Goal: Task Accomplishment & Management: Complete application form

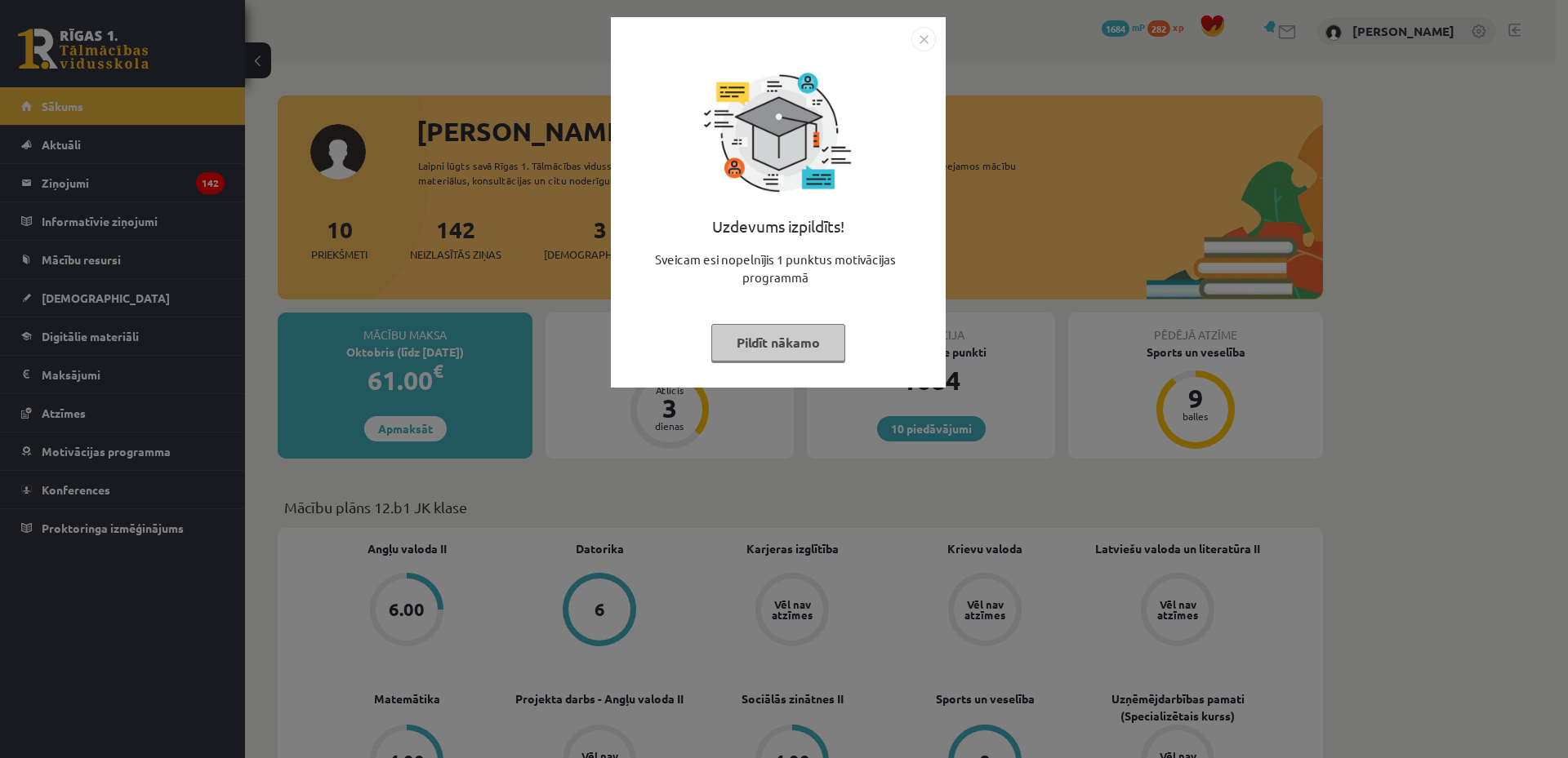
drag, startPoint x: 946, startPoint y: 36, endPoint x: 935, endPoint y: 43, distance: 13.0
click at [943, 38] on div "Uzdevums izpildīts! Sveicam esi nopelnījis 1 punktus motivācijas programmā Pild…" at bounding box center [784, 379] width 1568 height 758
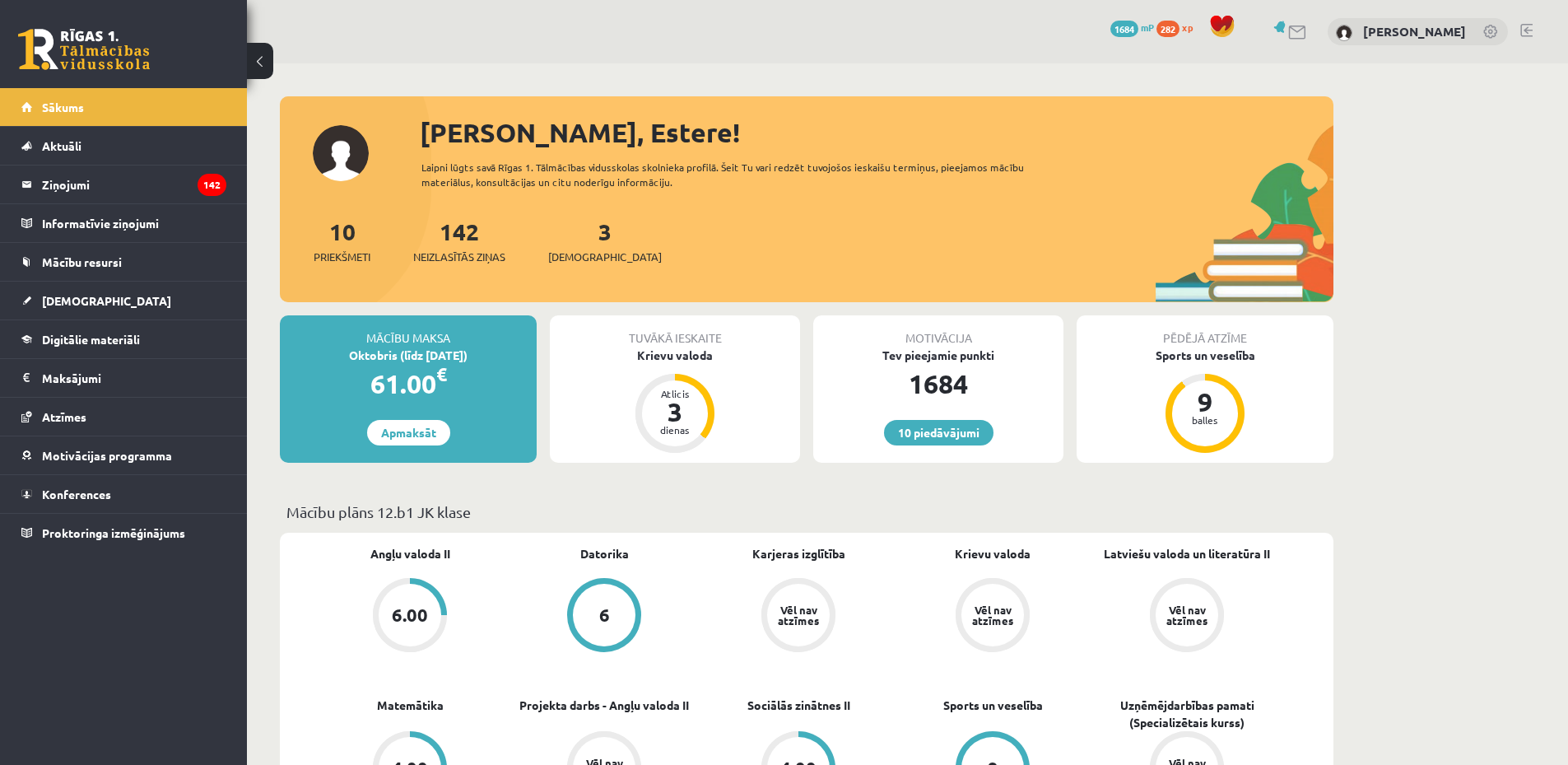
click at [943, 43] on div "10 Dāvanas 1684 mP 282 xp Estere Driba" at bounding box center [908, 31] width 1322 height 63
click at [139, 290] on link "[DEMOGRAPHIC_DATA]" at bounding box center [123, 300] width 205 height 38
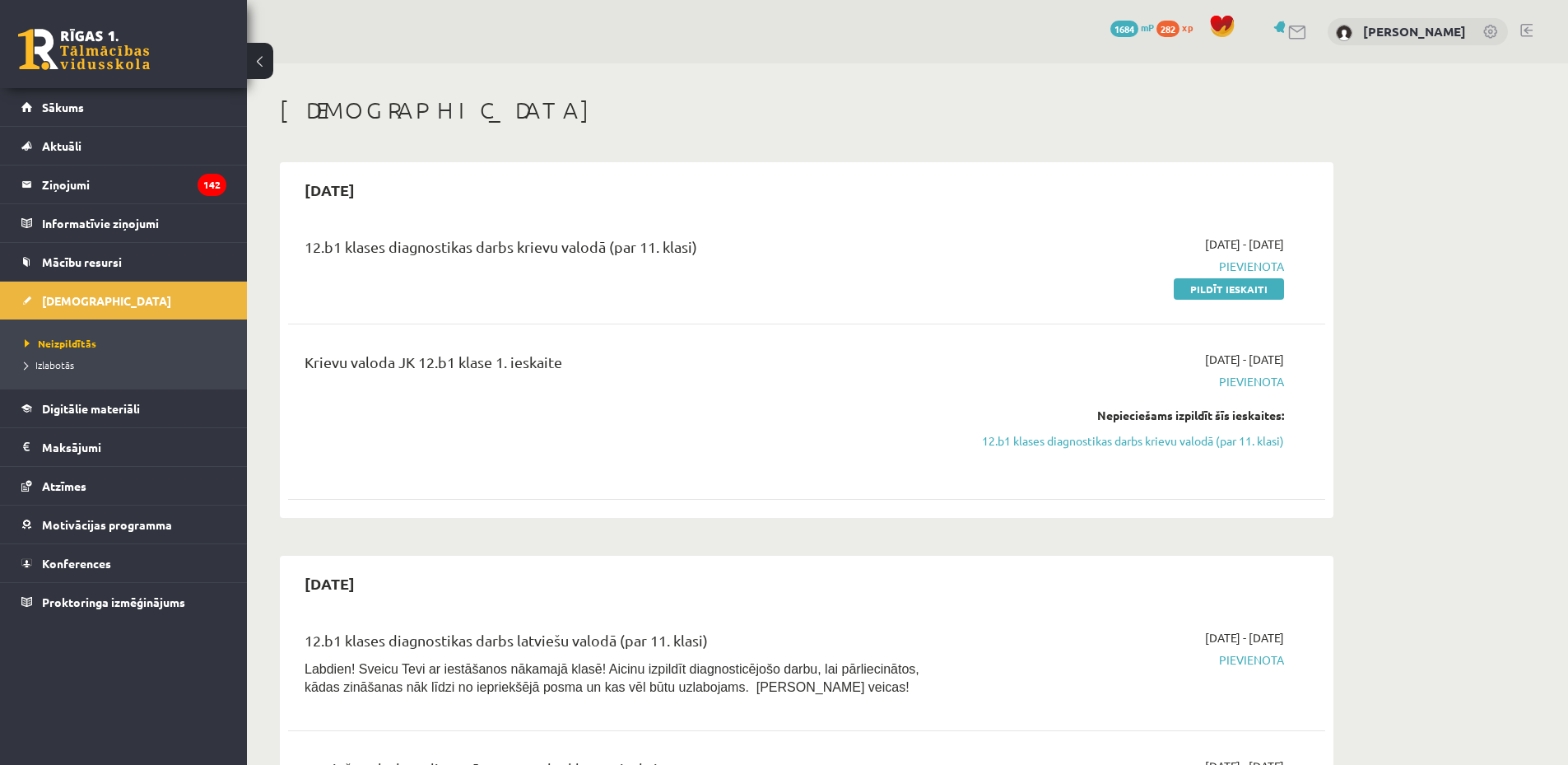
scroll to position [83, 0]
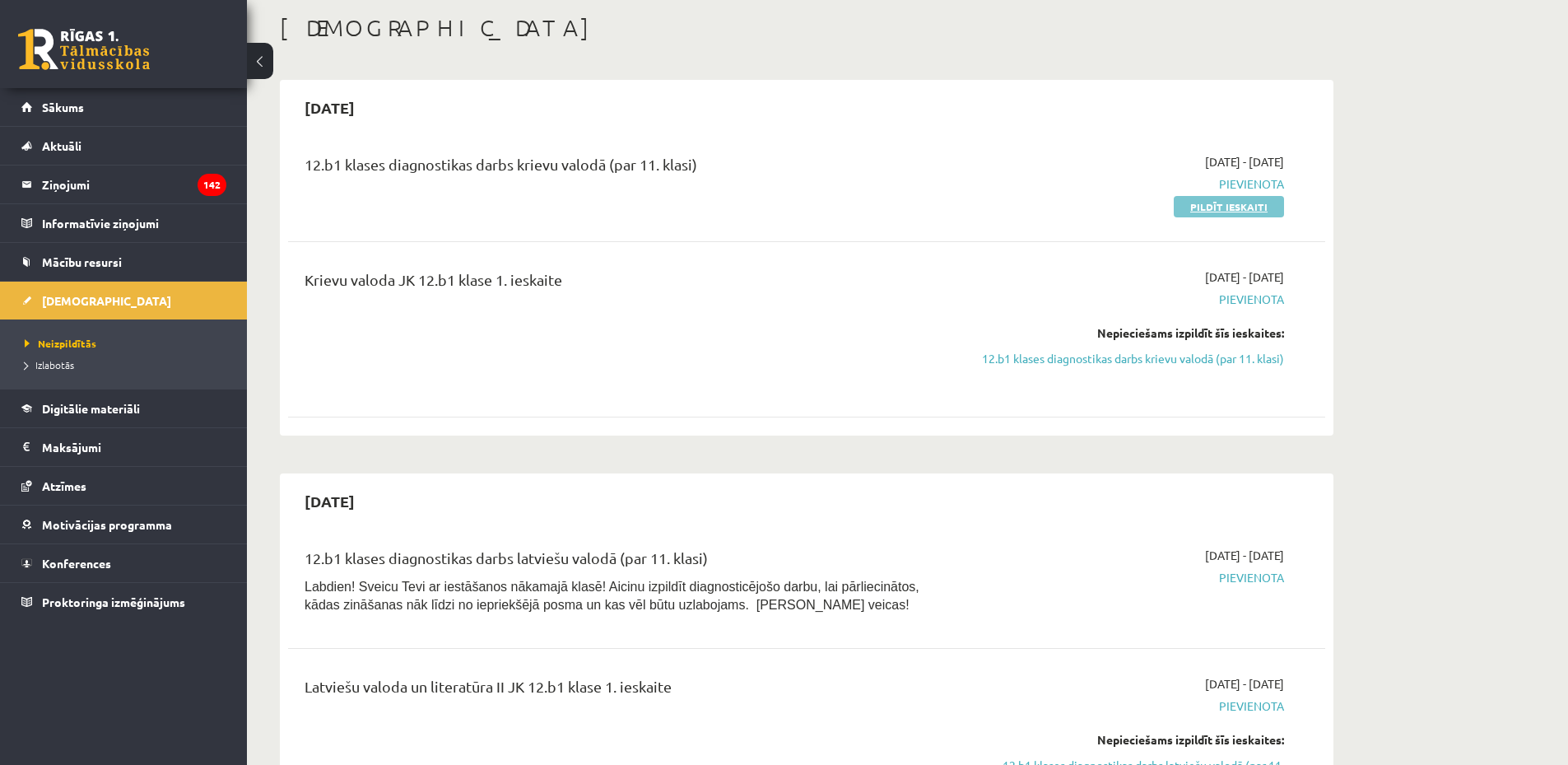
click at [1216, 207] on link "Pildīt ieskaiti" at bounding box center [1229, 206] width 110 height 21
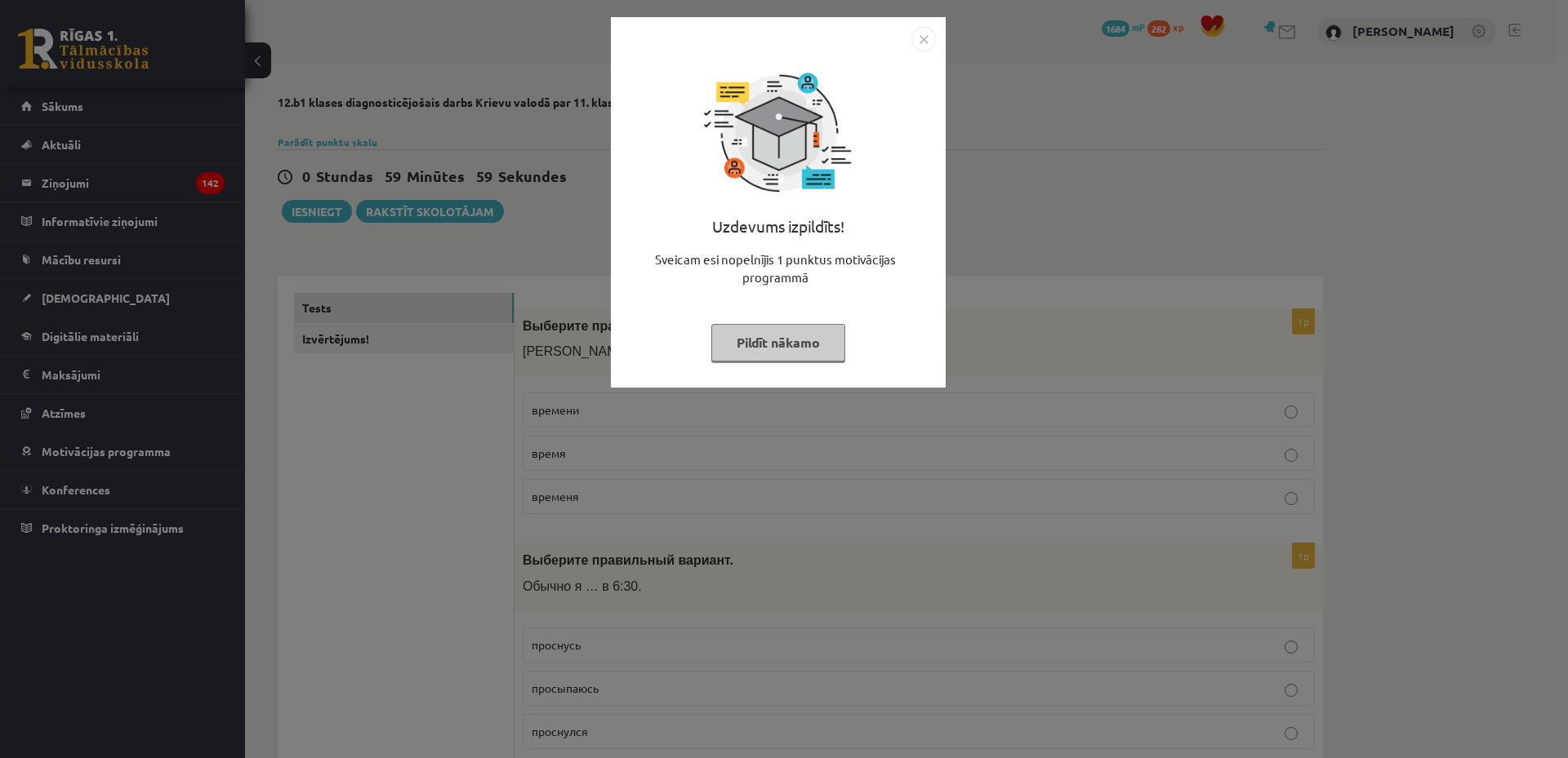
click at [811, 334] on button "Pildīt nākamo" at bounding box center [778, 343] width 134 height 37
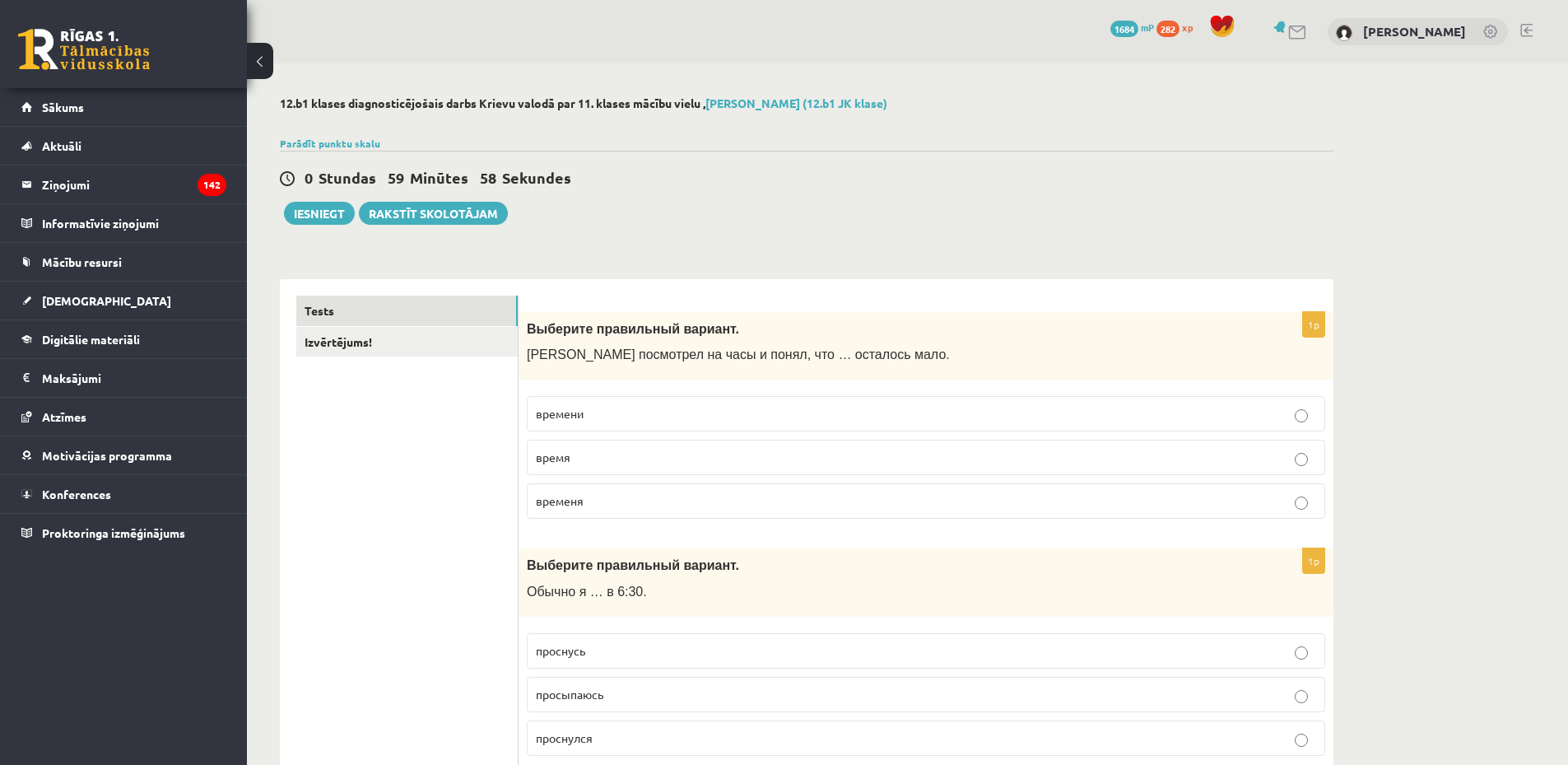
scroll to position [83, 0]
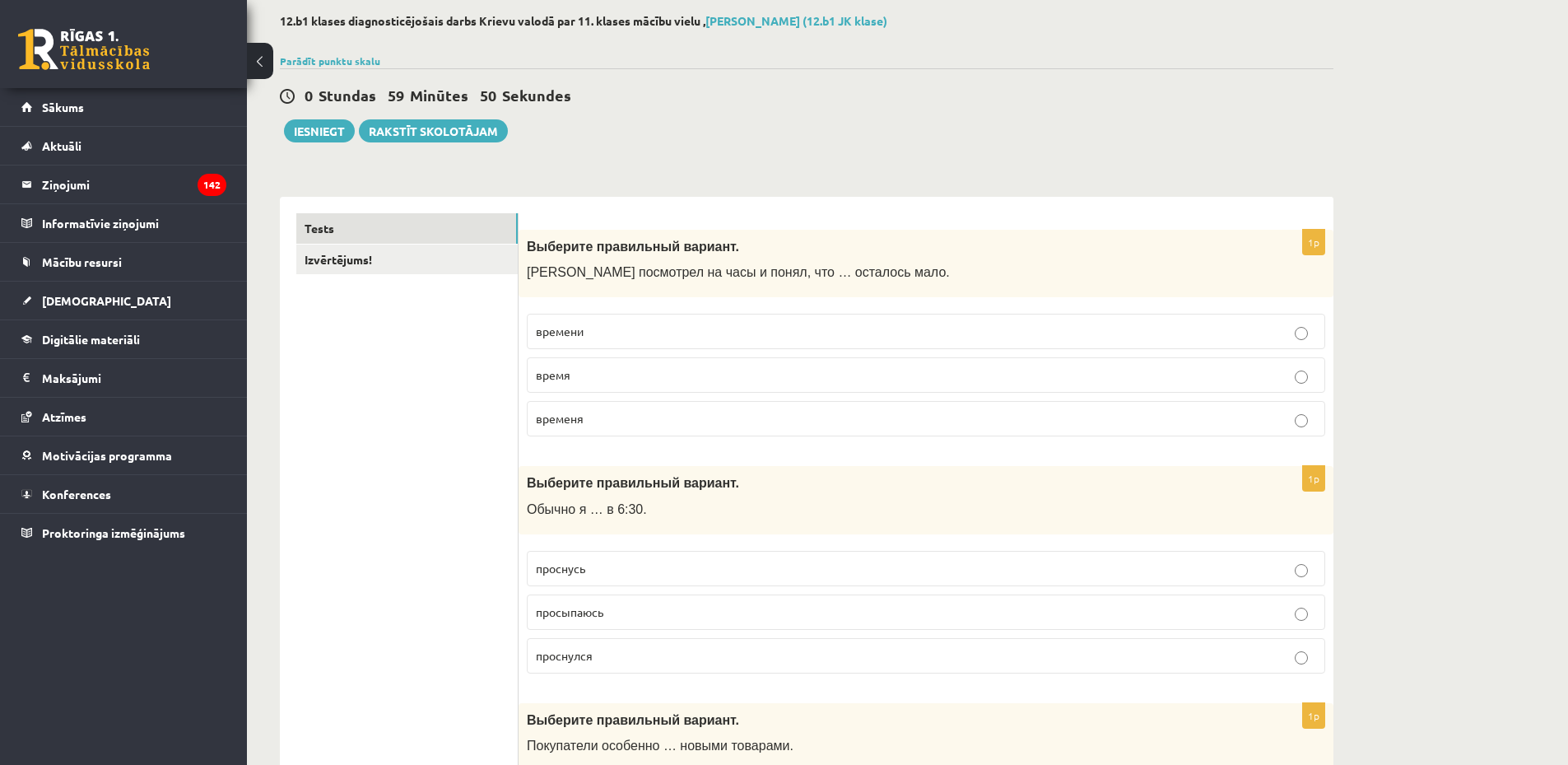
click at [777, 325] on p "времени" at bounding box center [926, 331] width 780 height 17
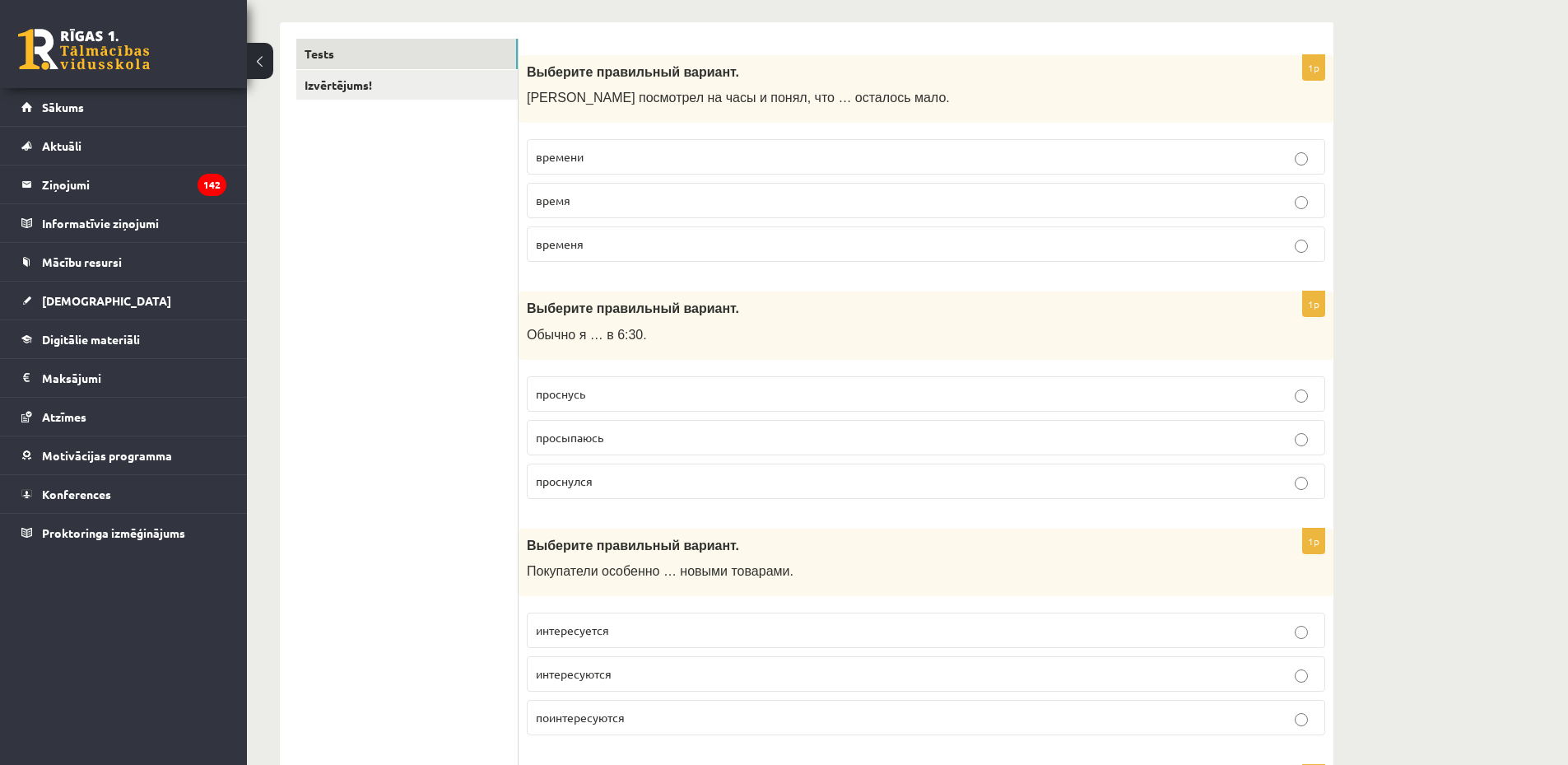
scroll to position [265, 0]
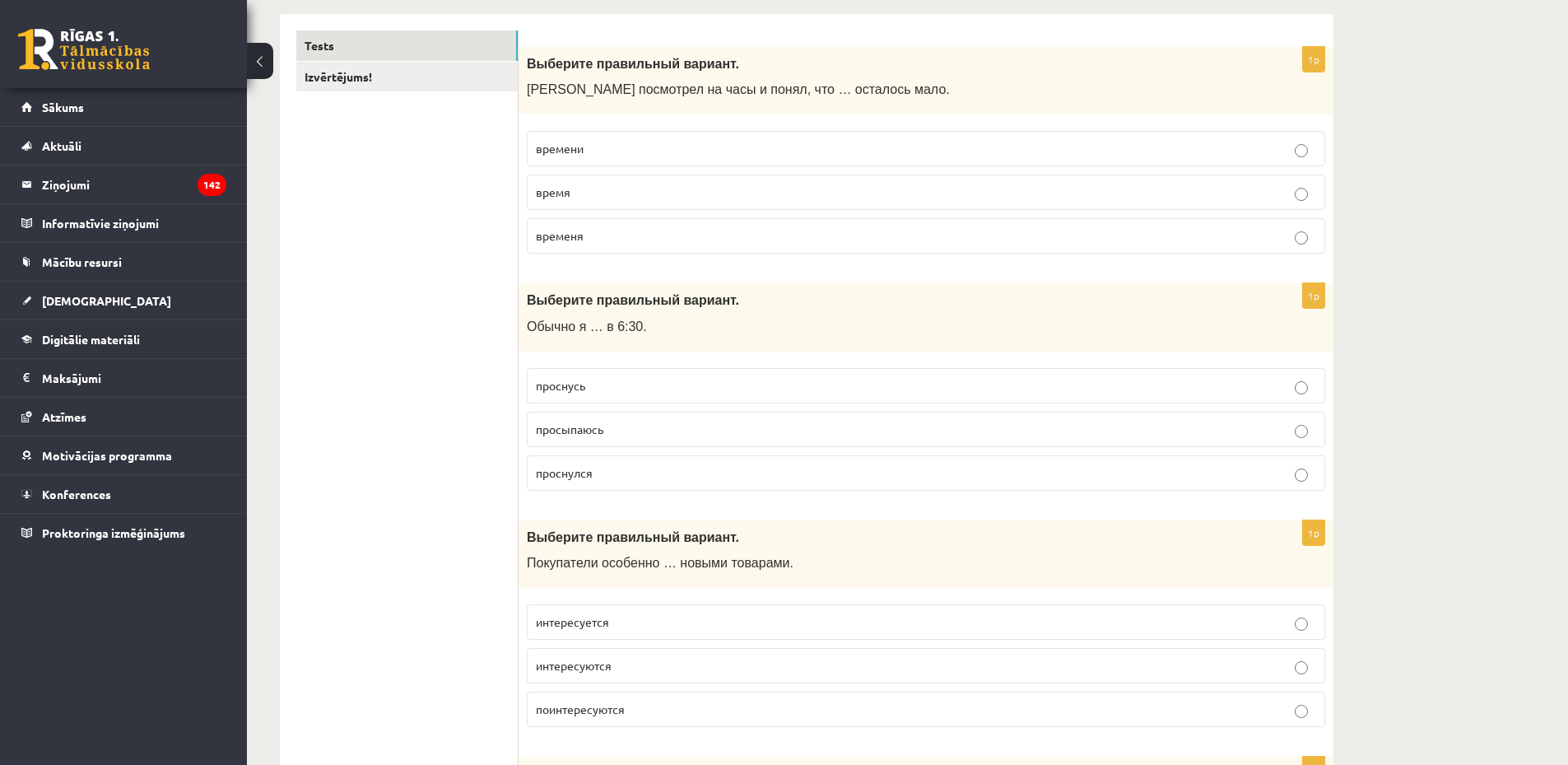
click at [623, 437] on p "просыпаюсь" at bounding box center [926, 429] width 780 height 17
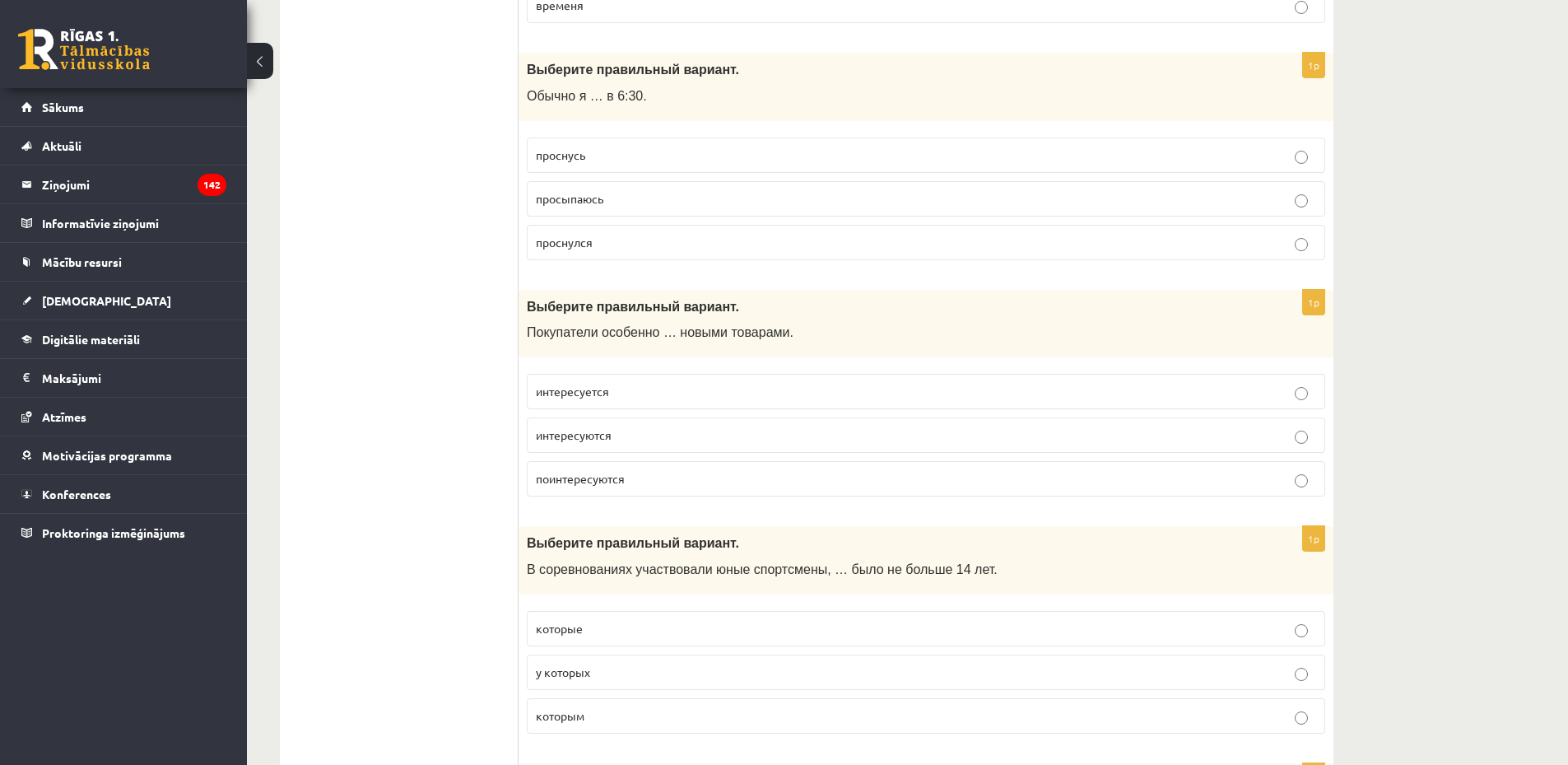
scroll to position [535, 0]
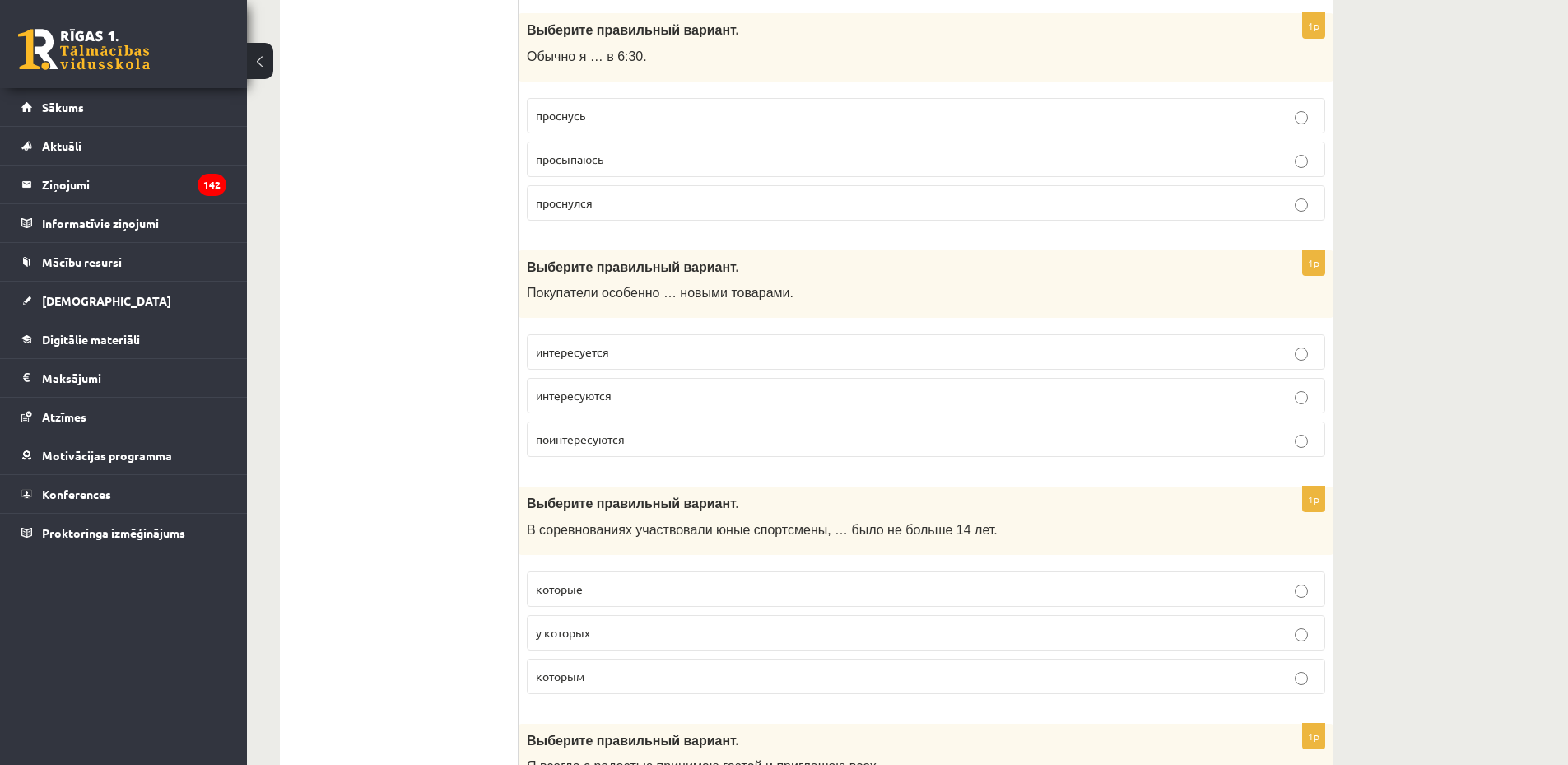
click at [644, 395] on p "интересуются" at bounding box center [926, 395] width 780 height 17
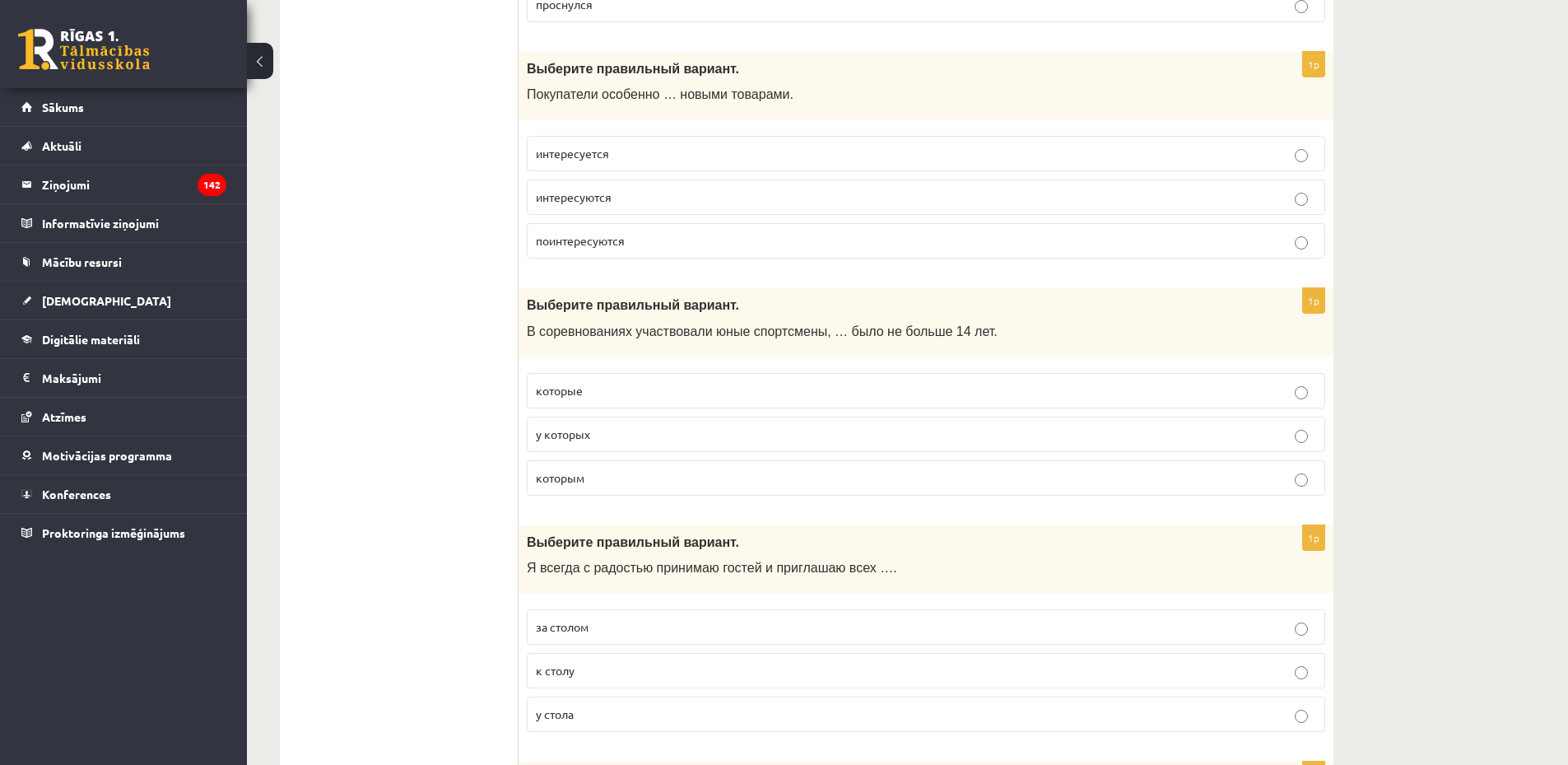
scroll to position [790, 0]
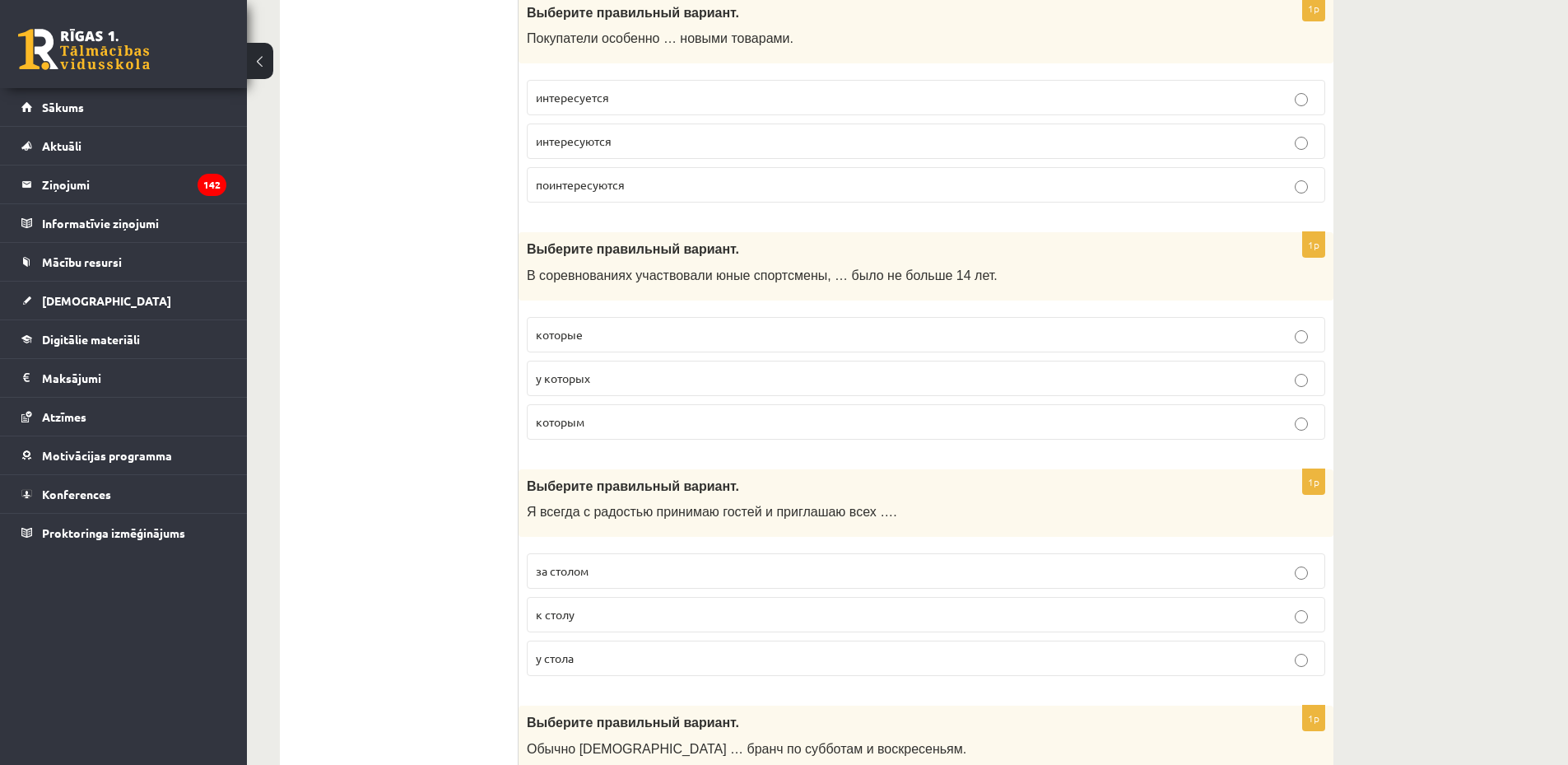
click at [785, 428] on p "которым" at bounding box center [926, 422] width 780 height 17
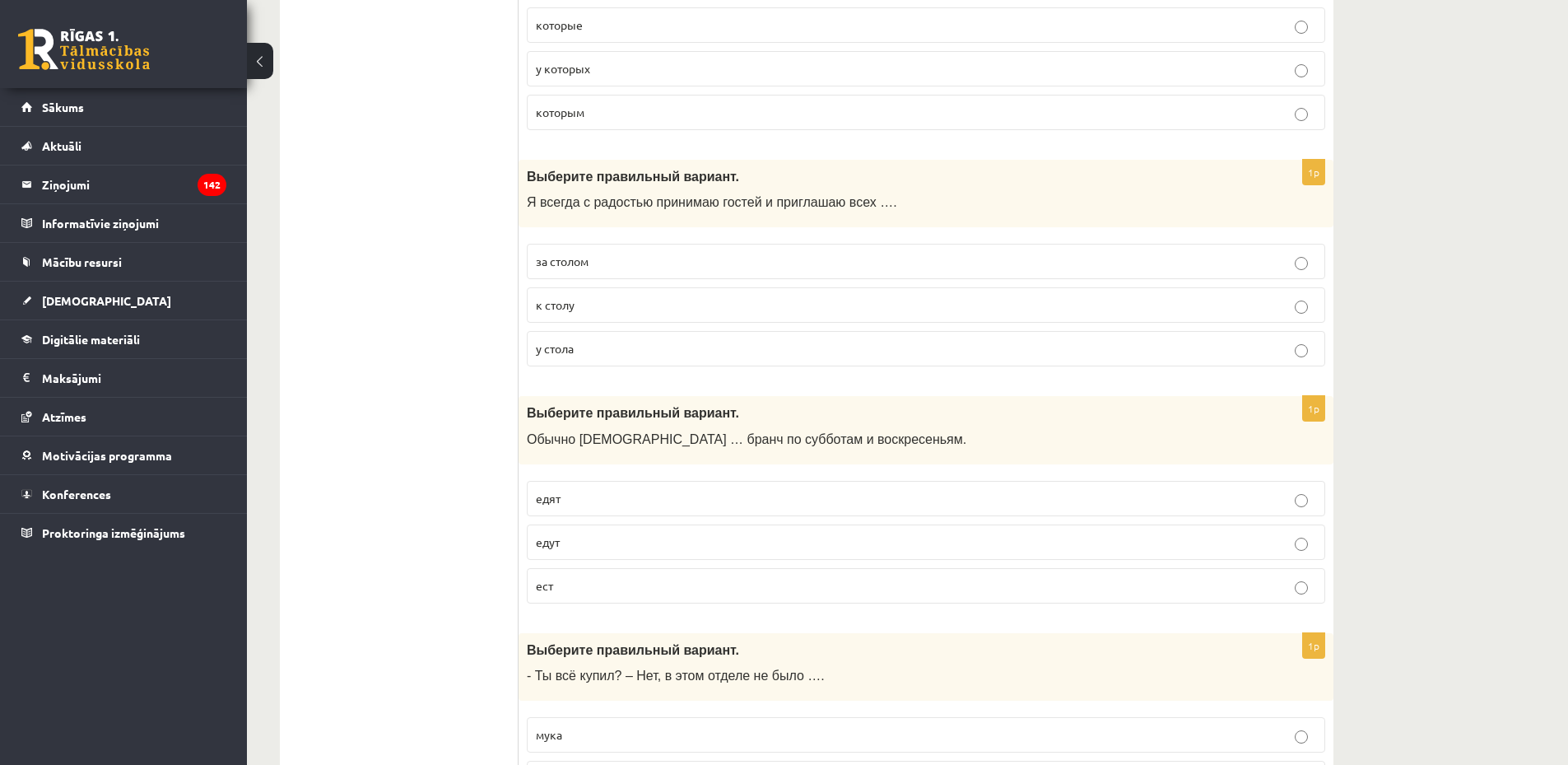
scroll to position [1132, 0]
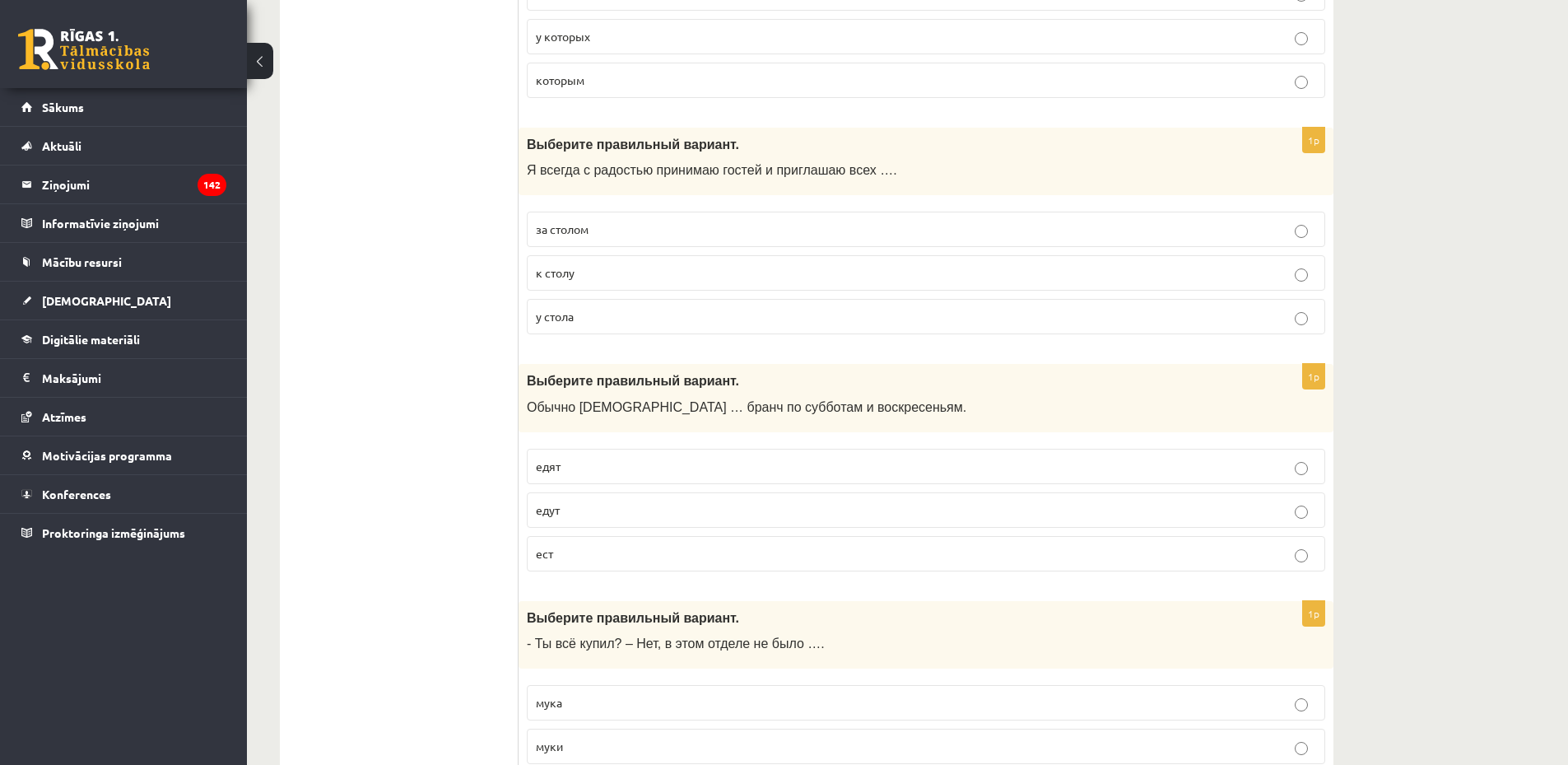
click at [612, 275] on p "к столу" at bounding box center [926, 273] width 780 height 17
click at [603, 466] on p "едят" at bounding box center [926, 466] width 780 height 17
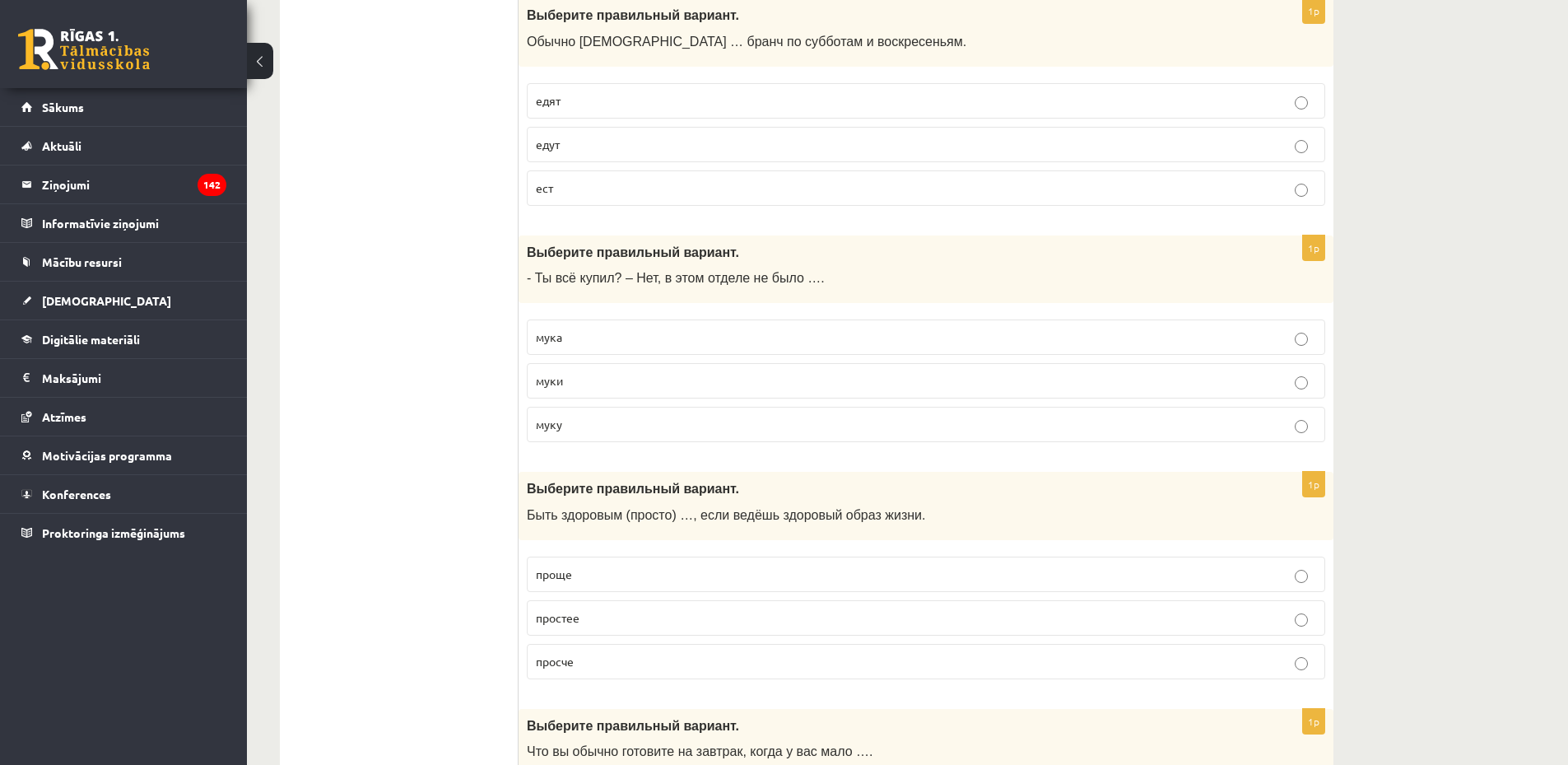
scroll to position [1521, 0]
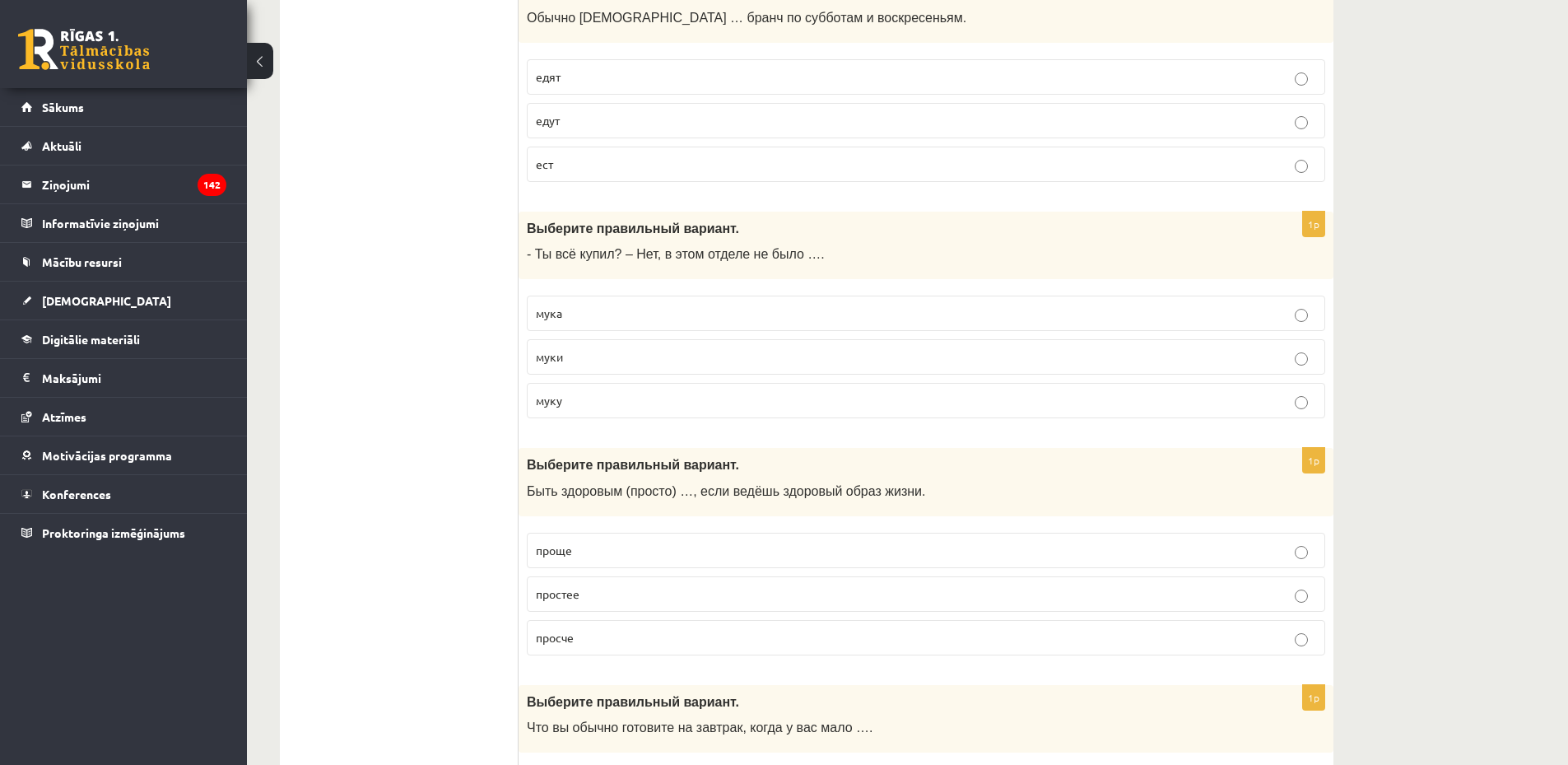
click at [595, 359] on p "муки" at bounding box center [926, 357] width 780 height 17
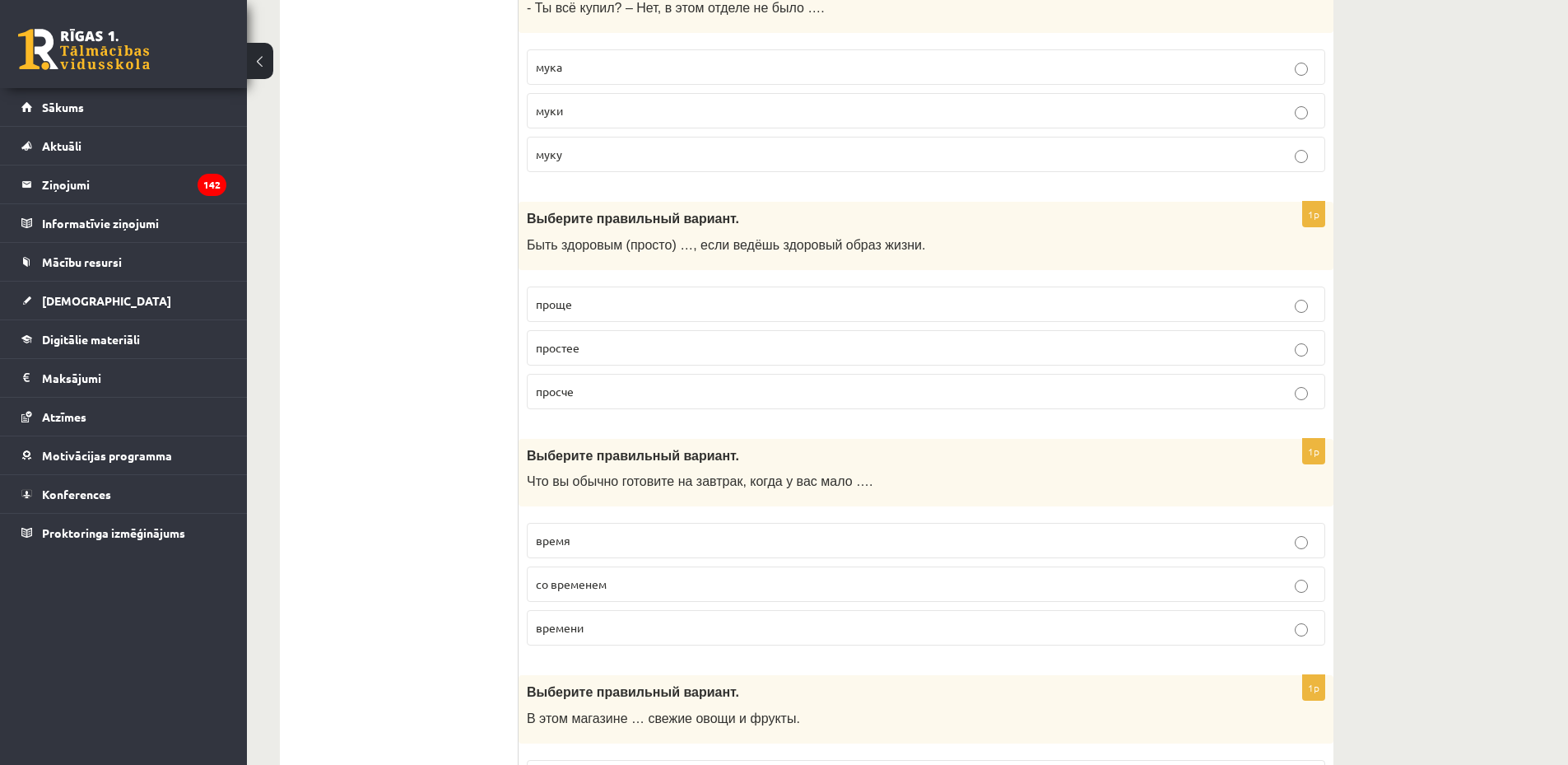
scroll to position [1855, 0]
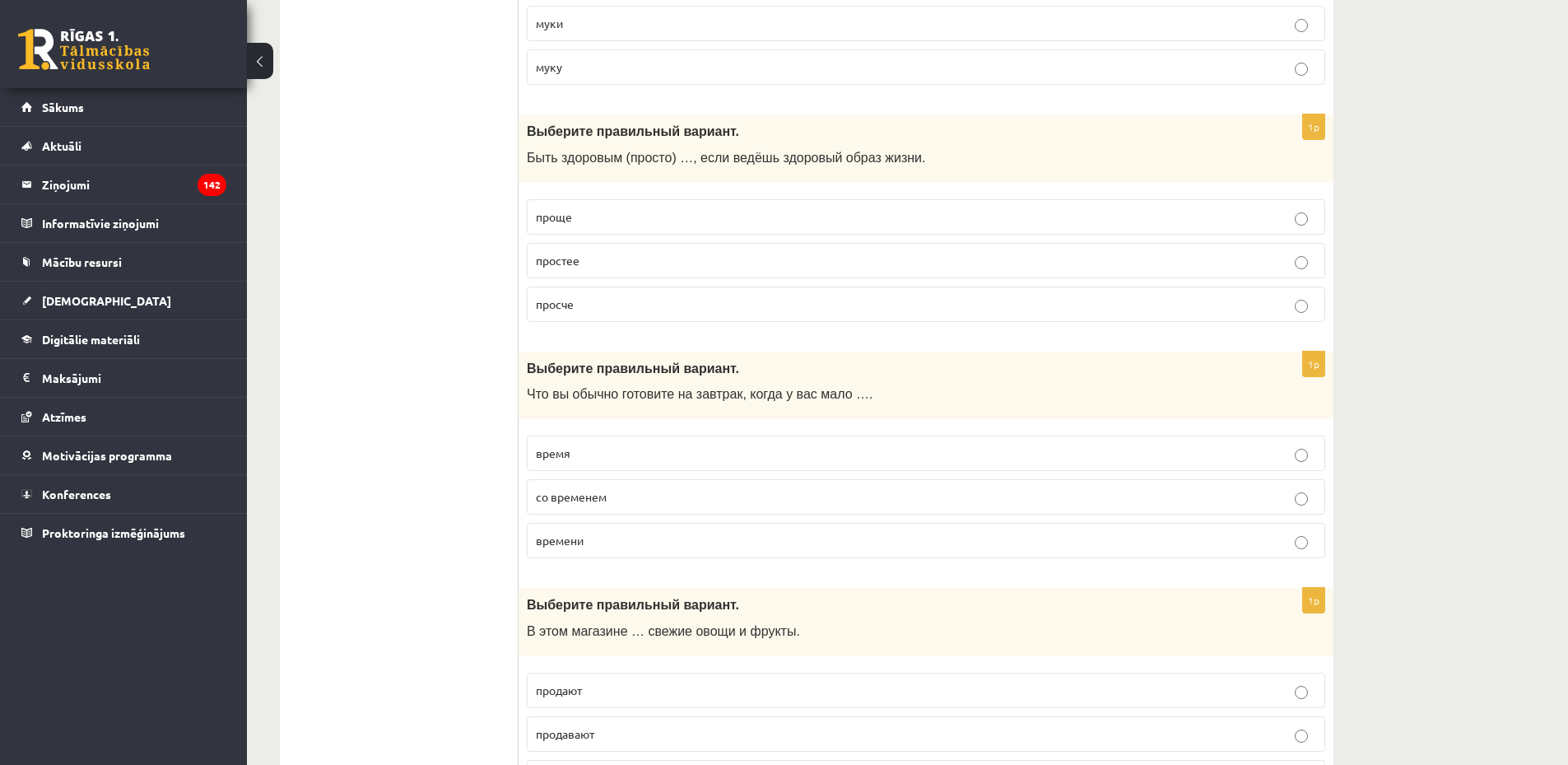
click at [619, 222] on p "проще" at bounding box center [926, 217] width 780 height 17
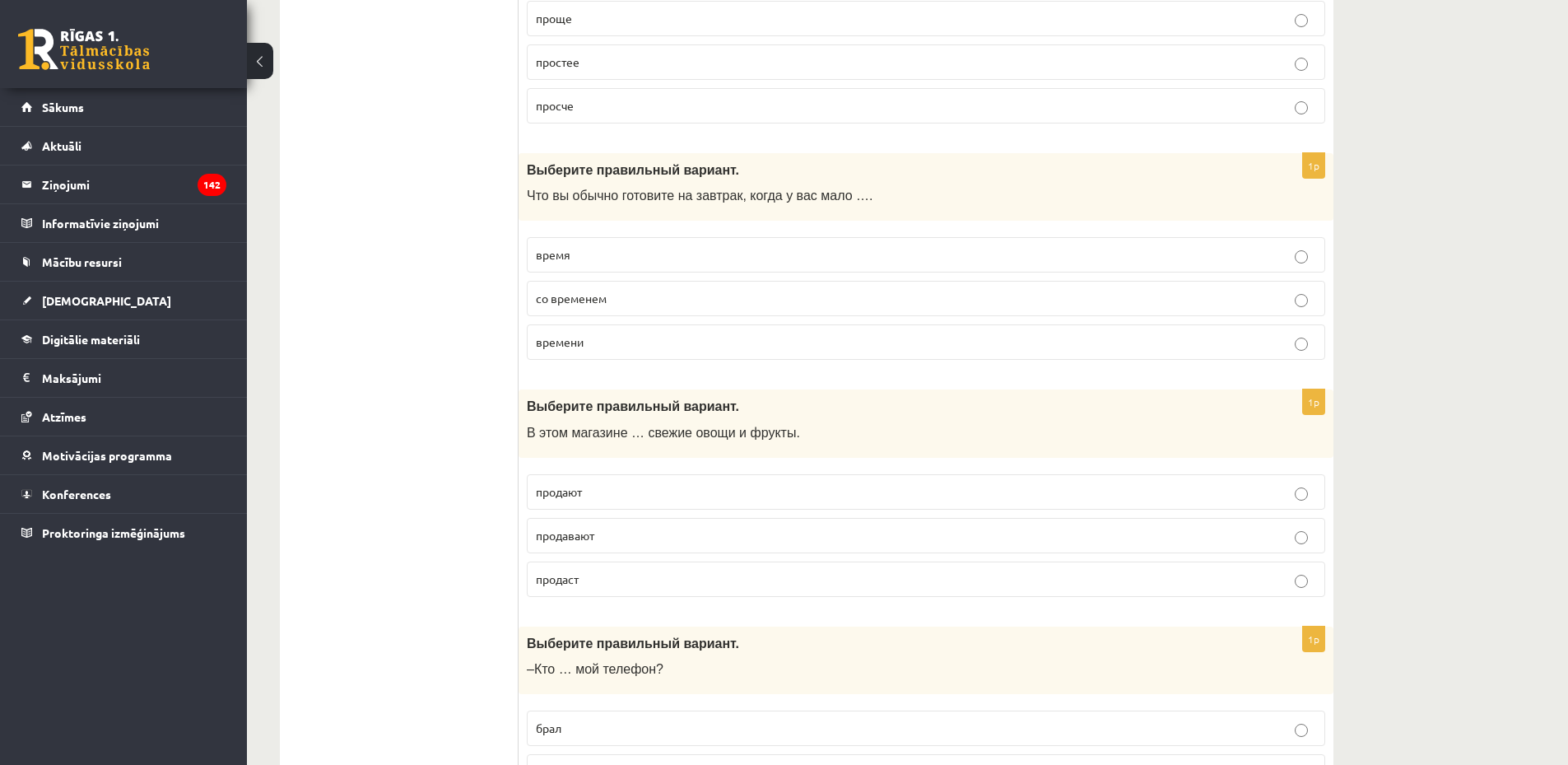
scroll to position [2061, 0]
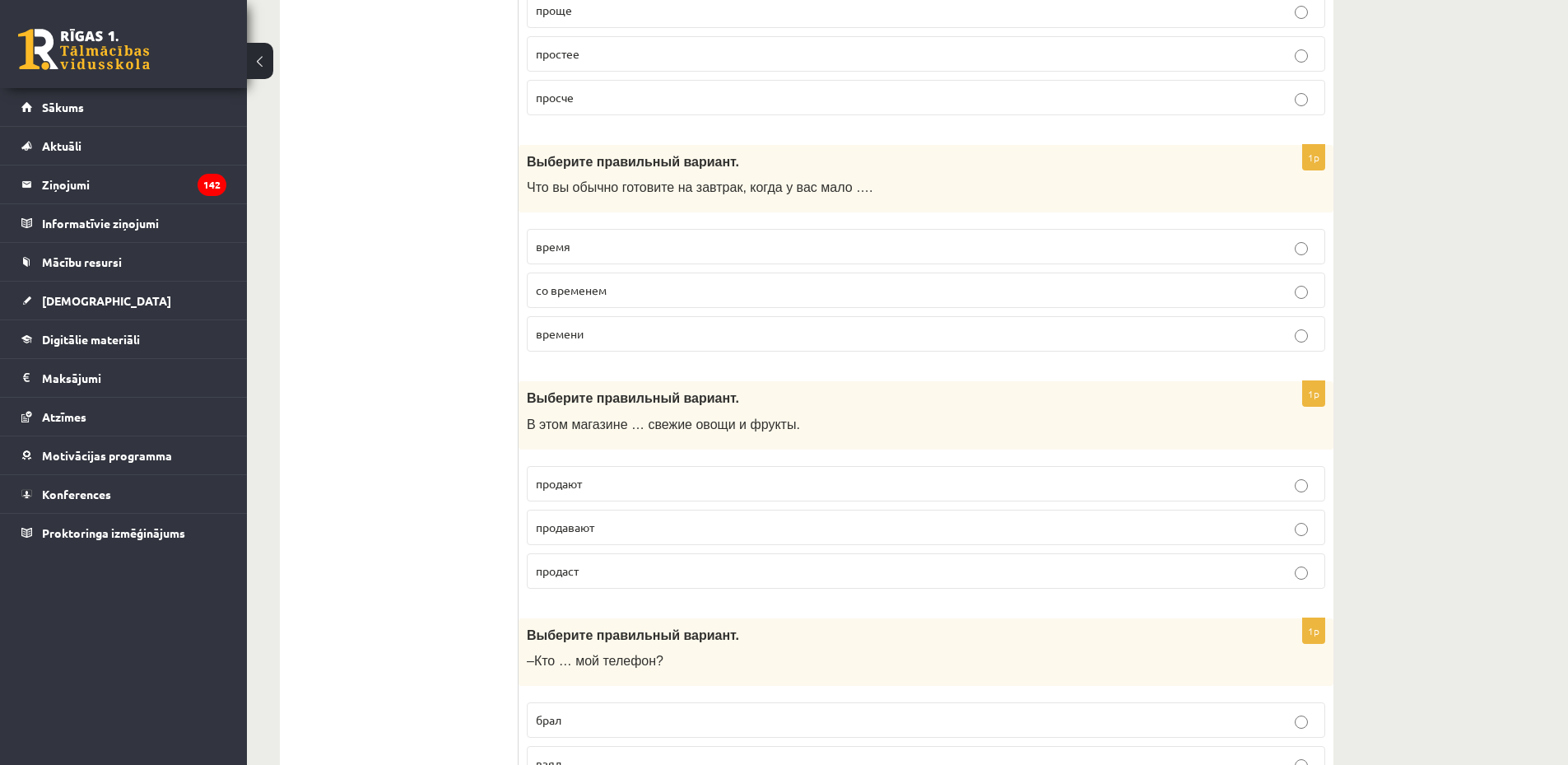
click at [634, 327] on p "времени" at bounding box center [926, 334] width 780 height 17
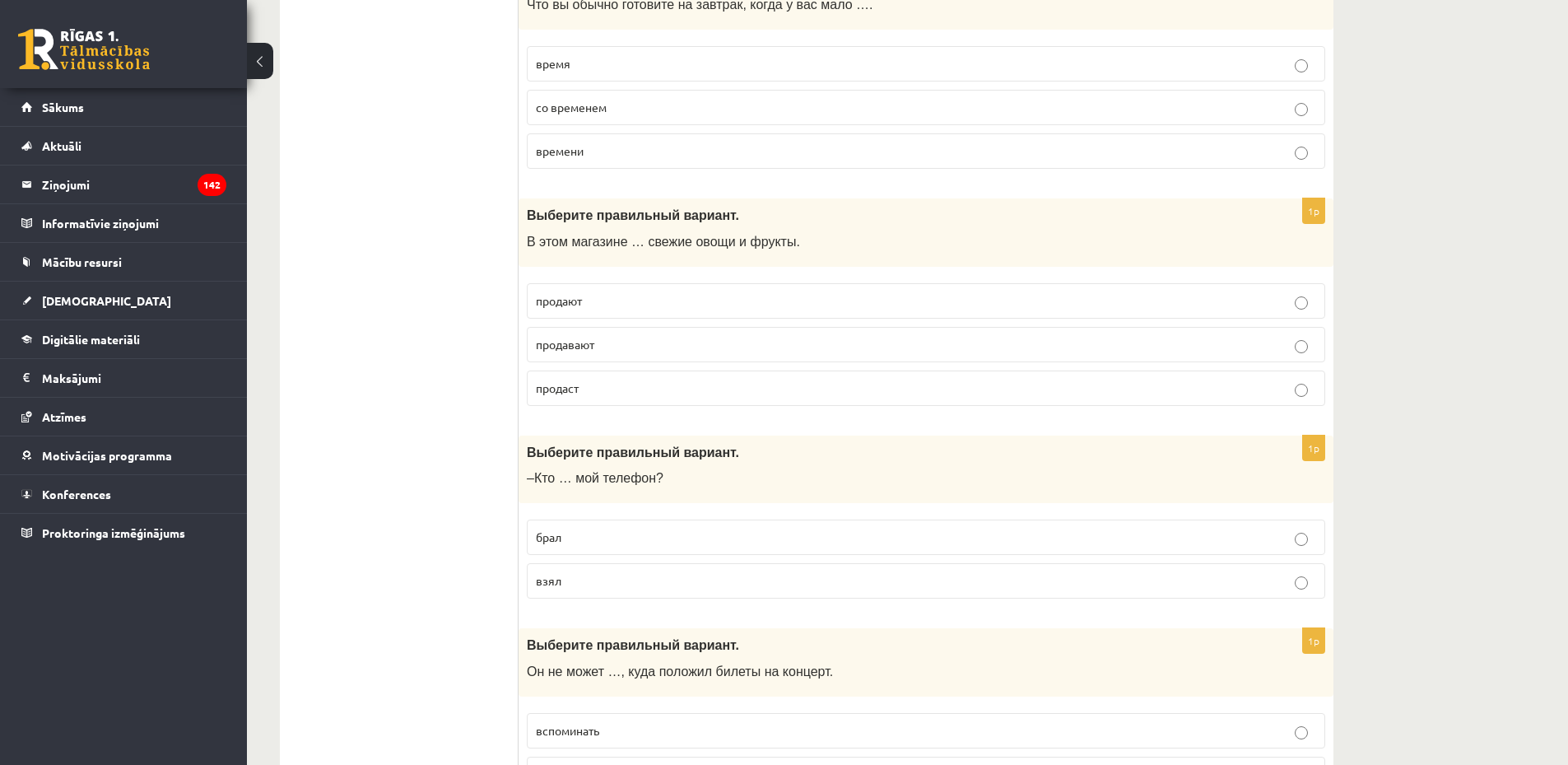
scroll to position [2380, 0]
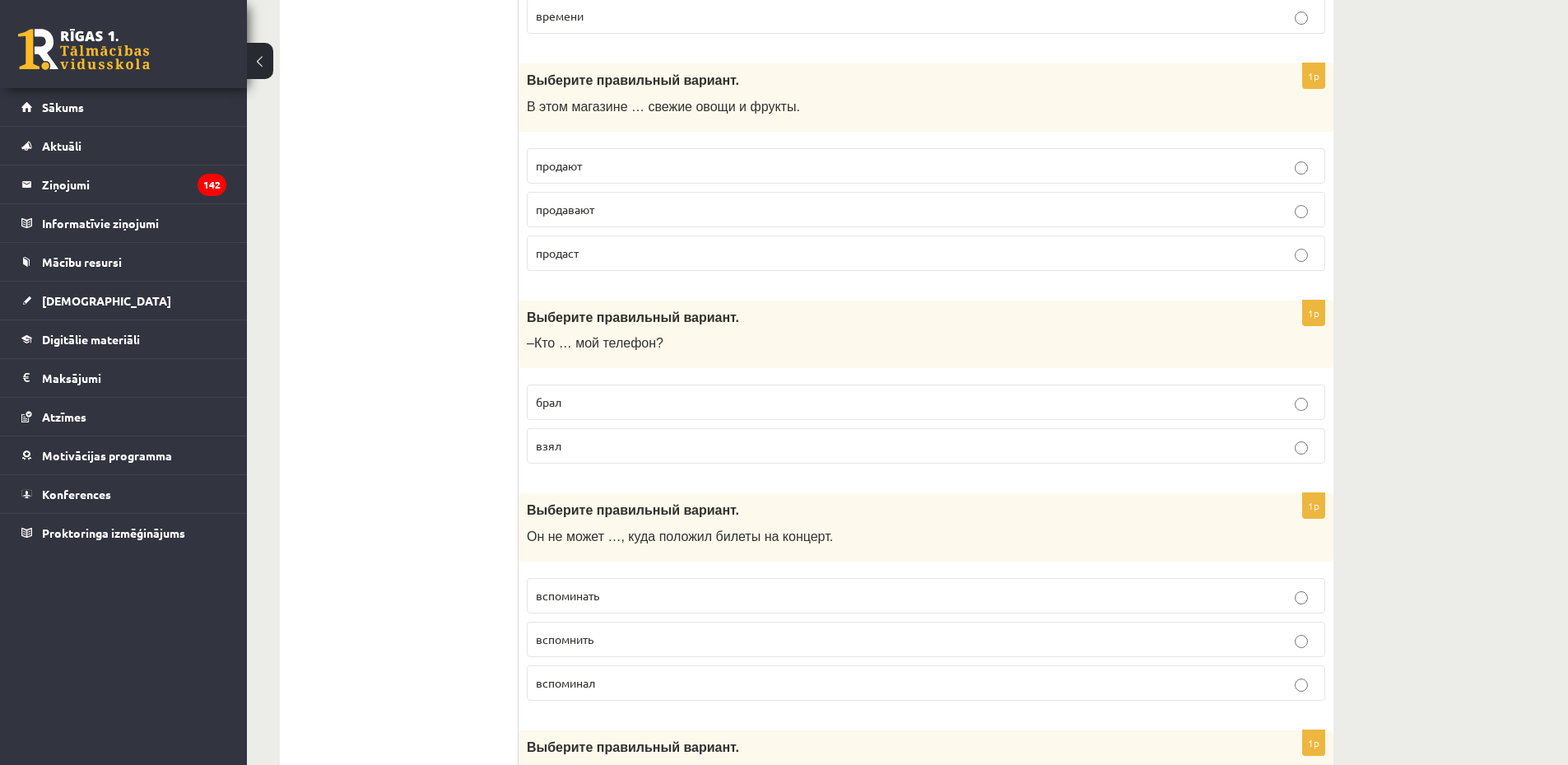
click at [627, 173] on p "продают" at bounding box center [926, 166] width 780 height 17
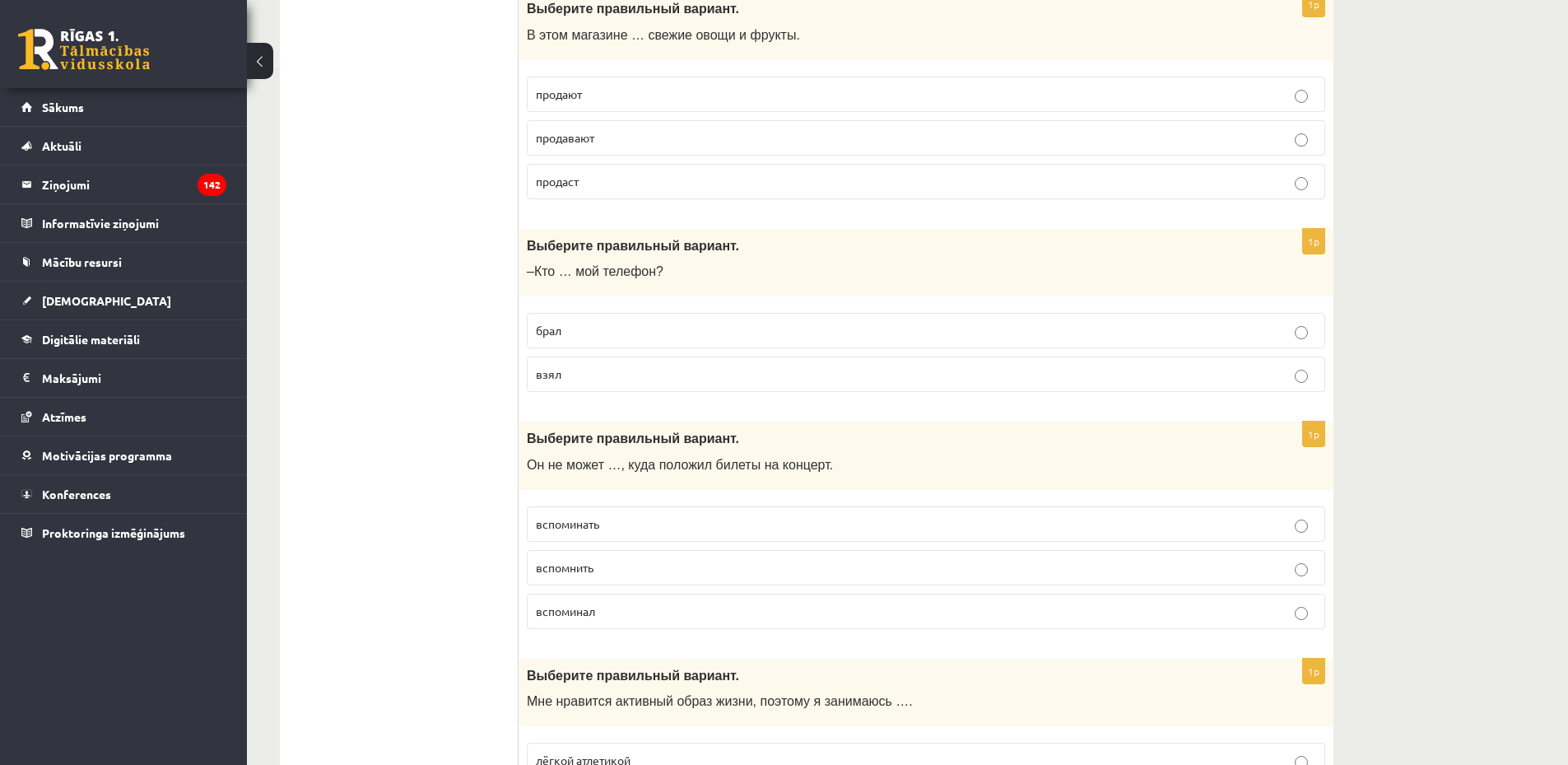
scroll to position [2498, 0]
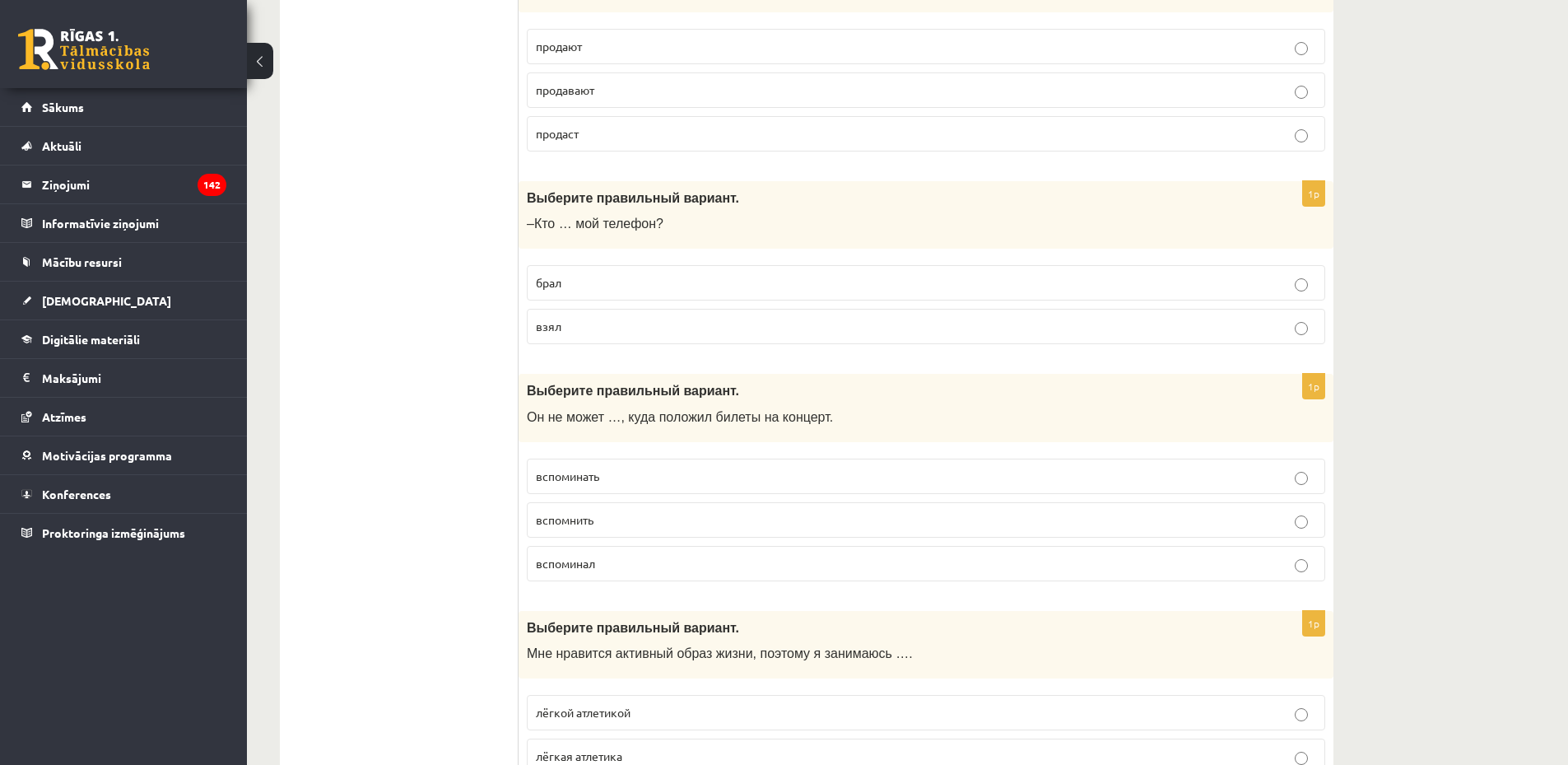
click at [572, 327] on p "взял" at bounding box center [926, 326] width 780 height 17
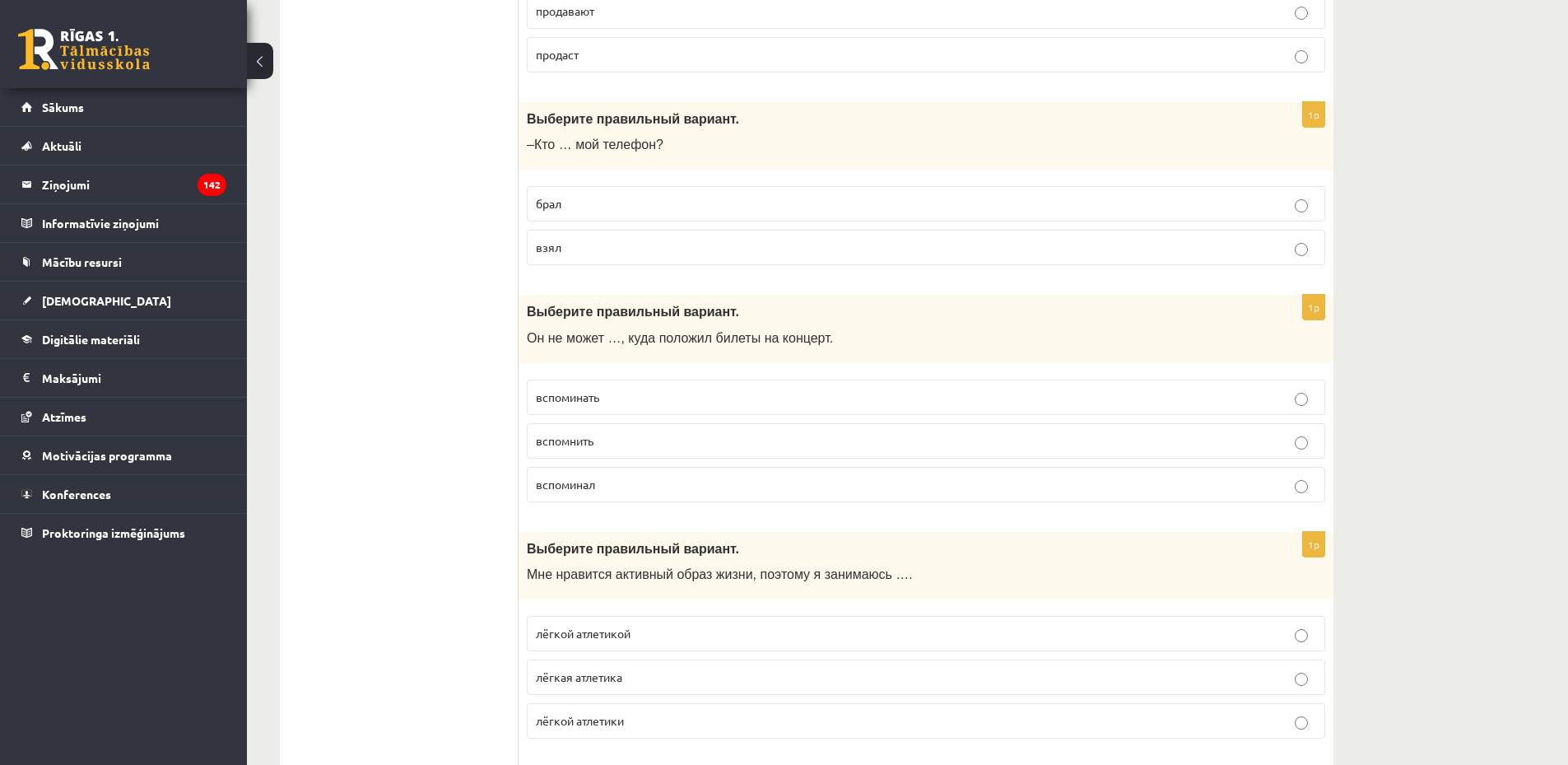
scroll to position [2641, 0]
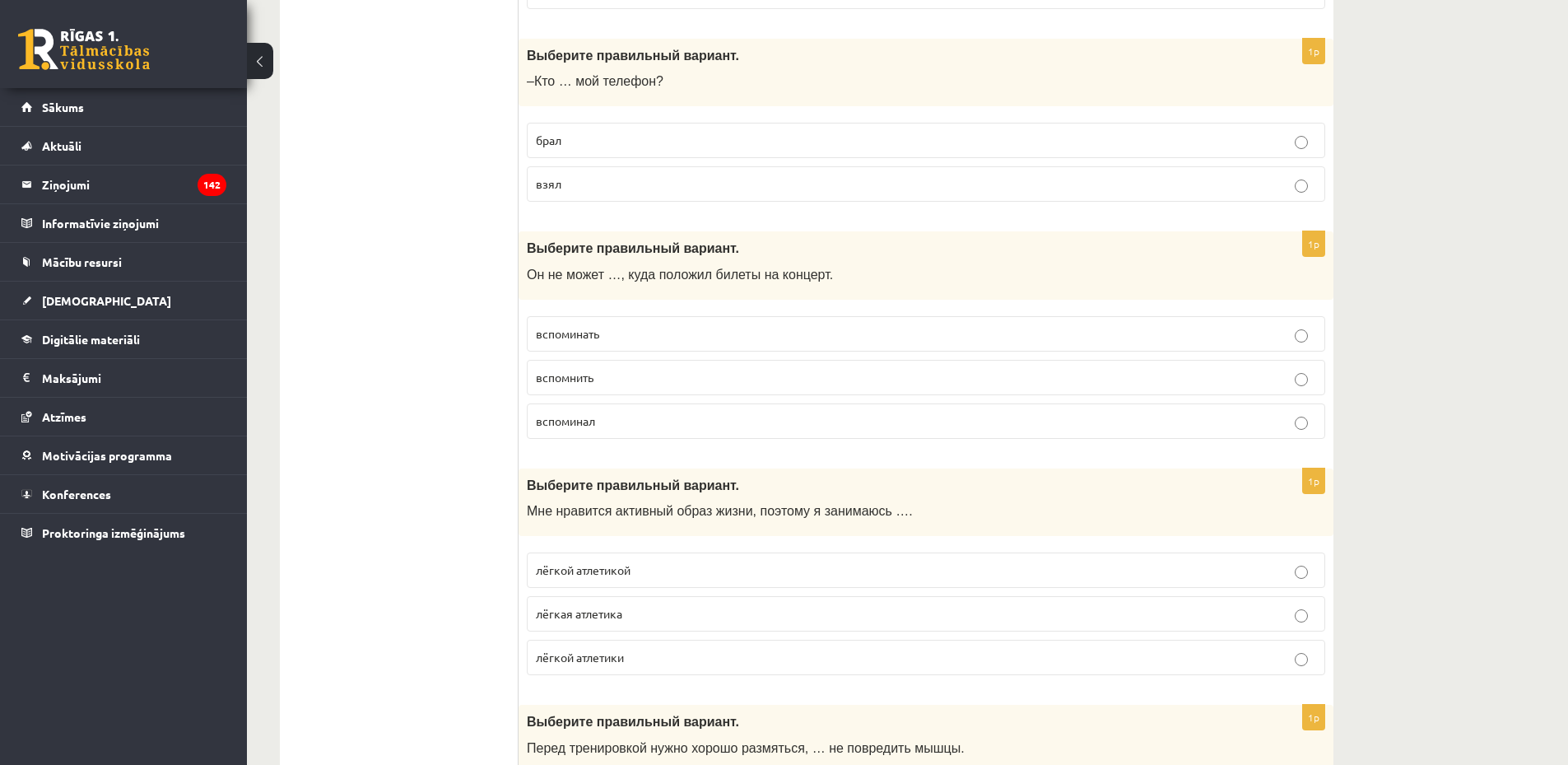
click at [621, 377] on p "вспомнить" at bounding box center [926, 377] width 780 height 17
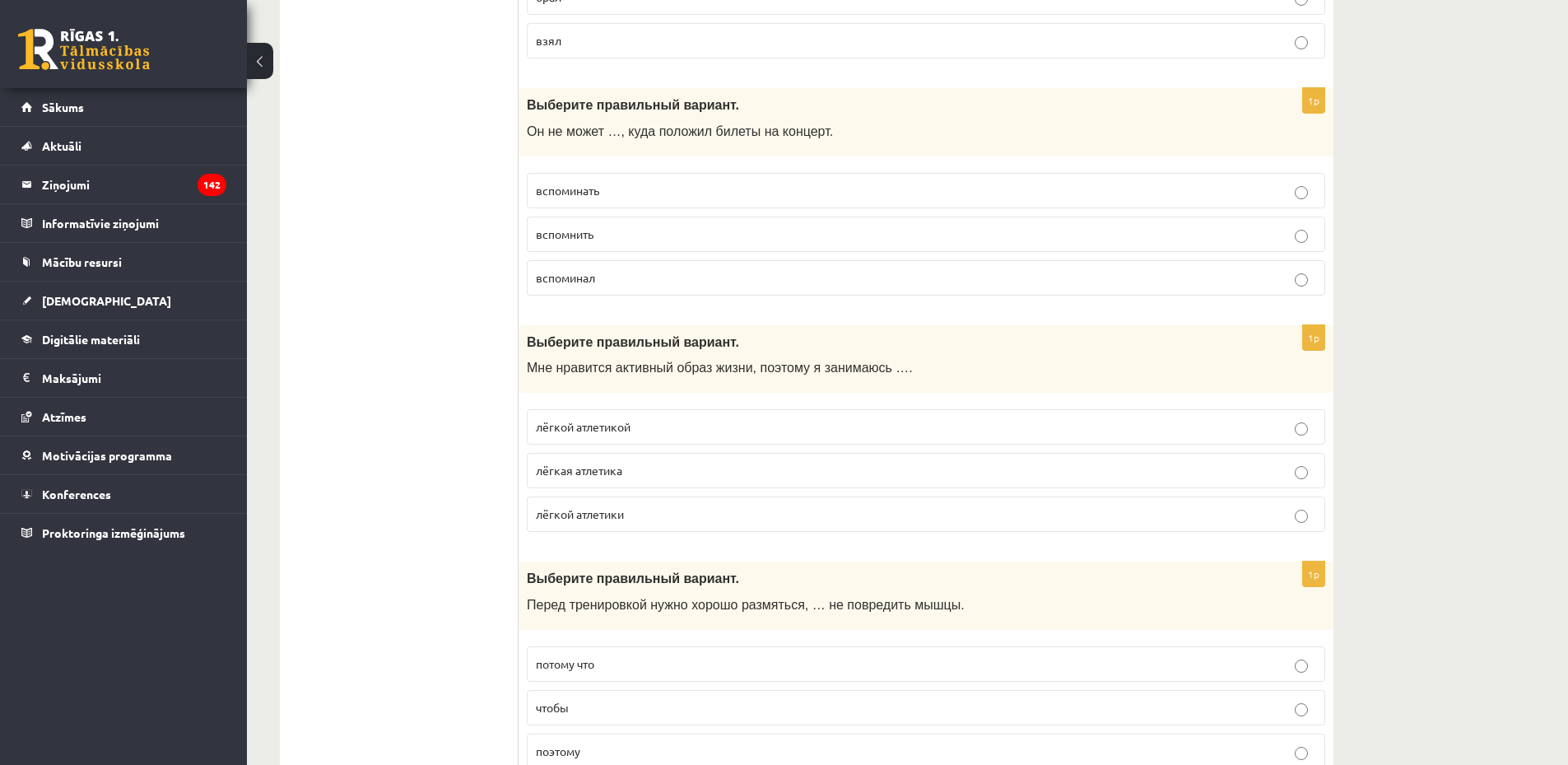
scroll to position [2895, 0]
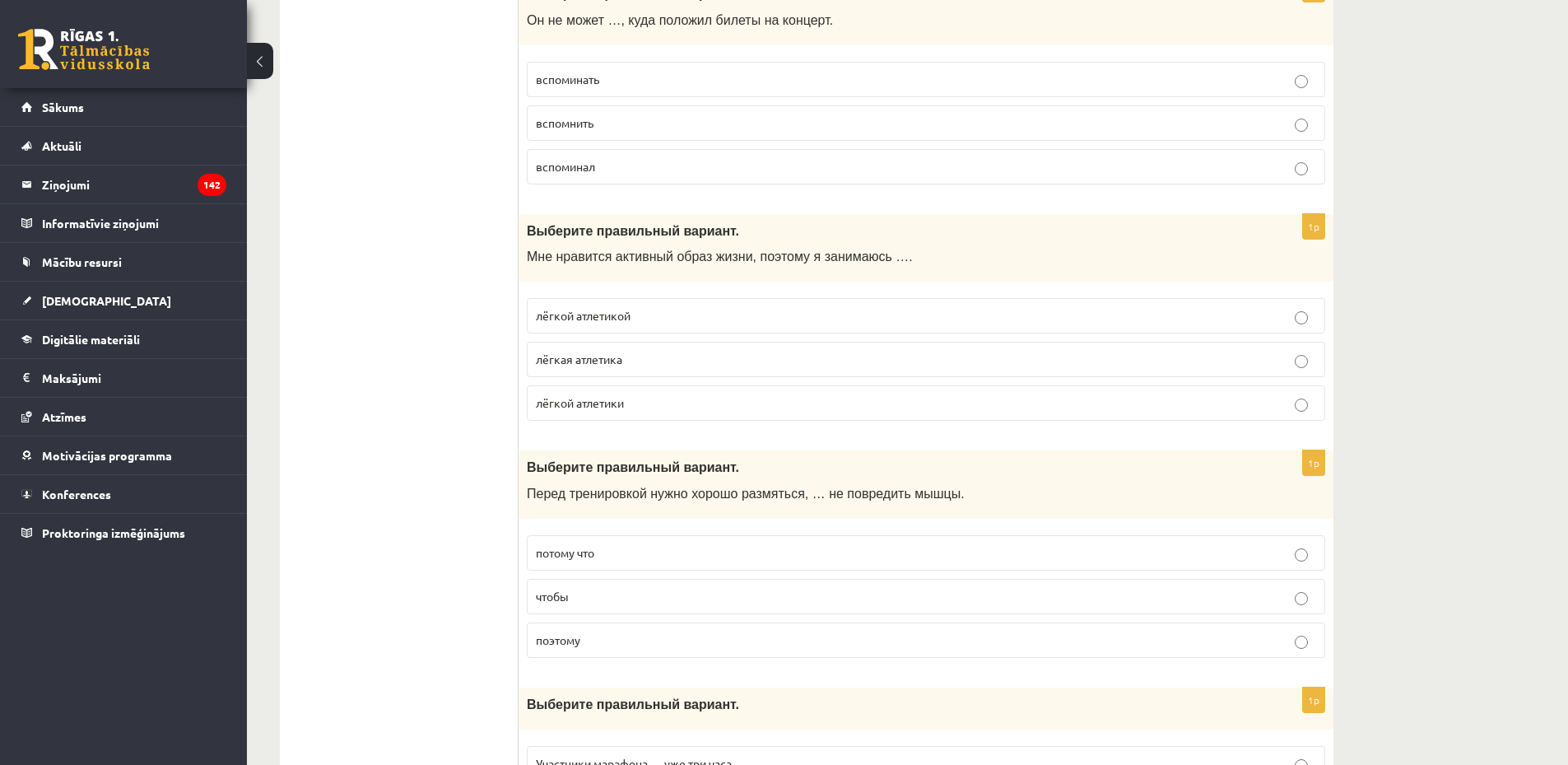
click at [652, 312] on p "лёгкой атлетикой" at bounding box center [926, 315] width 780 height 17
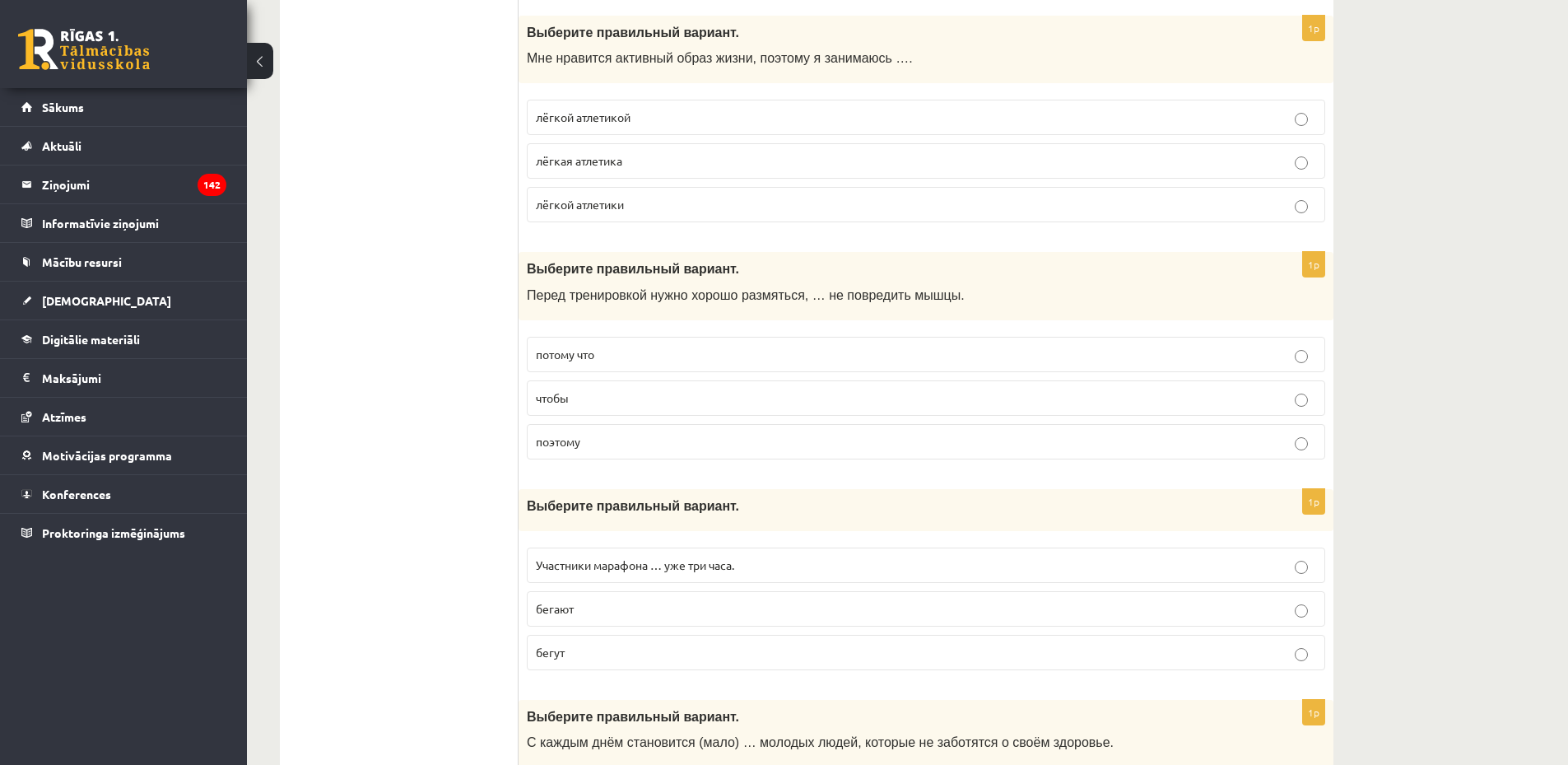
scroll to position [3111, 0]
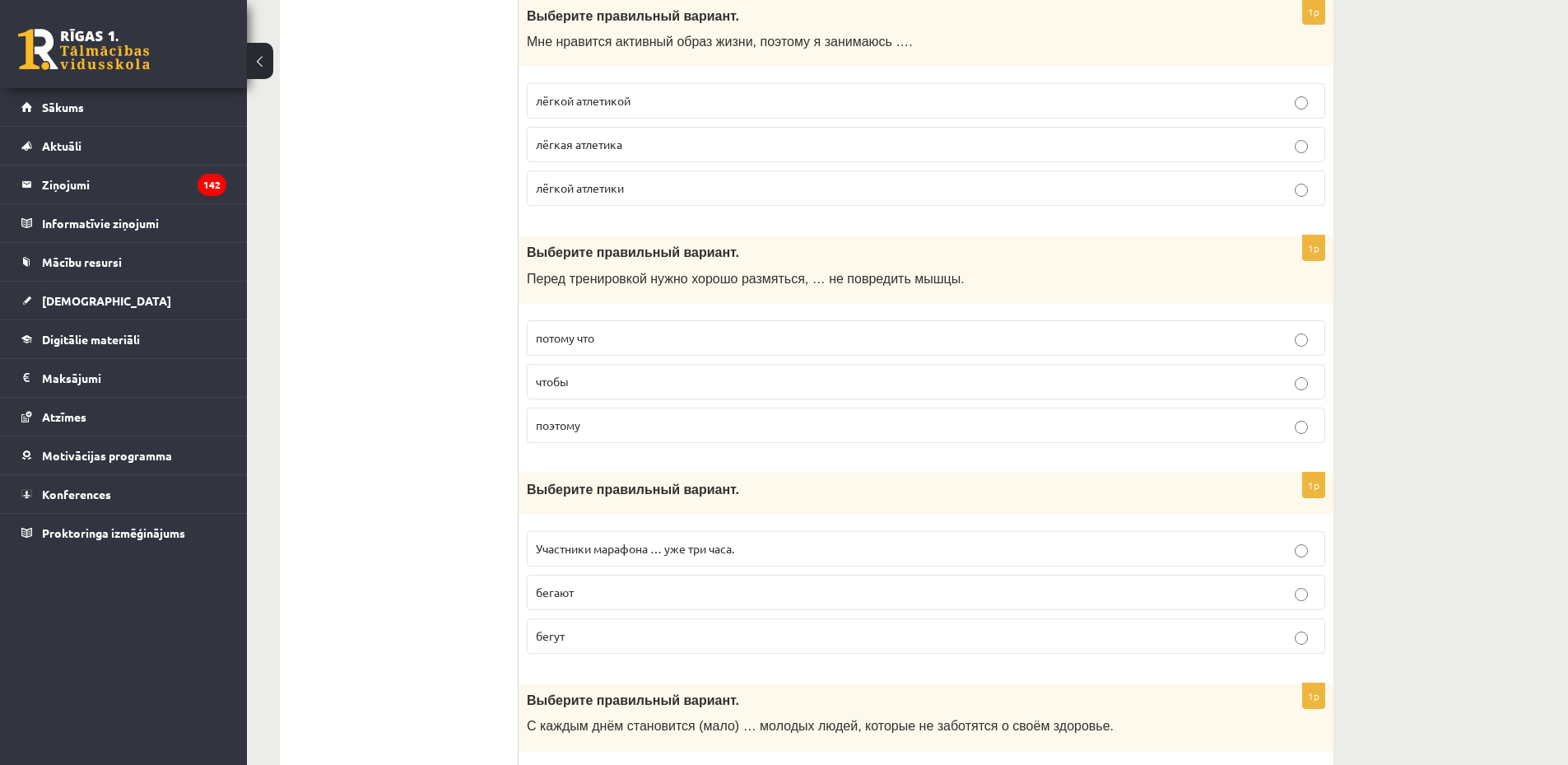
click at [637, 381] on p "чтобы" at bounding box center [926, 382] width 780 height 17
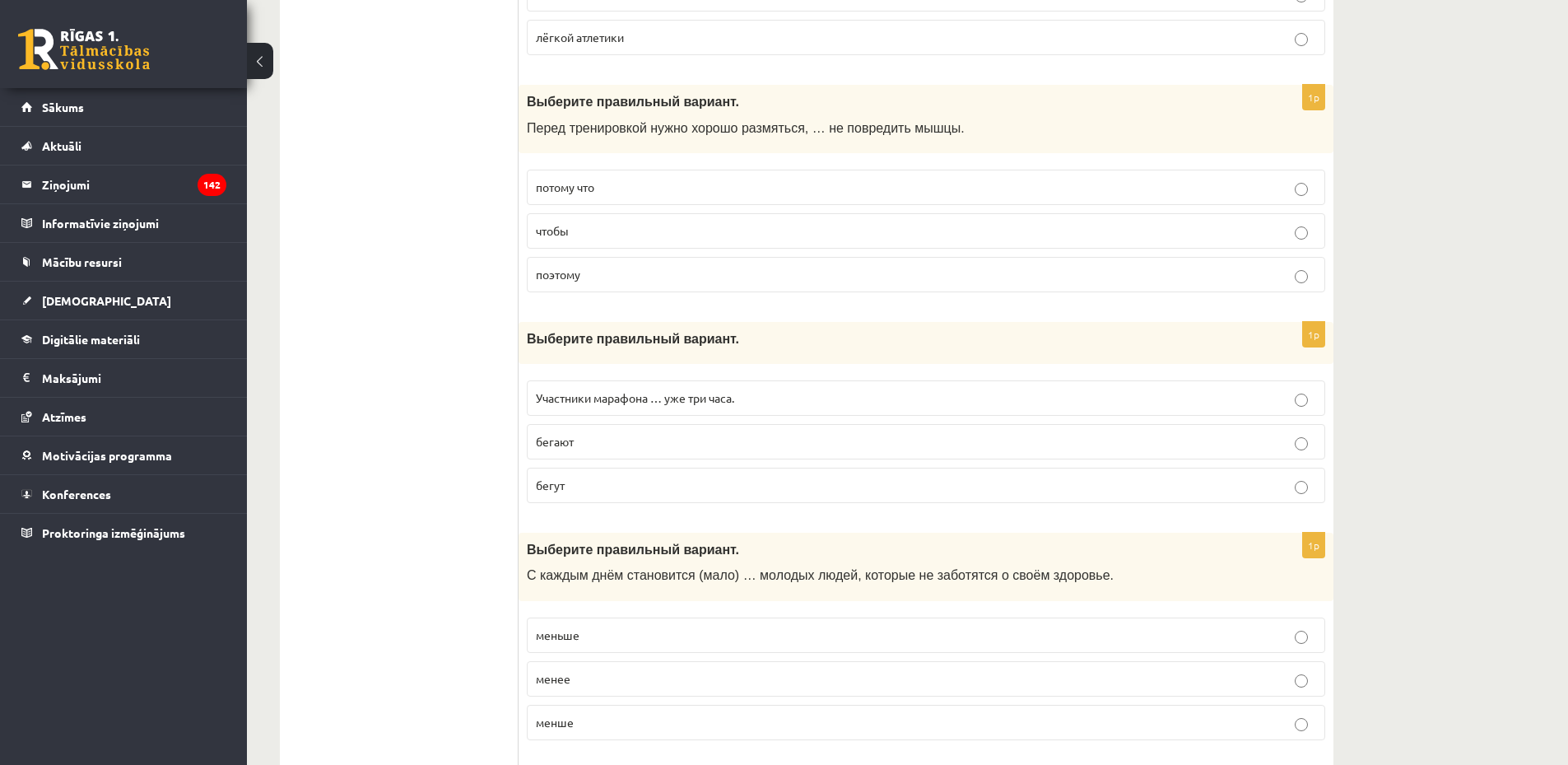
scroll to position [3309, 0]
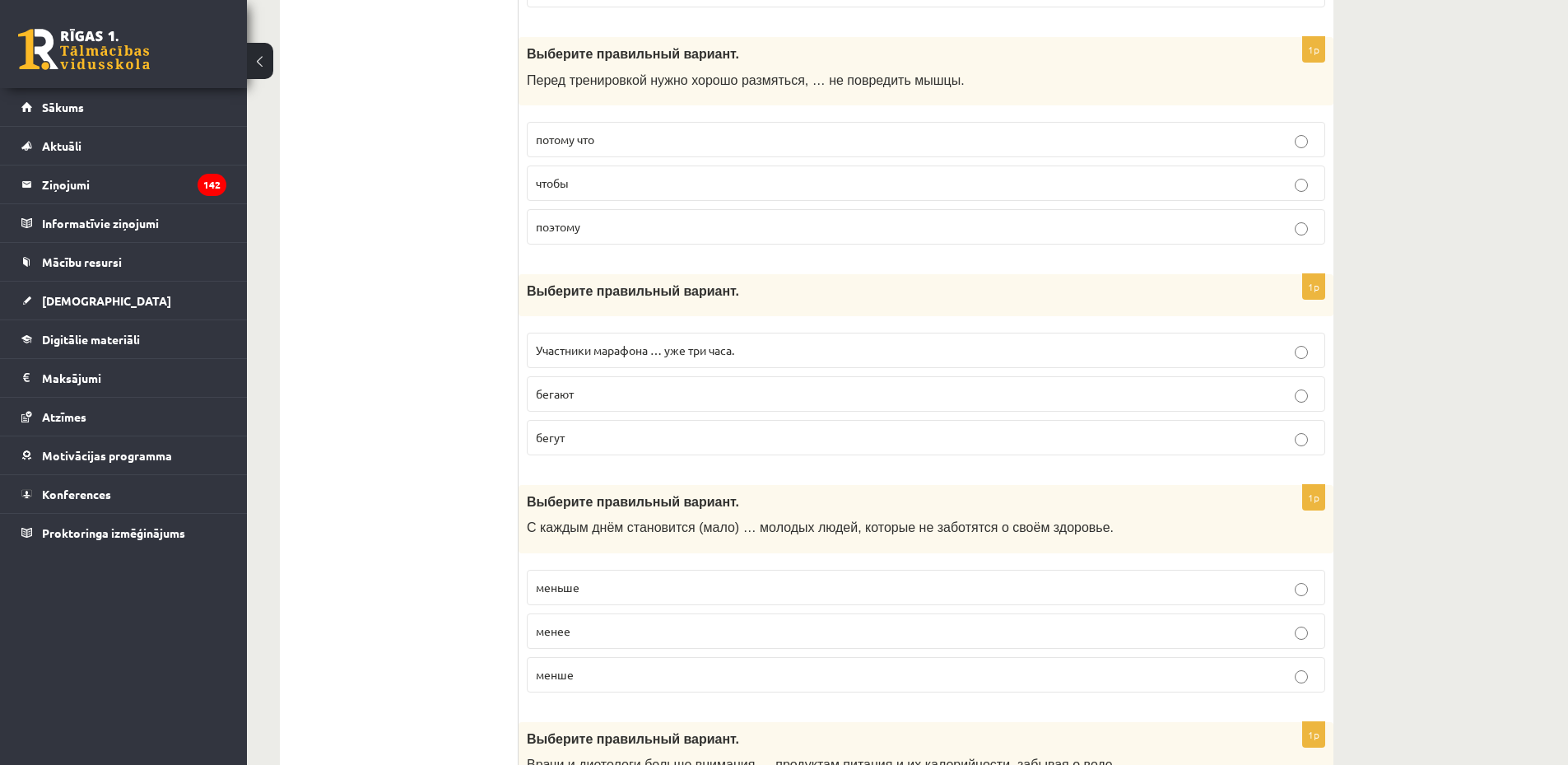
click at [657, 391] on p "бегают" at bounding box center [926, 394] width 780 height 17
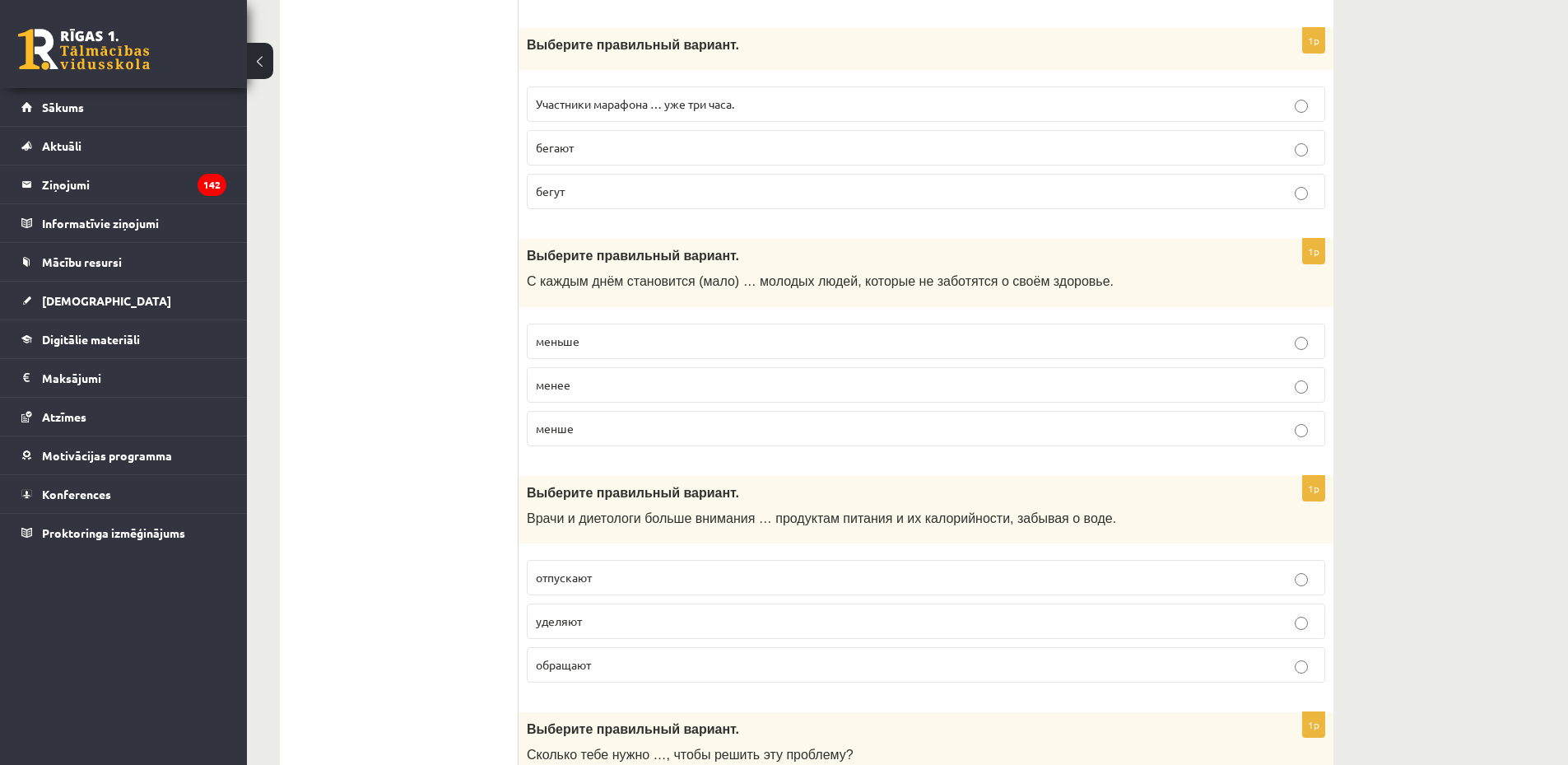
scroll to position [3571, 0]
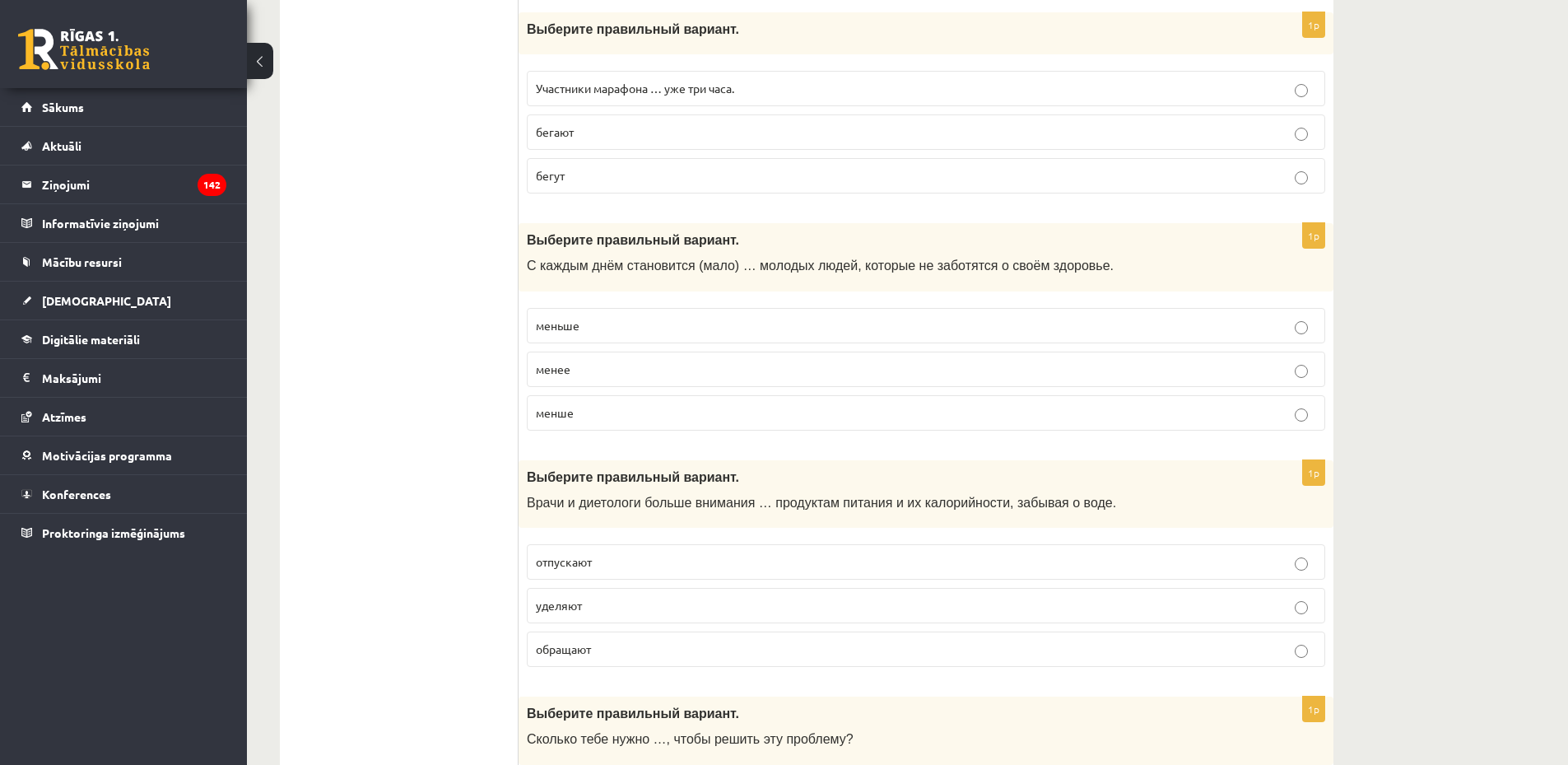
click at [643, 325] on p "меньше" at bounding box center [926, 325] width 780 height 17
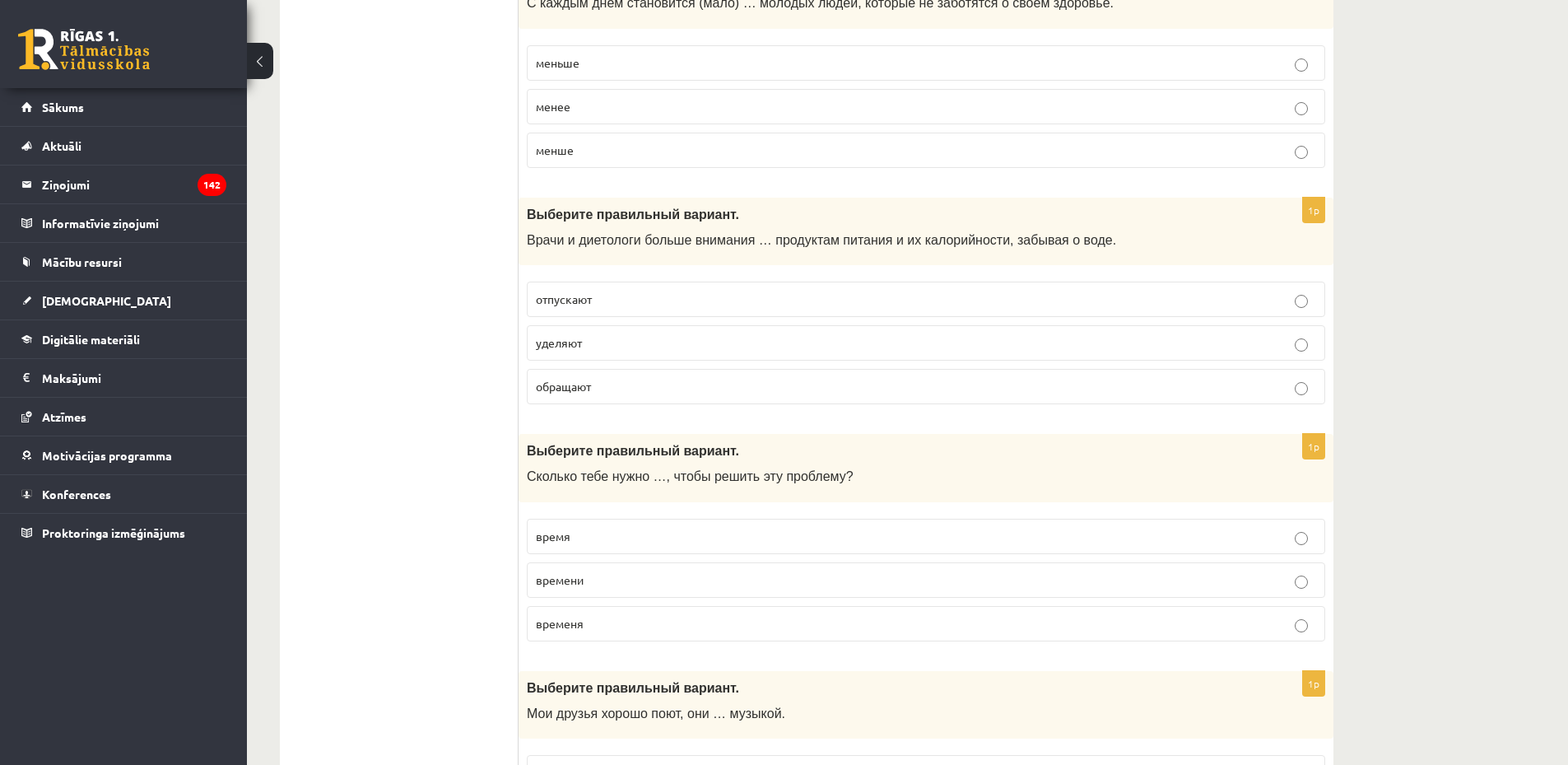
scroll to position [3857, 0]
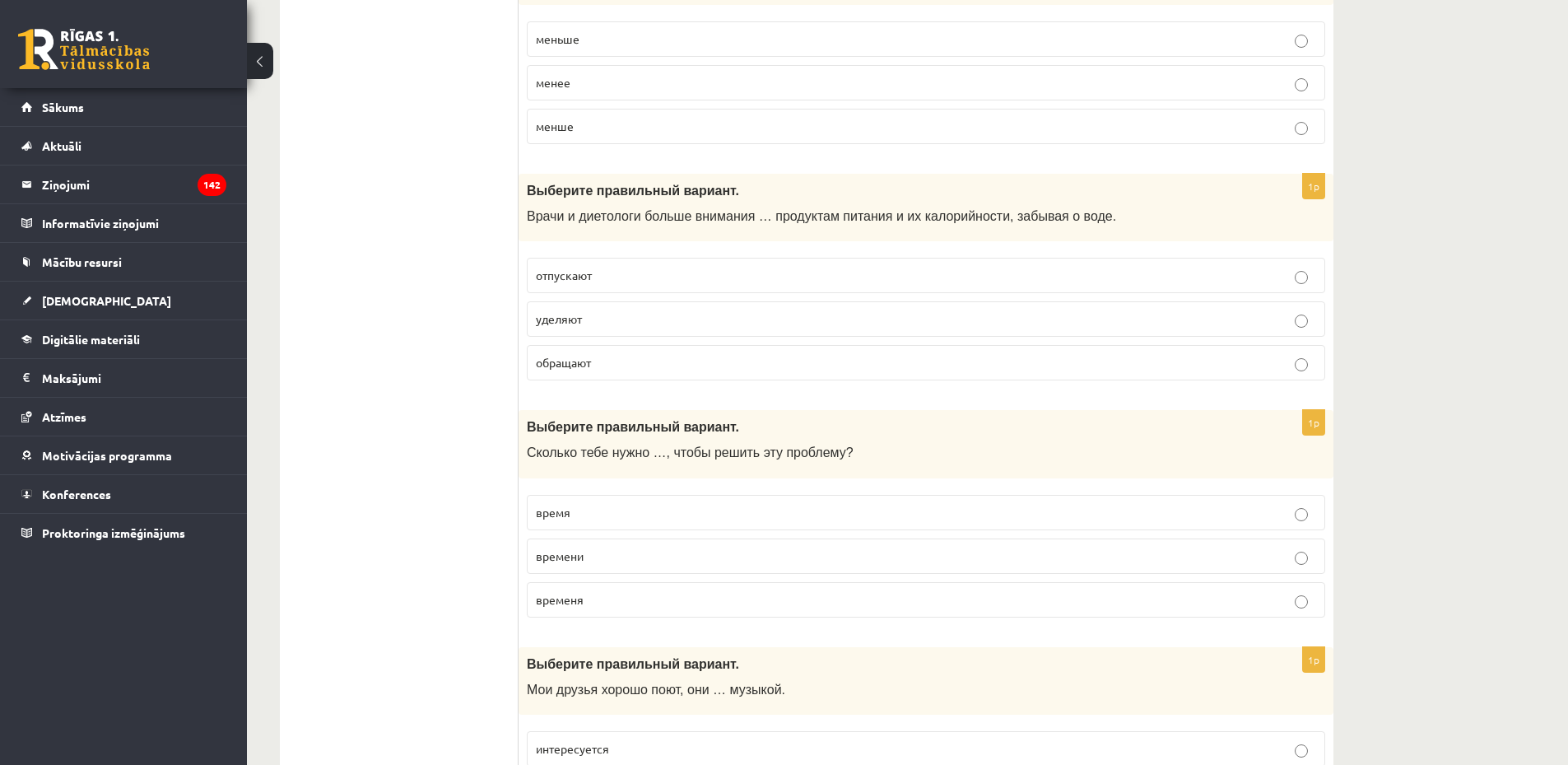
click at [693, 313] on p "уделяют" at bounding box center [926, 319] width 780 height 17
click at [790, 387] on div "1p Выберите правильный вариант. Врачи и диетологи больше внимания … продуктам п…" at bounding box center [926, 284] width 815 height 221
click at [781, 369] on p "обращают" at bounding box center [926, 362] width 780 height 17
click at [793, 320] on p "уделяют" at bounding box center [926, 319] width 780 height 17
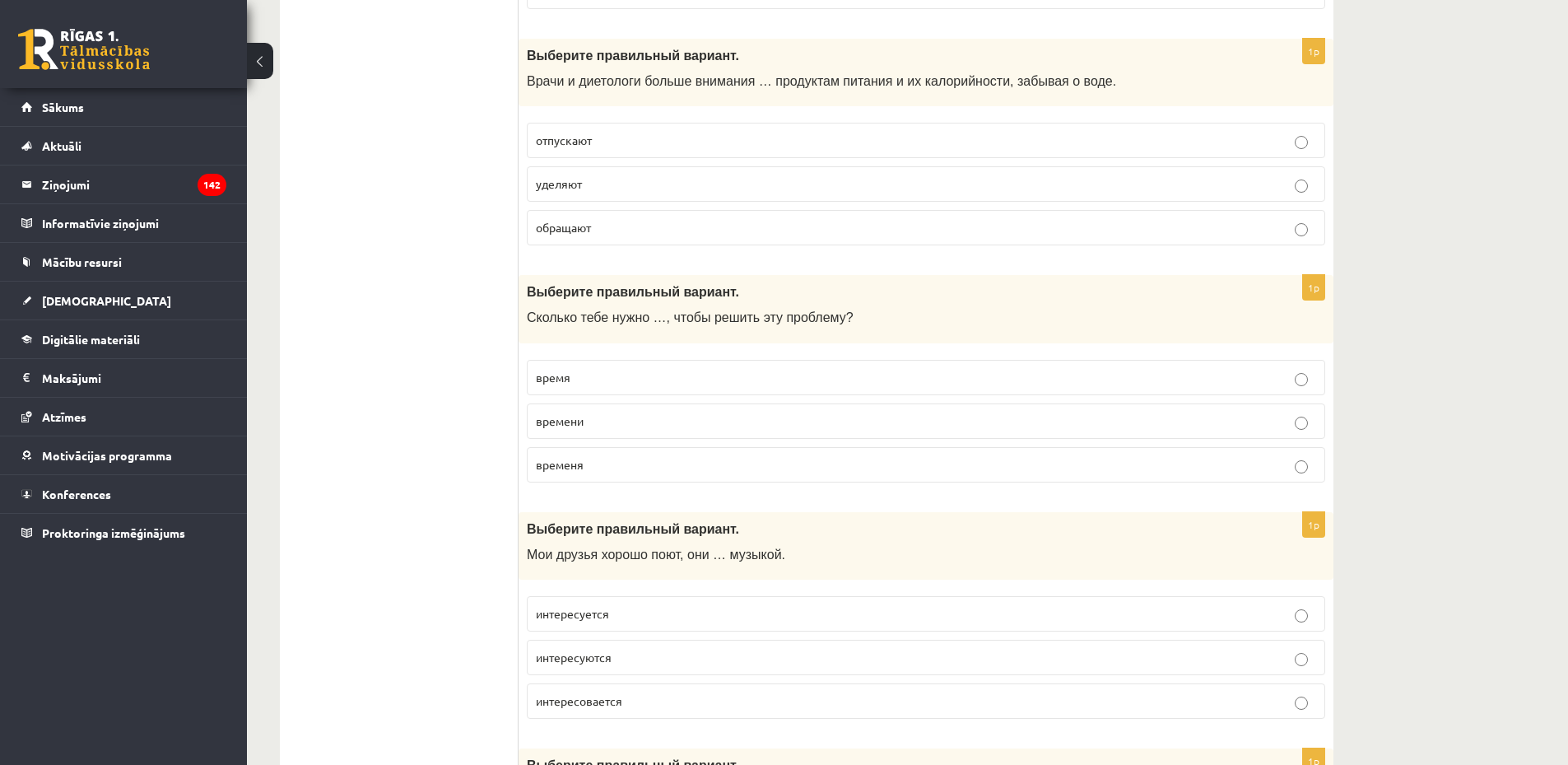
scroll to position [4032, 0]
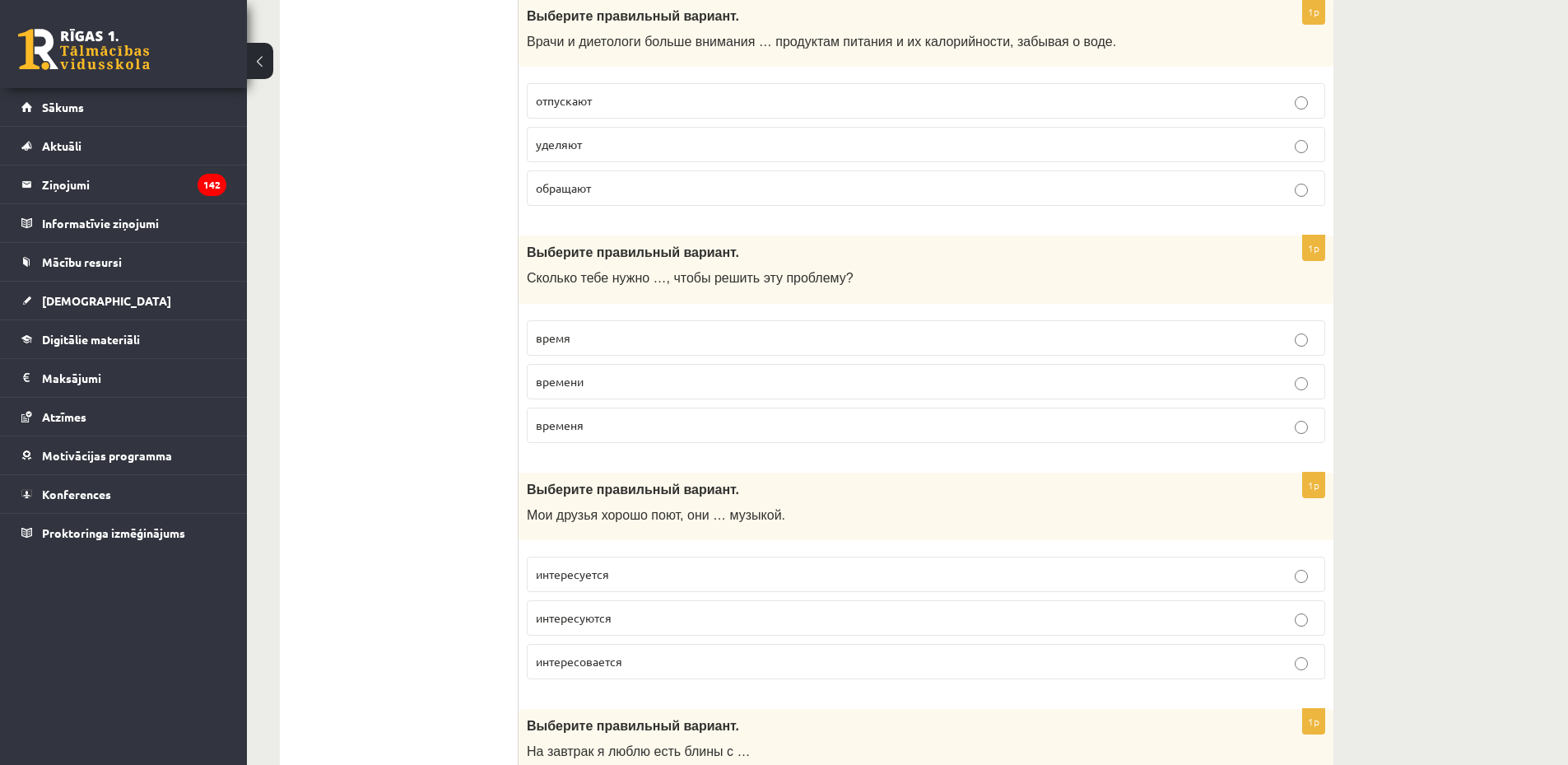
click at [627, 371] on label "времени" at bounding box center [926, 382] width 799 height 36
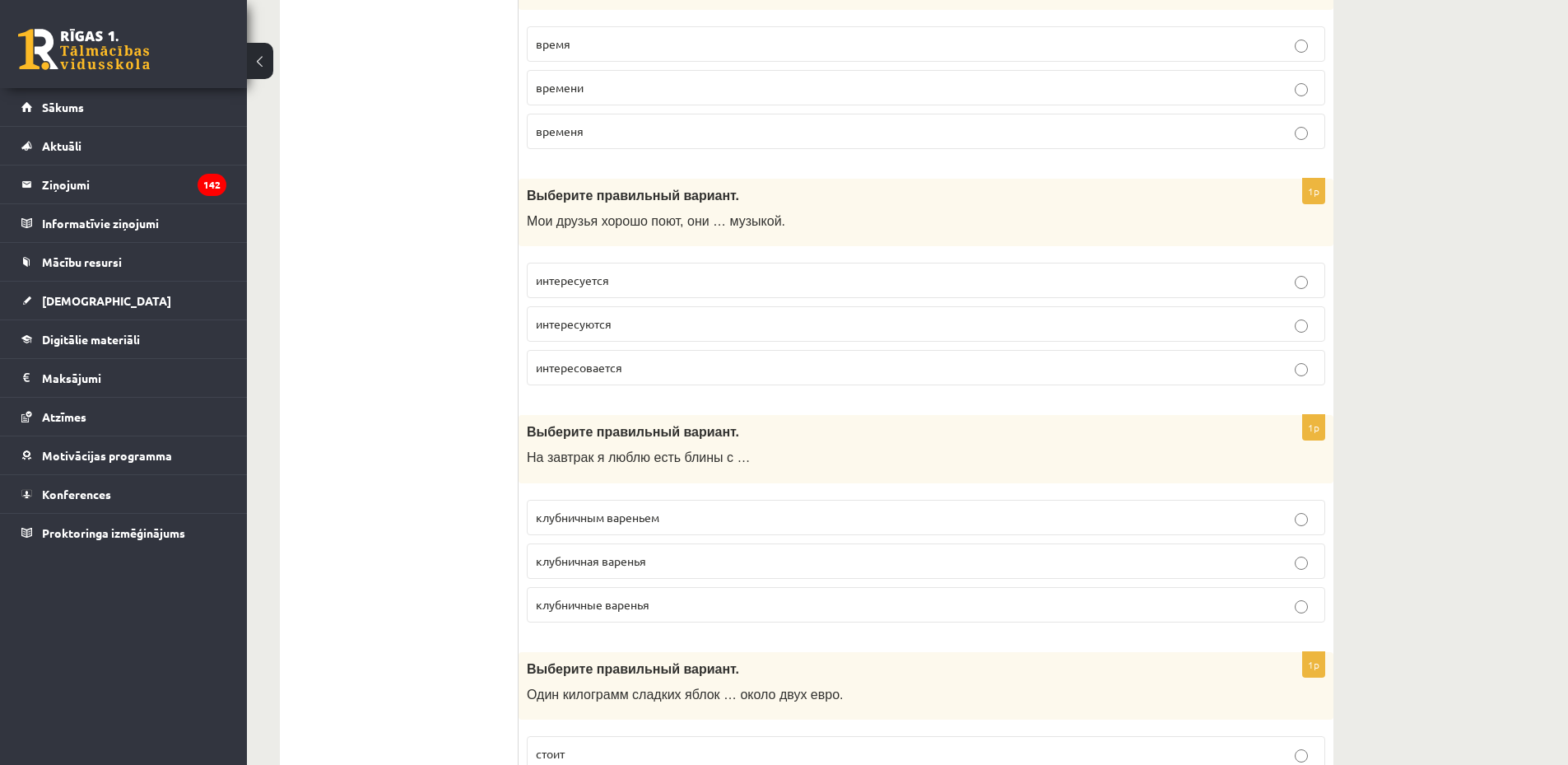
scroll to position [4334, 0]
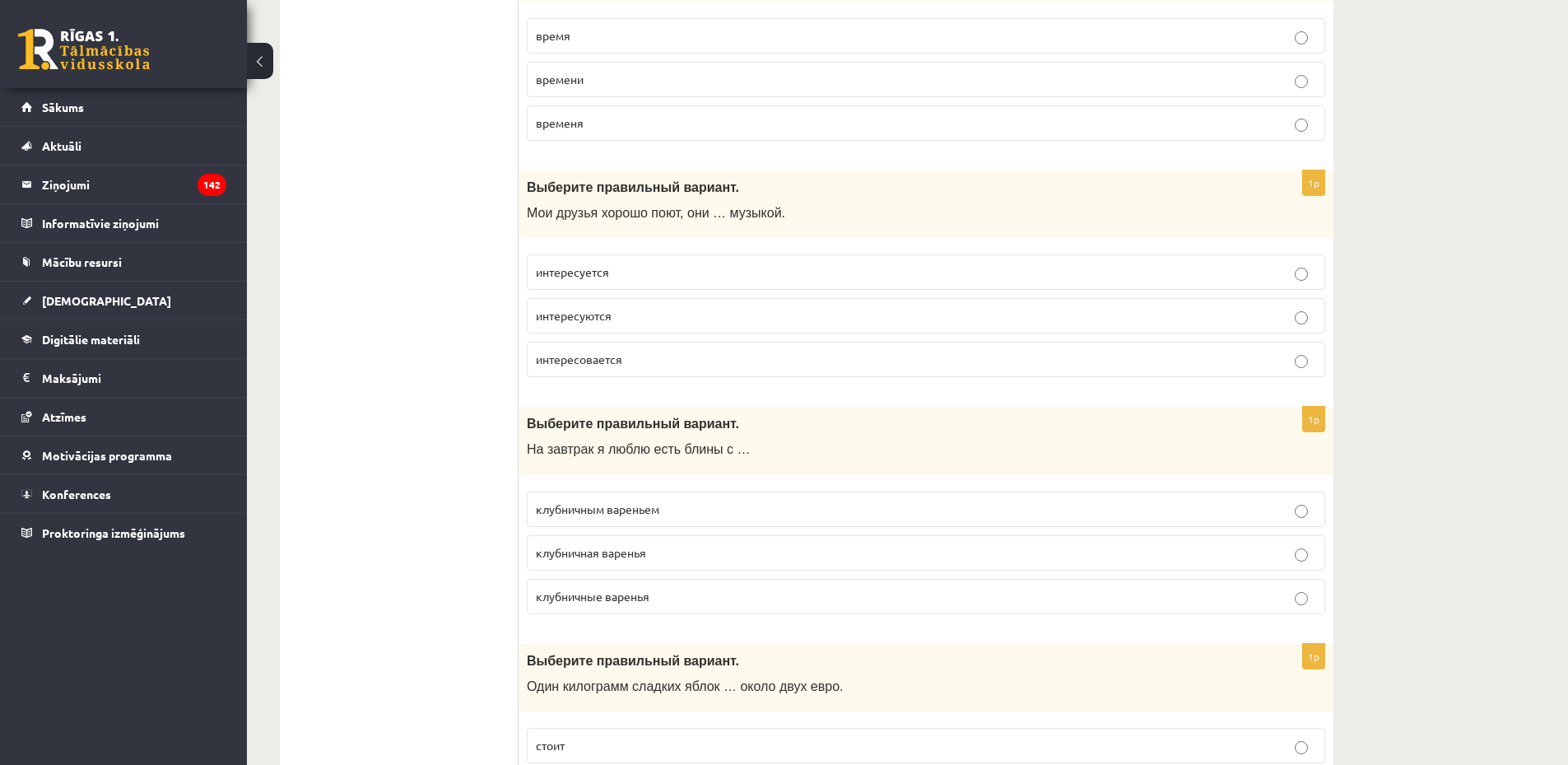
click at [666, 316] on p "интересуются" at bounding box center [926, 315] width 780 height 17
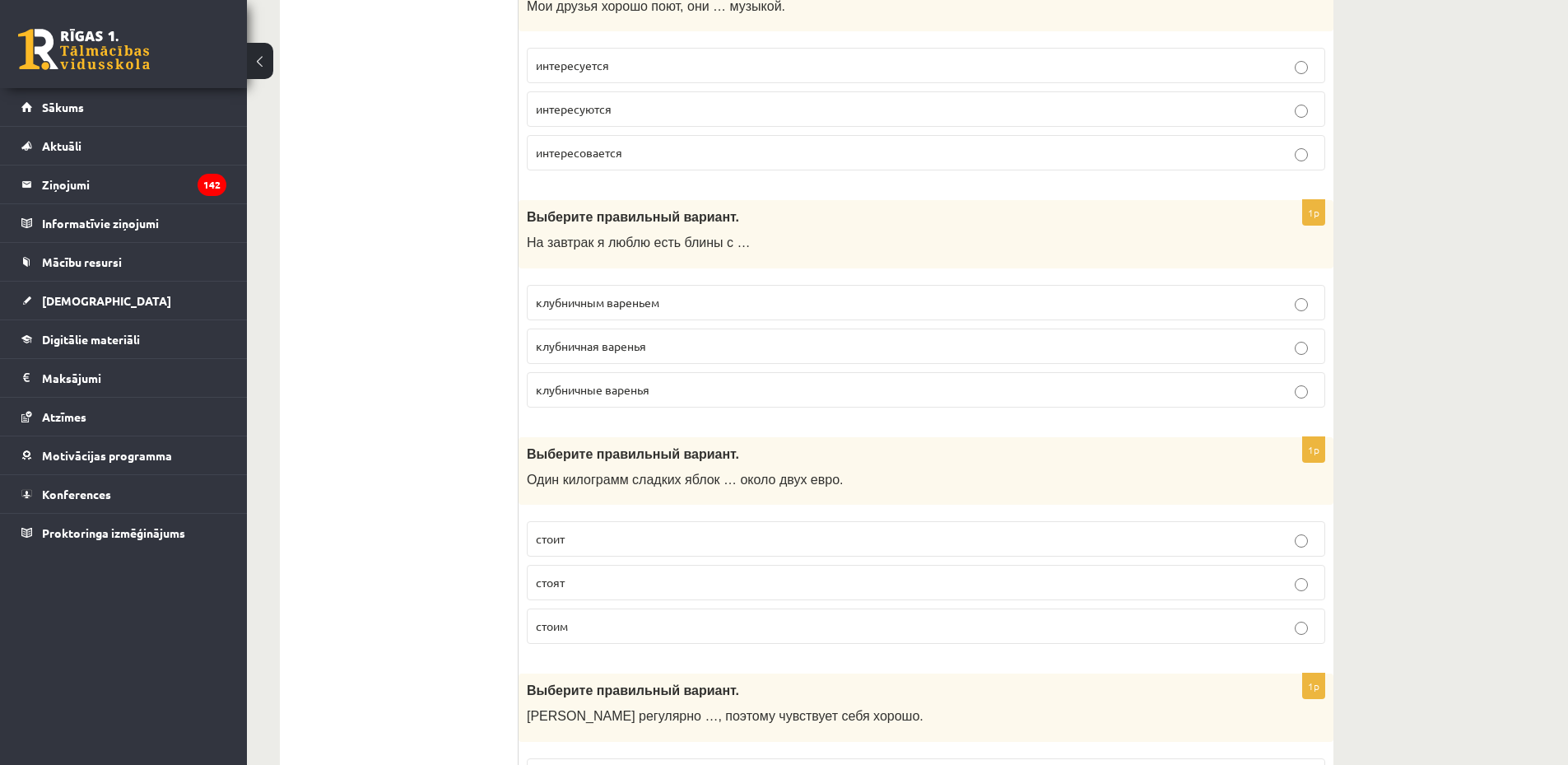
click at [691, 301] on p "клубничным вареньем" at bounding box center [926, 303] width 780 height 17
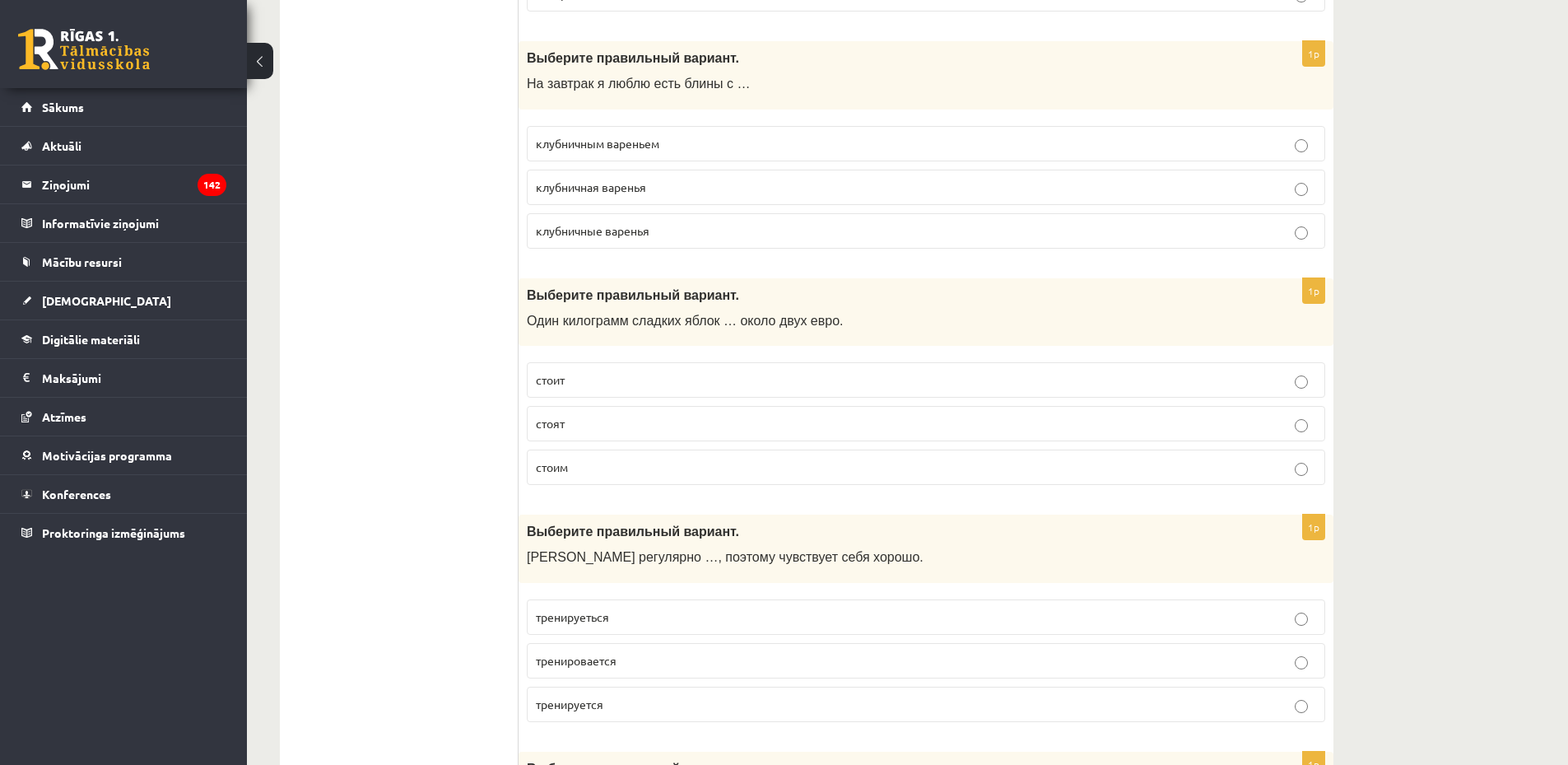
scroll to position [4770, 0]
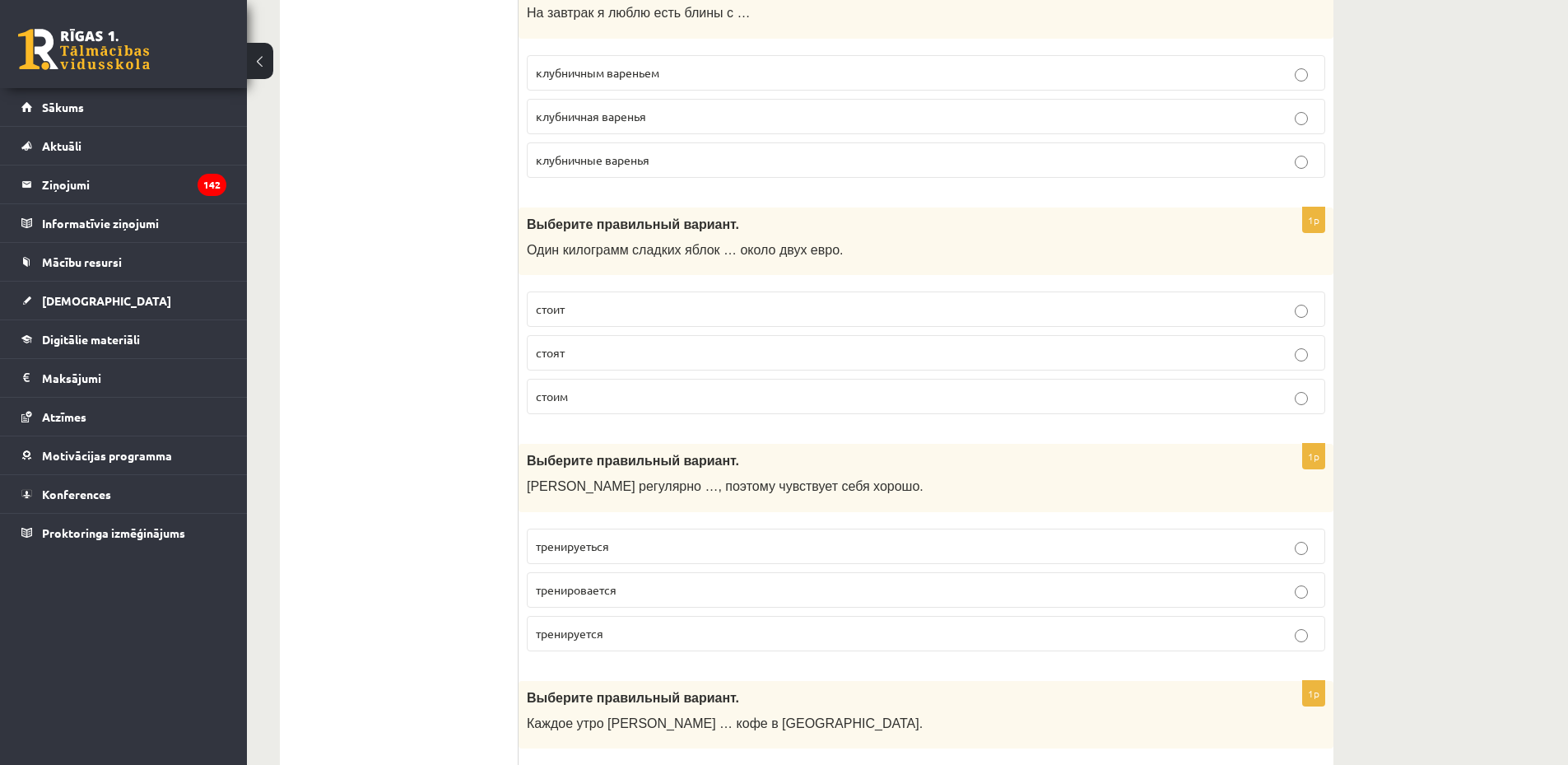
click at [645, 361] on p "стоят" at bounding box center [926, 352] width 780 height 17
click at [603, 313] on p "стоит" at bounding box center [926, 309] width 780 height 17
click at [588, 357] on p "стоят" at bounding box center [926, 352] width 780 height 17
click at [597, 394] on p "стоим" at bounding box center [926, 396] width 780 height 17
click at [567, 312] on p "стоит" at bounding box center [926, 309] width 780 height 17
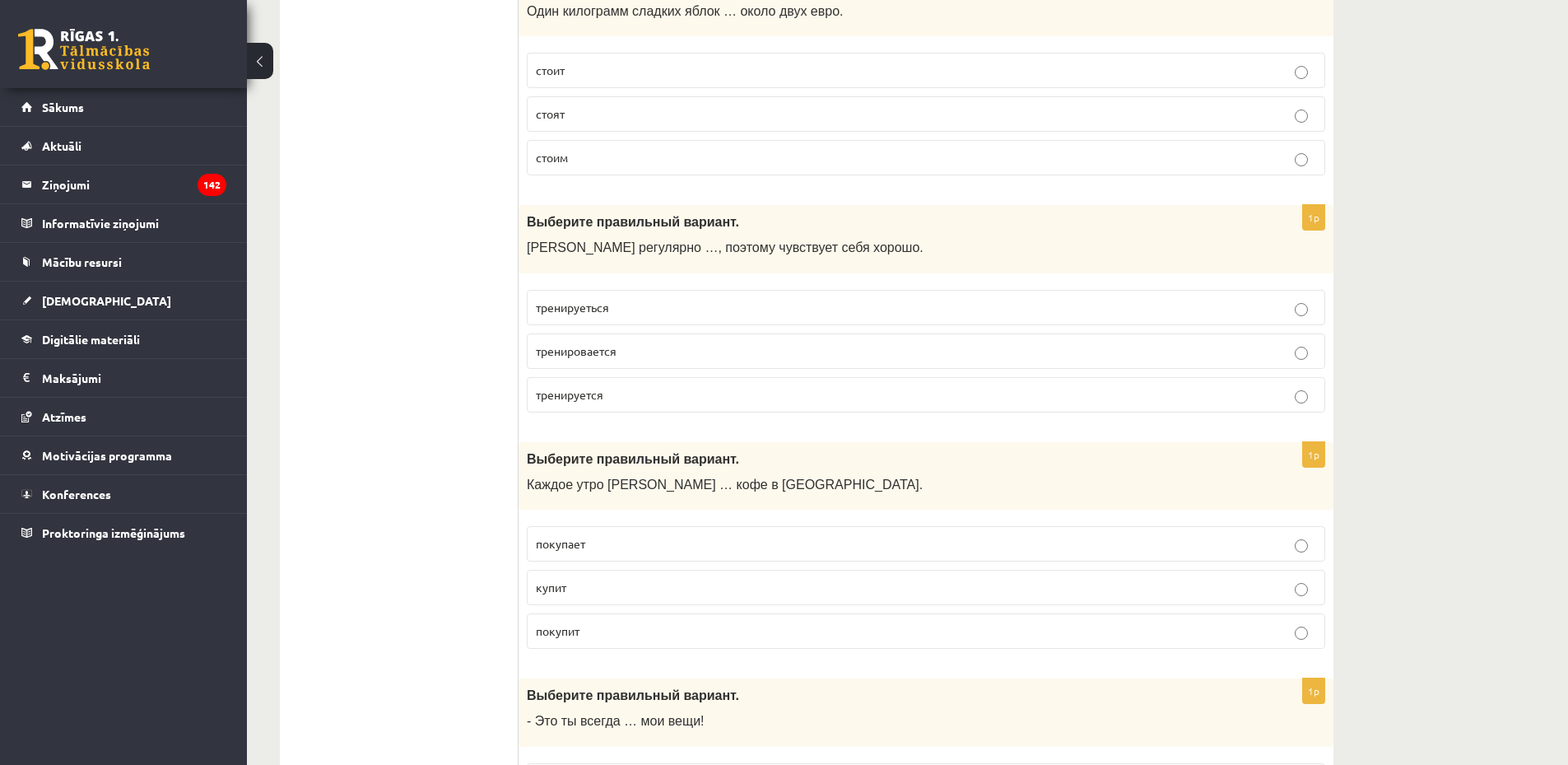
scroll to position [5025, 0]
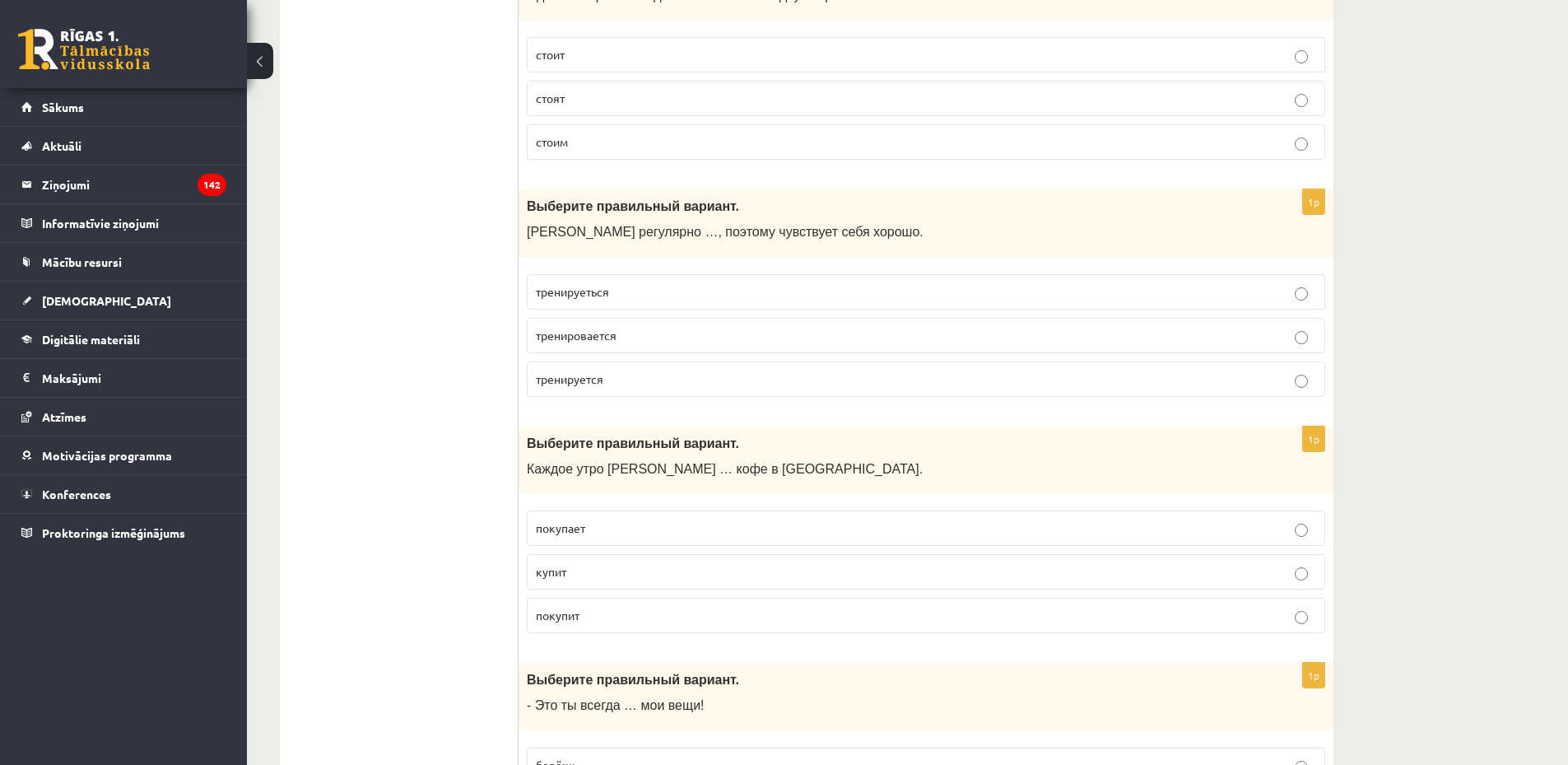
click at [643, 291] on p "тренируеться" at bounding box center [926, 291] width 780 height 17
click at [722, 382] on p "тренируется" at bounding box center [926, 379] width 780 height 17
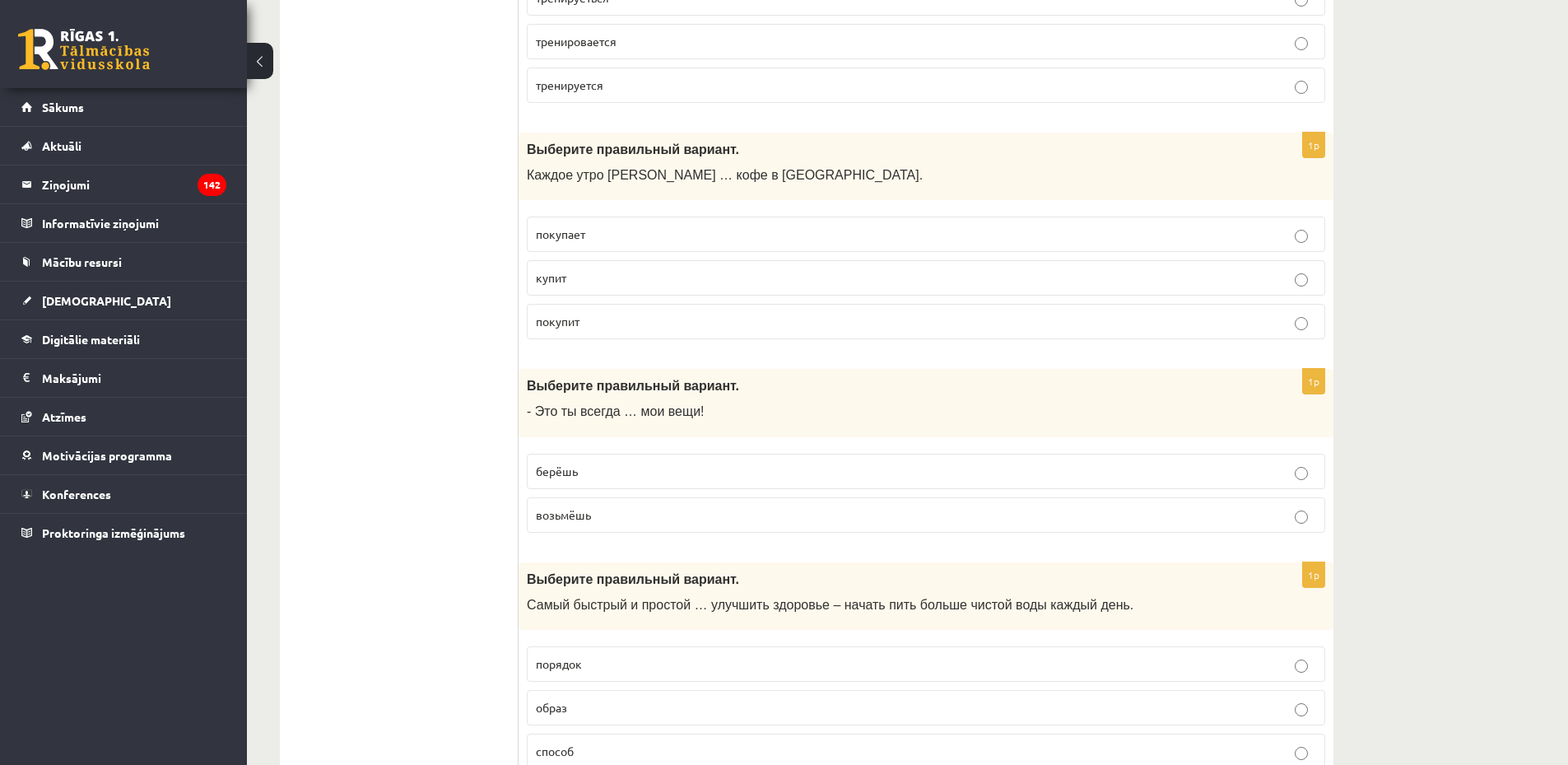
scroll to position [5351, 0]
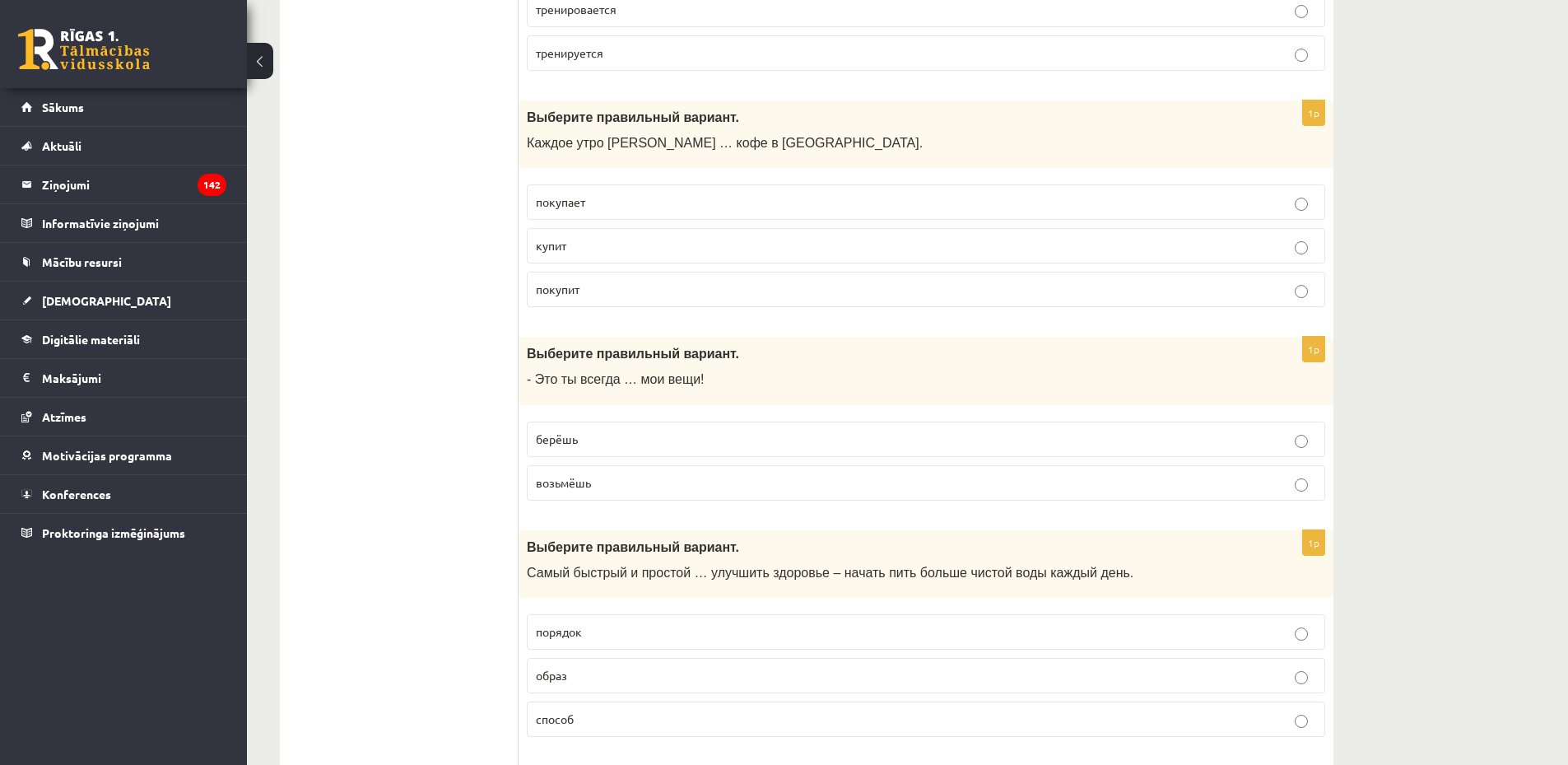
click at [602, 200] on p "покупает" at bounding box center [926, 201] width 780 height 17
click at [613, 446] on p "берёшь" at bounding box center [926, 439] width 780 height 17
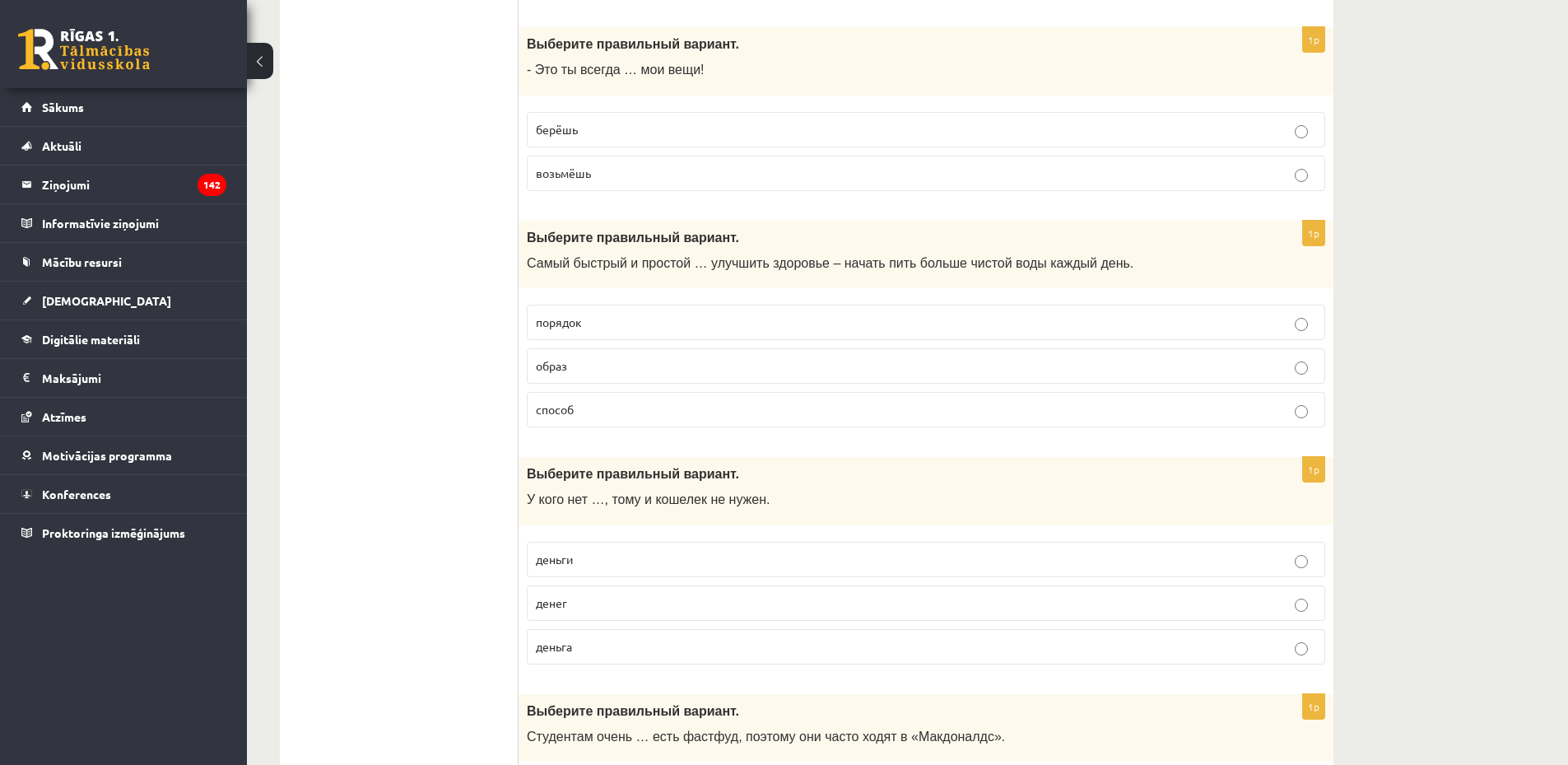
scroll to position [5702, 0]
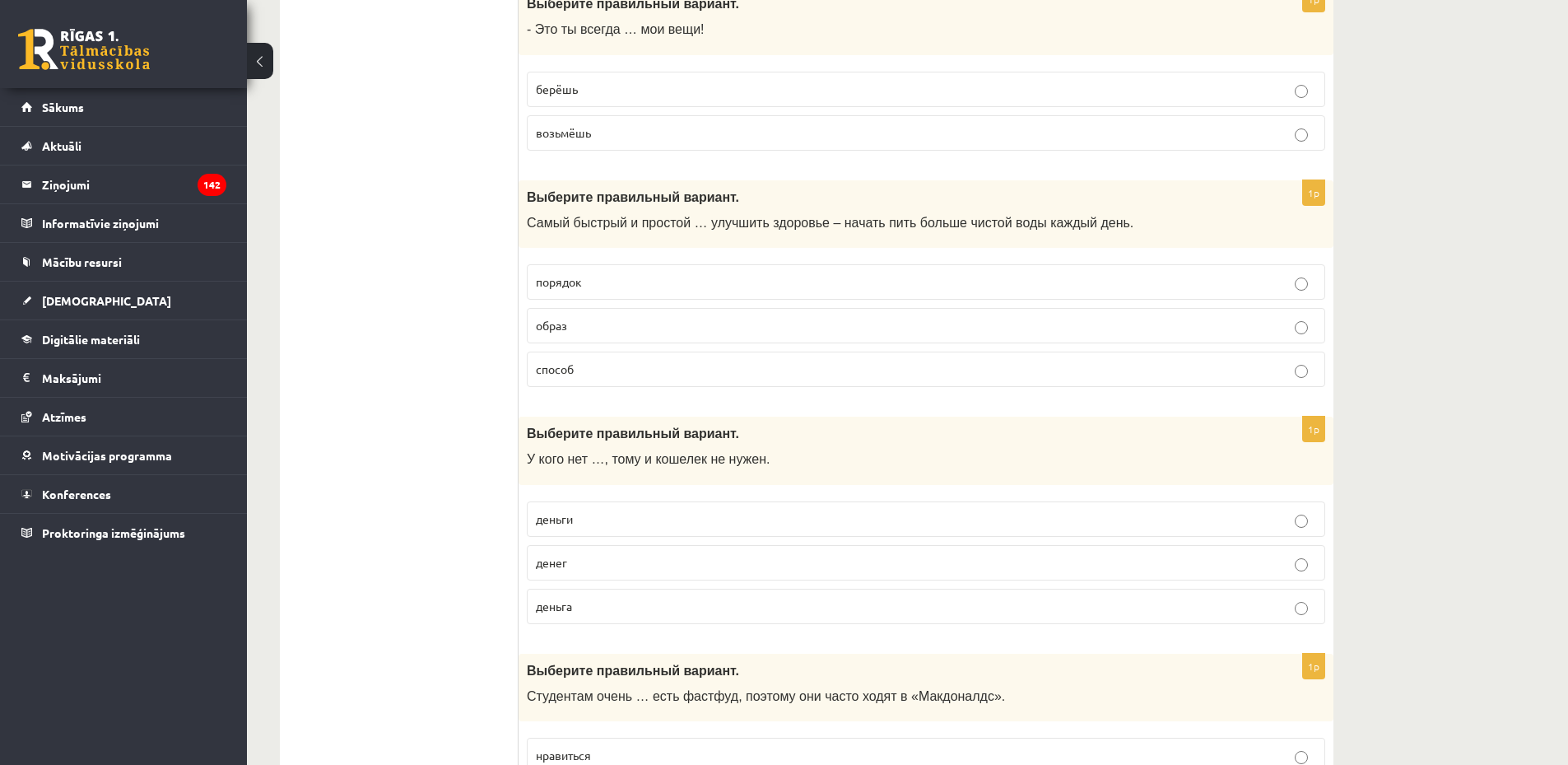
click at [570, 383] on label "способ" at bounding box center [926, 369] width 799 height 36
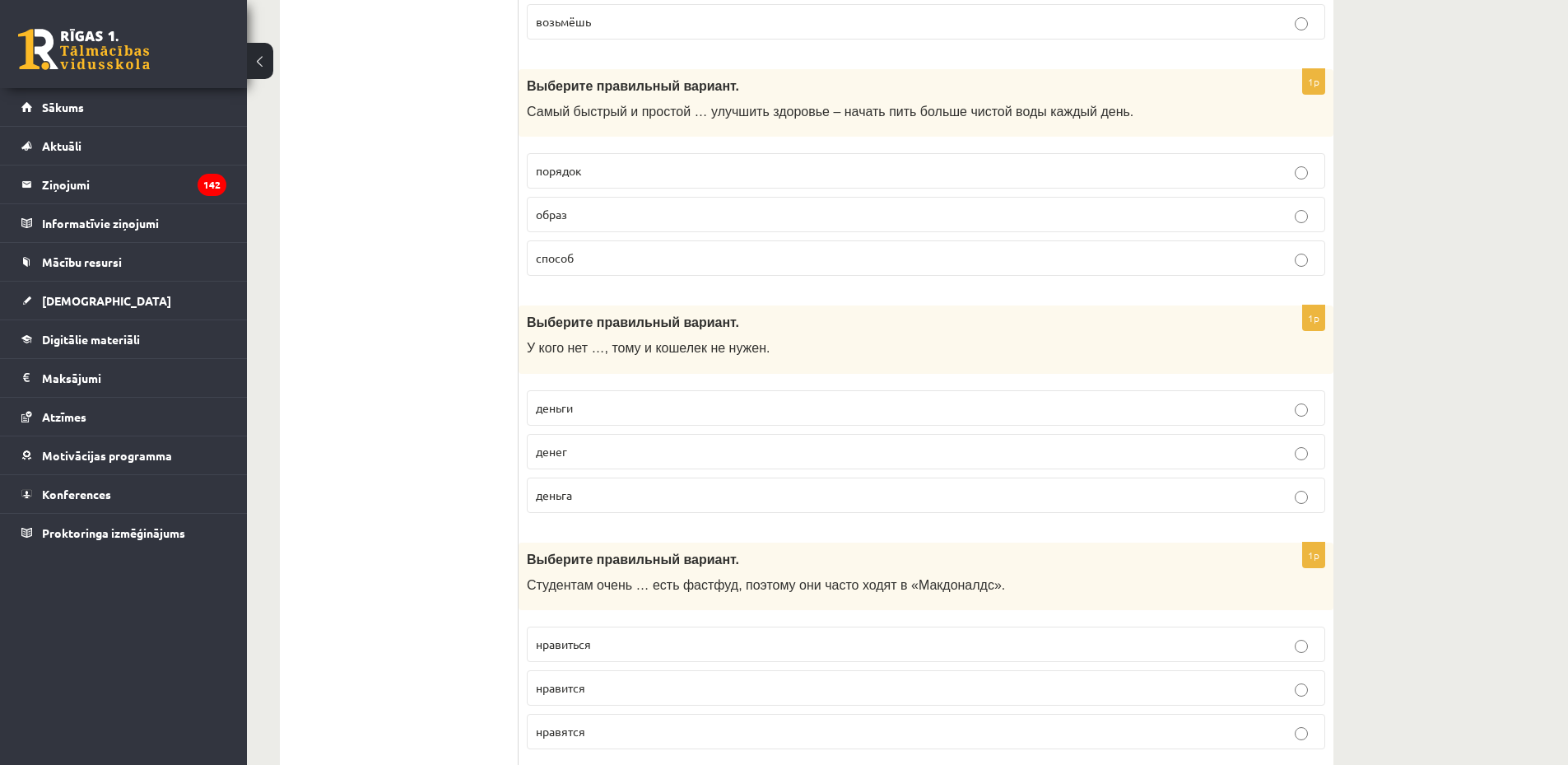
scroll to position [5923, 0]
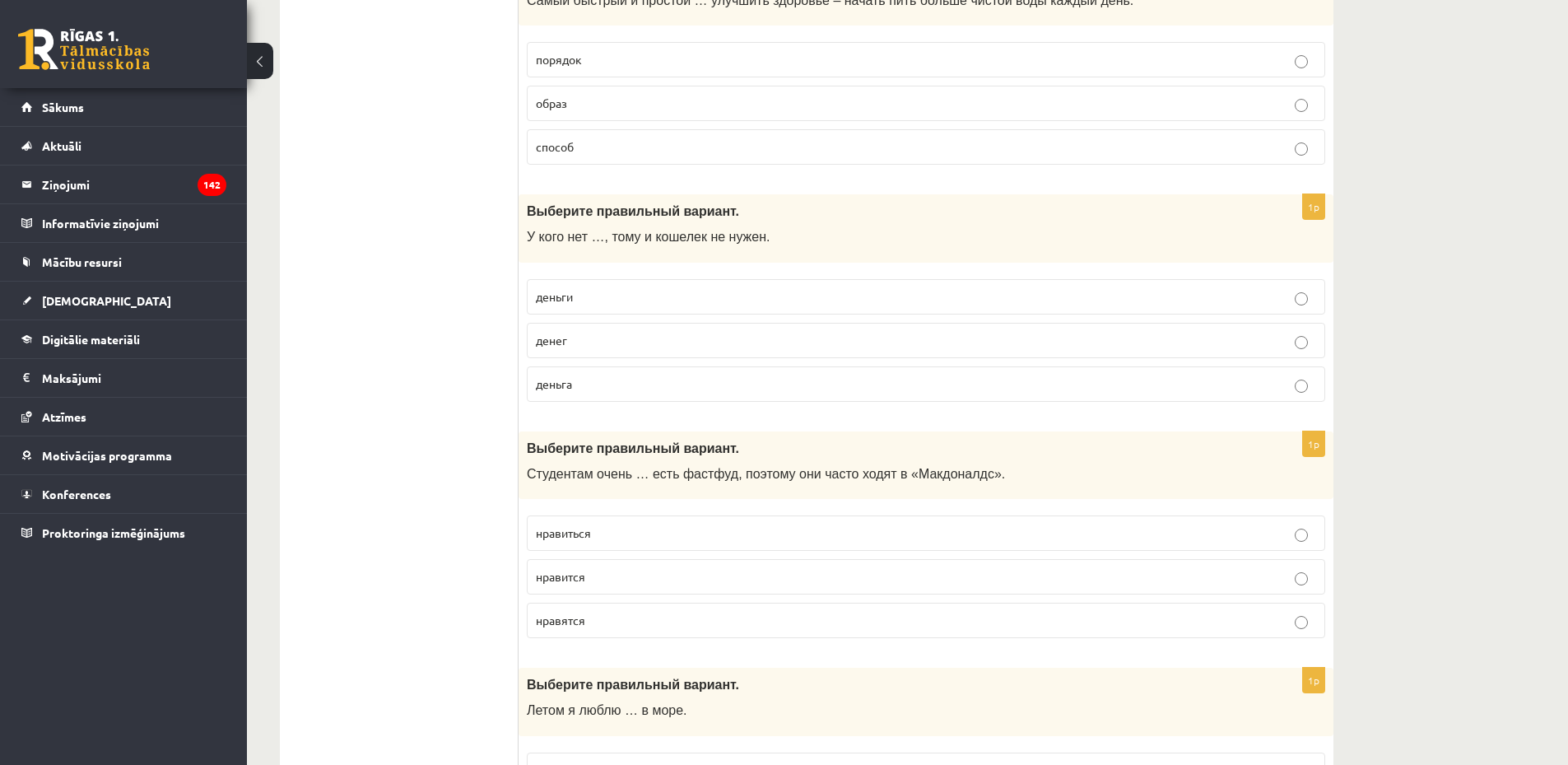
click at [627, 345] on p "денег" at bounding box center [926, 340] width 780 height 17
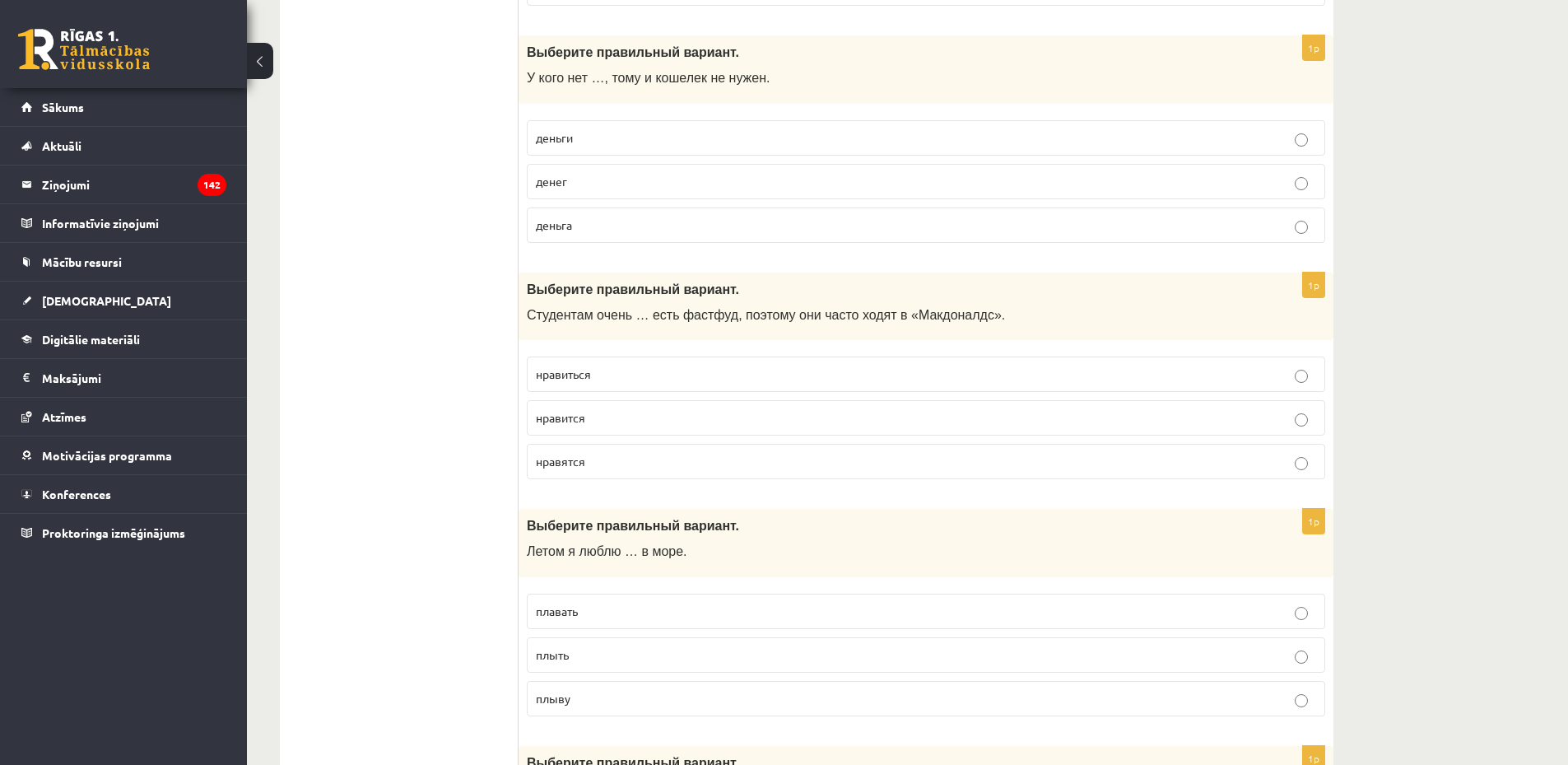
click at [639, 418] on p "нравится" at bounding box center [926, 417] width 780 height 17
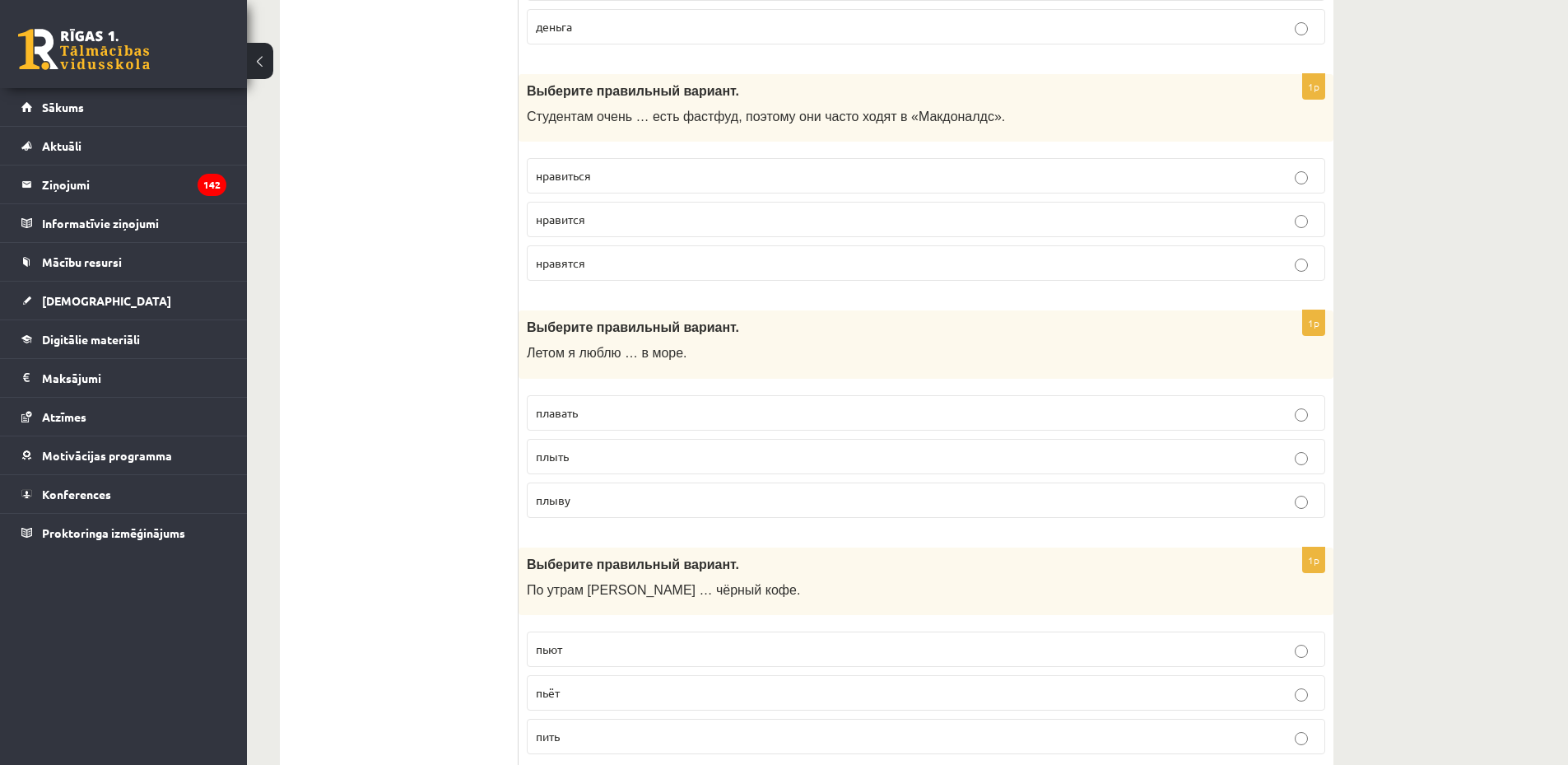
scroll to position [6333, 0]
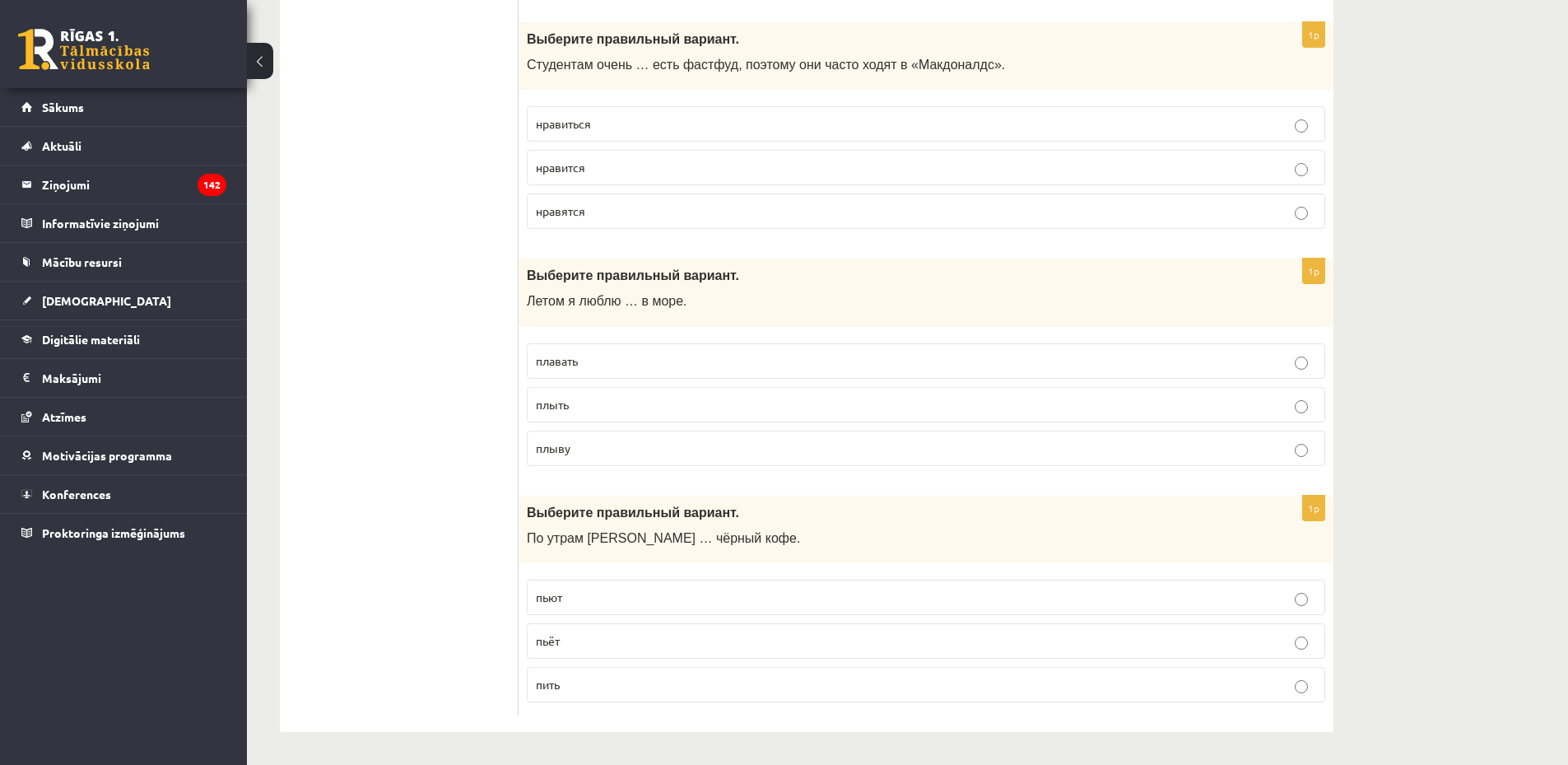
click at [616, 360] on p "плавать" at bounding box center [926, 360] width 780 height 17
click at [625, 640] on p "пьёт" at bounding box center [926, 641] width 780 height 17
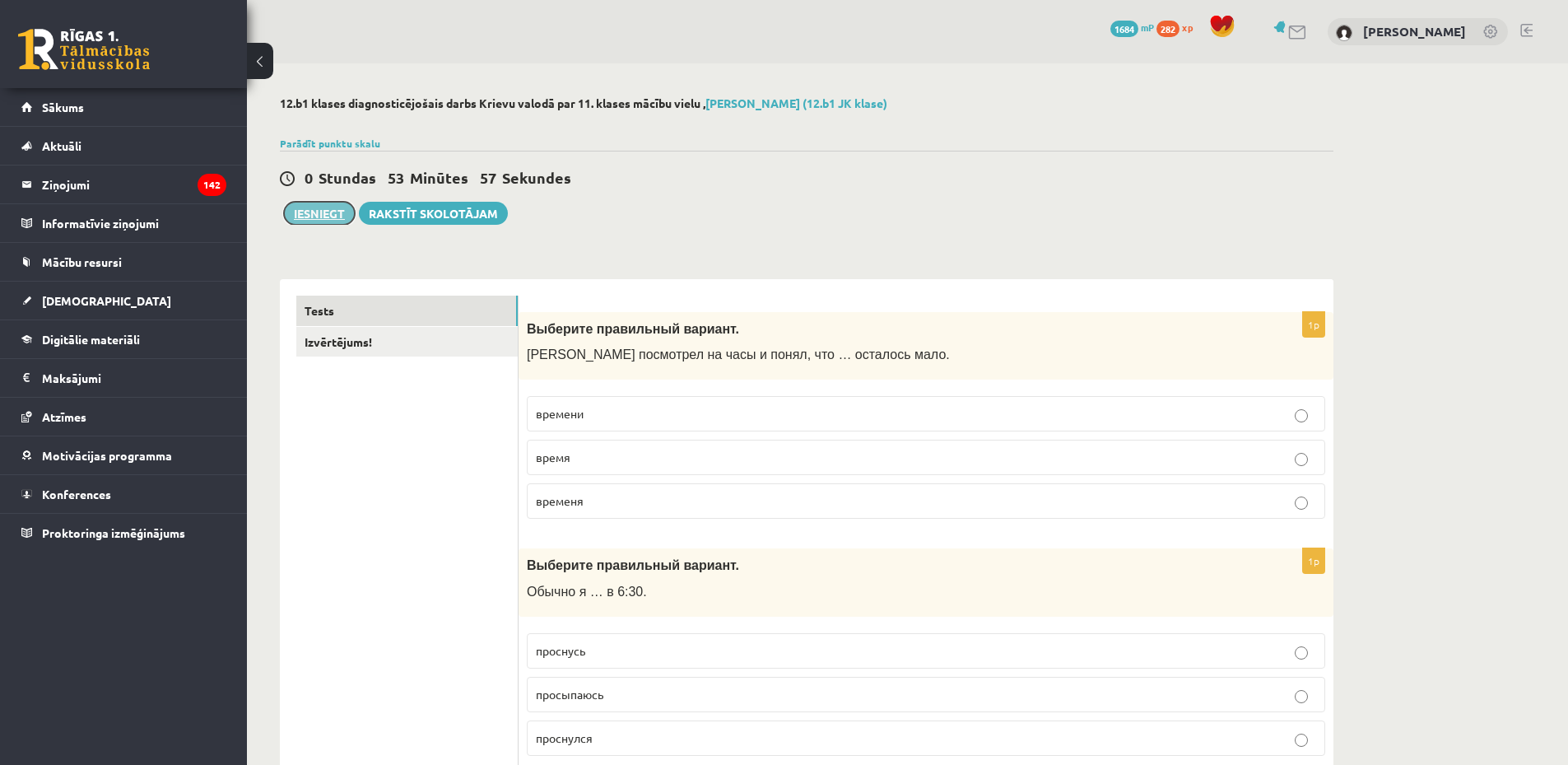
click at [335, 216] on button "Iesniegt" at bounding box center [319, 212] width 71 height 23
click at [333, 347] on link "Izvērtējums!" at bounding box center [406, 342] width 222 height 30
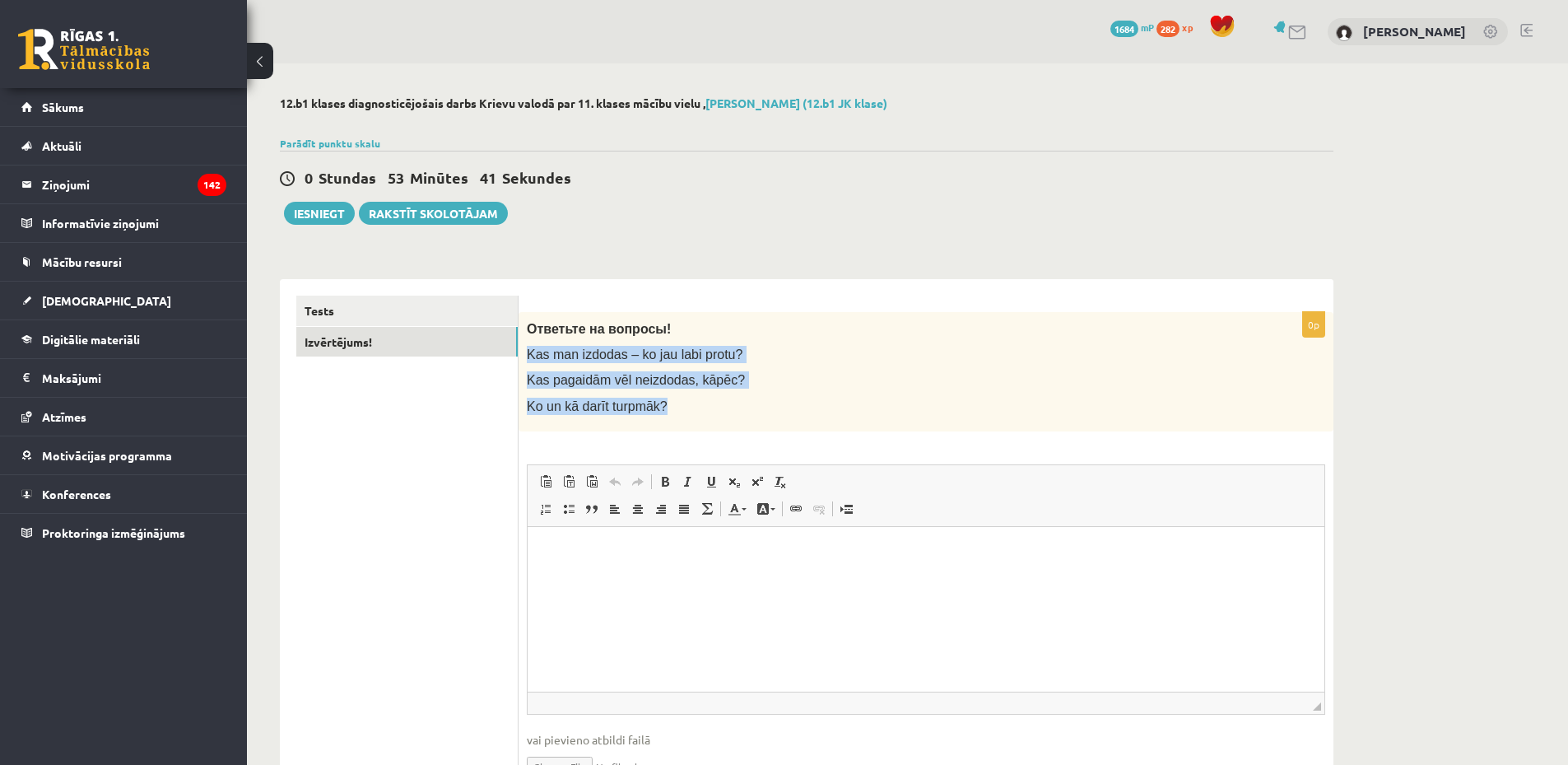
drag, startPoint x: 523, startPoint y: 350, endPoint x: 690, endPoint y: 415, distance: 179.2
click at [690, 415] on div "Ответьте на вопросы! Kas man izdodas – ko jau labi protu? Kas pagaidām vēl neiz…" at bounding box center [926, 371] width 815 height 120
copy div "Kas man izdodas – ko jau labi protu? Kas pagaidām vēl neizdodas, kāpēc? Ko un k…"
drag, startPoint x: 368, startPoint y: 285, endPoint x: 373, endPoint y: 297, distance: 13.0
click at [369, 286] on div "Tests Izvērtējums!" at bounding box center [400, 552] width 239 height 544
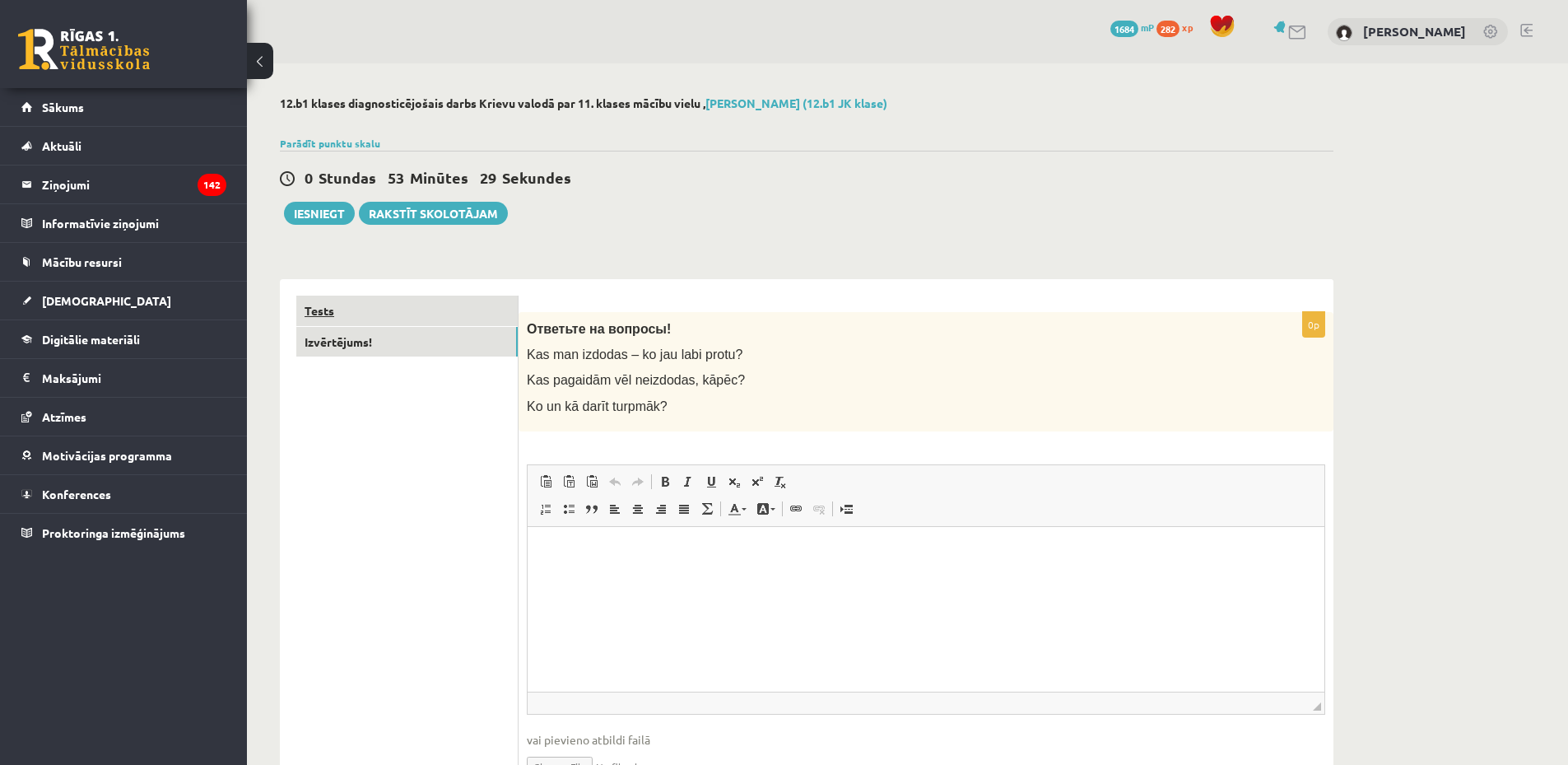
click at [373, 297] on link "Tests" at bounding box center [406, 311] width 222 height 30
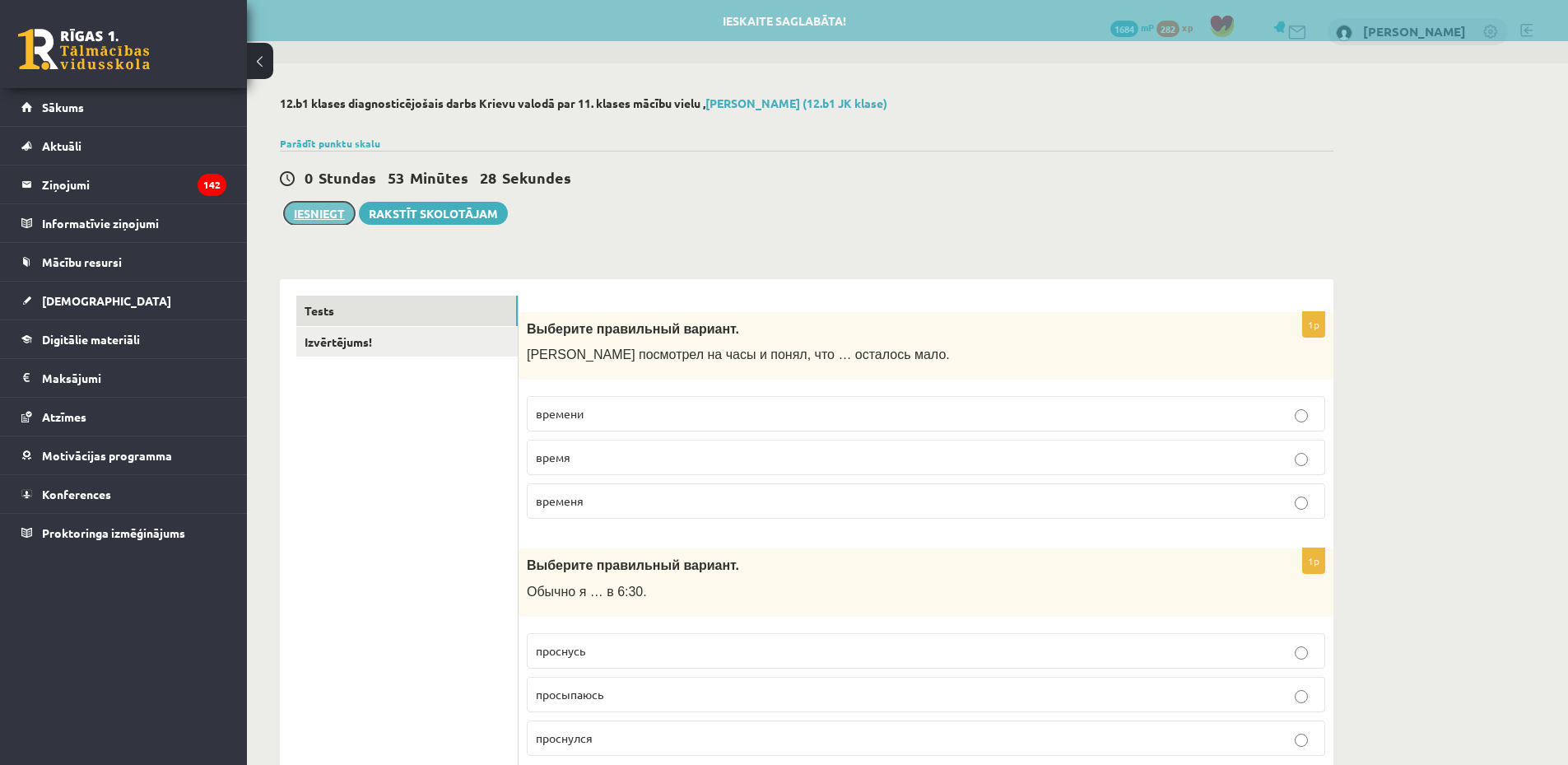
click at [320, 221] on button "Iesniegt" at bounding box center [319, 212] width 71 height 23
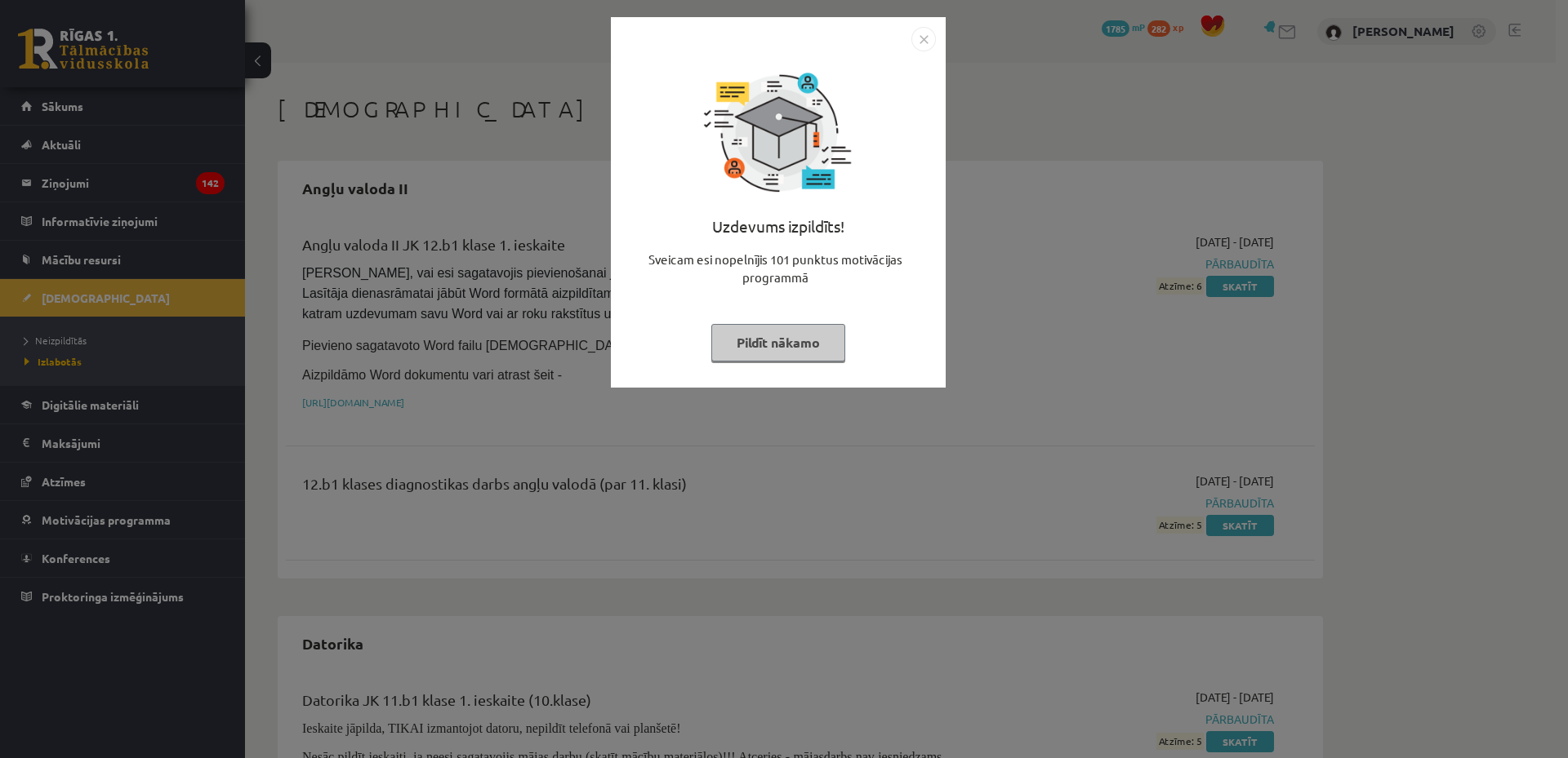
click at [921, 40] on img "Close" at bounding box center [923, 39] width 25 height 25
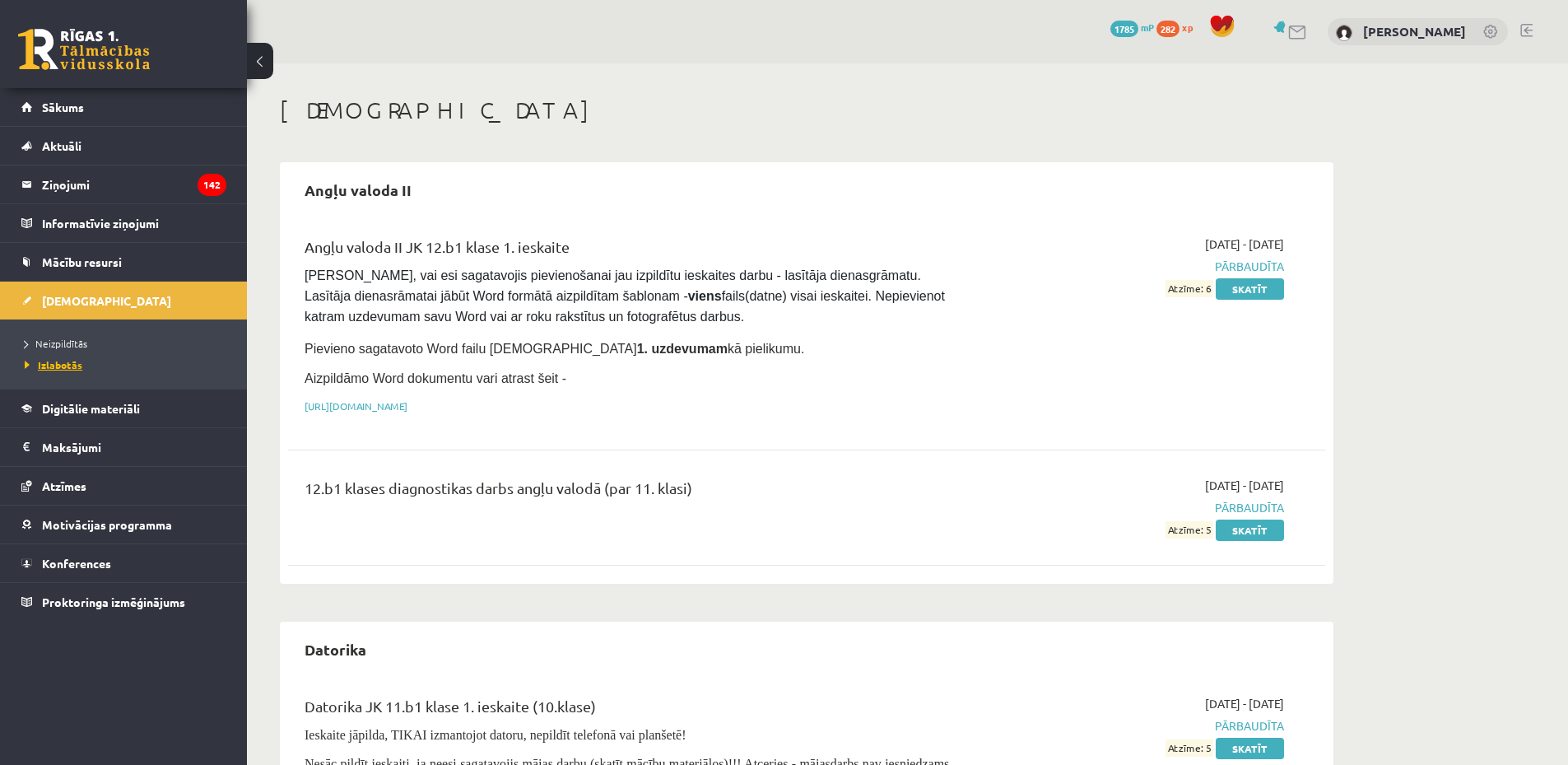
click at [68, 365] on span "Izlabotās" at bounding box center [53, 365] width 58 height 13
click at [57, 339] on span "Neizpildītās" at bounding box center [56, 343] width 62 height 13
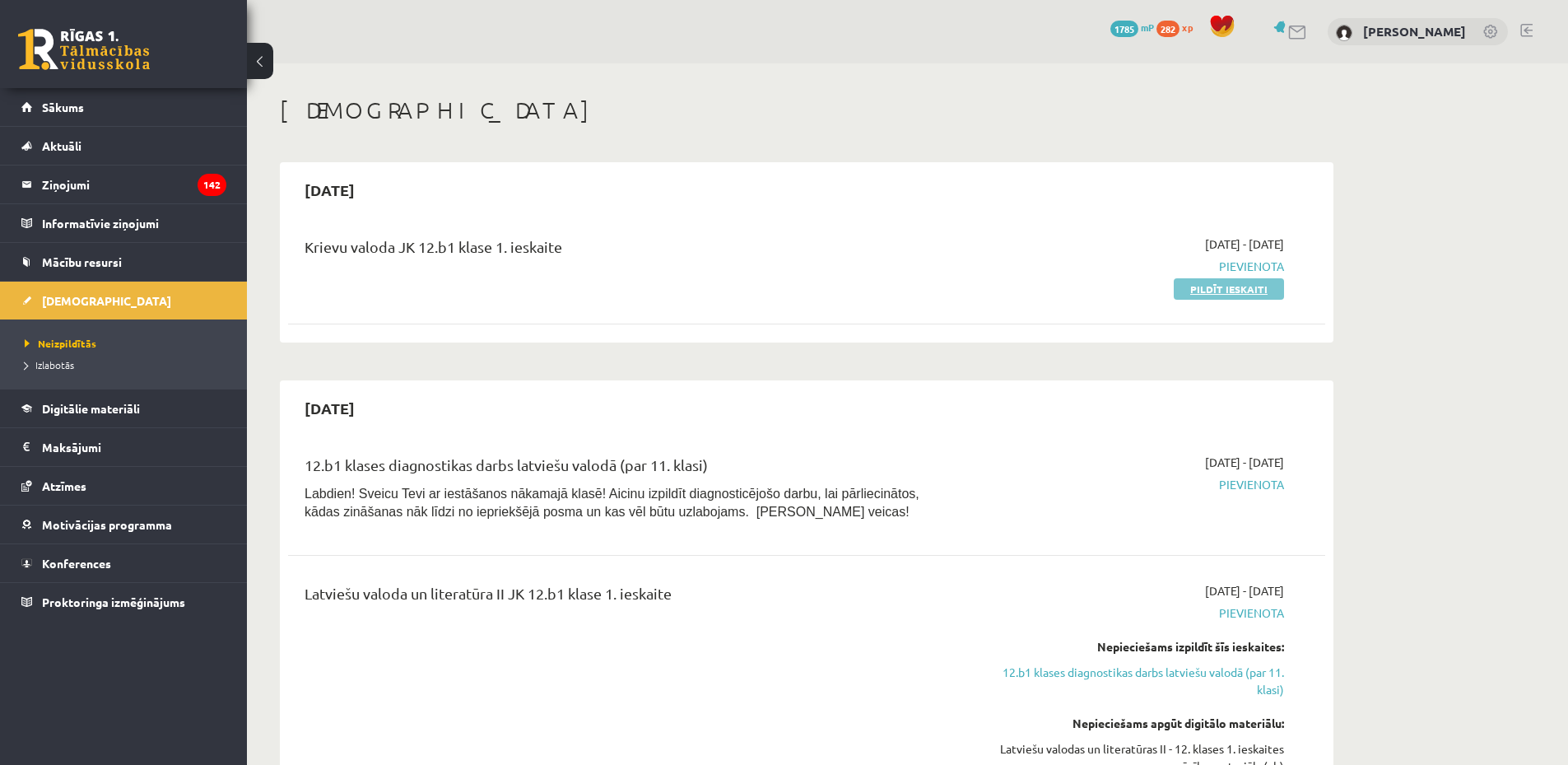
click at [1219, 291] on link "Pildīt ieskaiti" at bounding box center [1229, 289] width 110 height 21
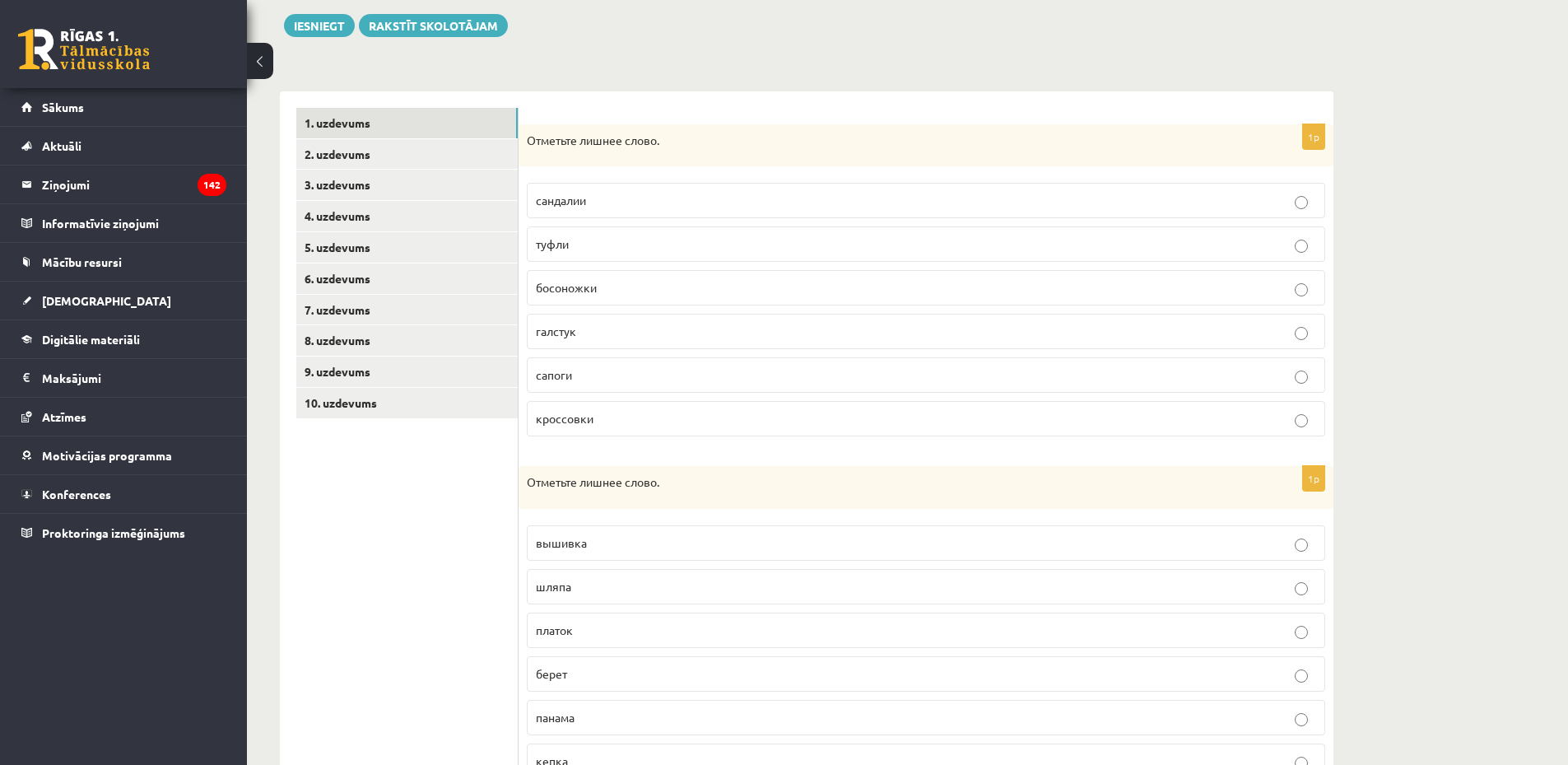
scroll to position [192, 0]
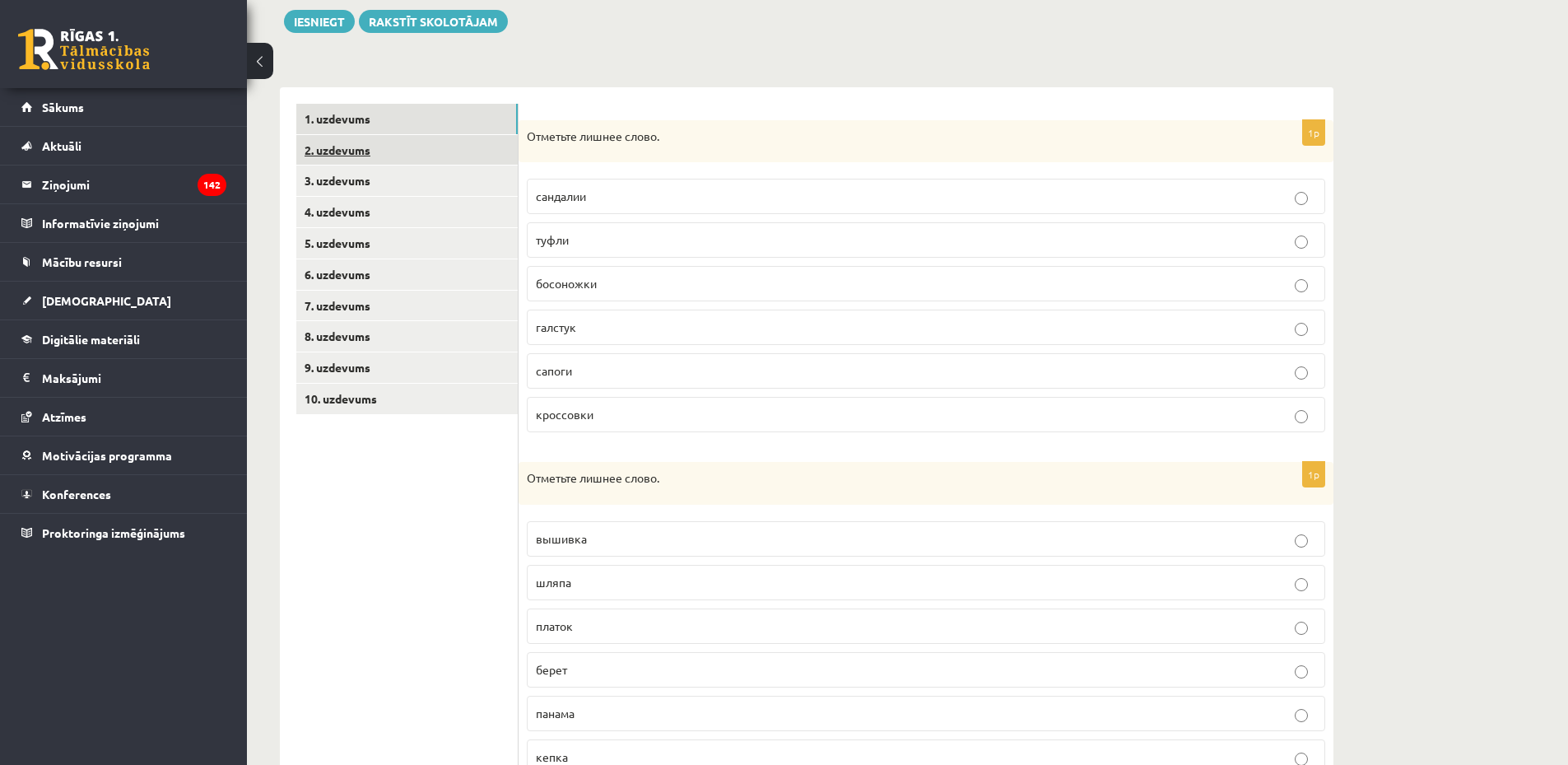
click at [397, 153] on link "2. uzdevums" at bounding box center [406, 150] width 222 height 30
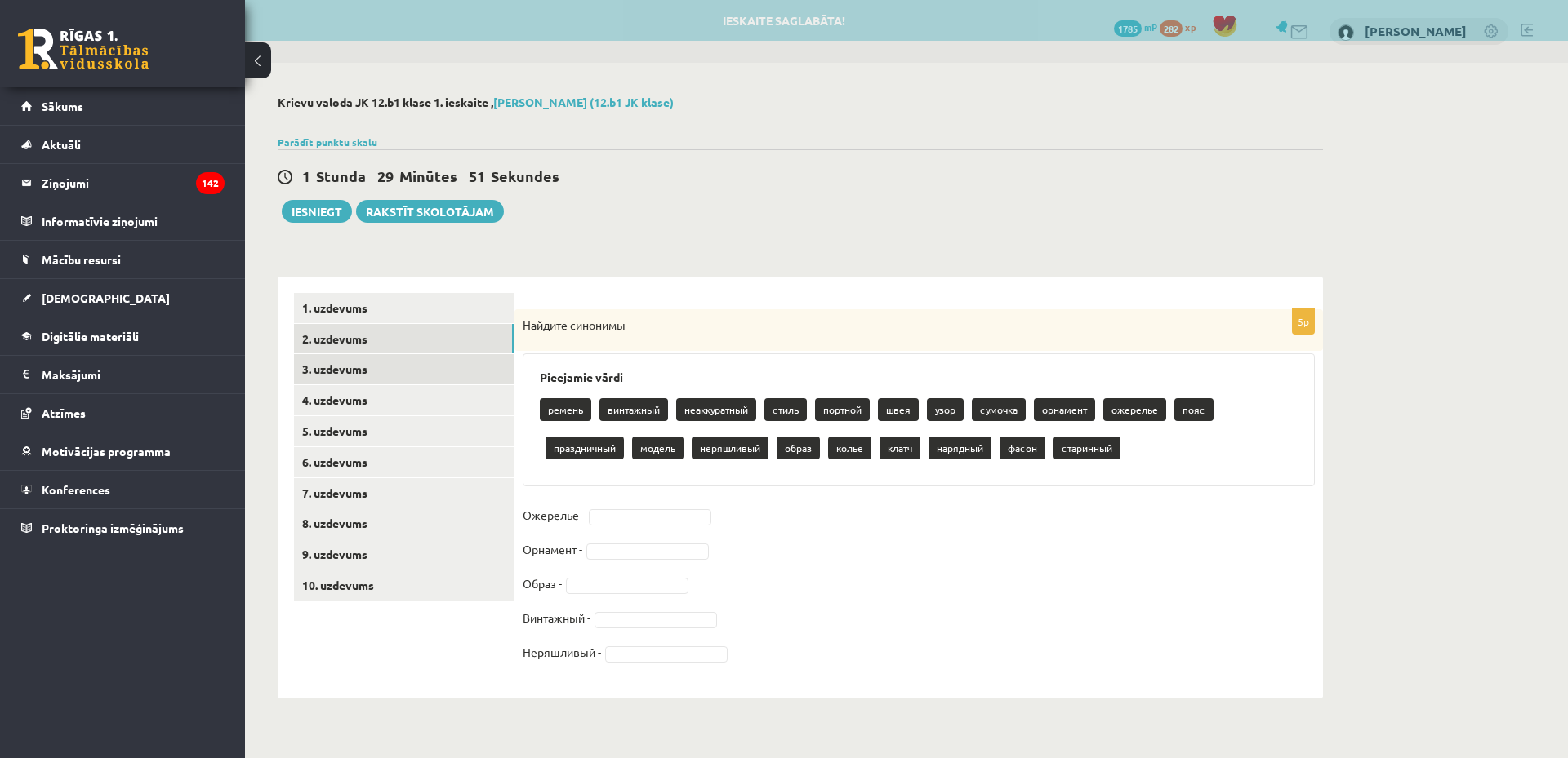
click at [364, 375] on link "3. uzdevums" at bounding box center [403, 369] width 220 height 30
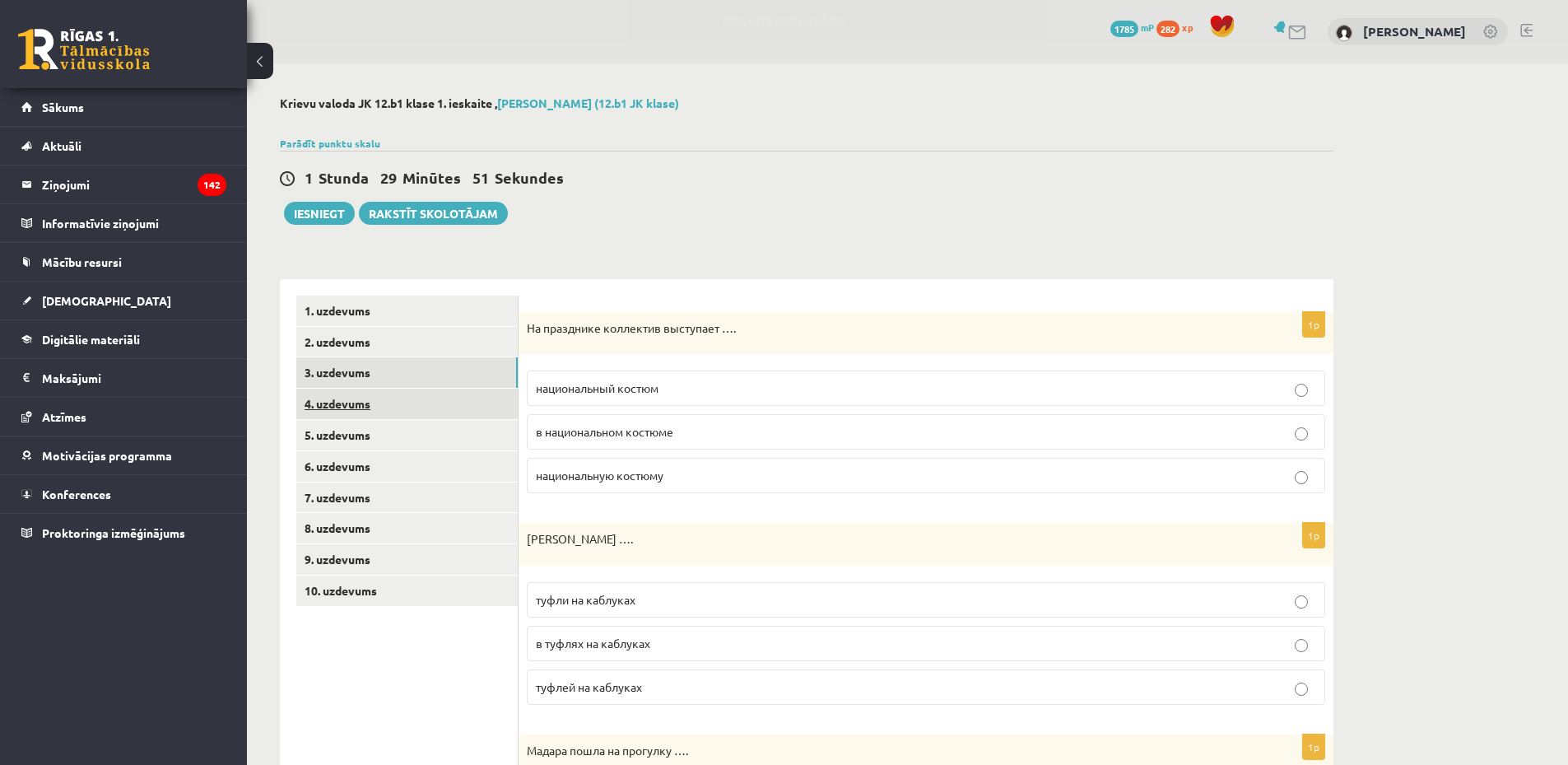
click at [369, 394] on link "4. uzdevums" at bounding box center [406, 404] width 222 height 30
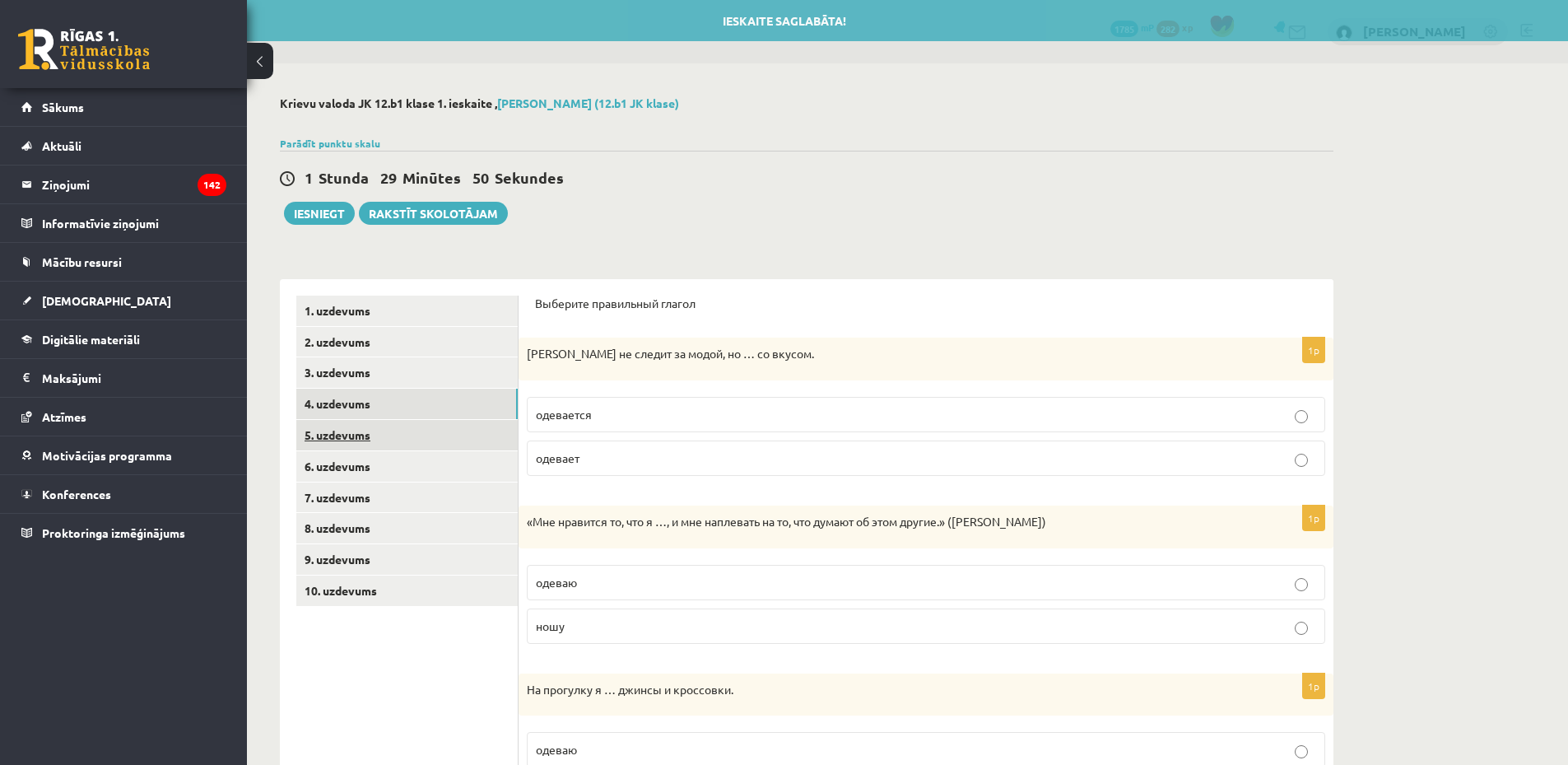
click at [367, 422] on link "5. uzdevums" at bounding box center [406, 435] width 222 height 30
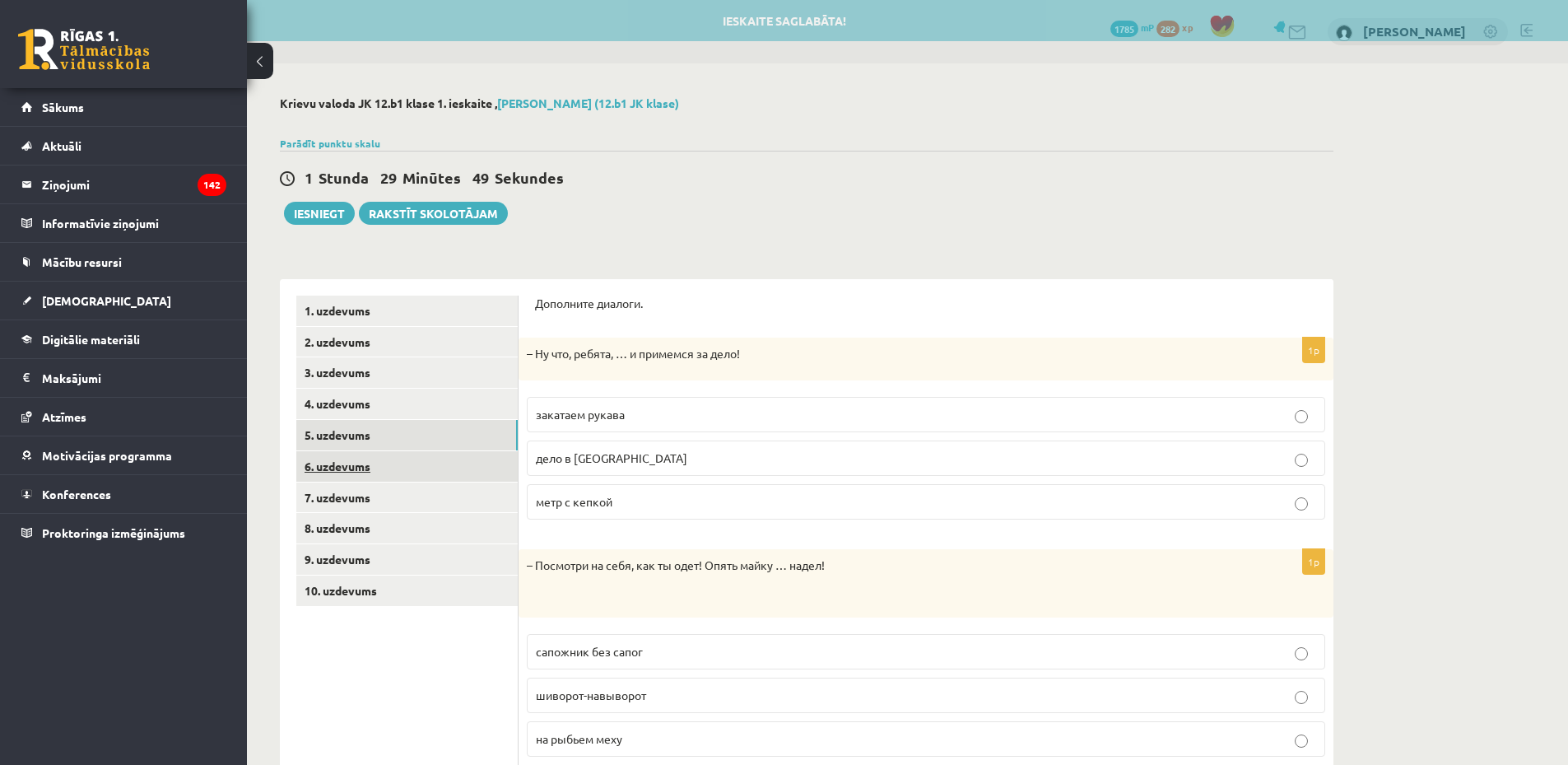
click at [363, 470] on link "6. uzdevums" at bounding box center [406, 466] width 222 height 30
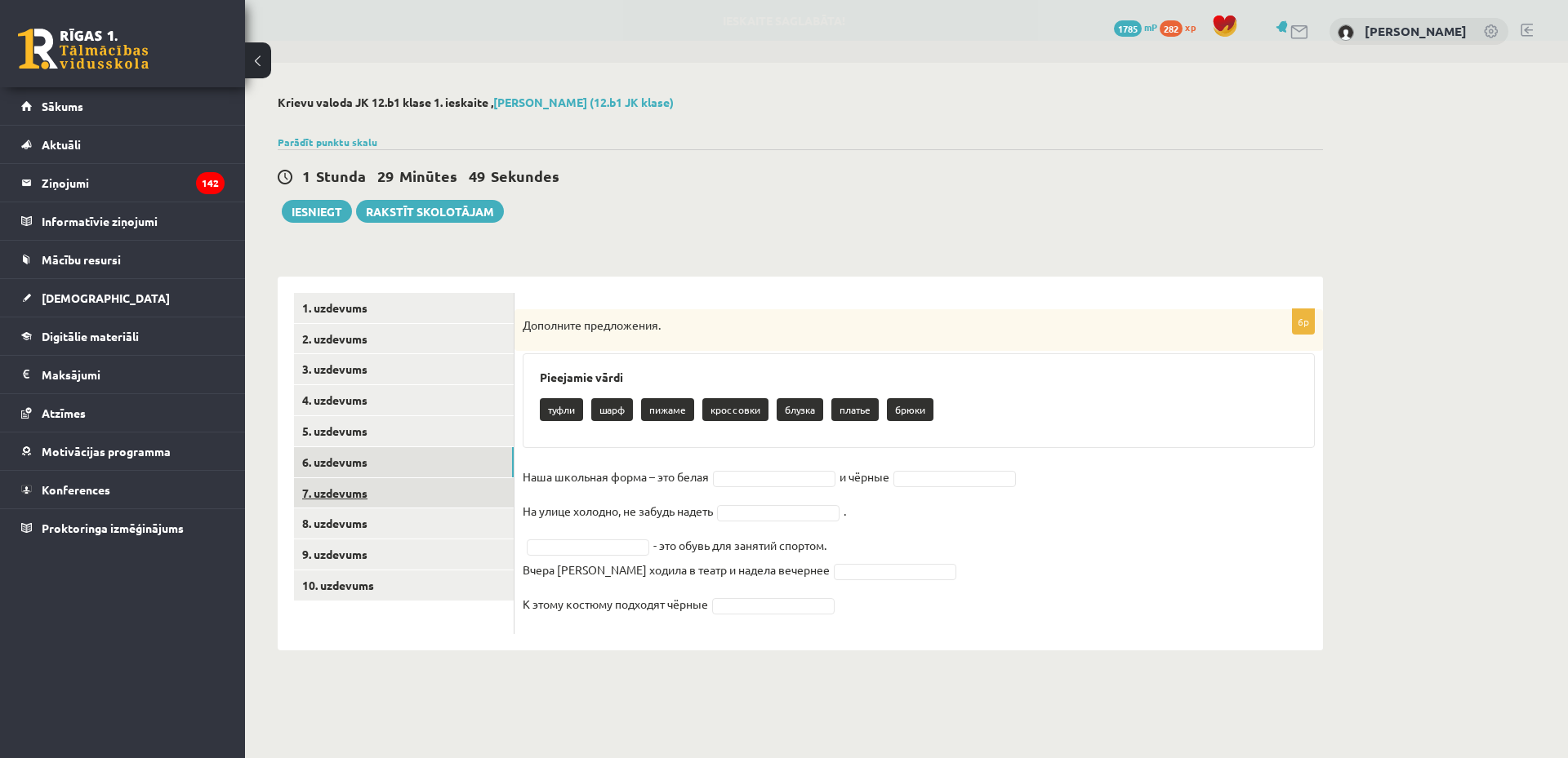
click at [360, 503] on link "7. uzdevums" at bounding box center [403, 493] width 220 height 30
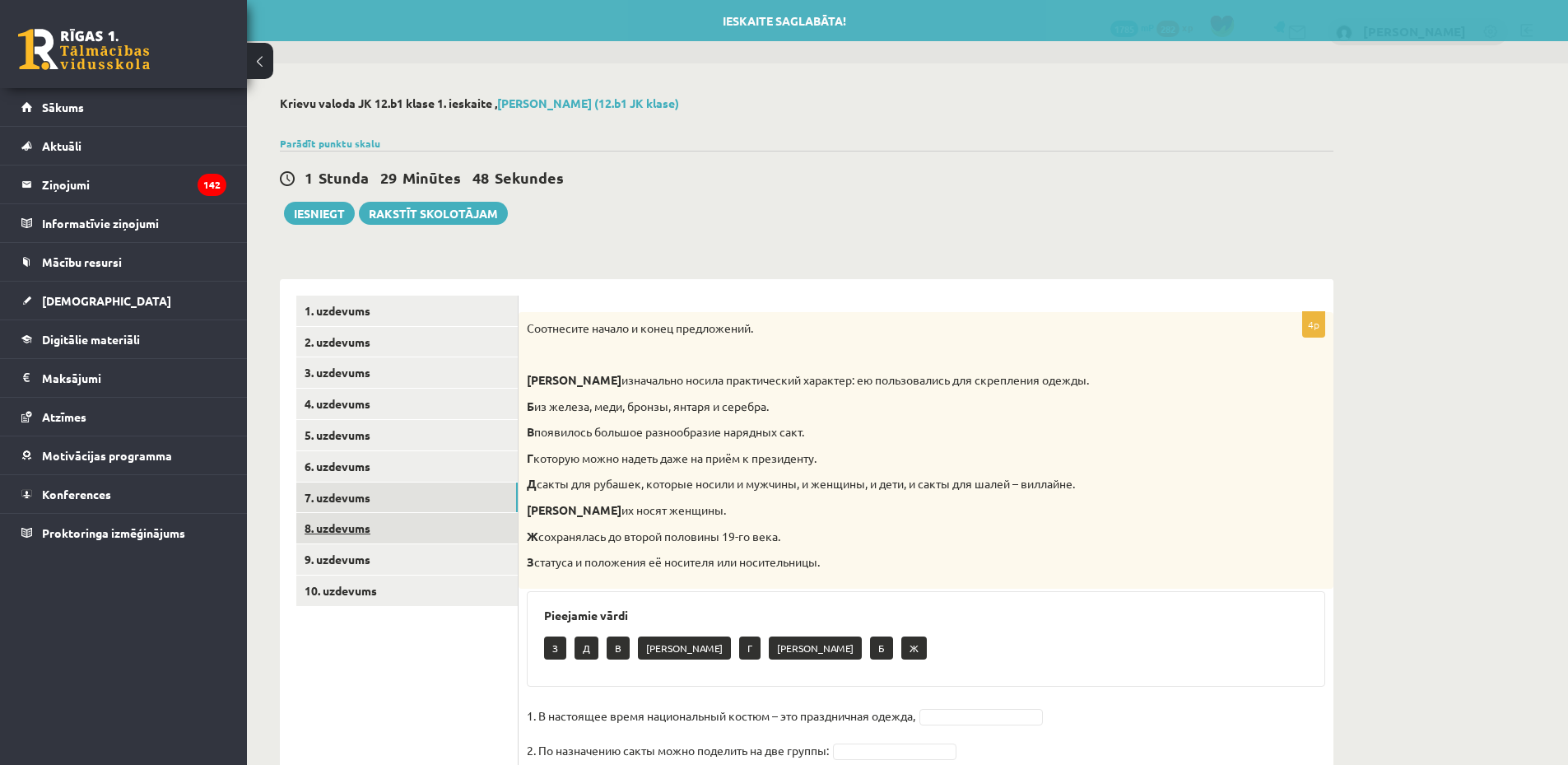
click at [368, 524] on link "8. uzdevums" at bounding box center [406, 528] width 222 height 30
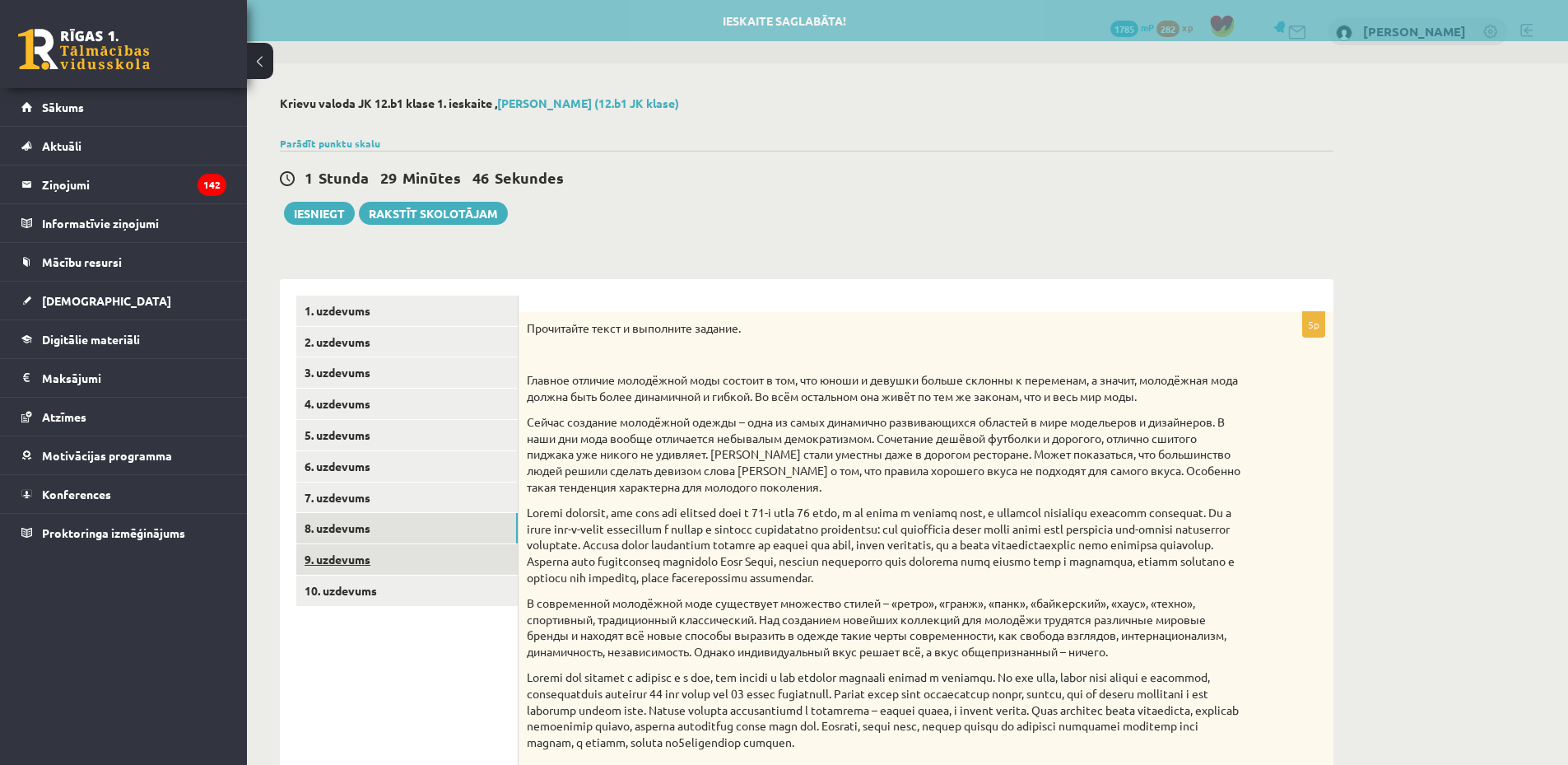
drag, startPoint x: 366, startPoint y: 547, endPoint x: 366, endPoint y: 556, distance: 9.0
click at [366, 549] on link "9. uzdevums" at bounding box center [406, 559] width 222 height 30
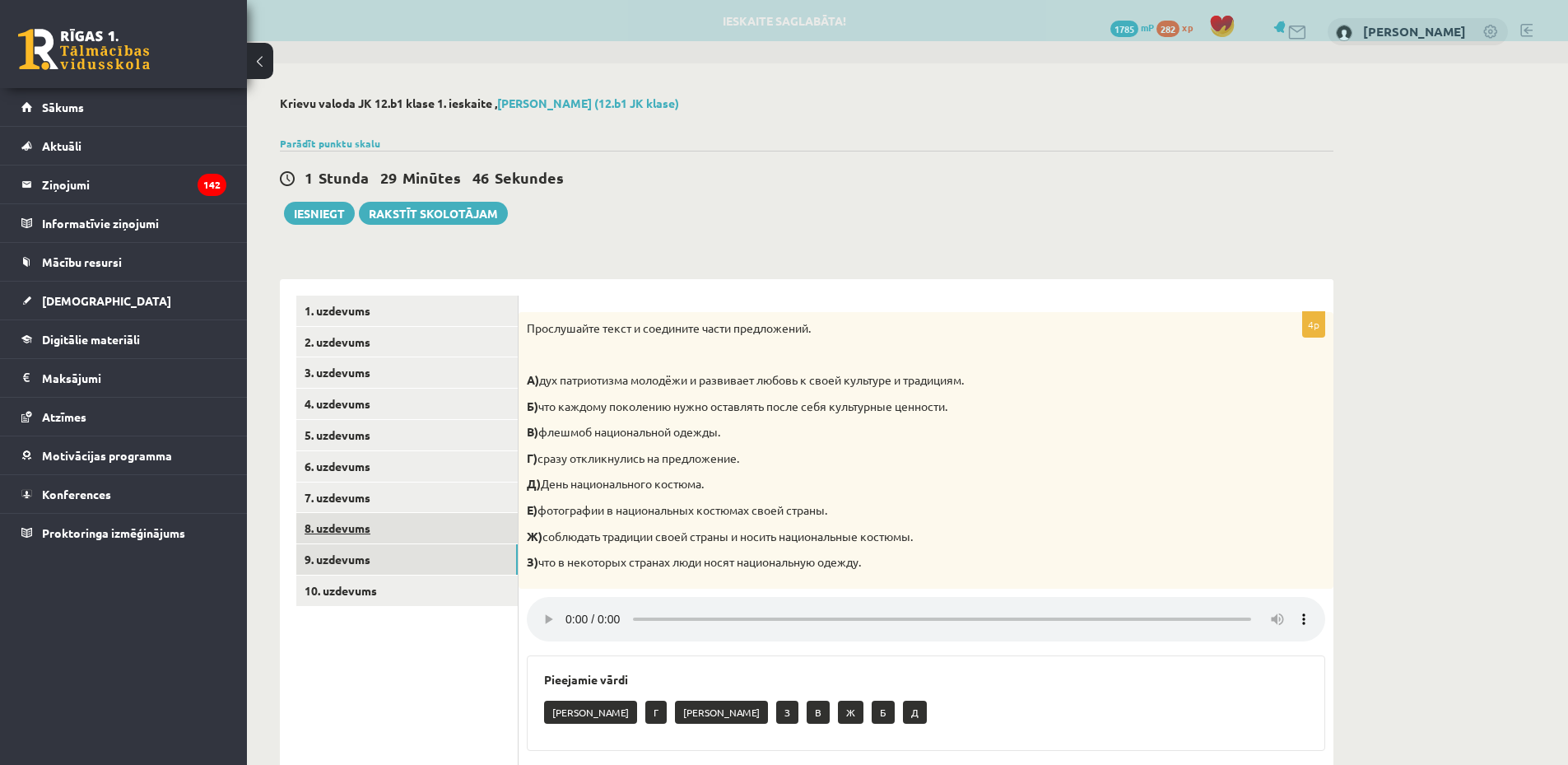
click at [368, 531] on link "8. uzdevums" at bounding box center [406, 528] width 222 height 30
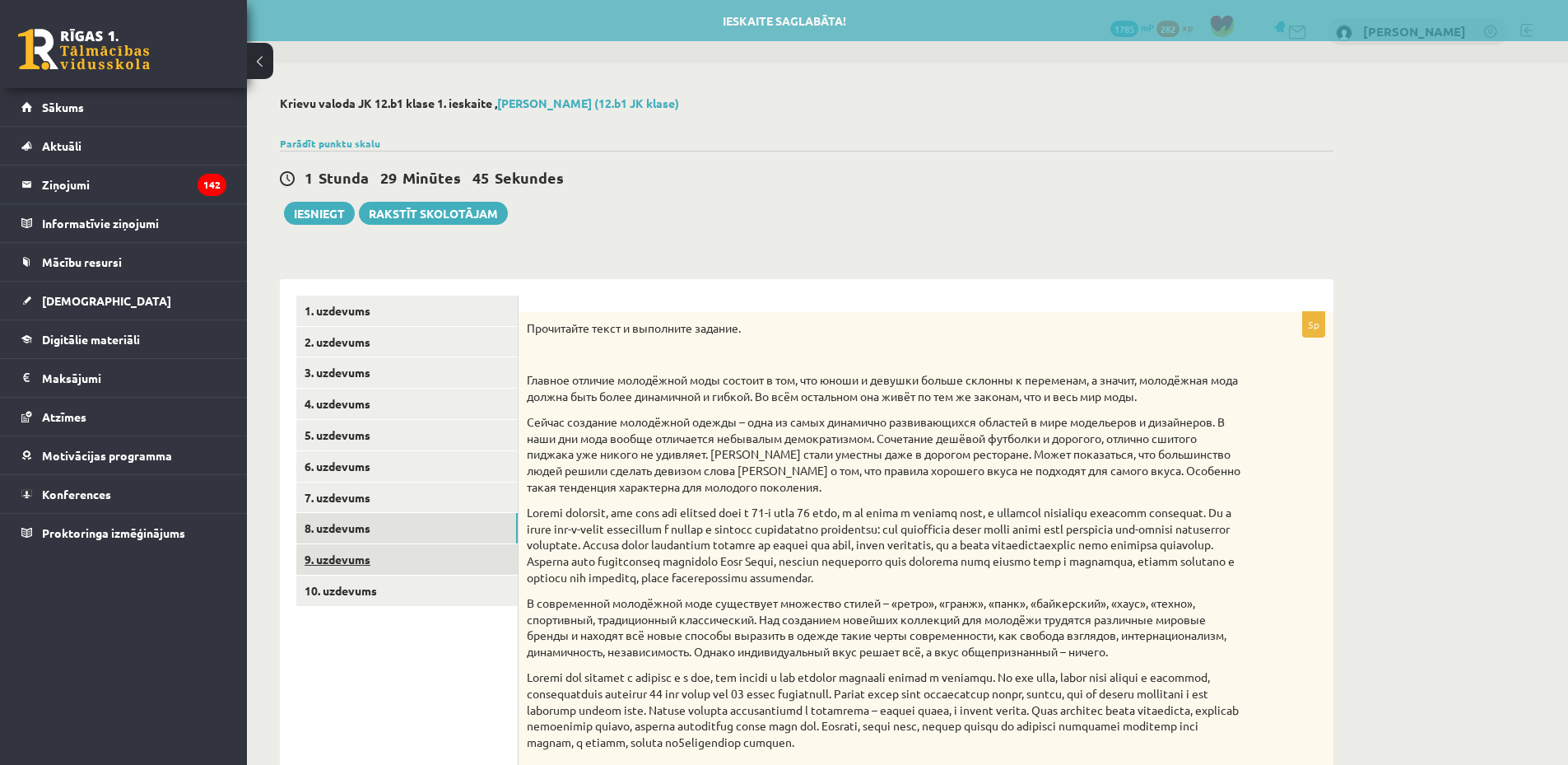
click at [362, 554] on link "9. uzdevums" at bounding box center [406, 559] width 222 height 30
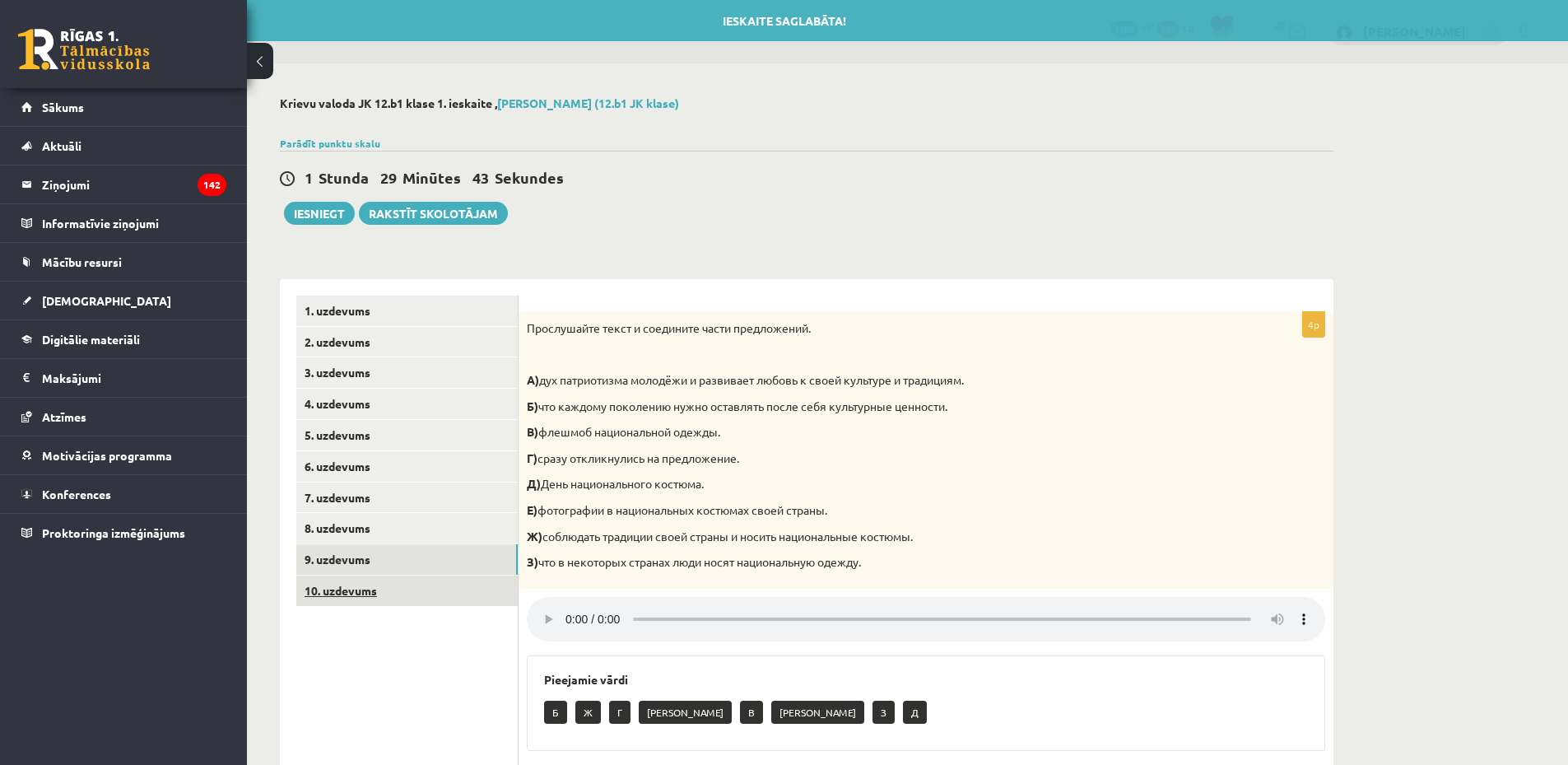
click at [360, 584] on link "10. uzdevums" at bounding box center [406, 590] width 222 height 30
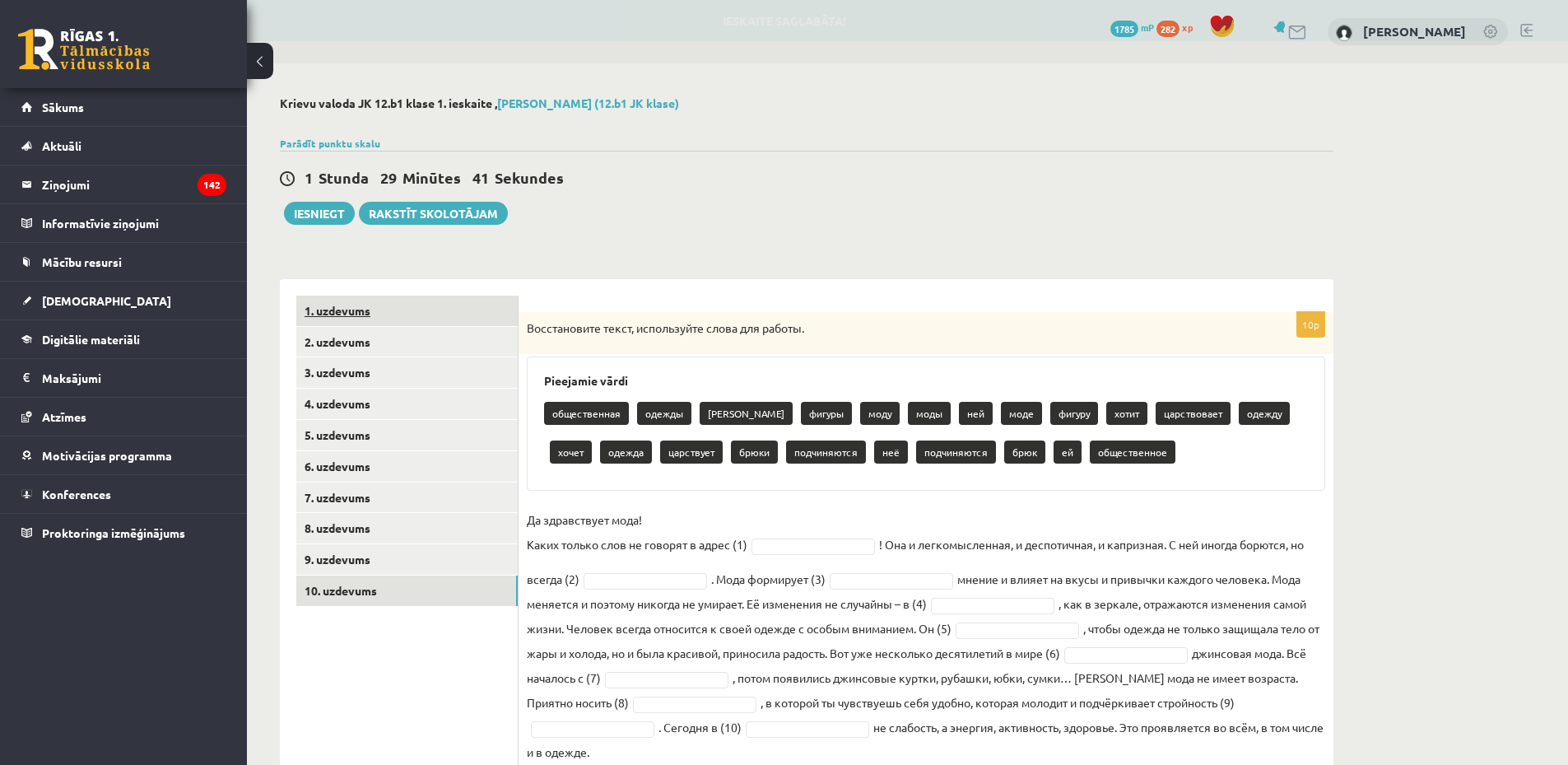
click at [388, 320] on link "1. uzdevums" at bounding box center [406, 311] width 222 height 30
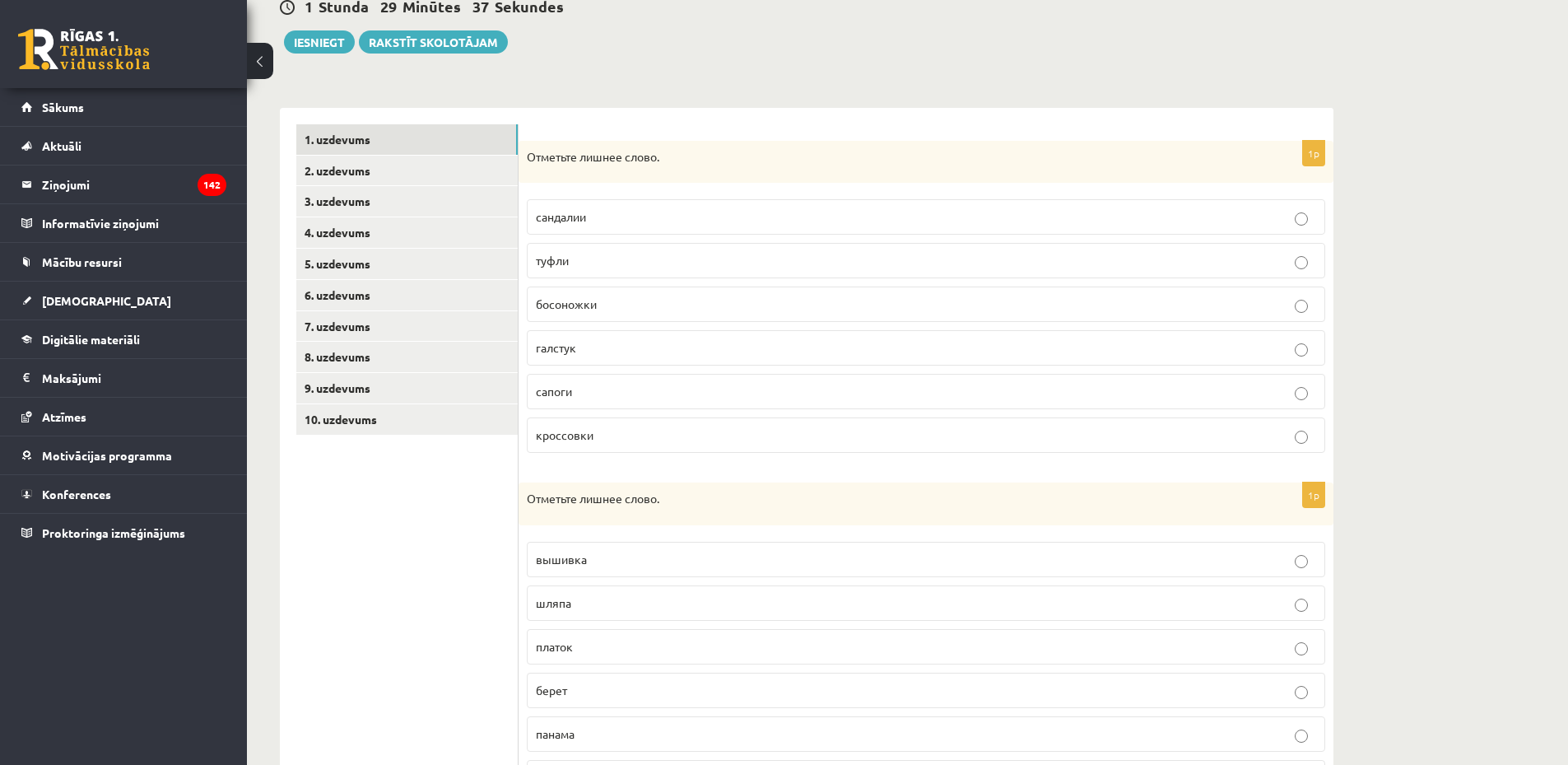
scroll to position [182, 0]
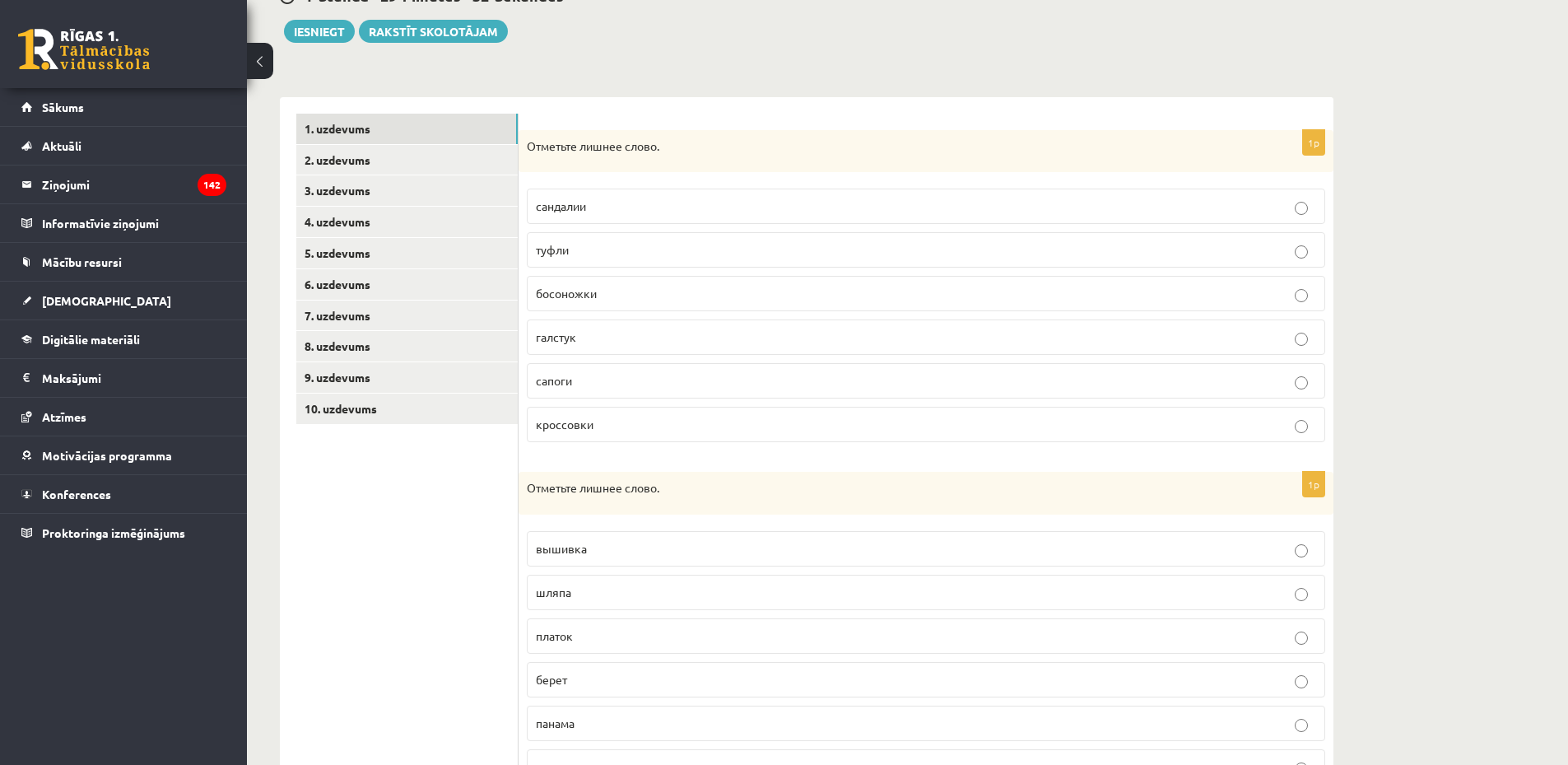
click at [598, 344] on p "галстук" at bounding box center [926, 337] width 780 height 17
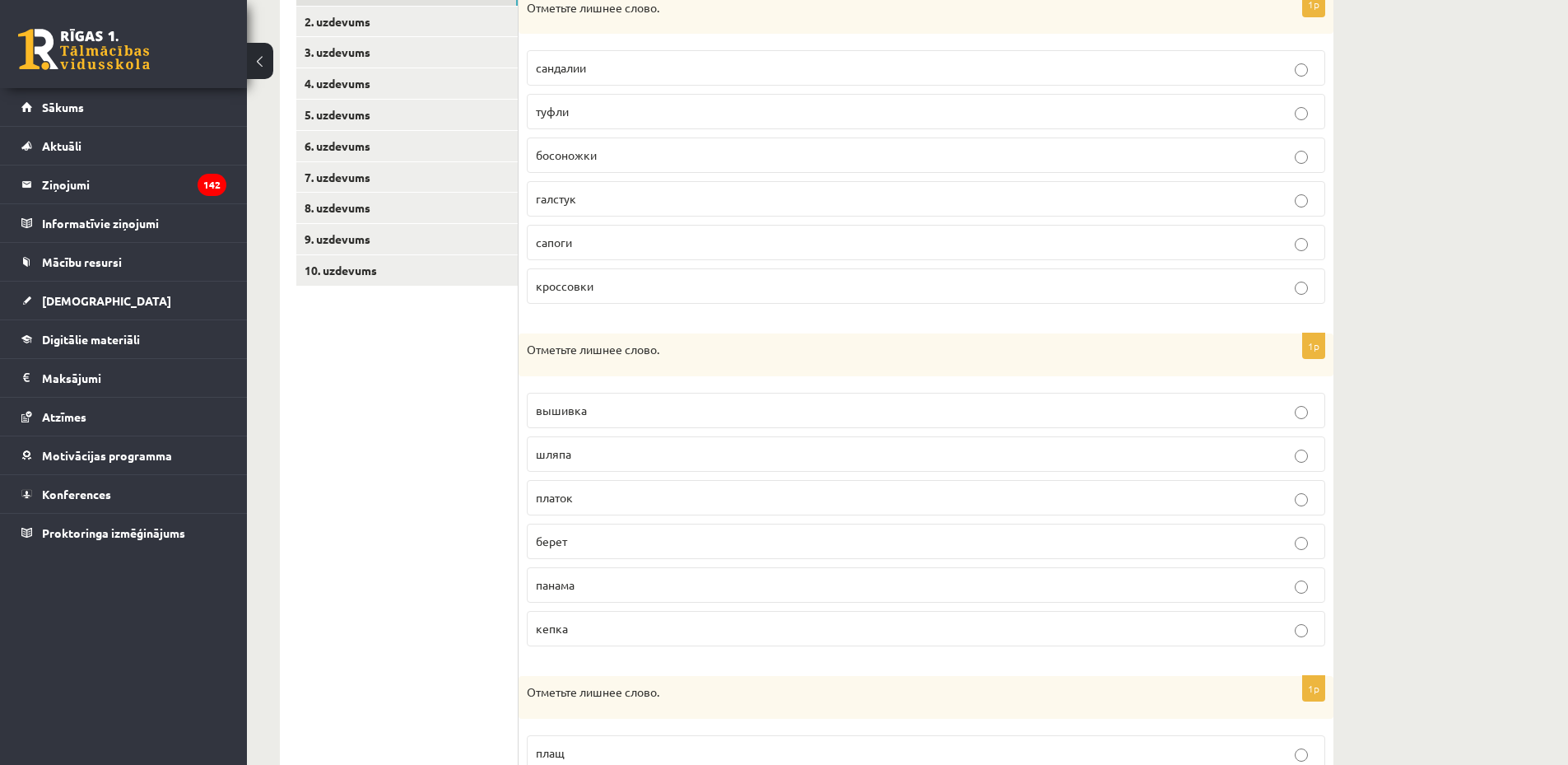
scroll to position [365, 0]
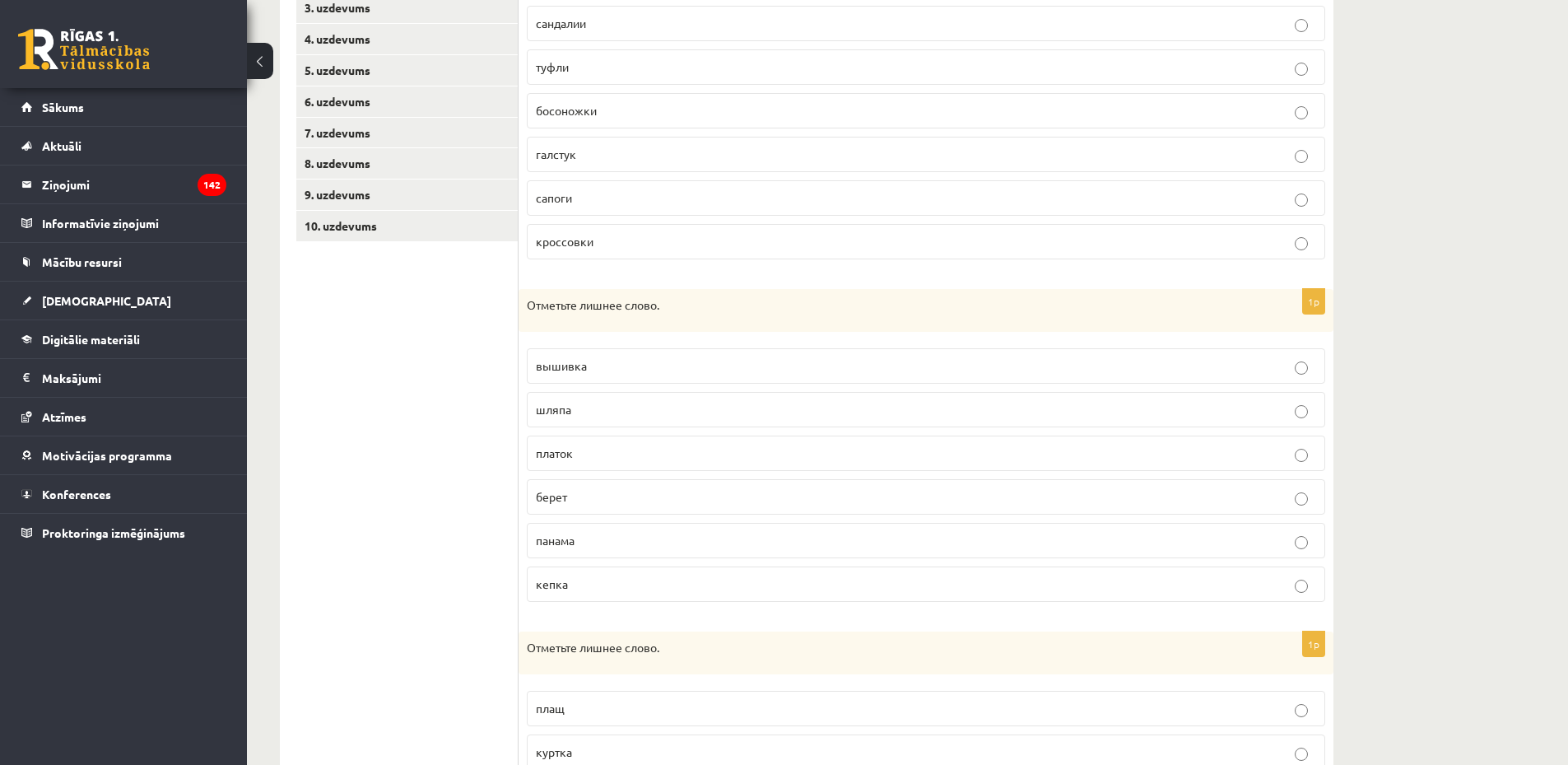
click at [594, 449] on p "платок" at bounding box center [926, 453] width 780 height 17
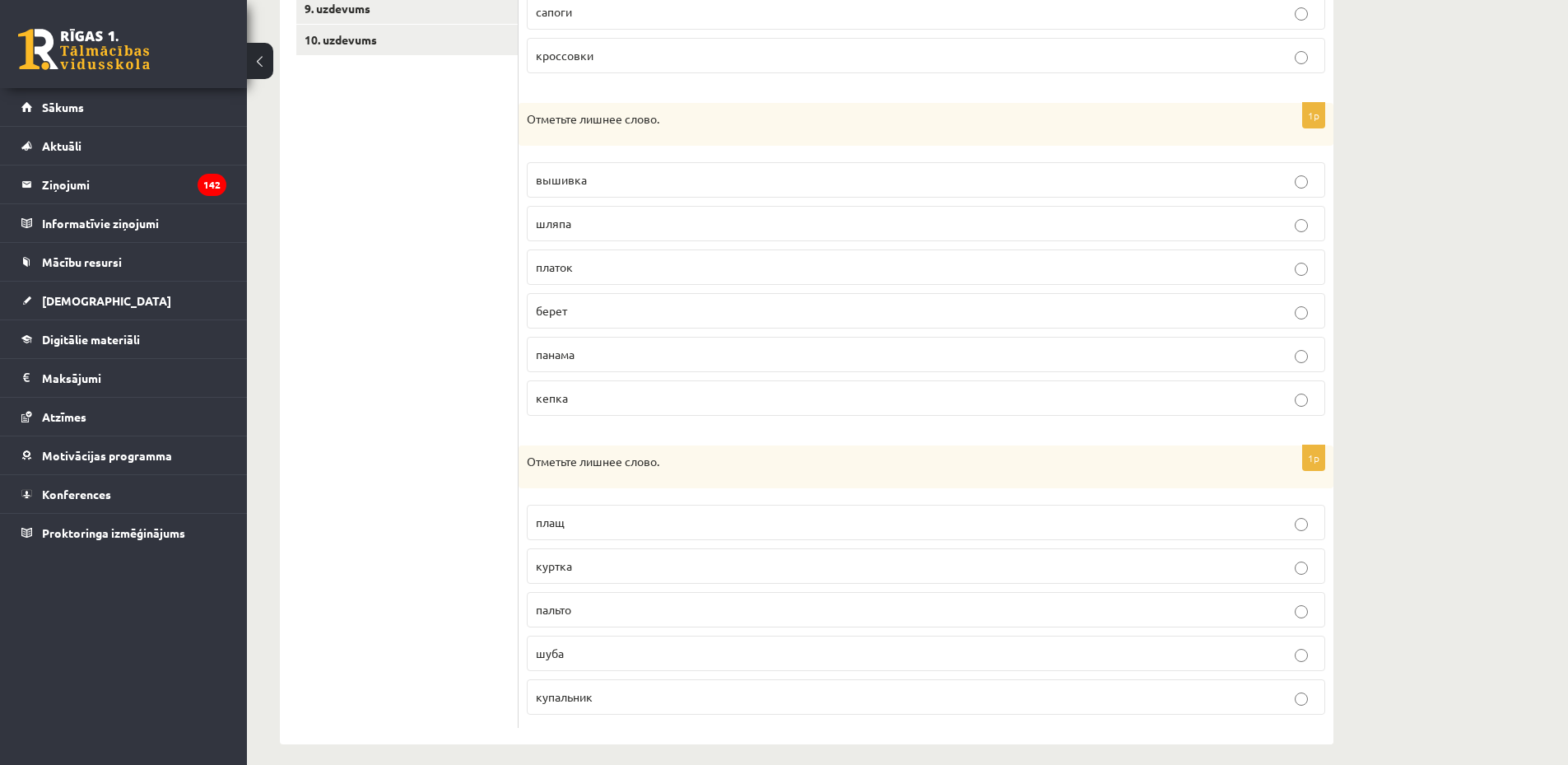
scroll to position [565, 0]
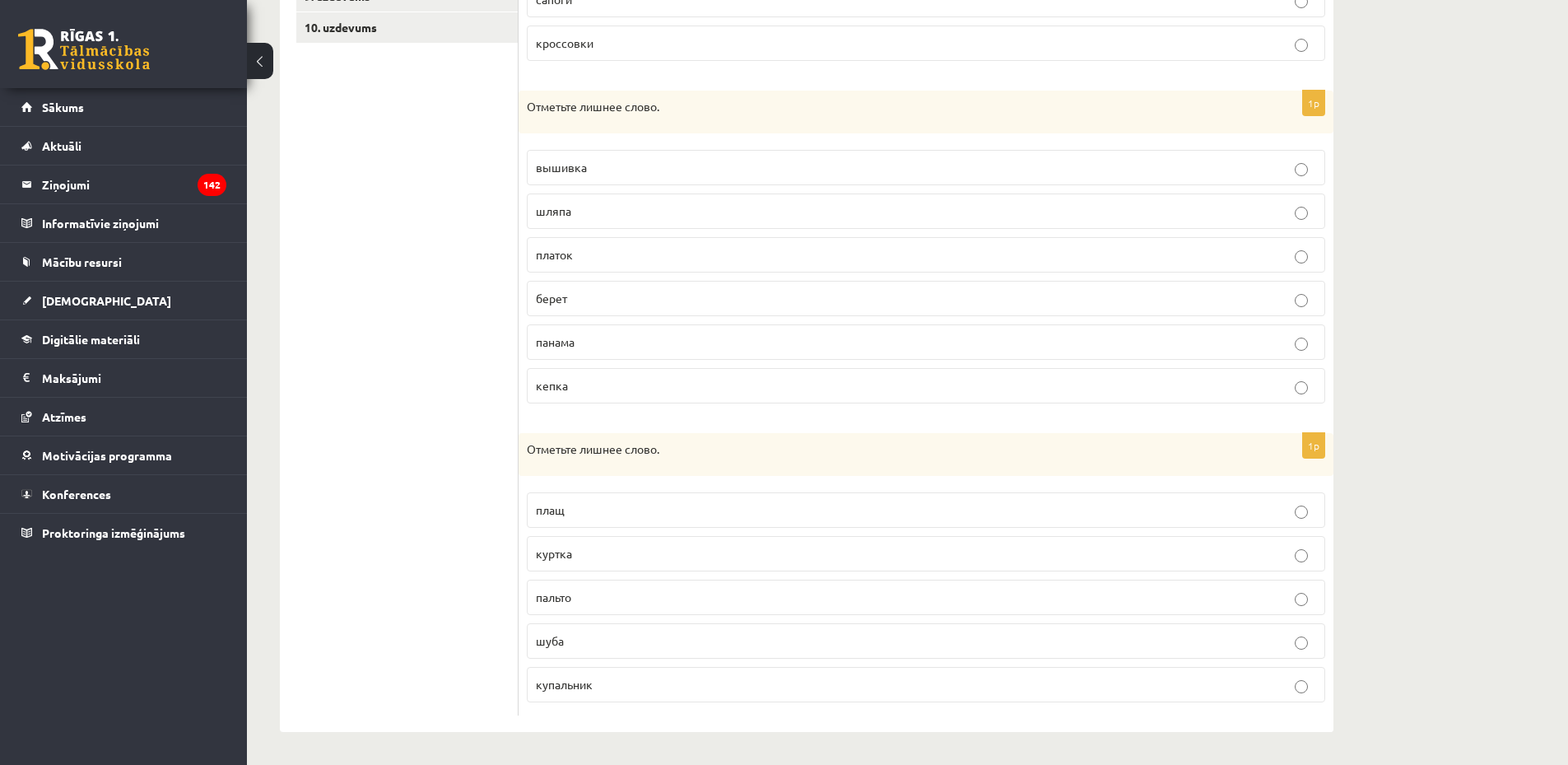
click at [599, 691] on p "купальник" at bounding box center [926, 684] width 780 height 17
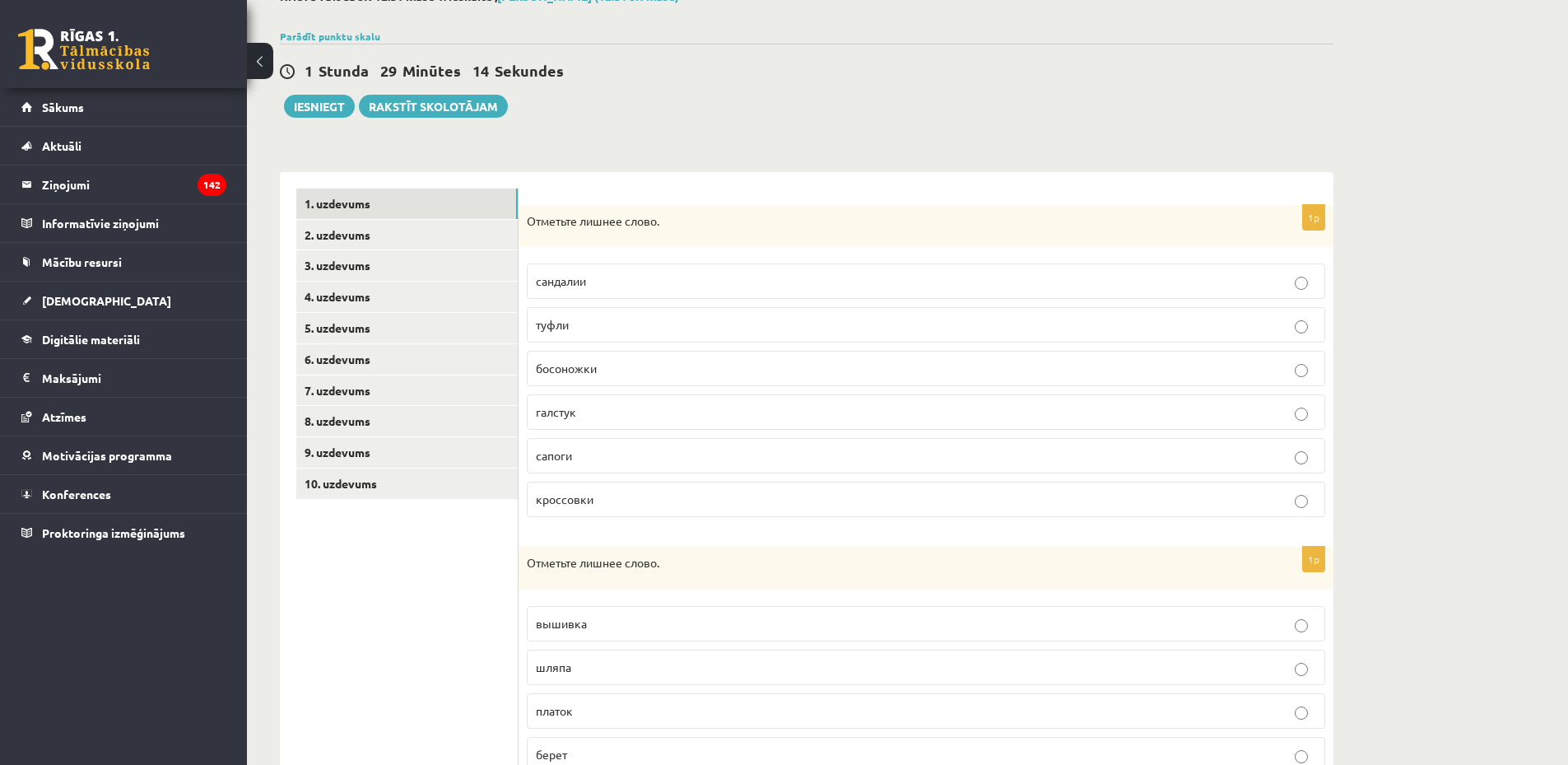
scroll to position [63, 0]
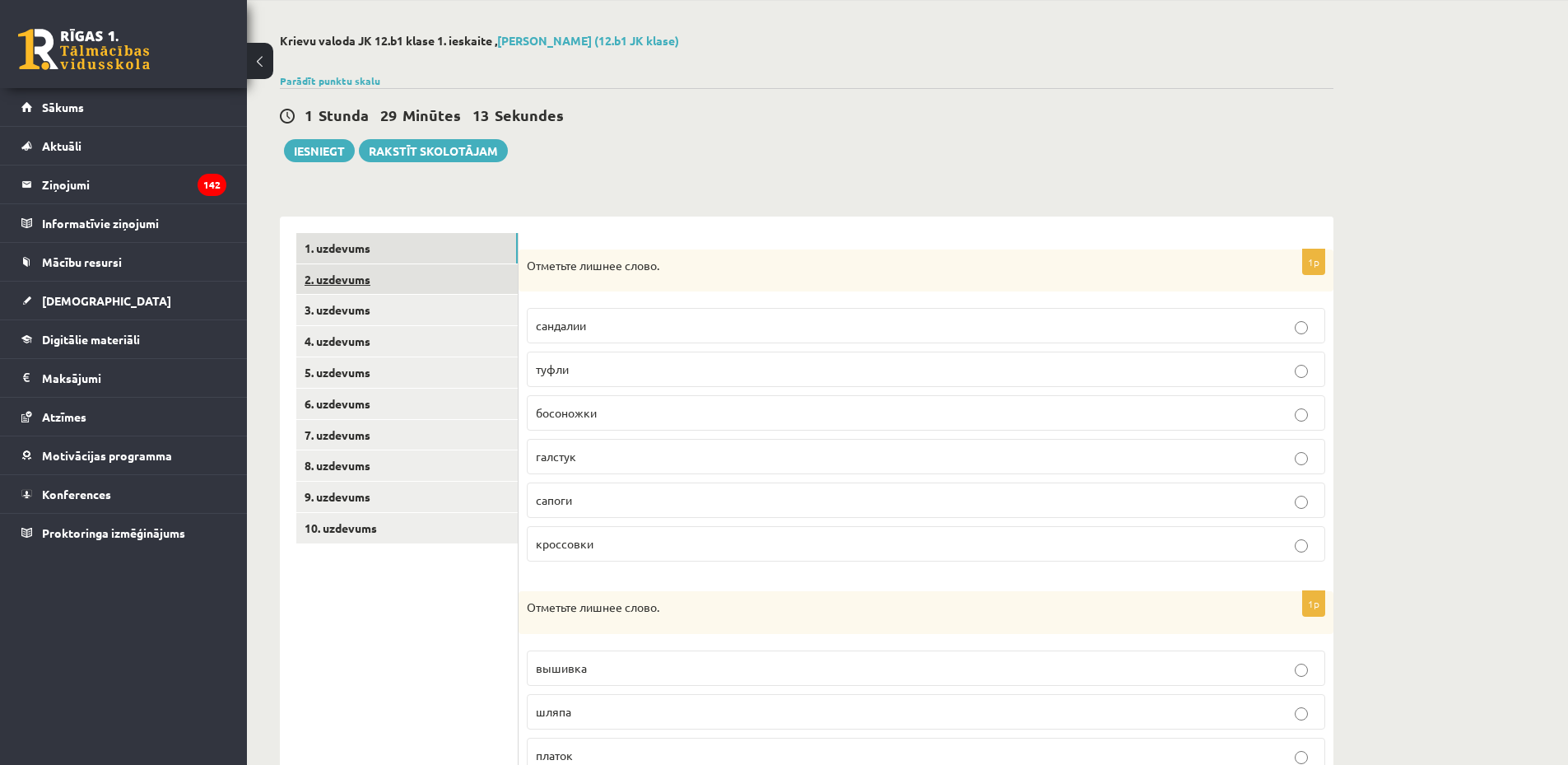
click at [383, 276] on link "2. uzdevums" at bounding box center [406, 280] width 222 height 30
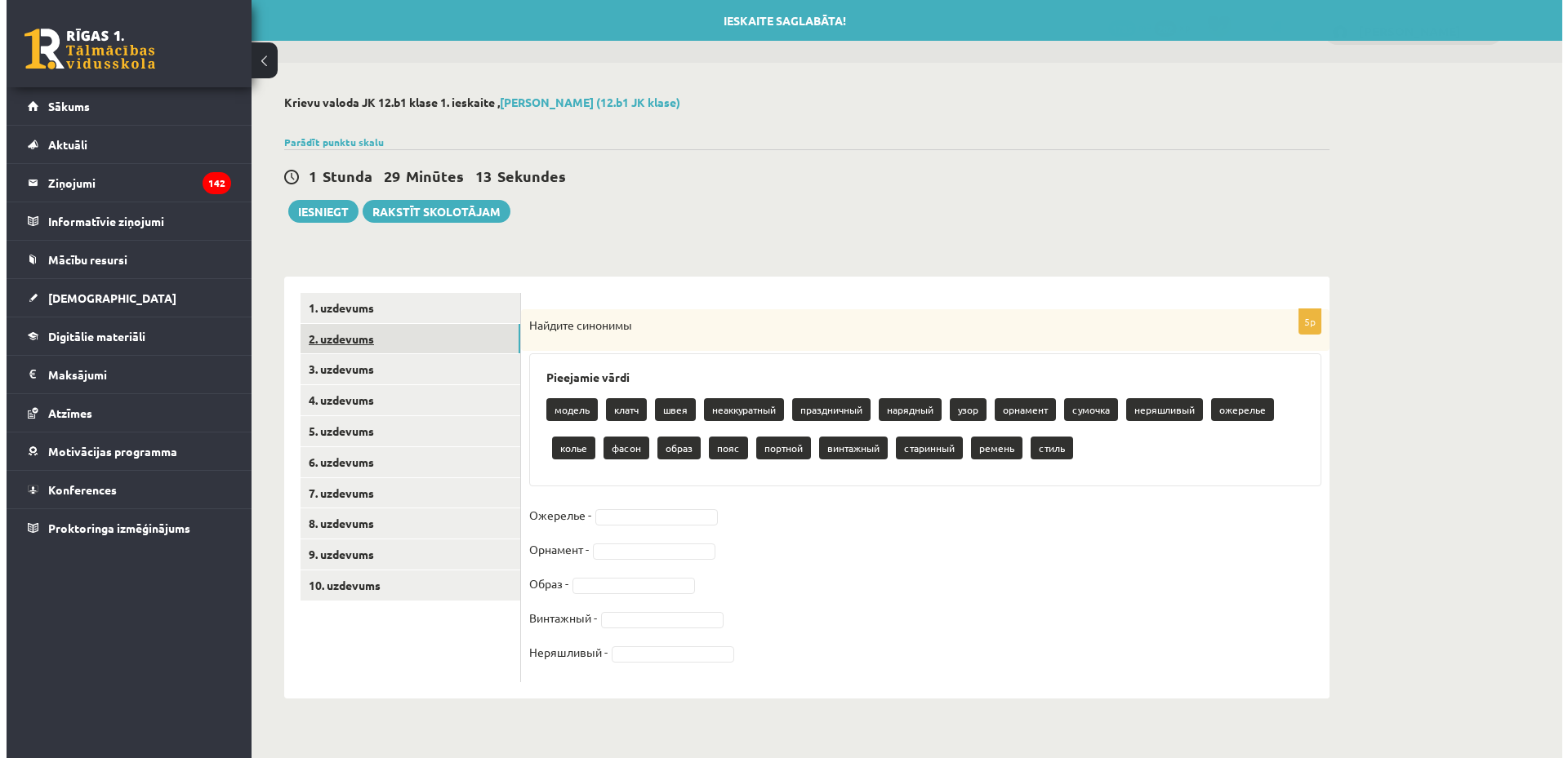
scroll to position [0, 0]
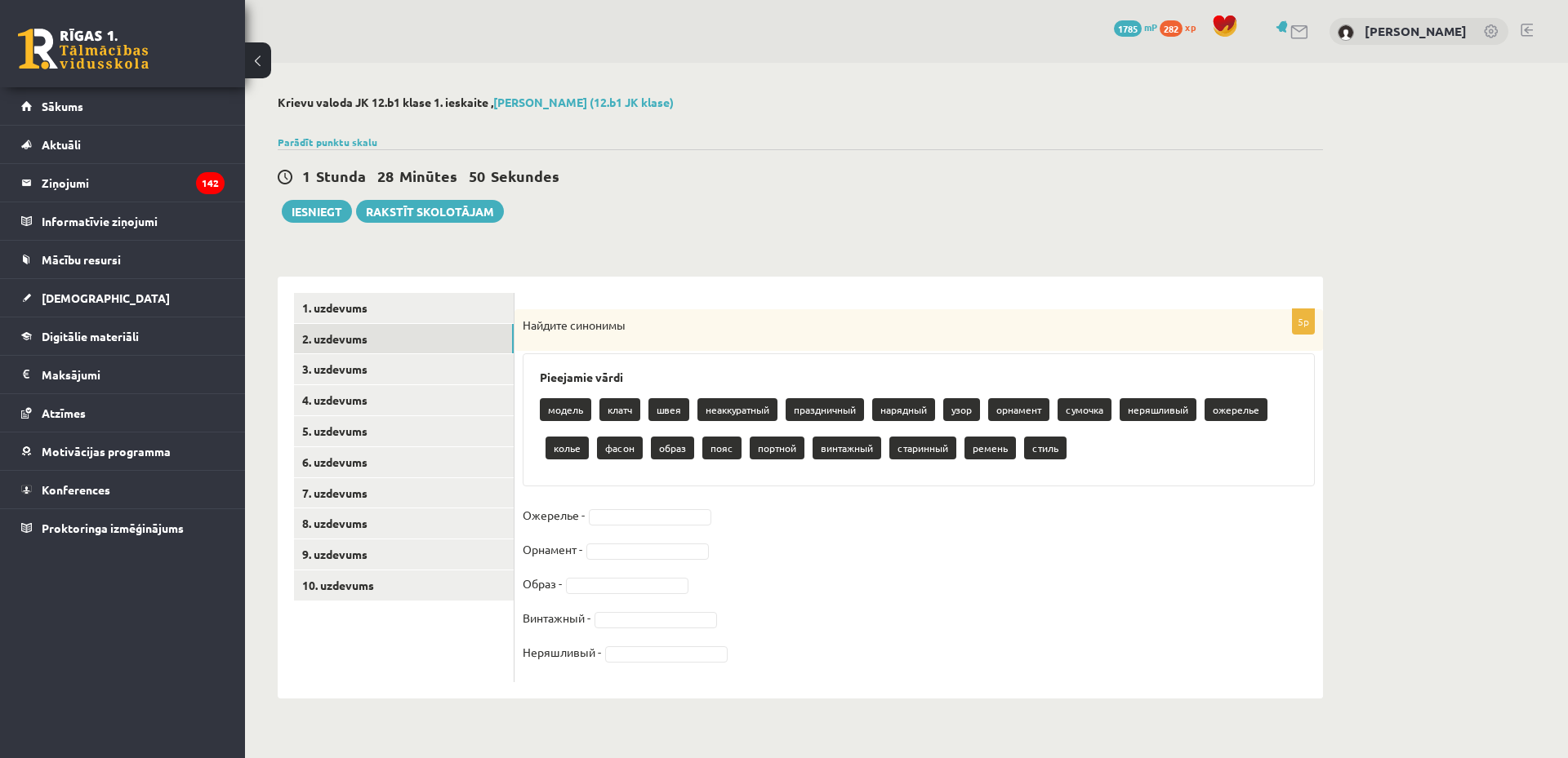
click at [1231, 411] on p "ожерелье" at bounding box center [1235, 409] width 63 height 23
click at [1222, 412] on p "ожерелье" at bounding box center [1235, 409] width 63 height 23
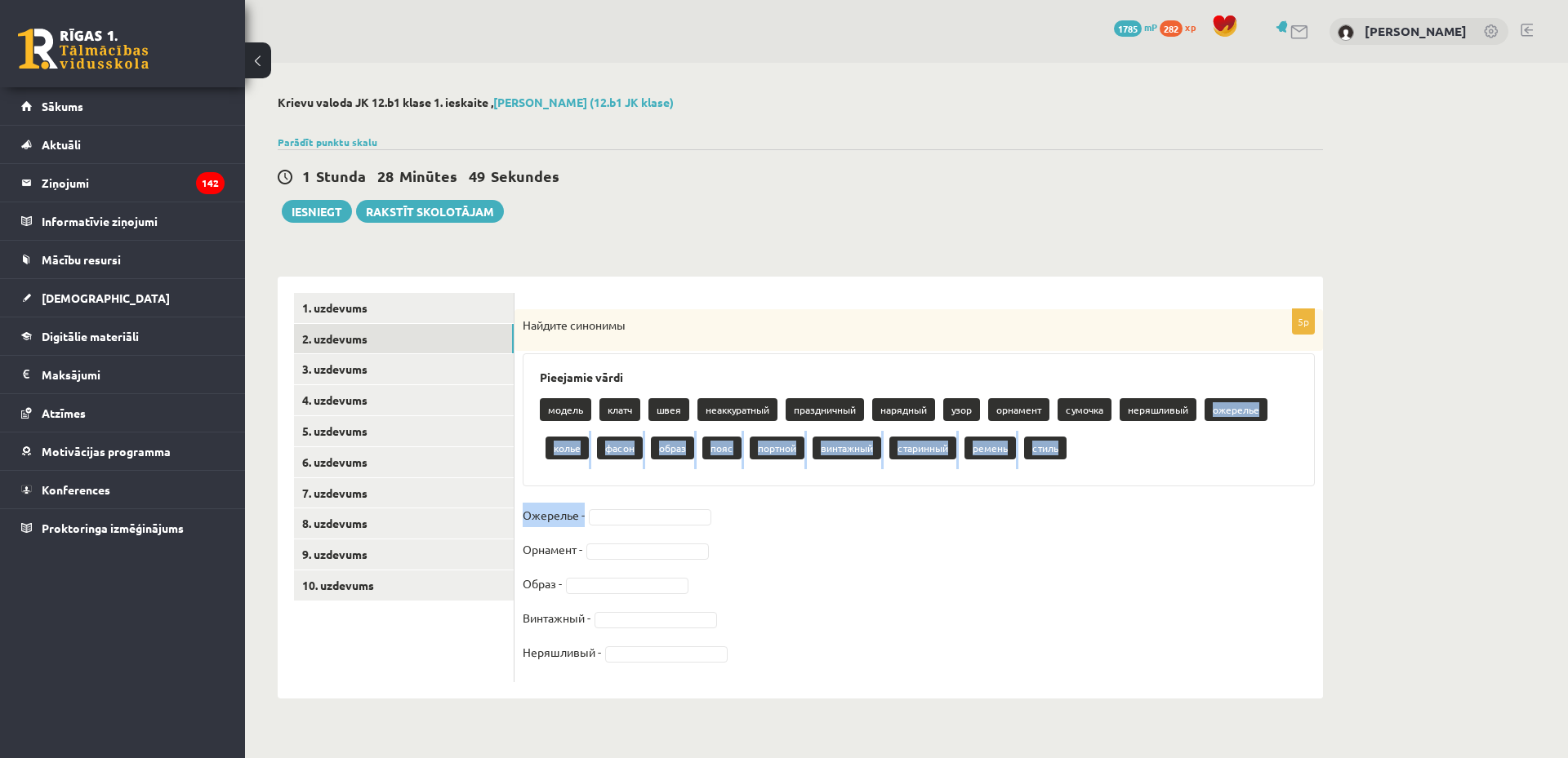
drag, startPoint x: 1219, startPoint y: 411, endPoint x: 639, endPoint y: 527, distance: 591.5
click at [639, 527] on div "5p Найдите синонимы Pieejamie vārdi модель клатч швея неаккуратный праздничный …" at bounding box center [918, 495] width 809 height 373
click at [638, 527] on fieldset "Ожерелье - Орнамент - Образ - Винтажный - Неряшливый -" at bounding box center [918, 589] width 792 height 171
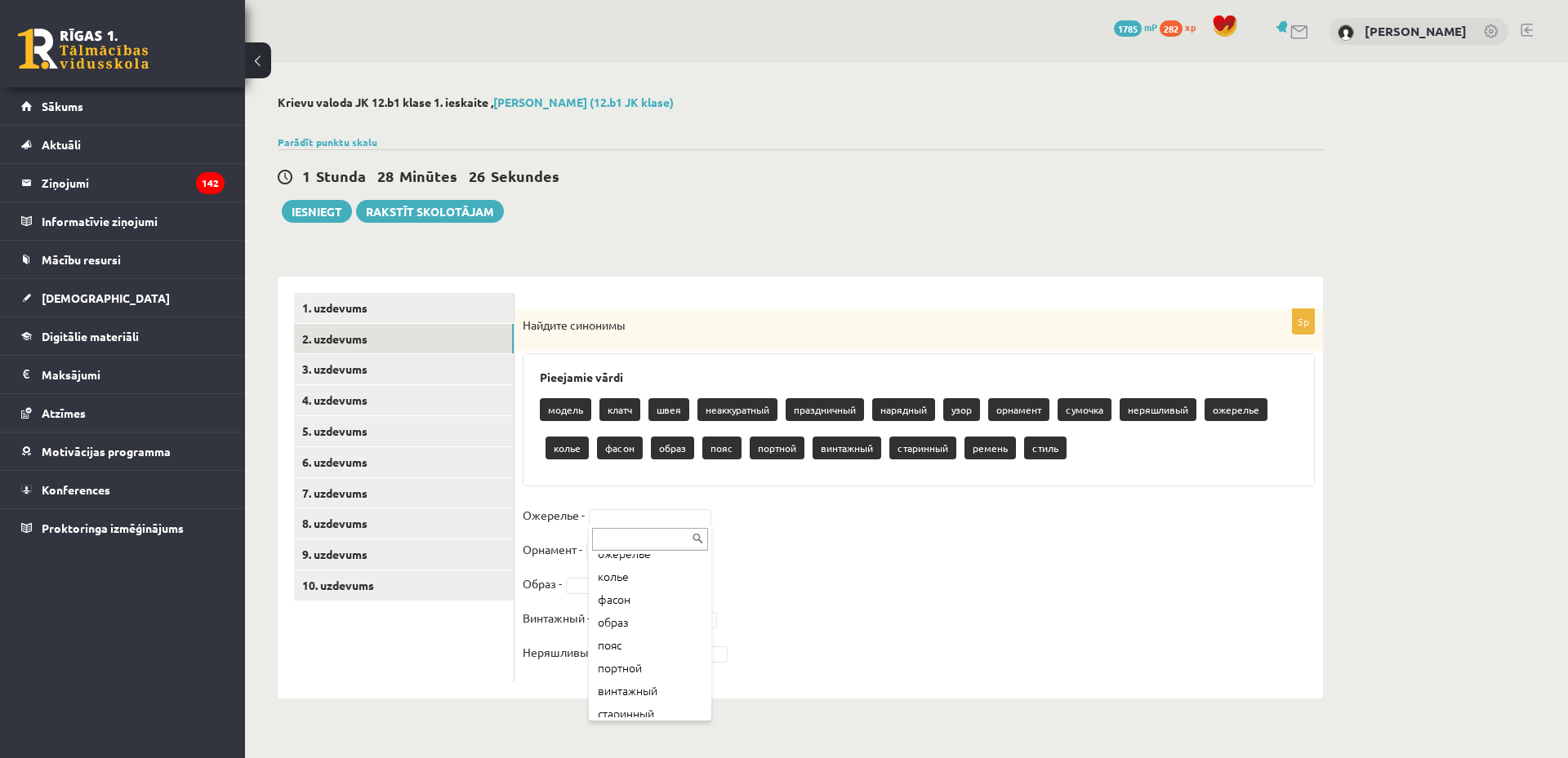
scroll to position [317, 0]
click at [795, 534] on fieldset "Ожерелье - Орнамент - Образ - Винтажный - Неряшливый -" at bounding box center [918, 589] width 792 height 171
drag, startPoint x: 795, startPoint y: 534, endPoint x: 745, endPoint y: 579, distance: 67.3
click at [747, 578] on fieldset "Ожерелье - Орнамент - Образ - Винтажный - Неряшливый -" at bounding box center [918, 589] width 792 height 171
click at [819, 514] on fieldset "Ожерелье - Орнамент - Образ - Винтажный - Неряшливый -" at bounding box center [918, 589] width 792 height 171
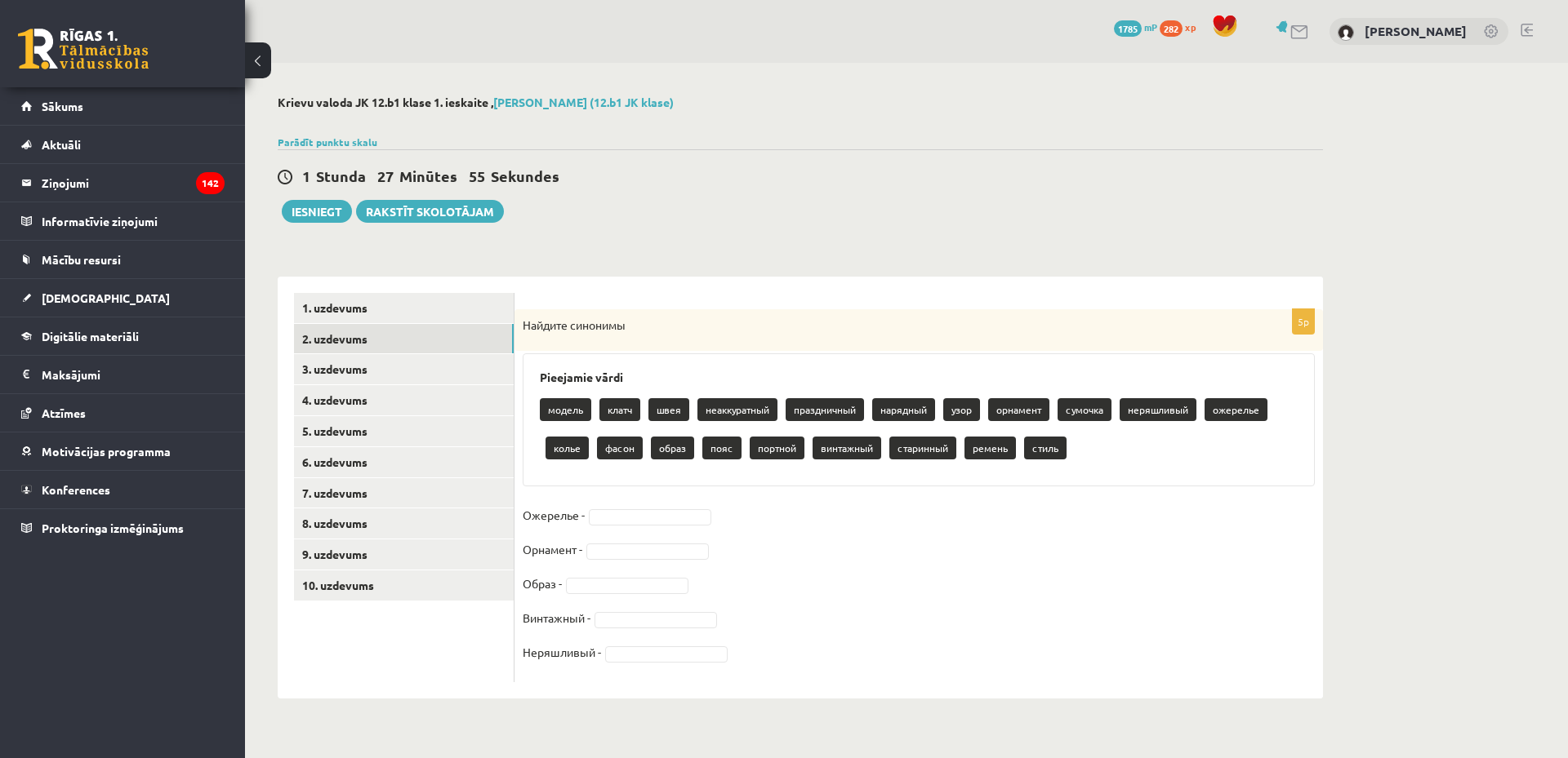
click at [540, 420] on p "модель" at bounding box center [565, 409] width 51 height 23
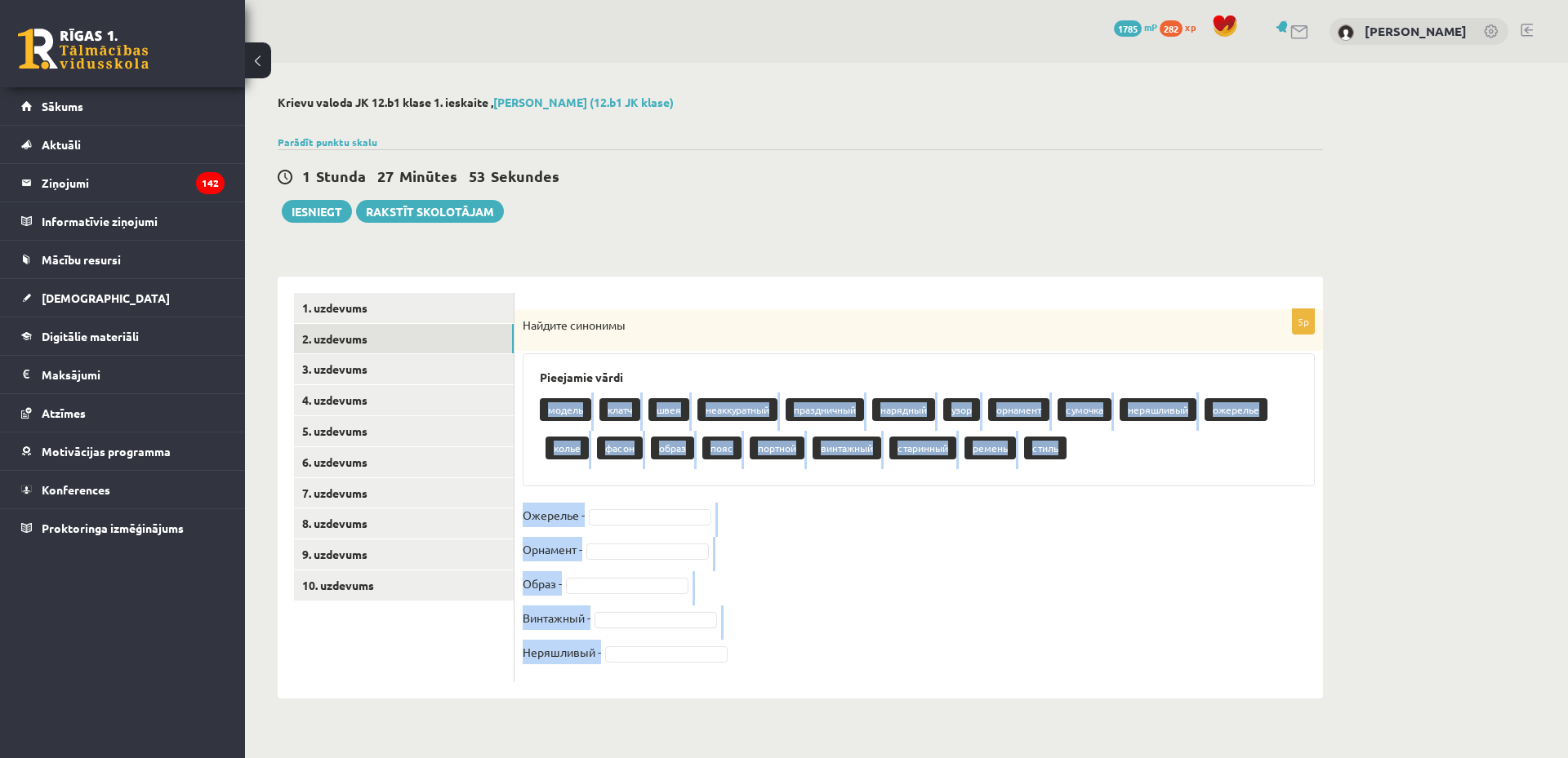
drag, startPoint x: 545, startPoint y: 413, endPoint x: 678, endPoint y: 672, distance: 291.2
click at [678, 672] on div "5p Найдите синонимы Pieejamie vārdi модель клатч швея неаккуратный праздничный …" at bounding box center [918, 495] width 809 height 373
copy div "модель клатч швея неаккуратный праздничный нарядный узор орнамент сумочка неряш…"
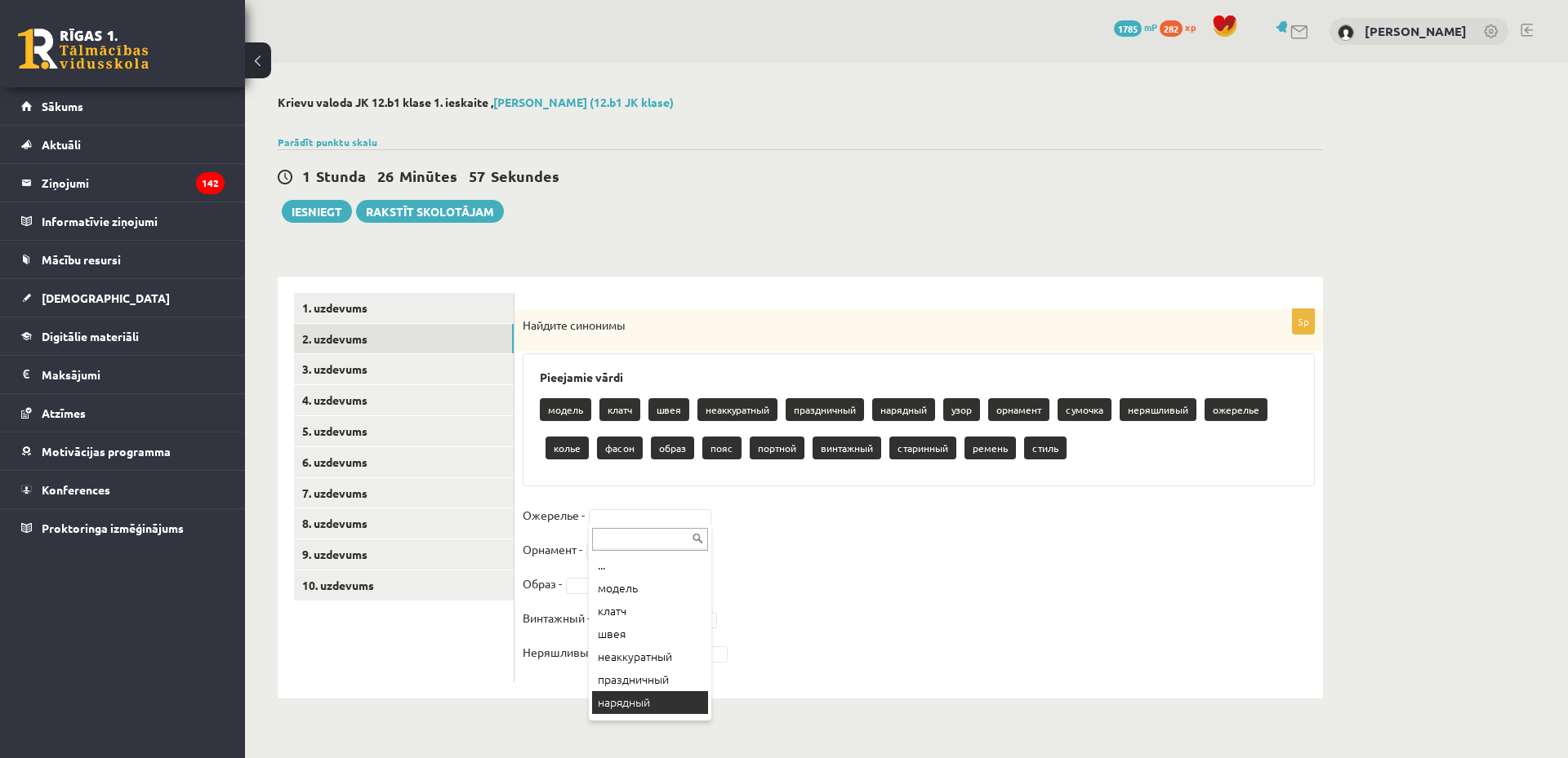
scroll to position [82, 0]
drag, startPoint x: 708, startPoint y: 620, endPoint x: 704, endPoint y: 653, distance: 33.2
click at [704, 653] on div "... модель клатч швея неаккуратный праздничный нарядный узор орнамент сумочка н…" at bounding box center [650, 622] width 122 height 196
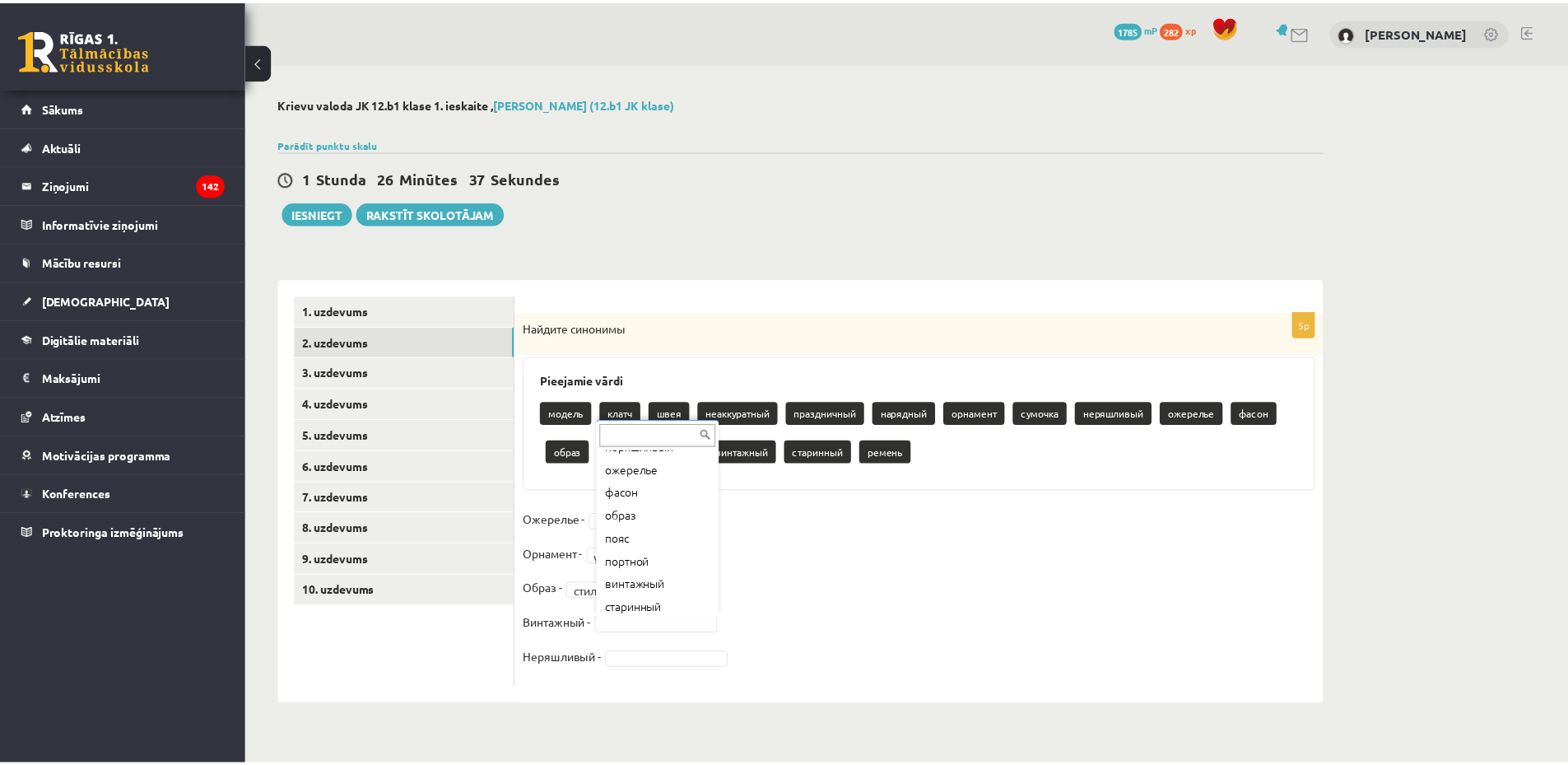
scroll to position [250, 0]
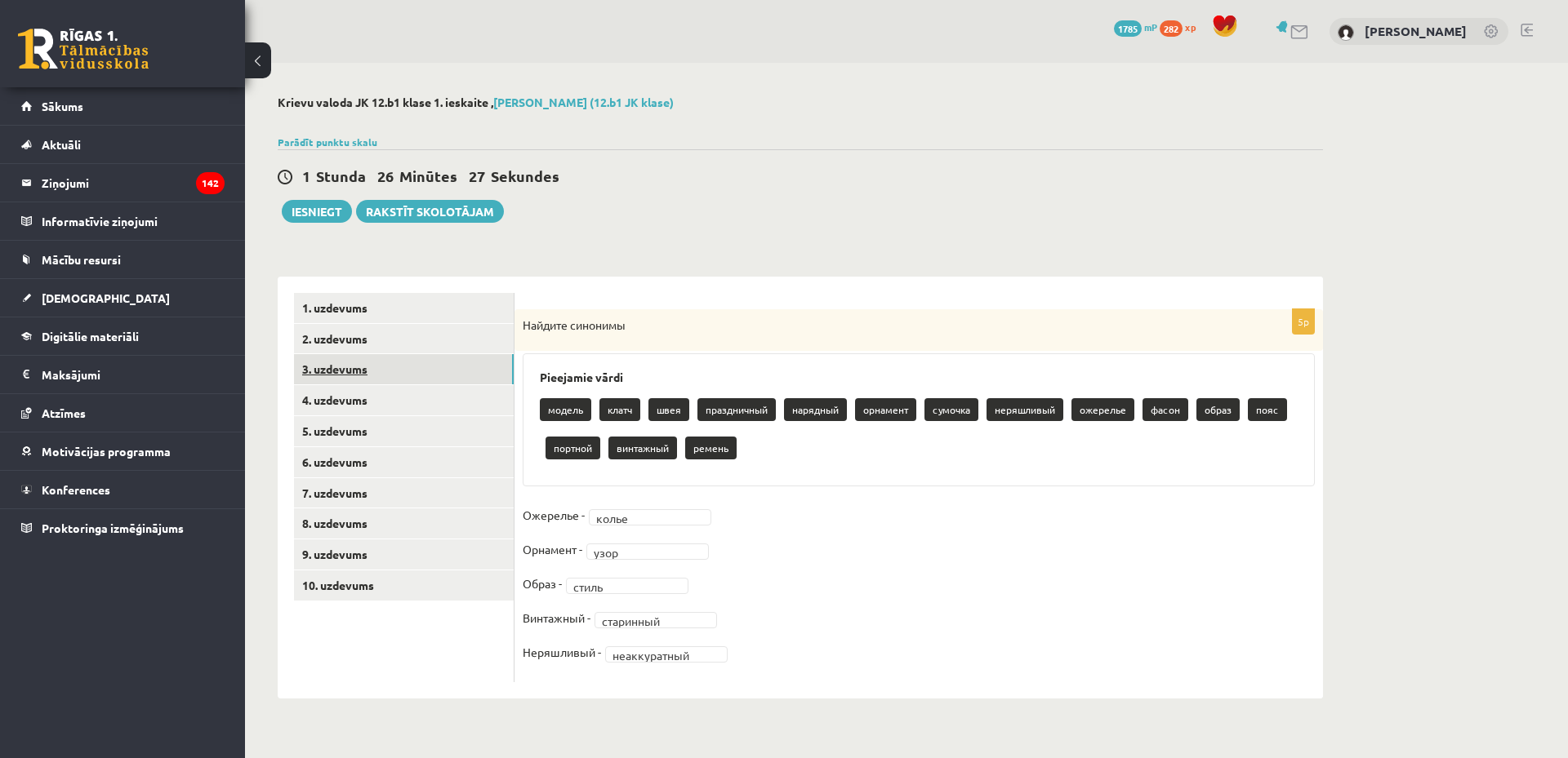
click at [373, 370] on link "3. uzdevums" at bounding box center [403, 369] width 220 height 30
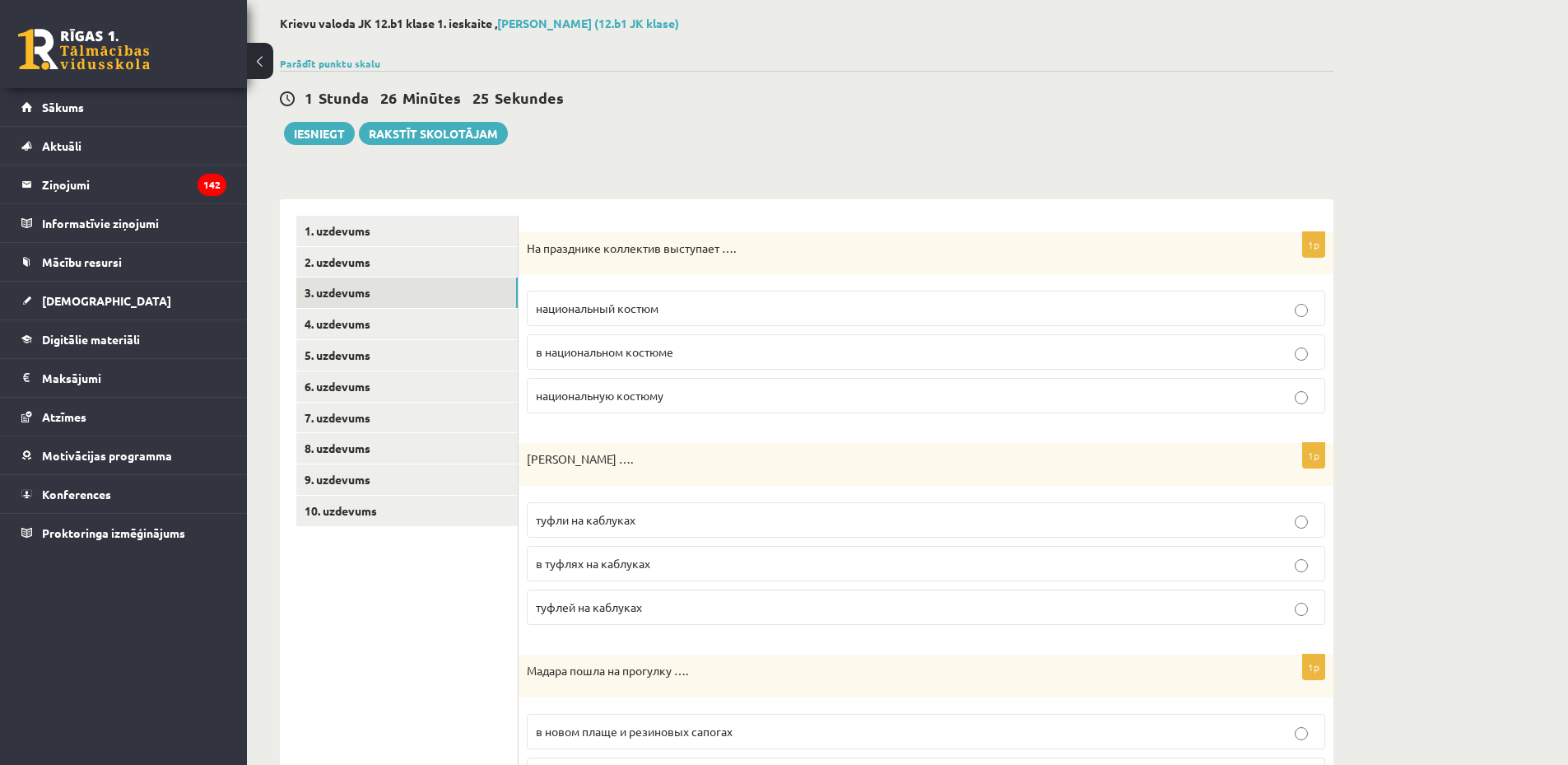
scroll to position [141, 0]
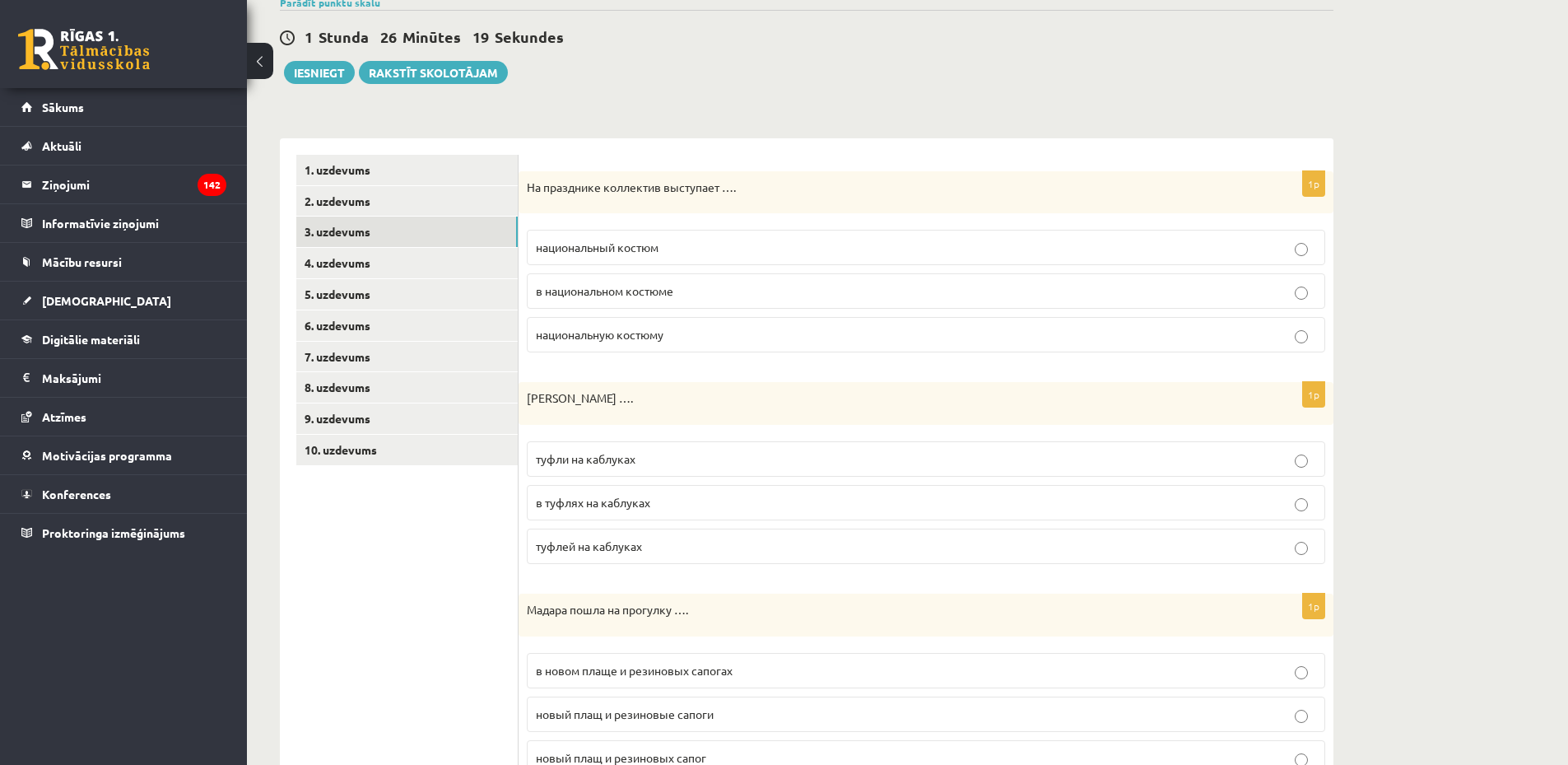
click at [627, 293] on span "в национальном костюме" at bounding box center [605, 291] width 138 height 15
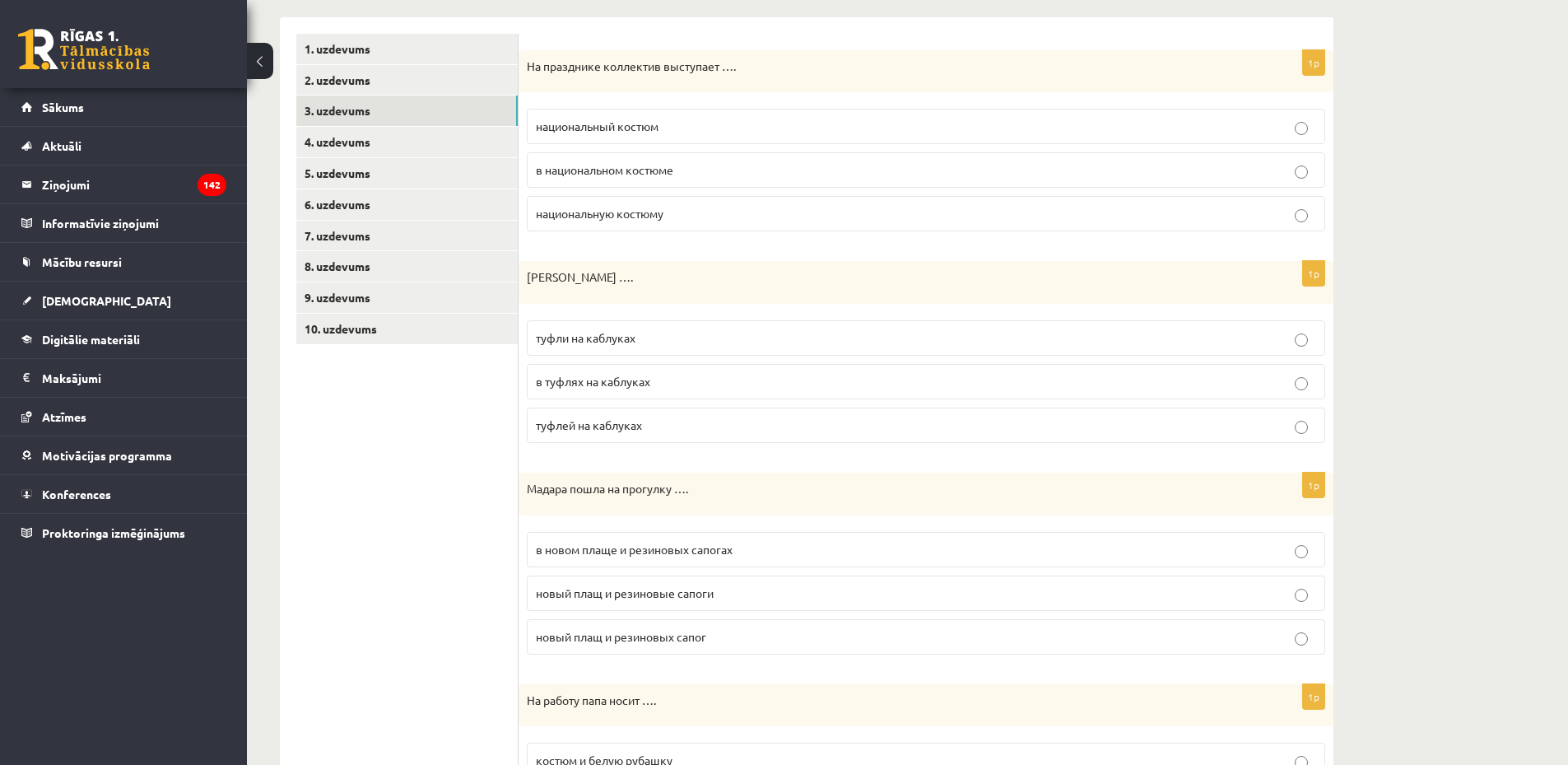
scroll to position [265, 0]
click at [644, 339] on p "туфли на каблуках" at bounding box center [926, 336] width 780 height 17
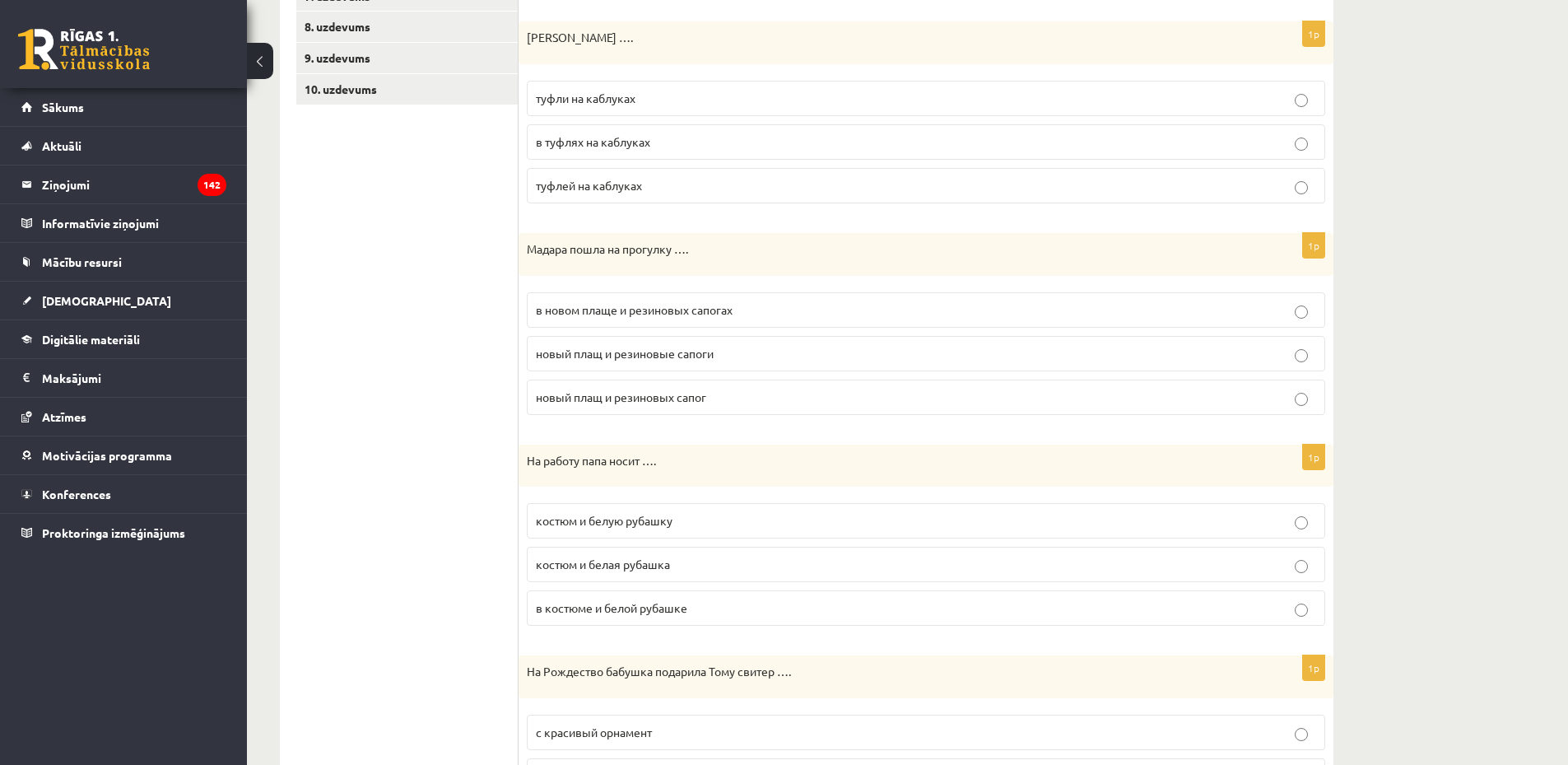
scroll to position [529, 0]
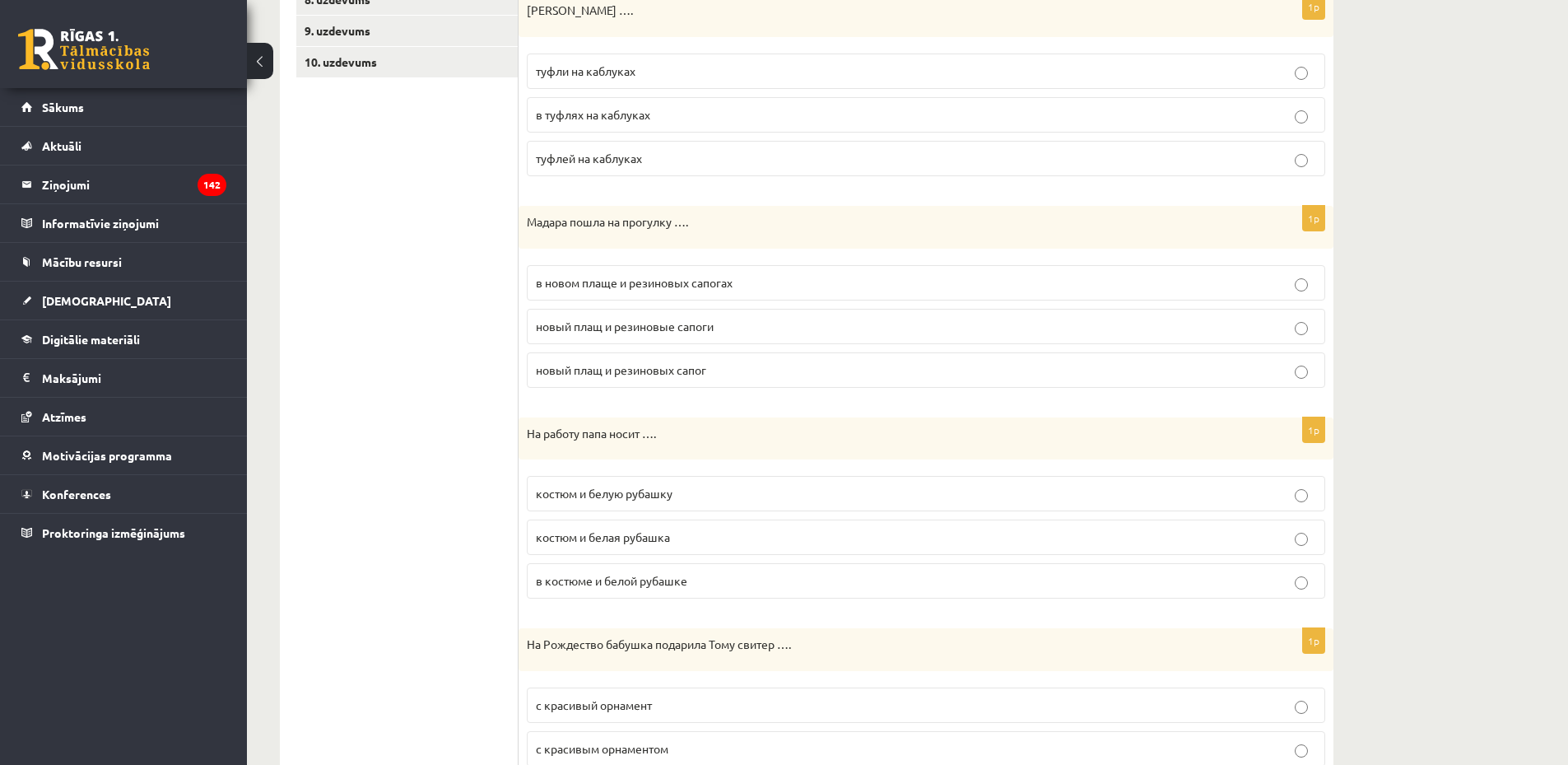
click at [658, 288] on span "в новом плаще и резиновых сапогах" at bounding box center [634, 282] width 197 height 15
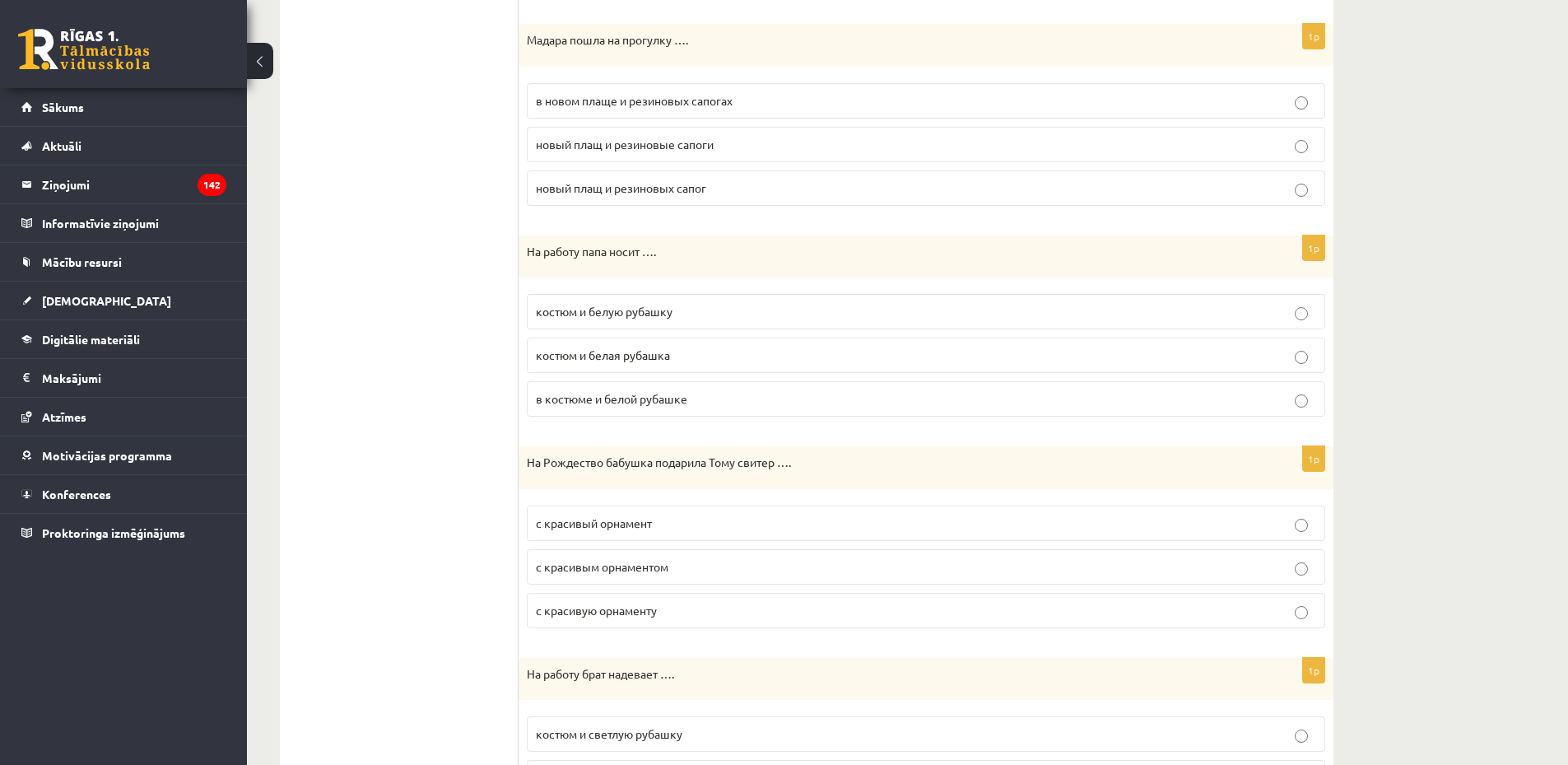
scroll to position [719, 0]
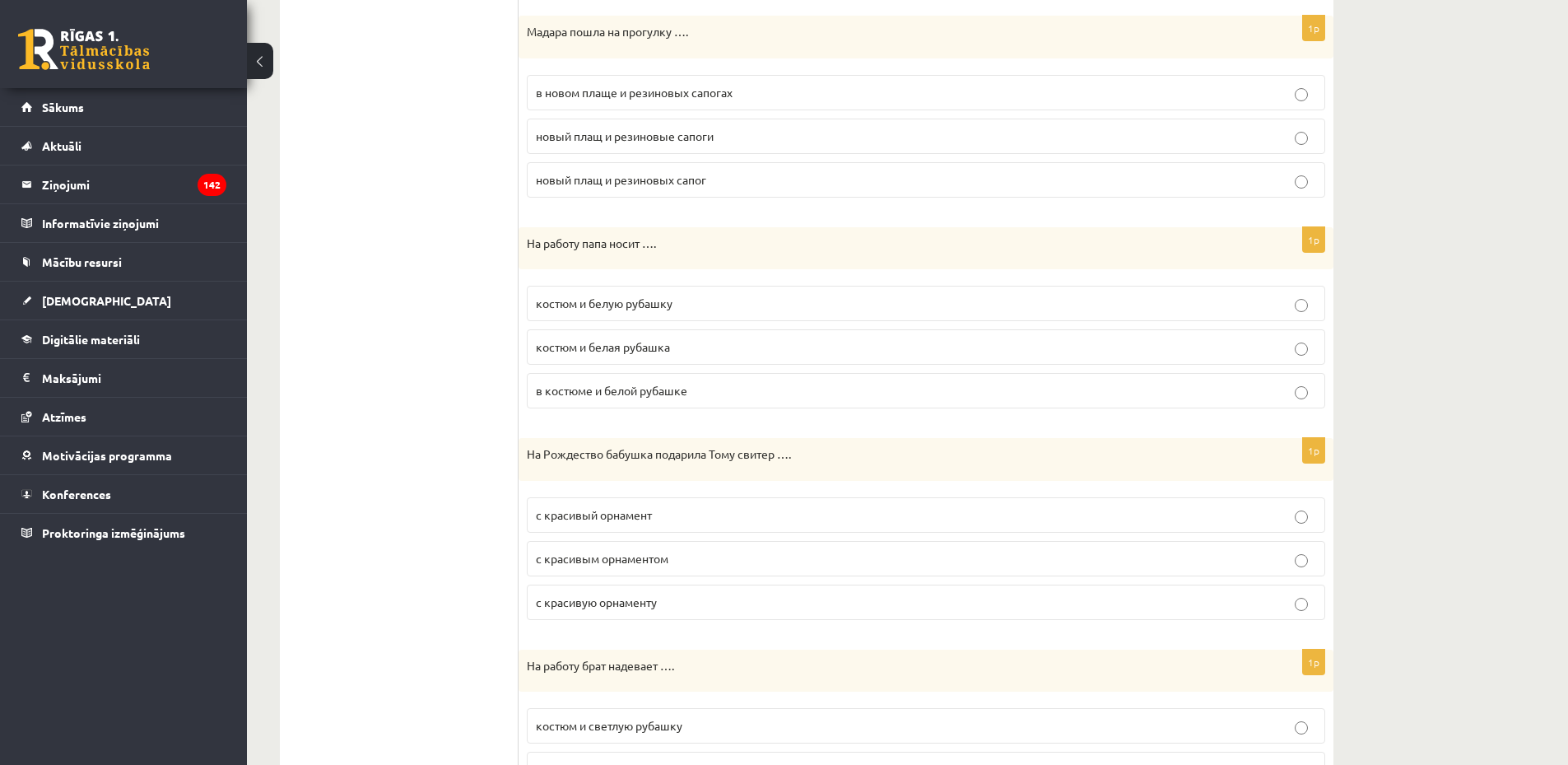
click at [628, 307] on span "костюм и белую рубашку" at bounding box center [604, 303] width 137 height 15
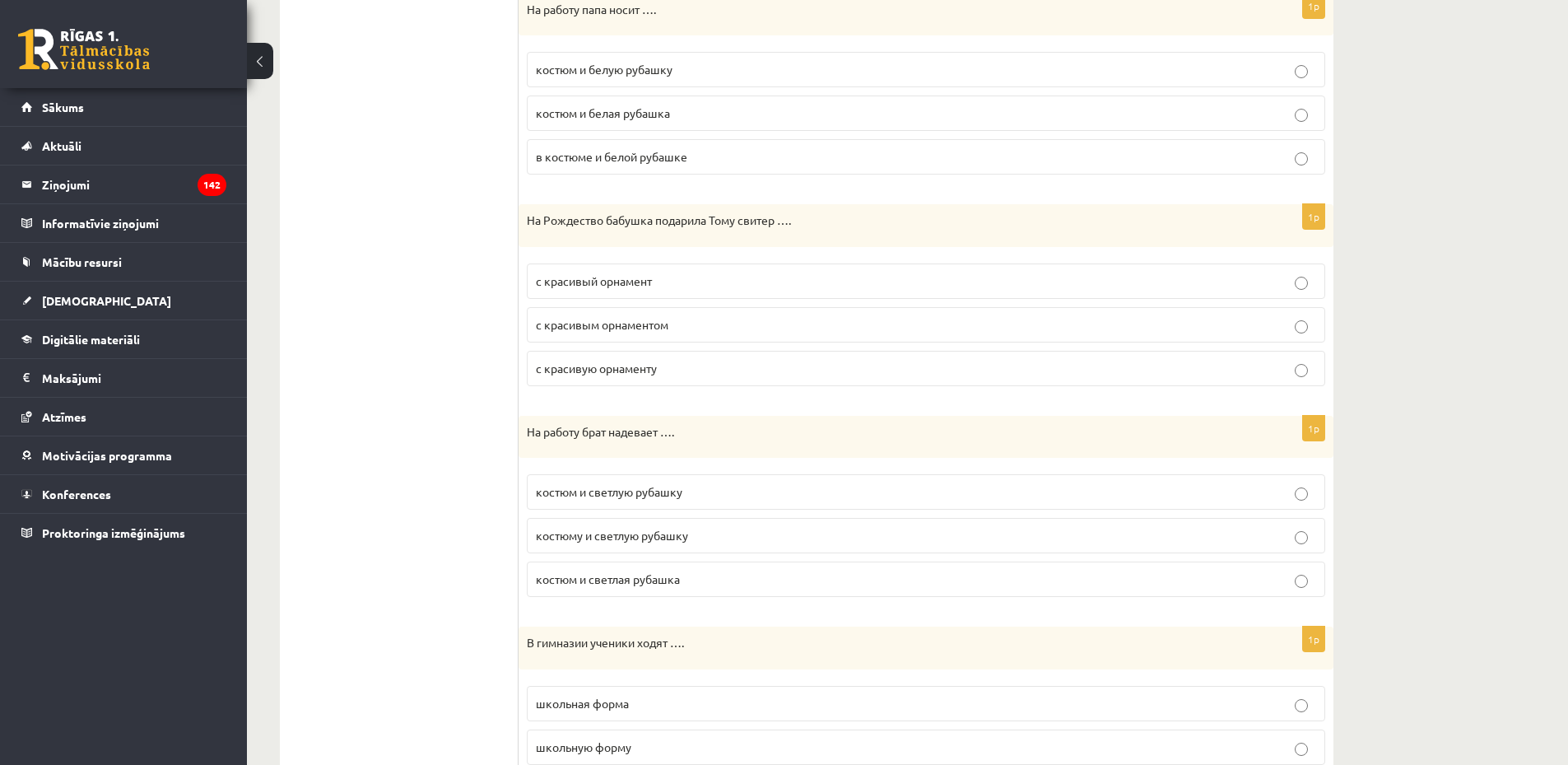
scroll to position [956, 0]
click at [651, 327] on span "с красивым орнаментом" at bounding box center [602, 321] width 132 height 15
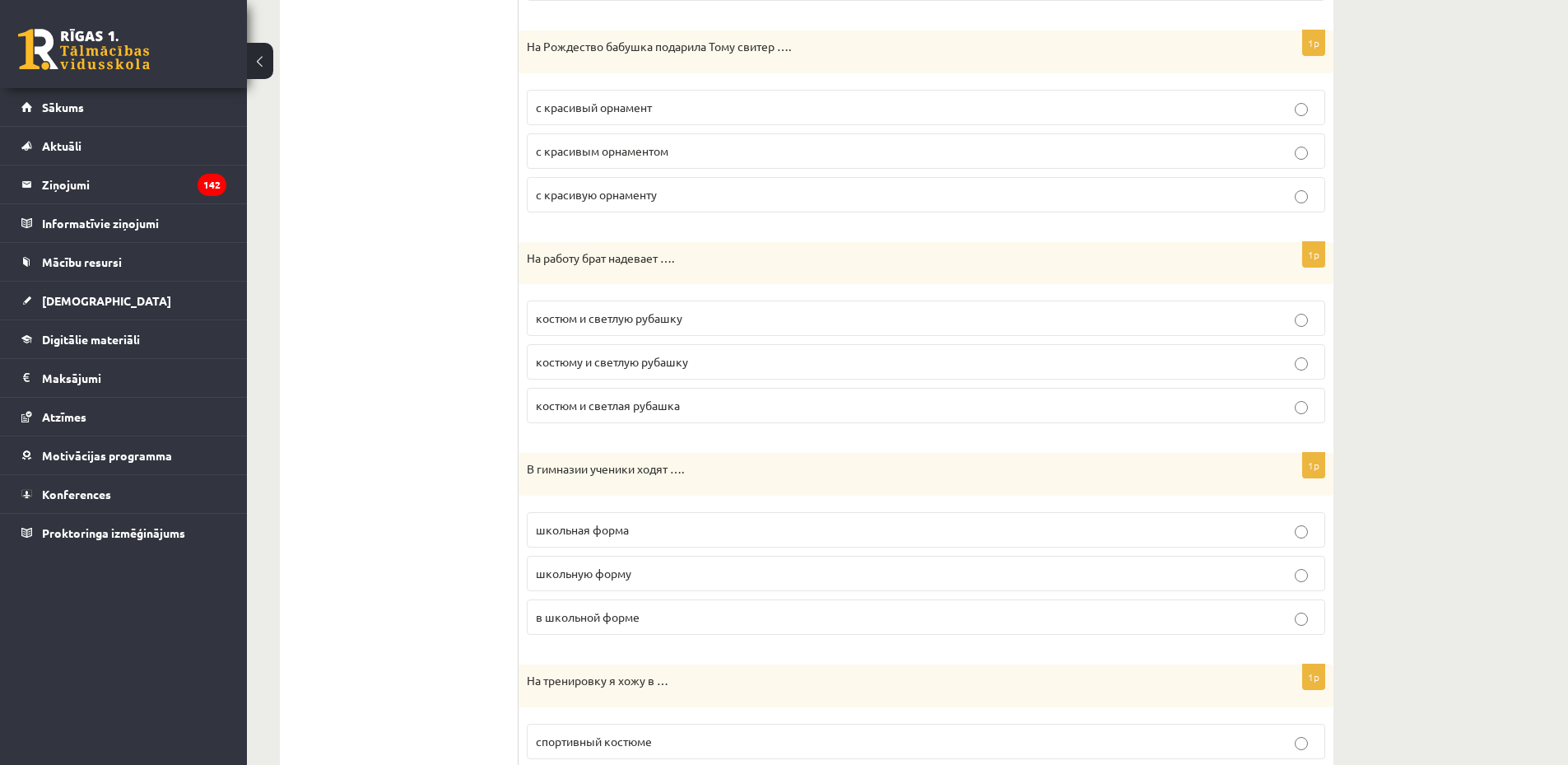
scroll to position [1135, 0]
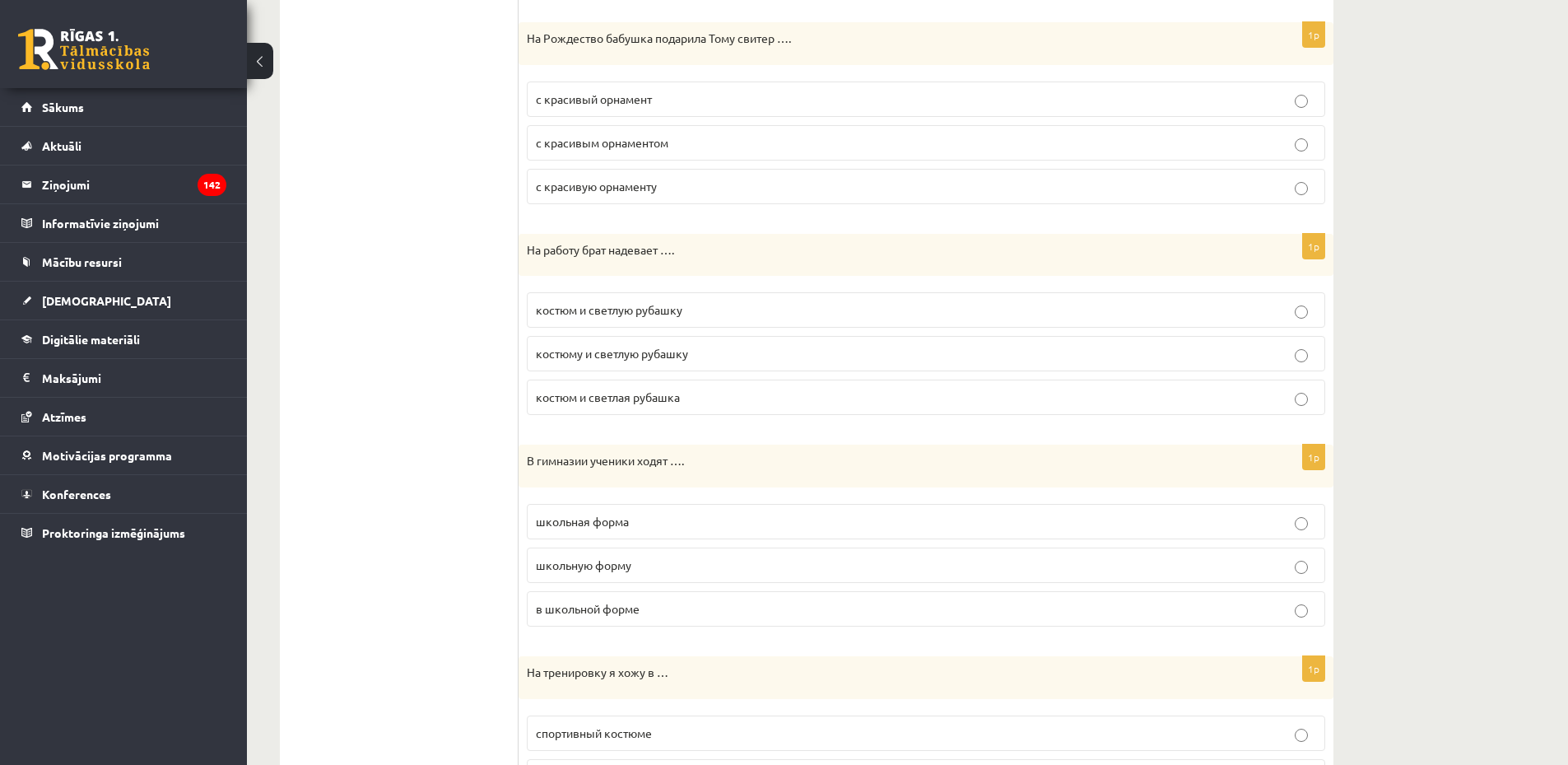
click at [622, 311] on span "костюм и светлую рубашку" at bounding box center [608, 310] width 146 height 15
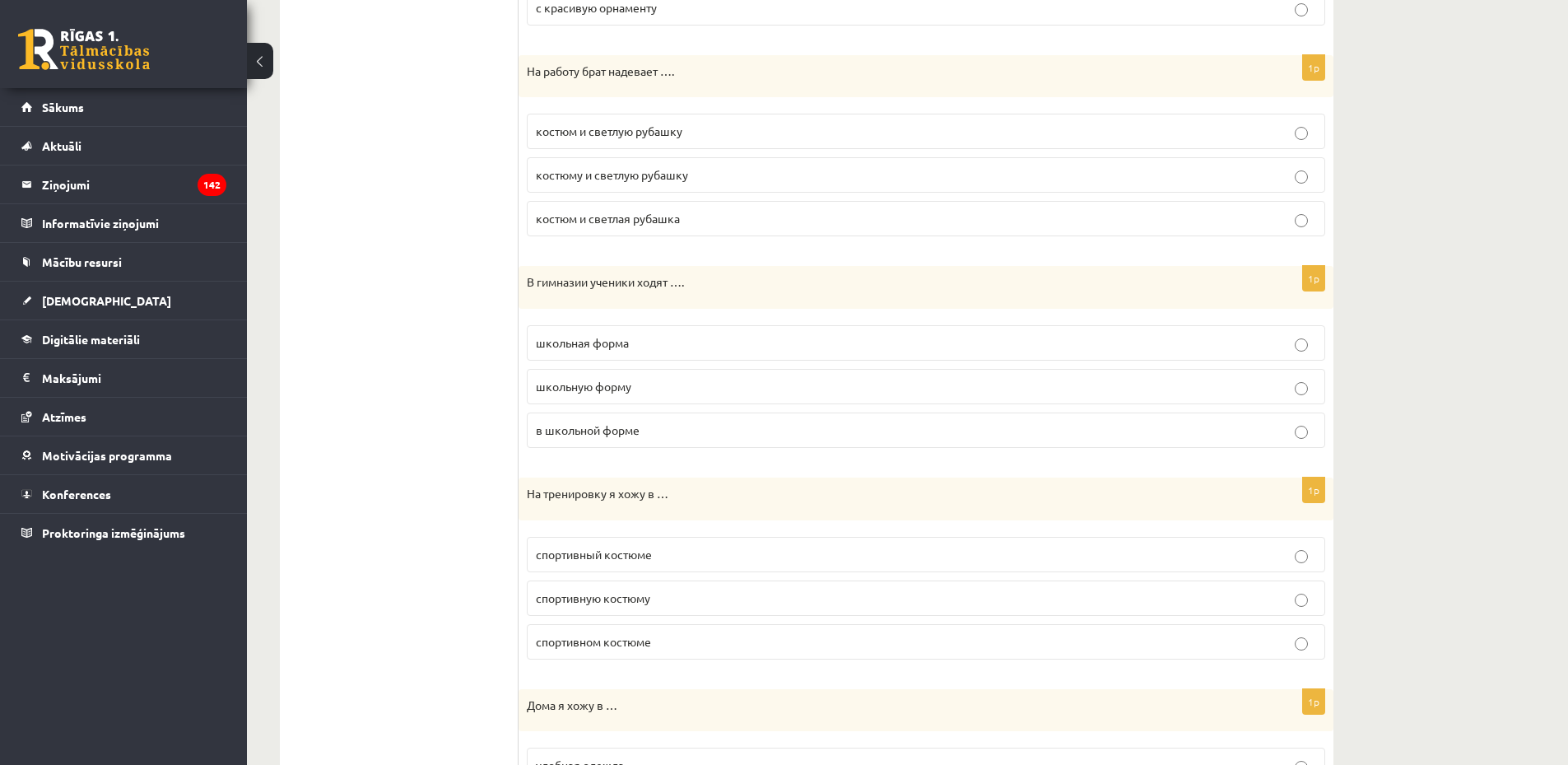
scroll to position [1317, 0]
click at [639, 437] on label "в школьной форме" at bounding box center [926, 427] width 799 height 36
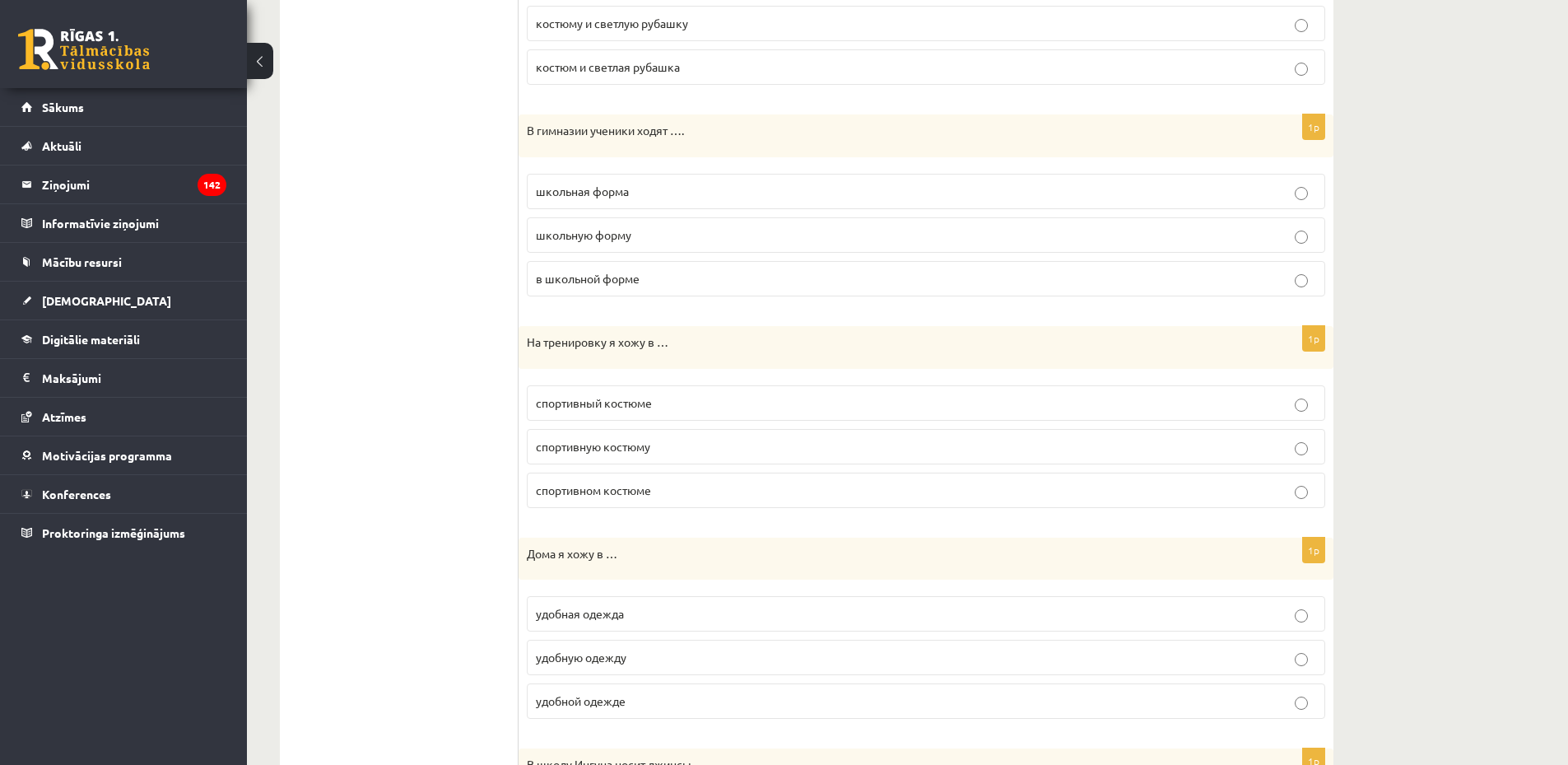
scroll to position [1493, 0]
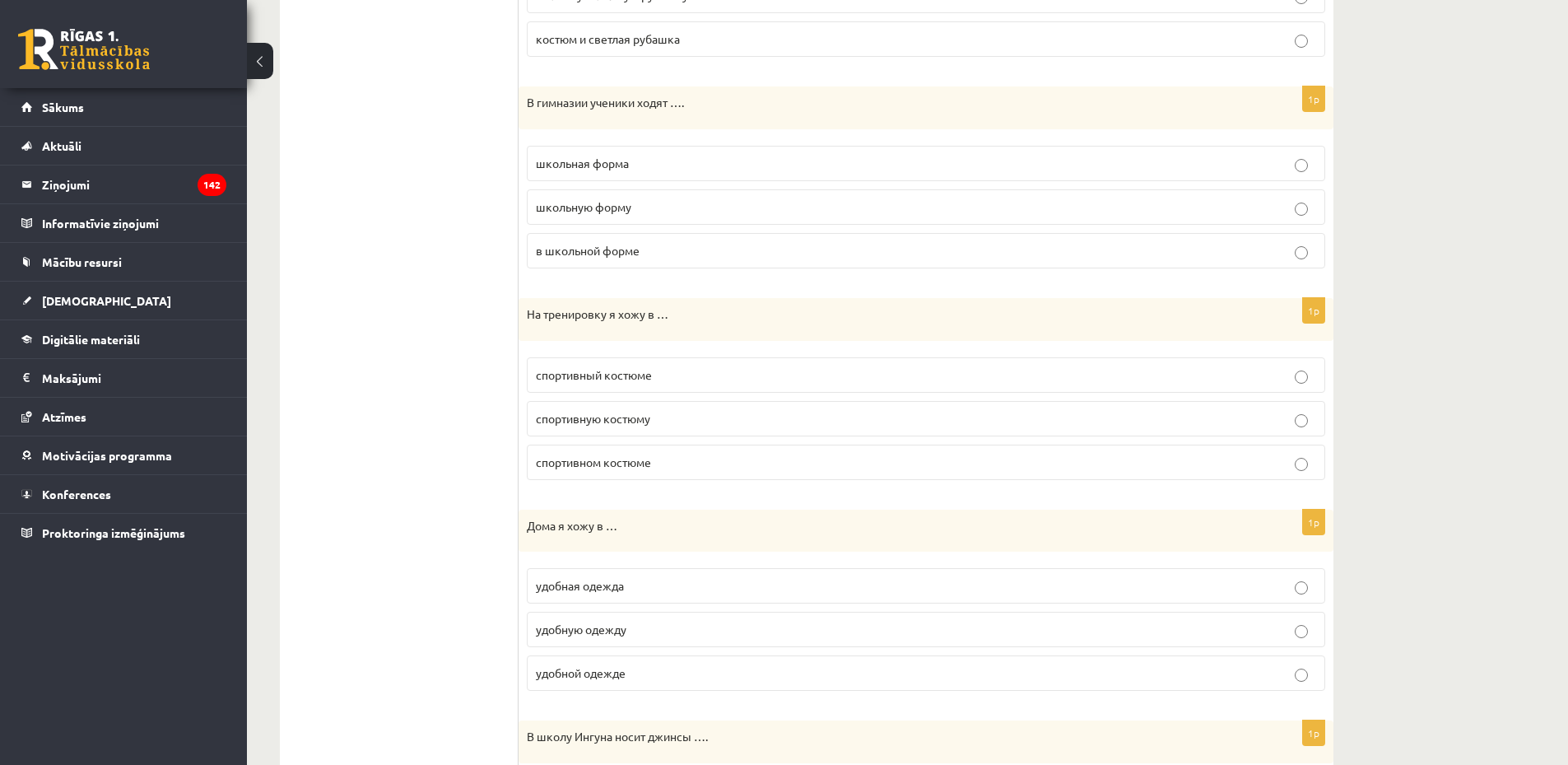
click at [643, 462] on span "спортивном костюме" at bounding box center [593, 462] width 115 height 15
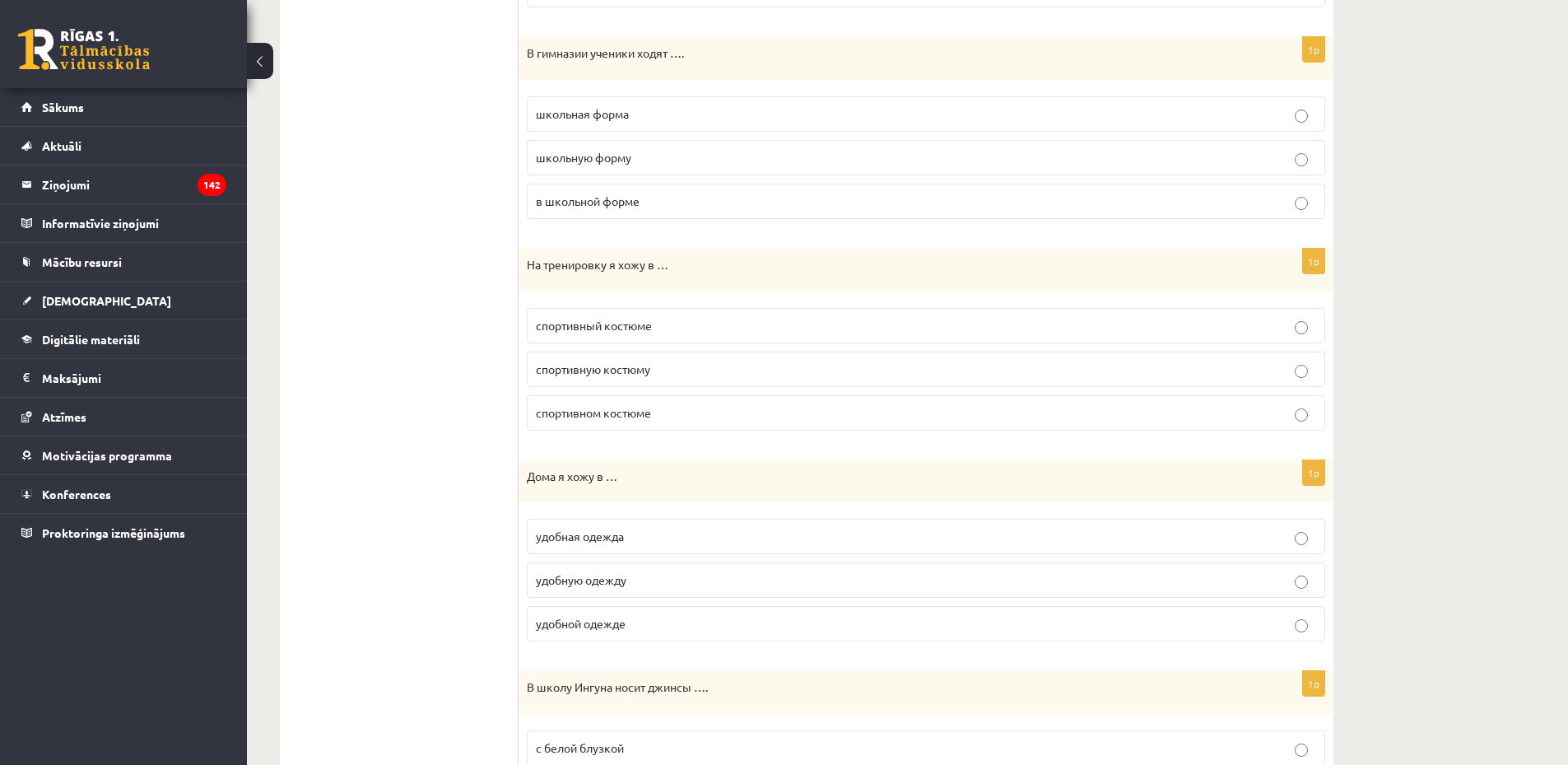
scroll to position [1650, 0]
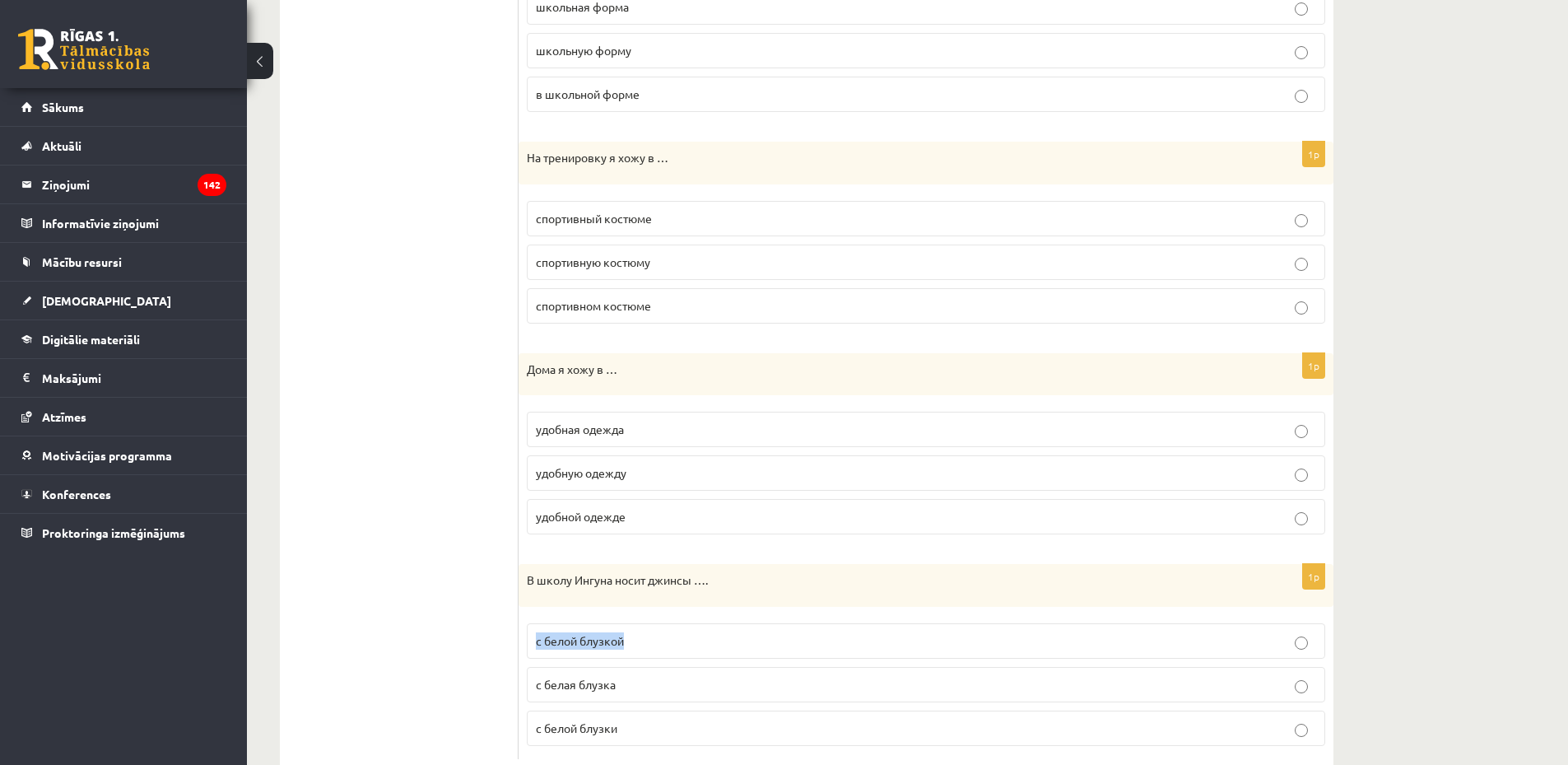
drag, startPoint x: 1577, startPoint y: 605, endPoint x: 1580, endPoint y: 622, distance: 17.3
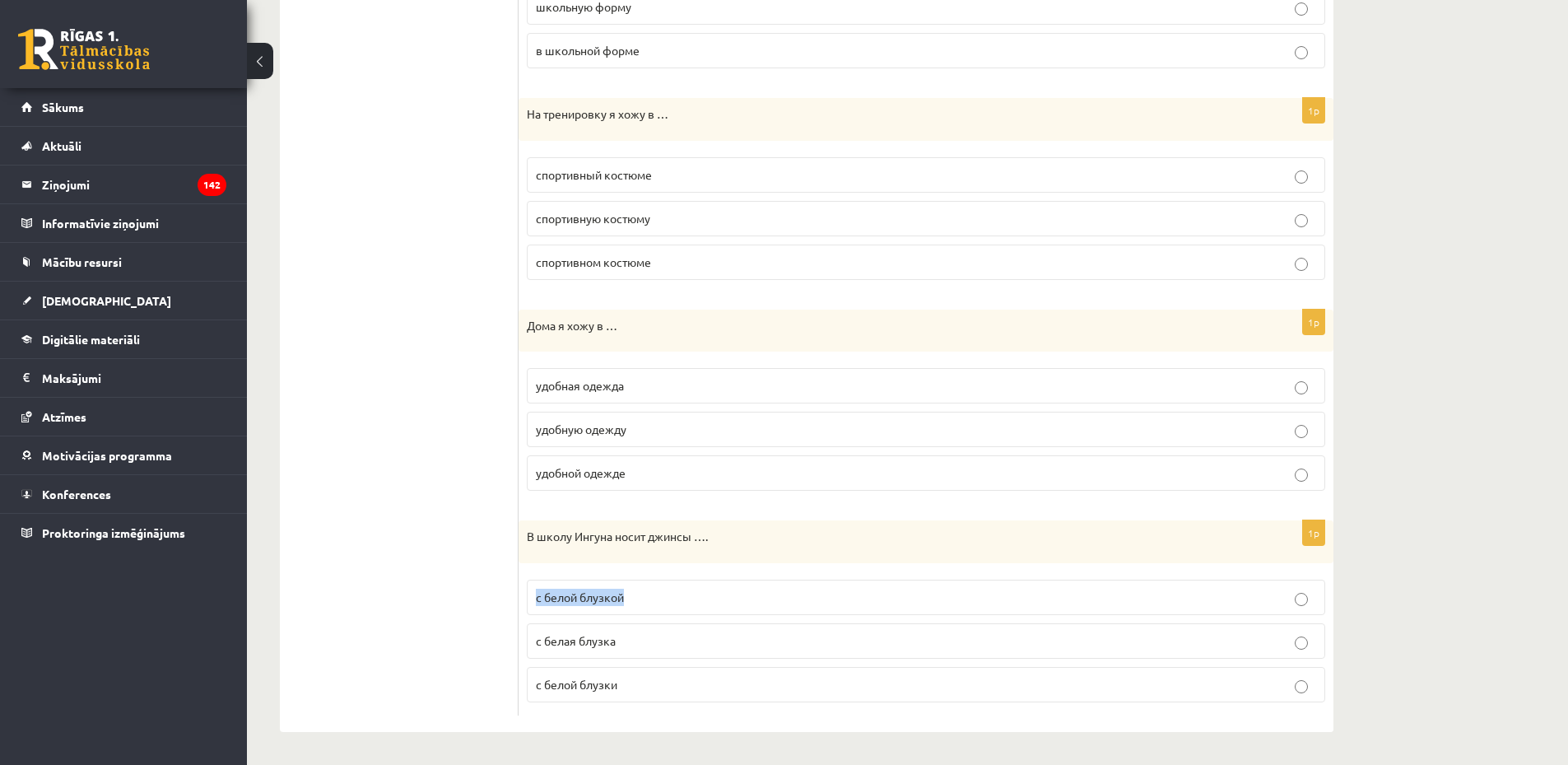
click at [624, 472] on span "удобной одежде" at bounding box center [581, 473] width 90 height 15
click at [644, 596] on p "с белой блузкой" at bounding box center [926, 597] width 780 height 17
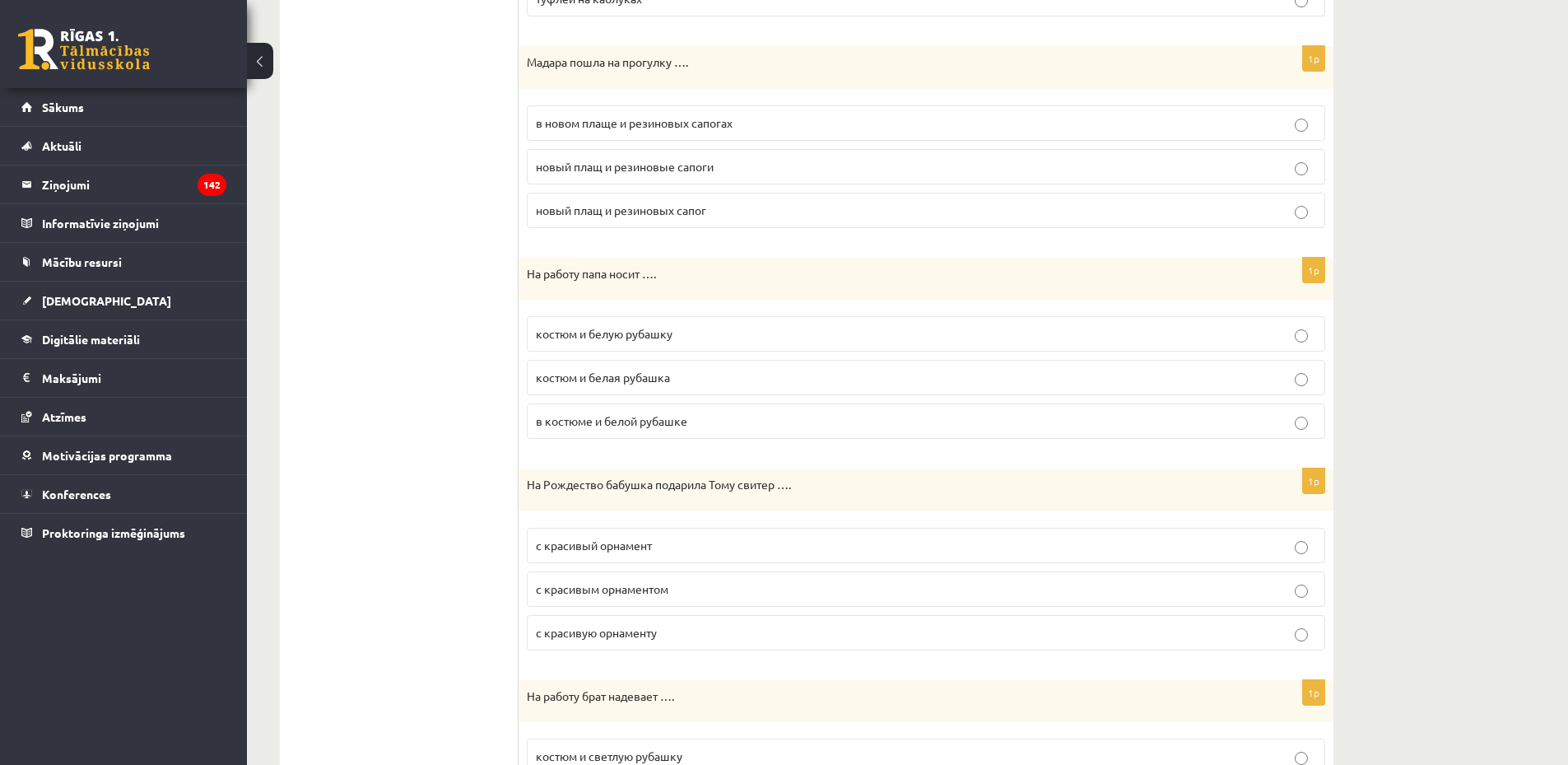
scroll to position [0, 0]
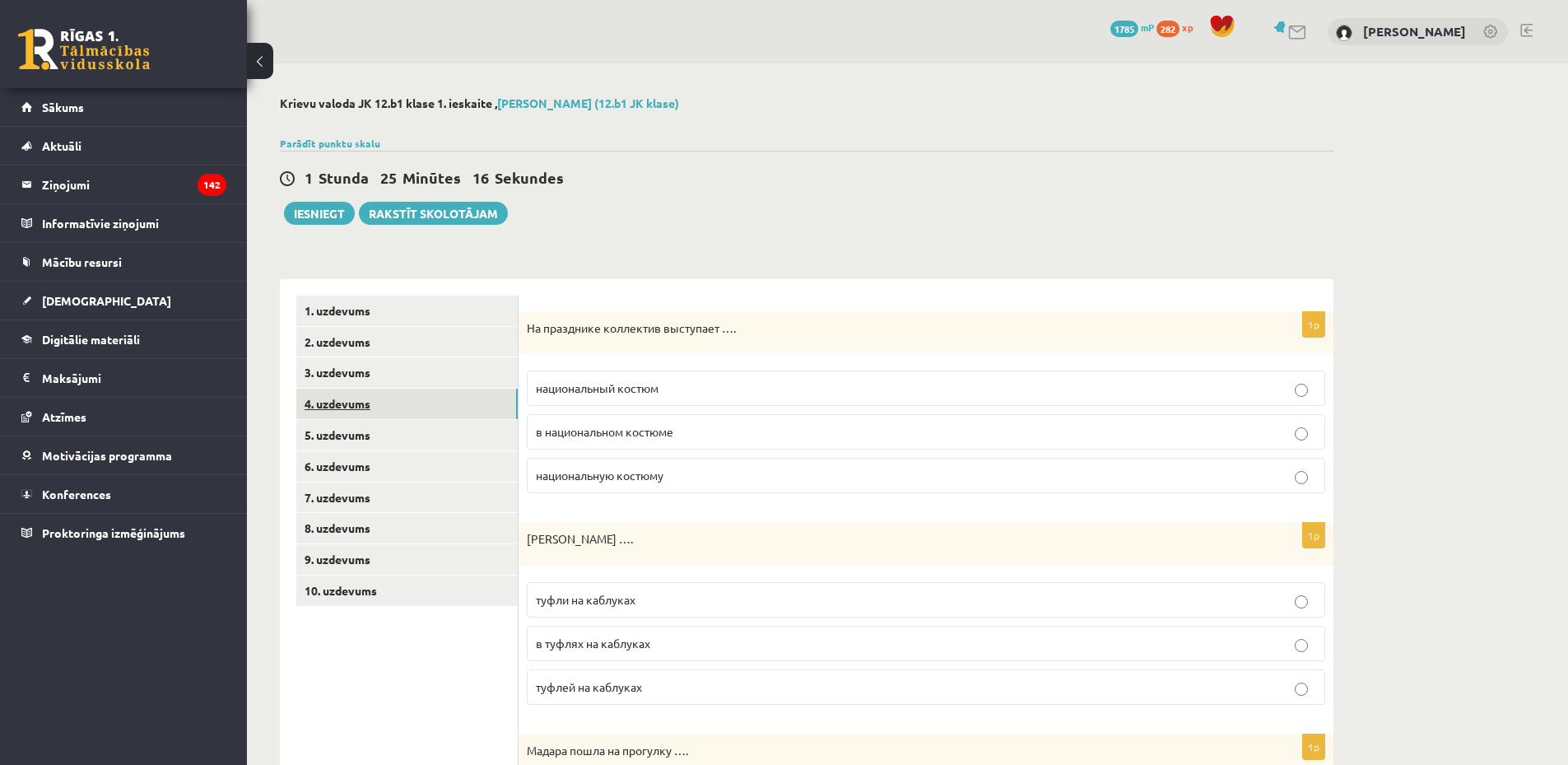
click at [381, 405] on link "4. uzdevums" at bounding box center [406, 404] width 222 height 30
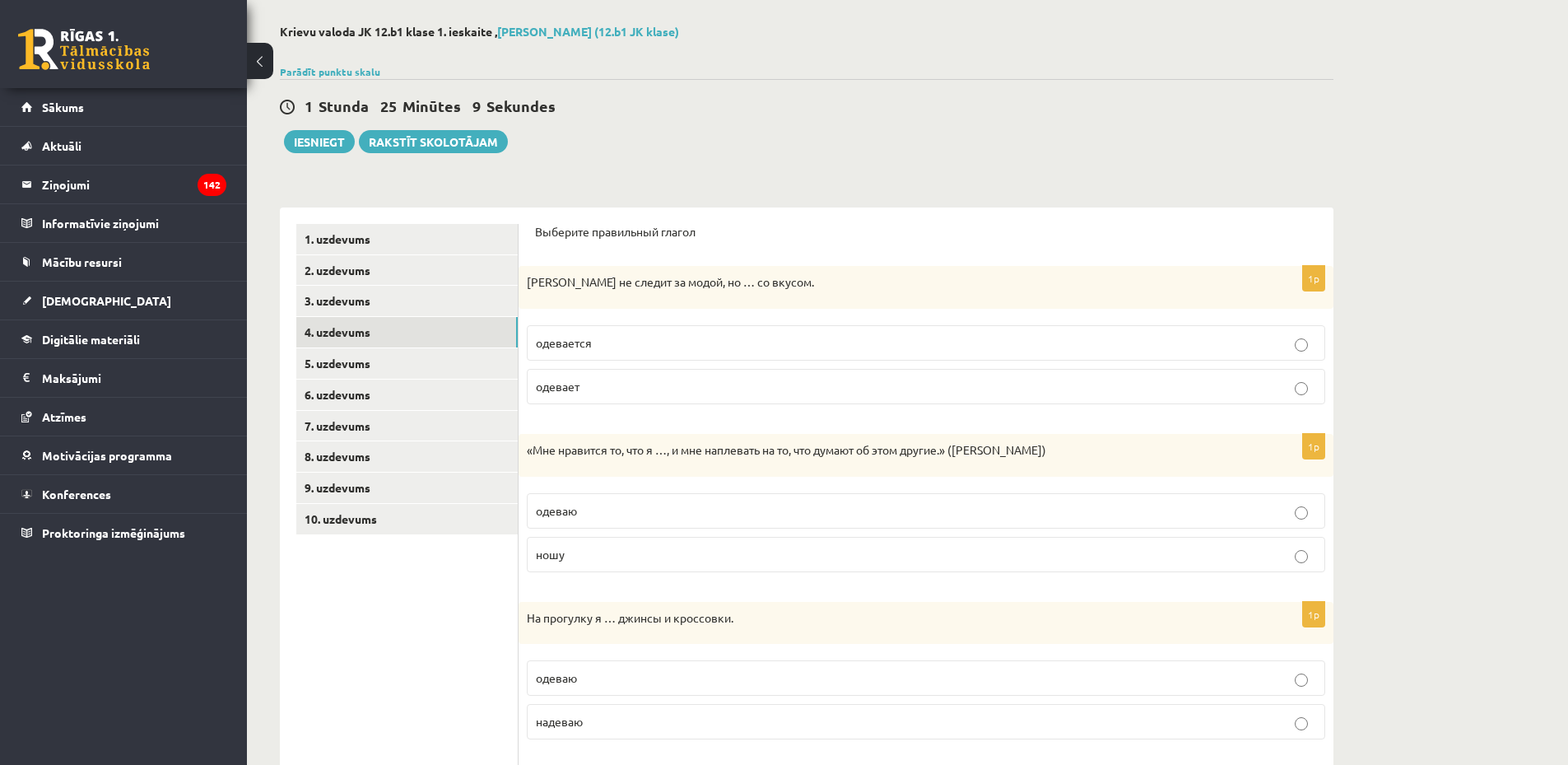
scroll to position [80, 0]
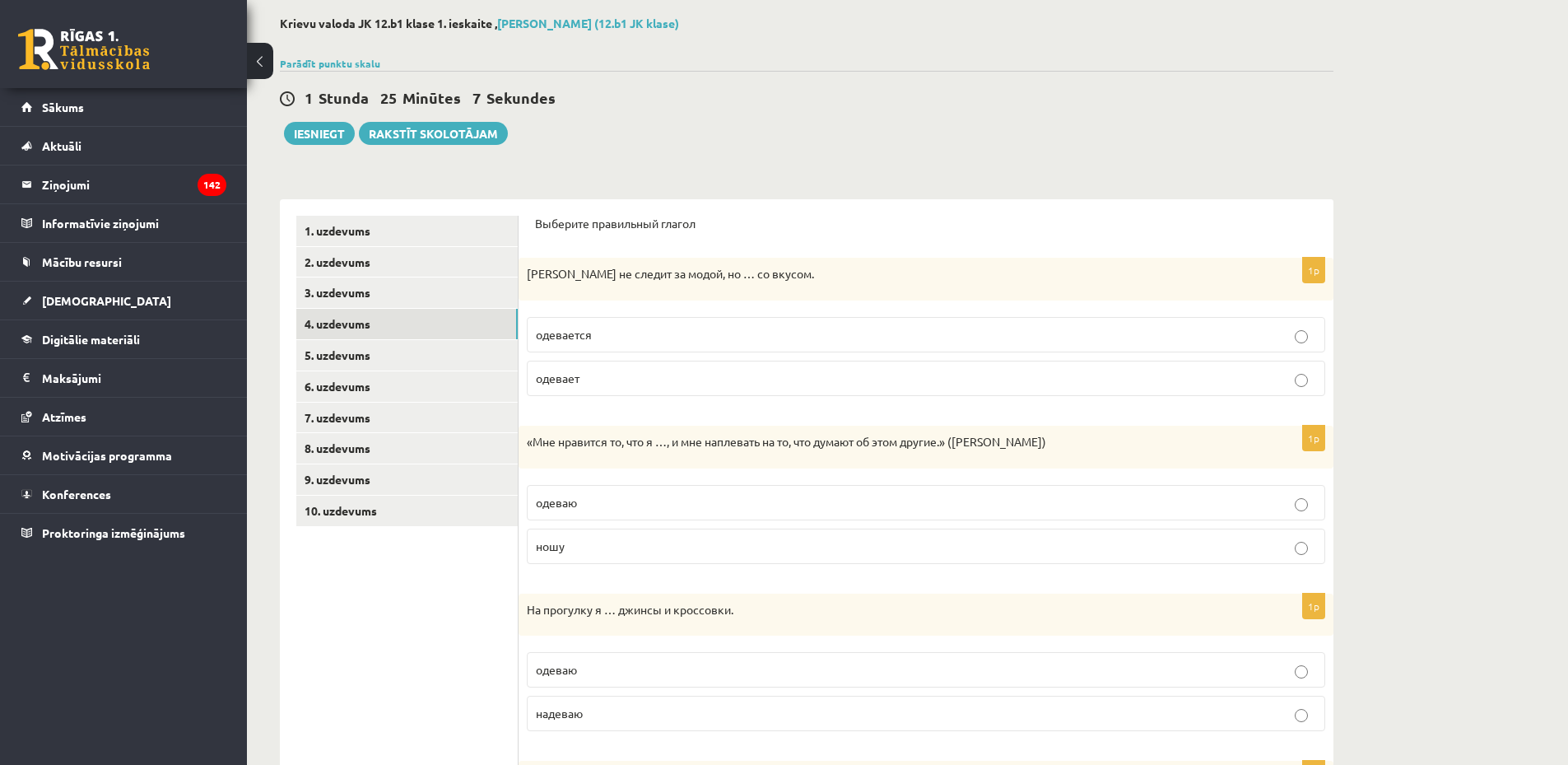
click at [611, 335] on p "одевается" at bounding box center [926, 335] width 780 height 17
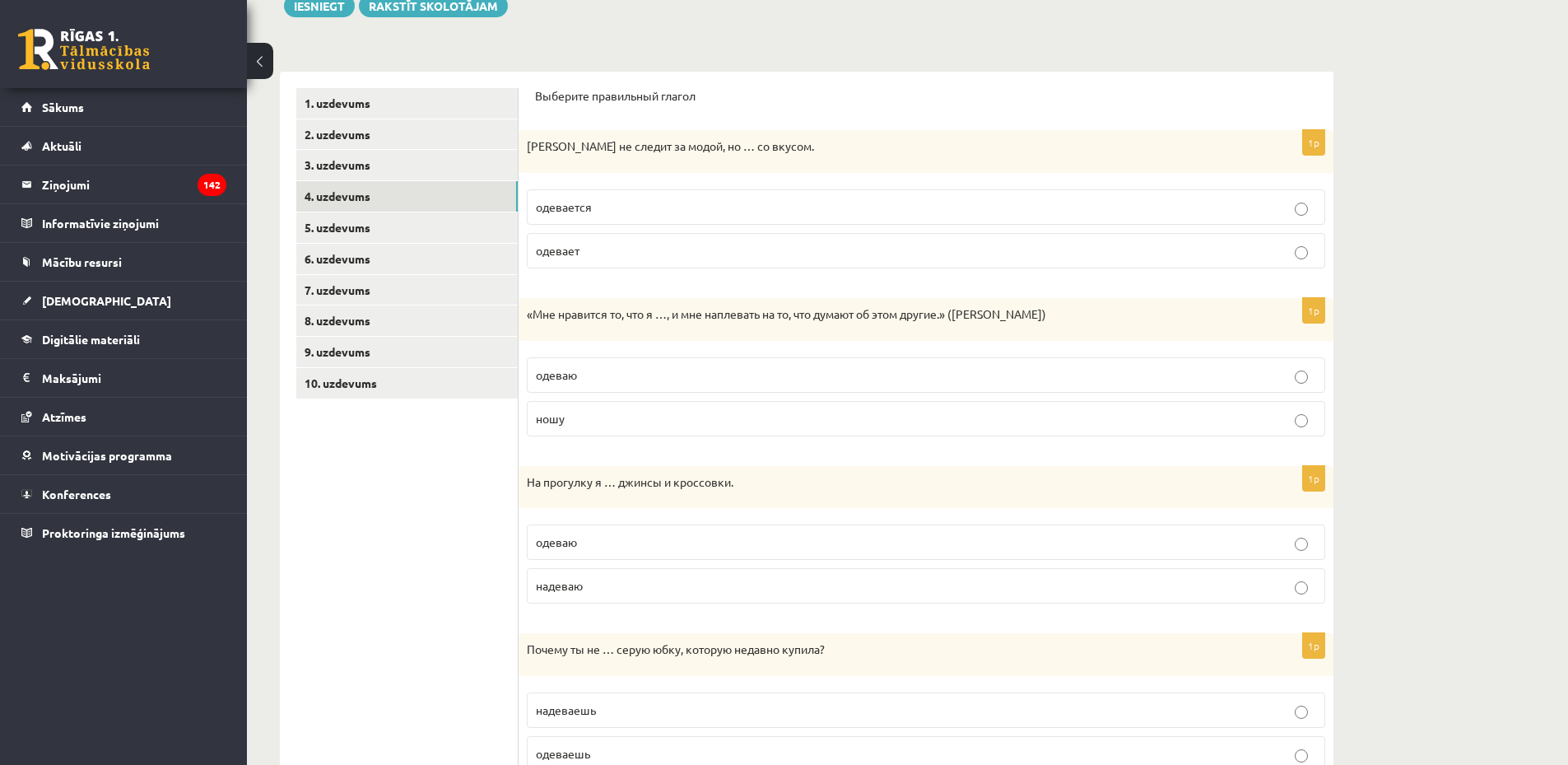
scroll to position [212, 0]
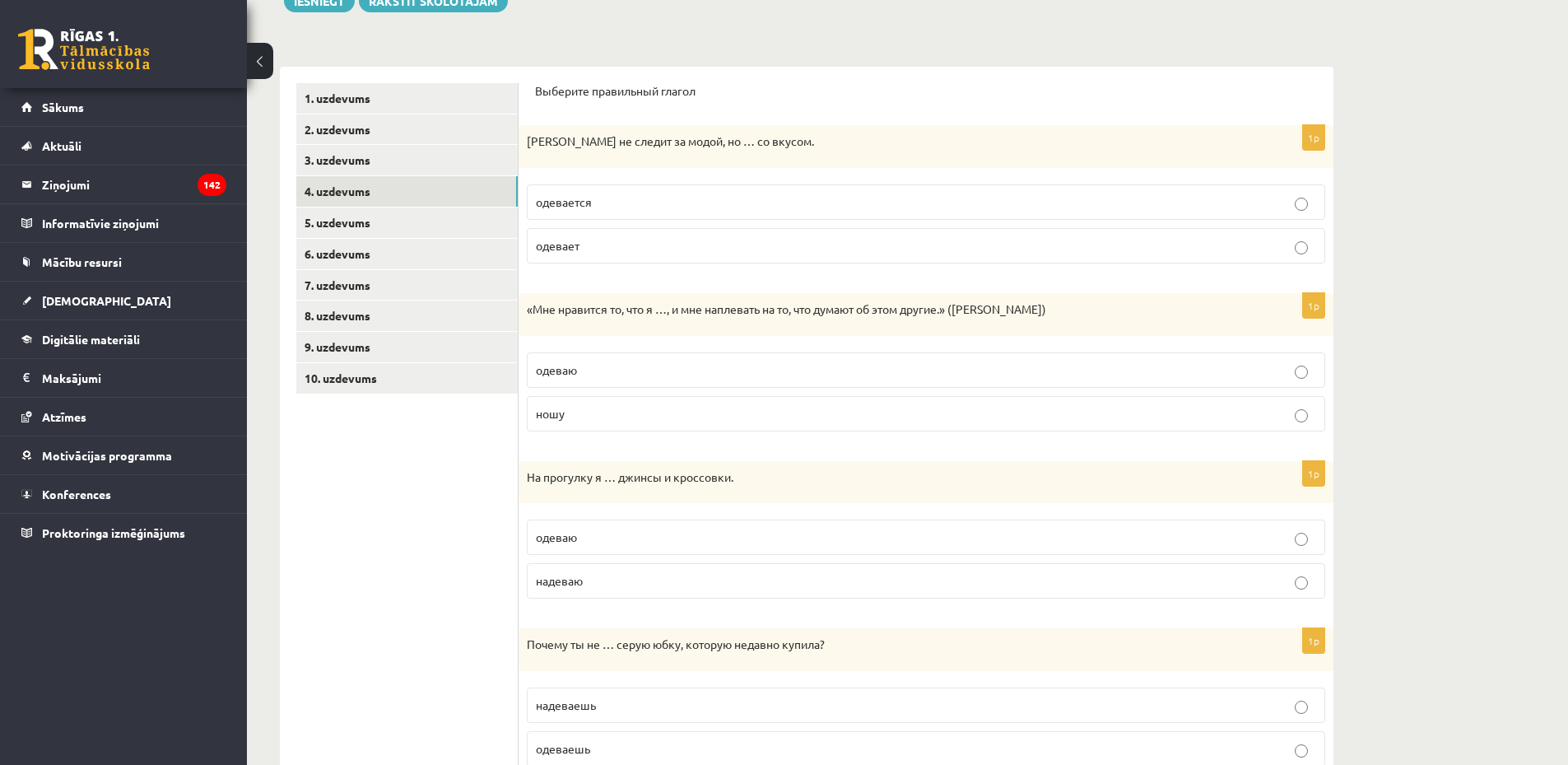
click at [616, 413] on p "ношу" at bounding box center [926, 414] width 780 height 17
click at [646, 366] on p "одеваю" at bounding box center [926, 370] width 780 height 17
click at [629, 411] on p "ношу" at bounding box center [926, 414] width 780 height 17
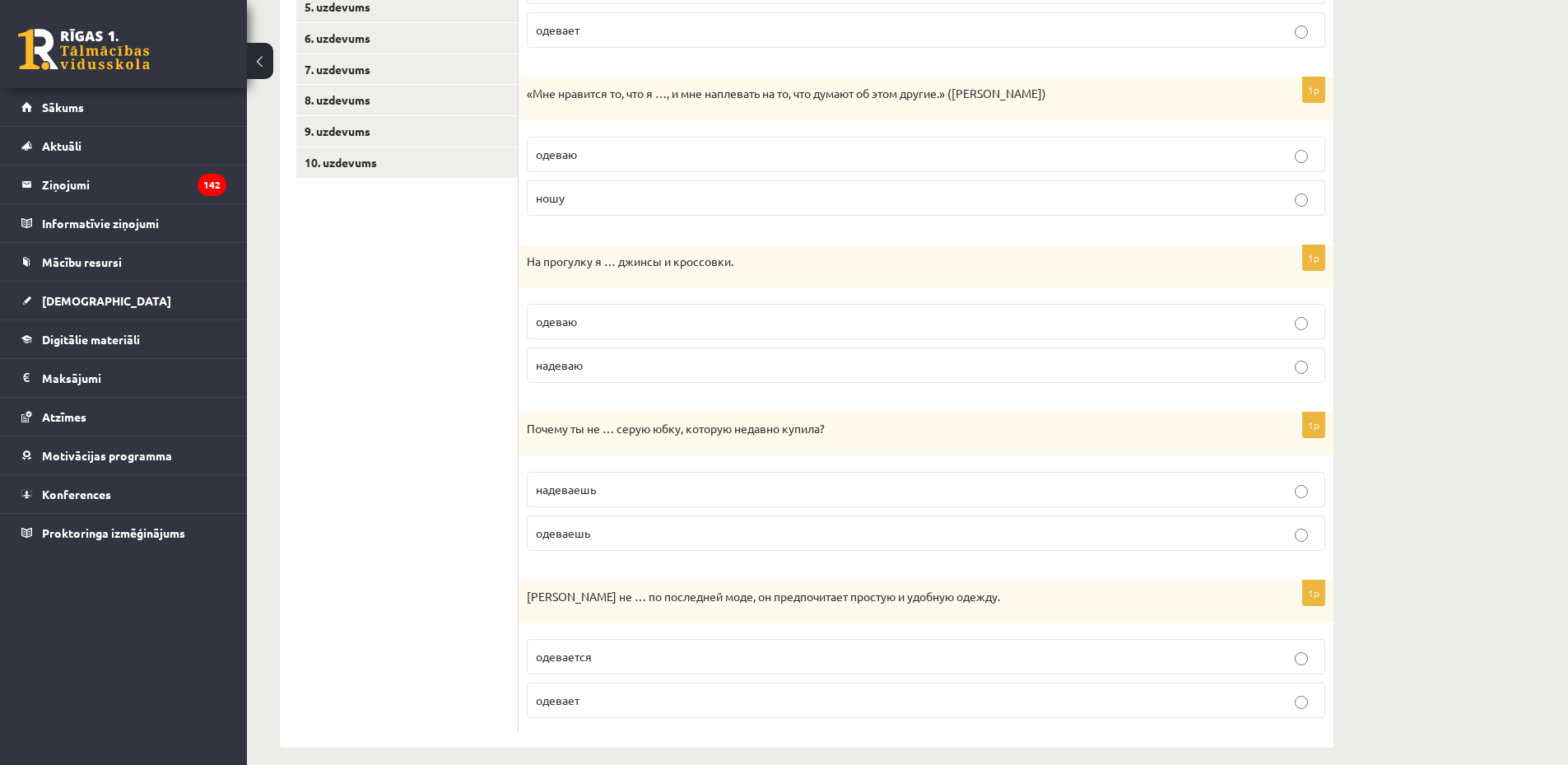
scroll to position [445, 0]
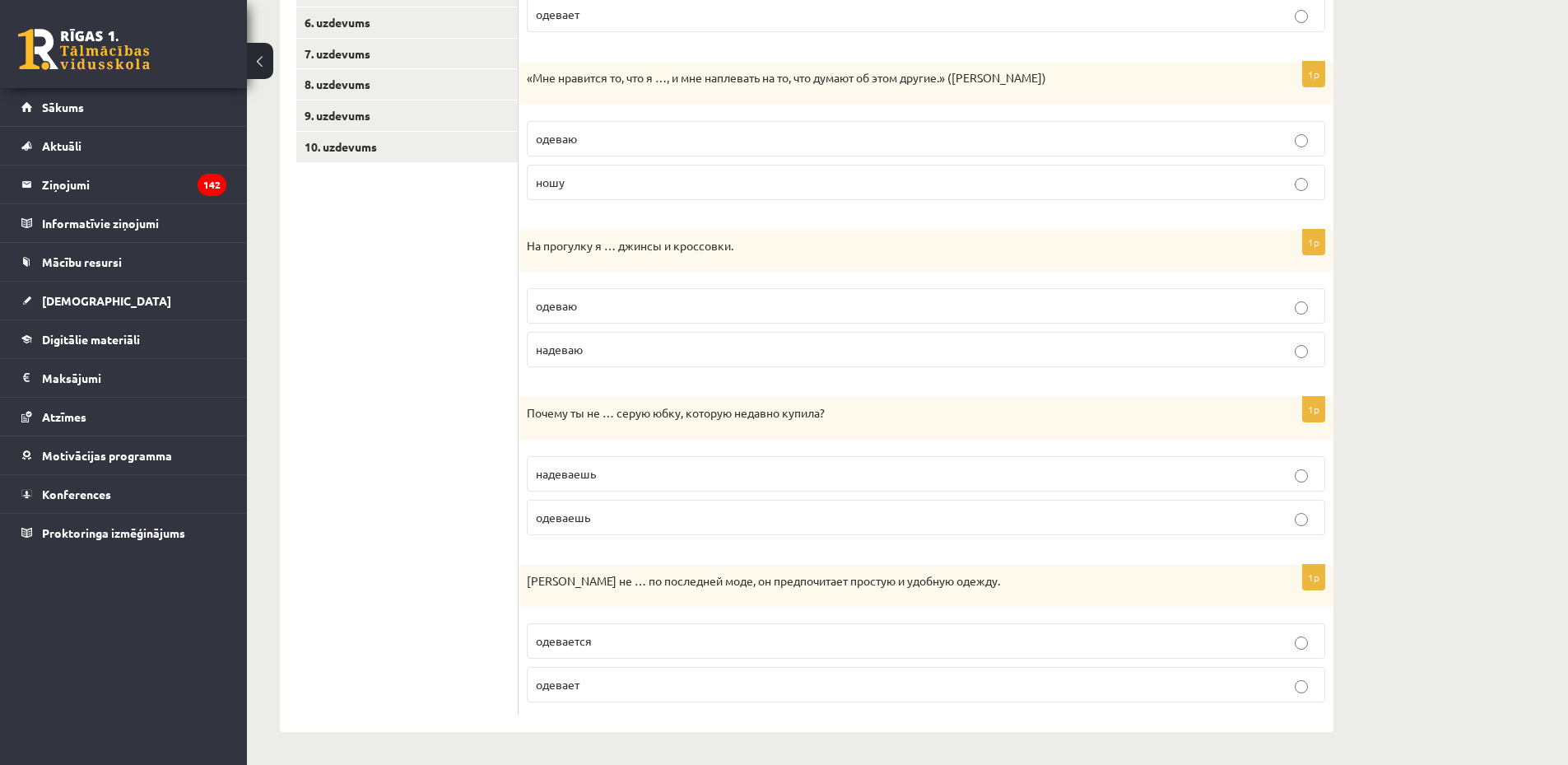
click at [597, 353] on p "надеваю" at bounding box center [926, 349] width 780 height 17
click at [610, 511] on p "одеваешь" at bounding box center [926, 518] width 780 height 17
click at [605, 634] on p "одевается" at bounding box center [926, 641] width 780 height 17
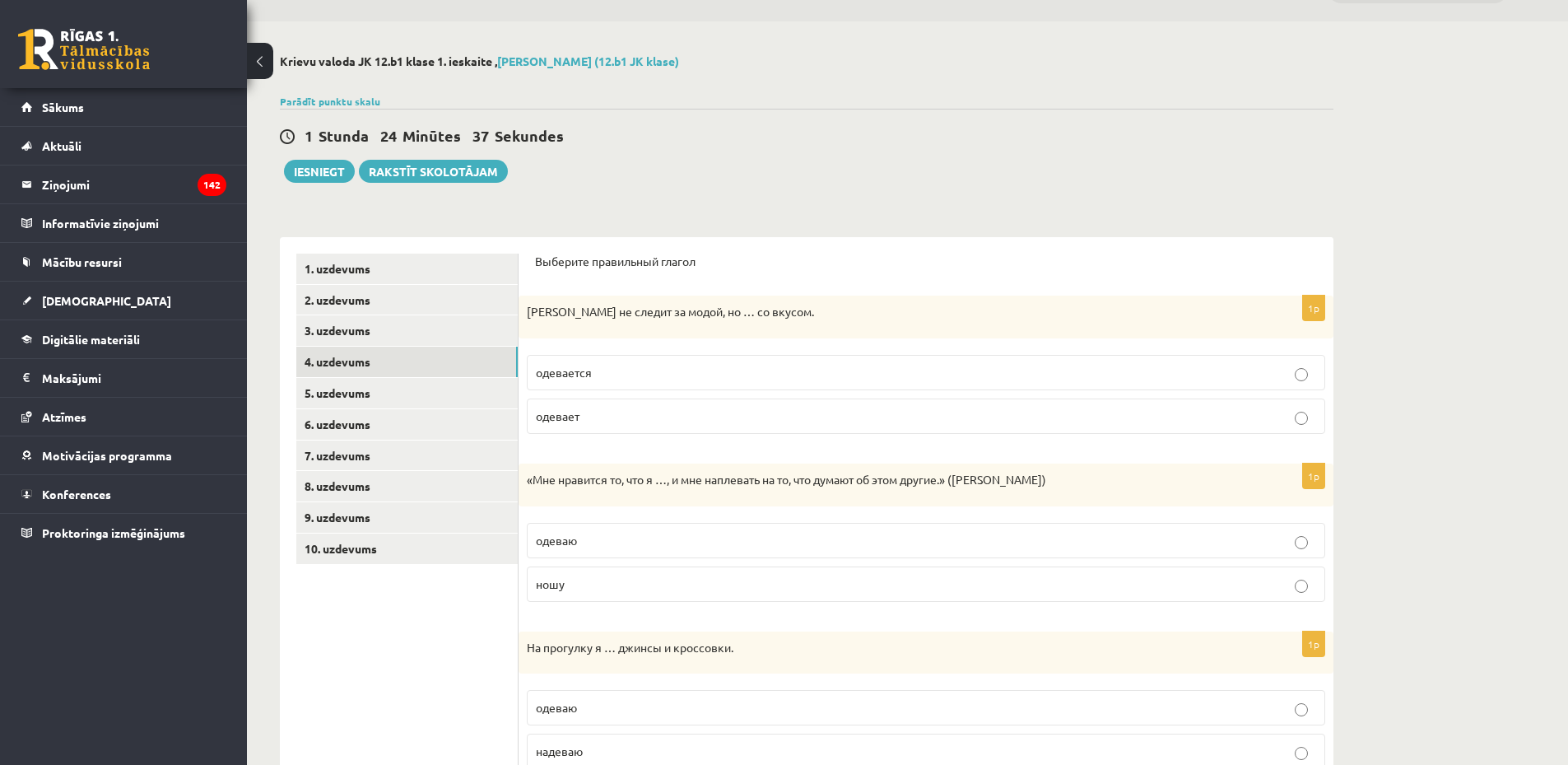
scroll to position [0, 0]
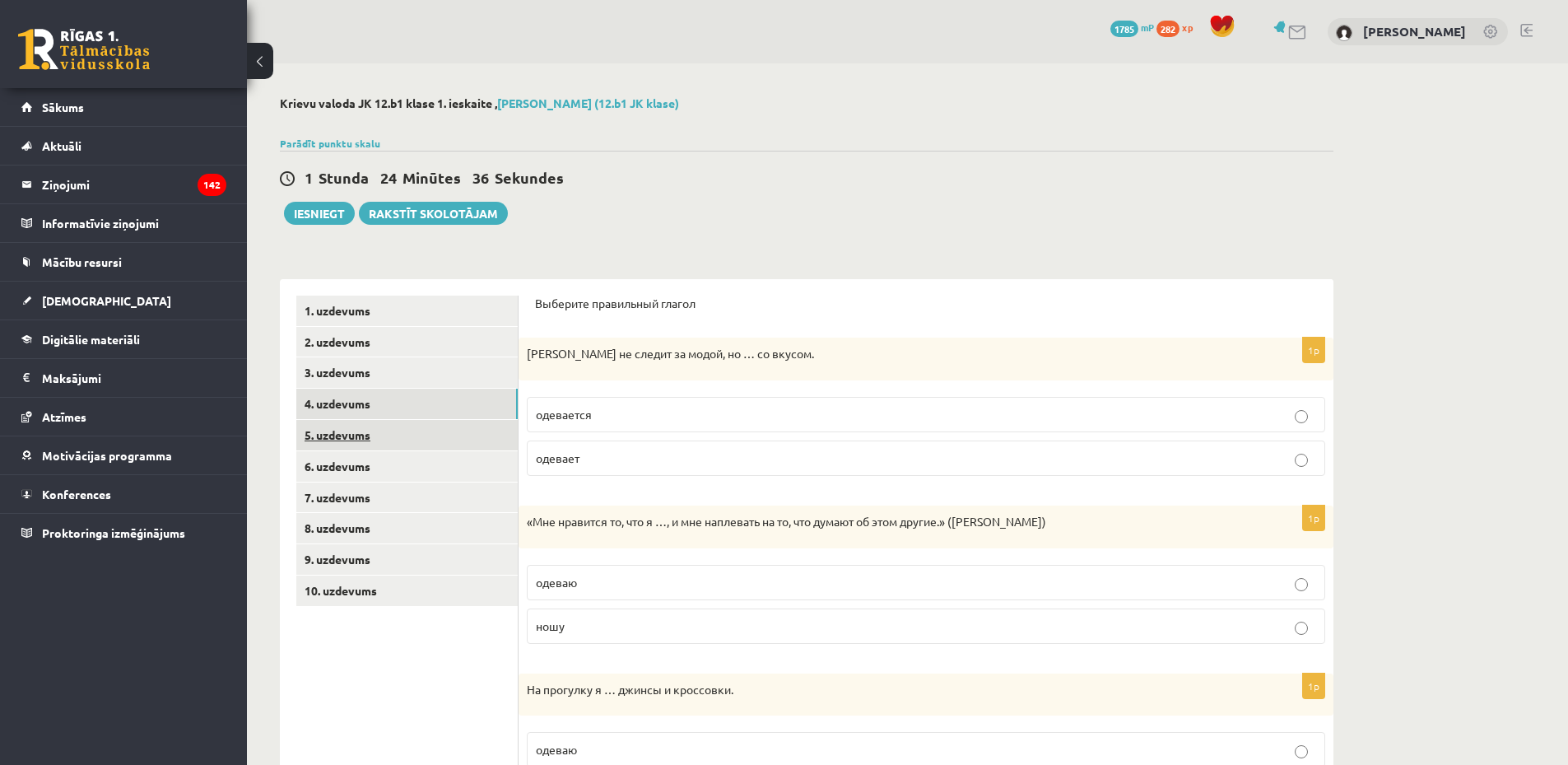
click at [343, 432] on link "5. uzdevums" at bounding box center [406, 435] width 222 height 30
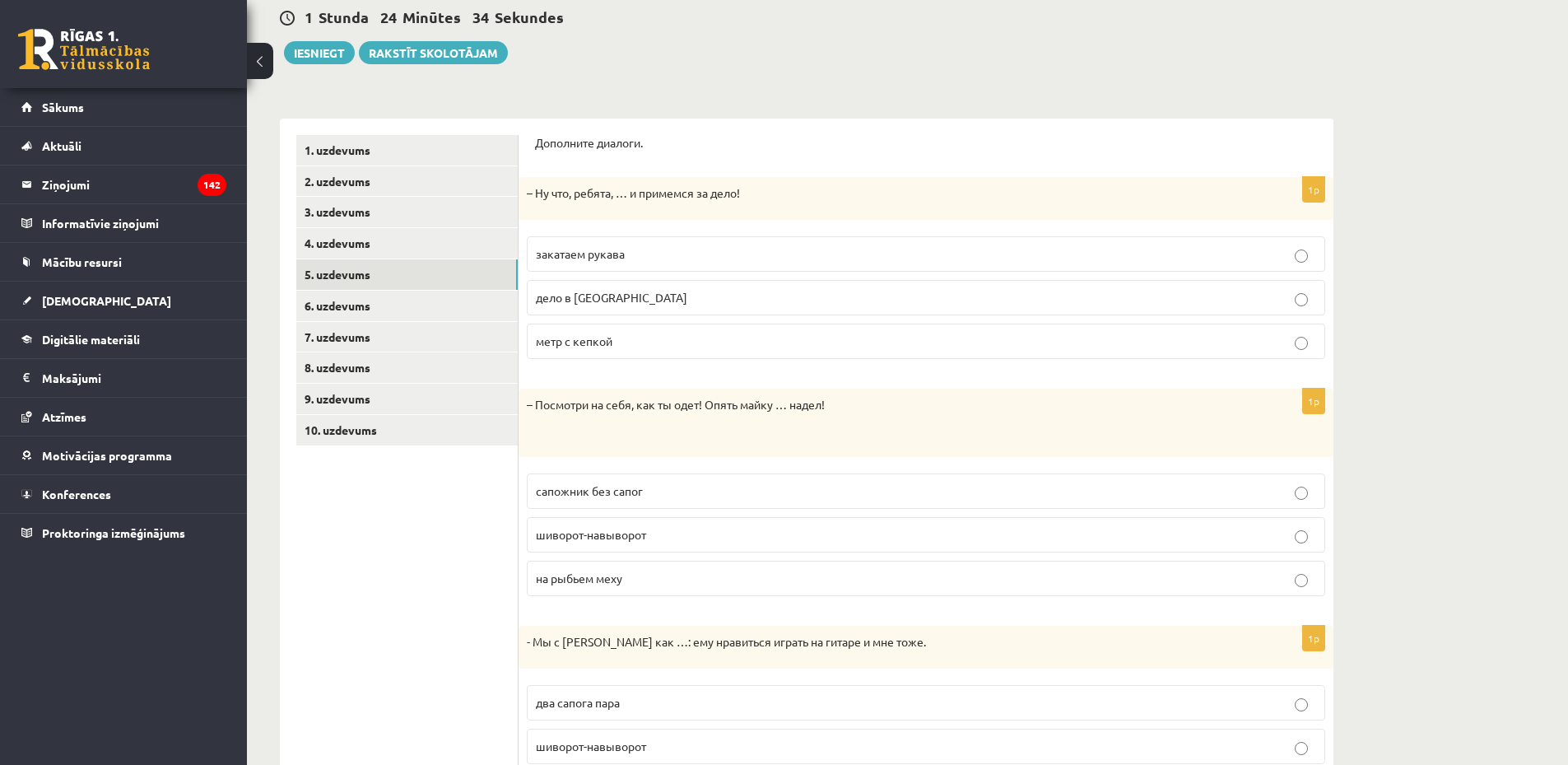
scroll to position [177, 0]
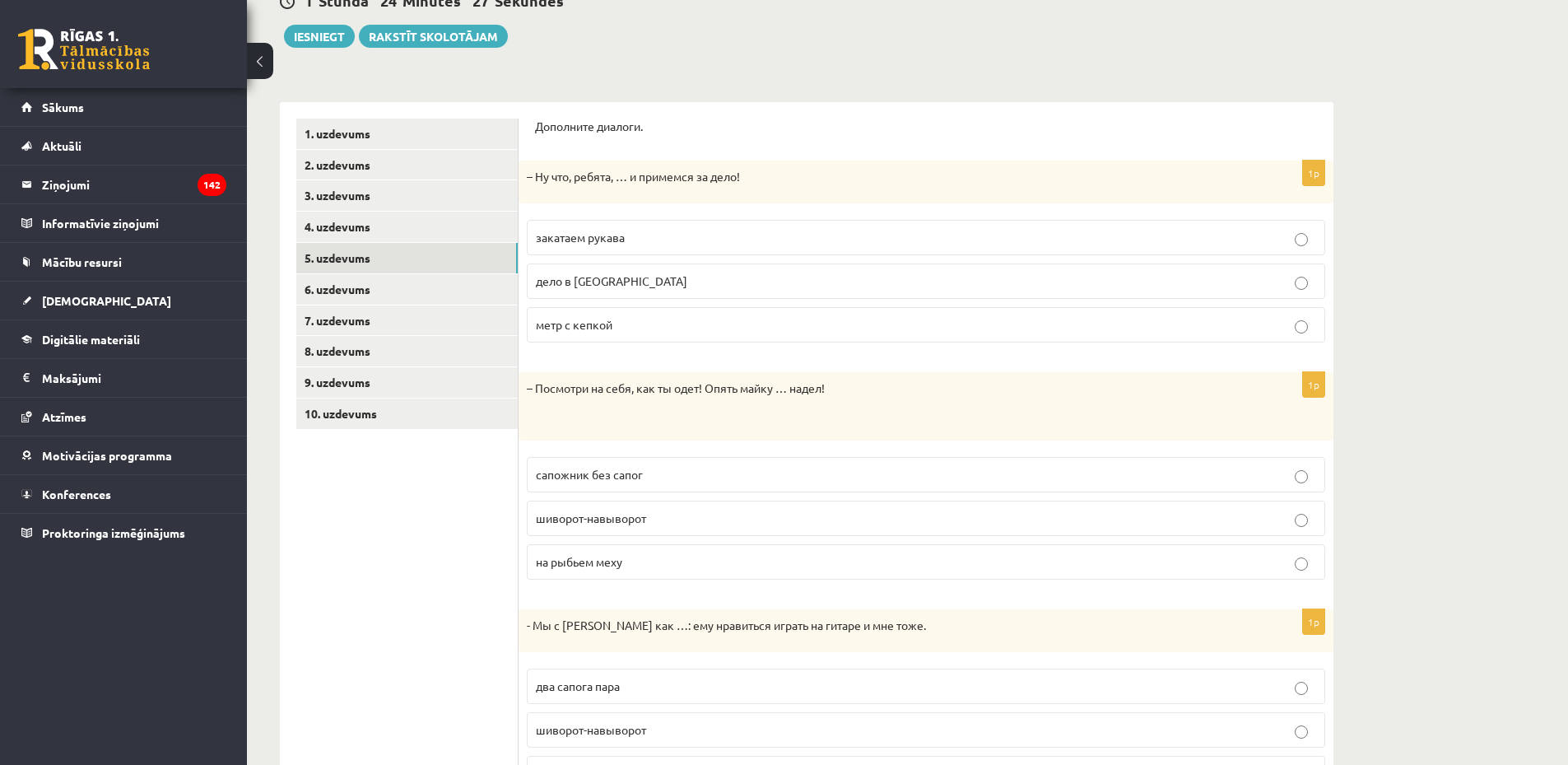
click at [631, 232] on p "закатаем рукава" at bounding box center [926, 237] width 780 height 17
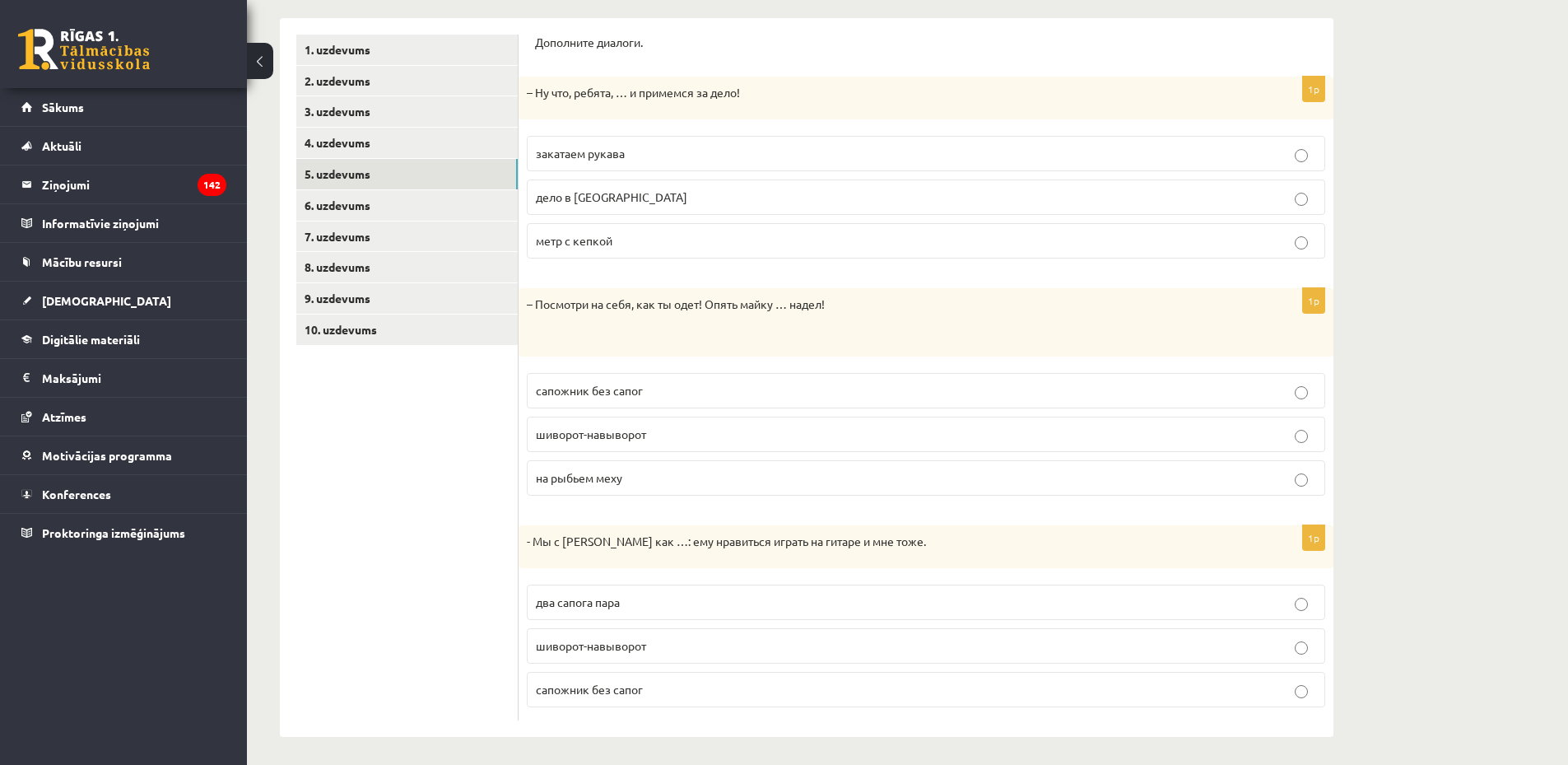
scroll to position [267, 0]
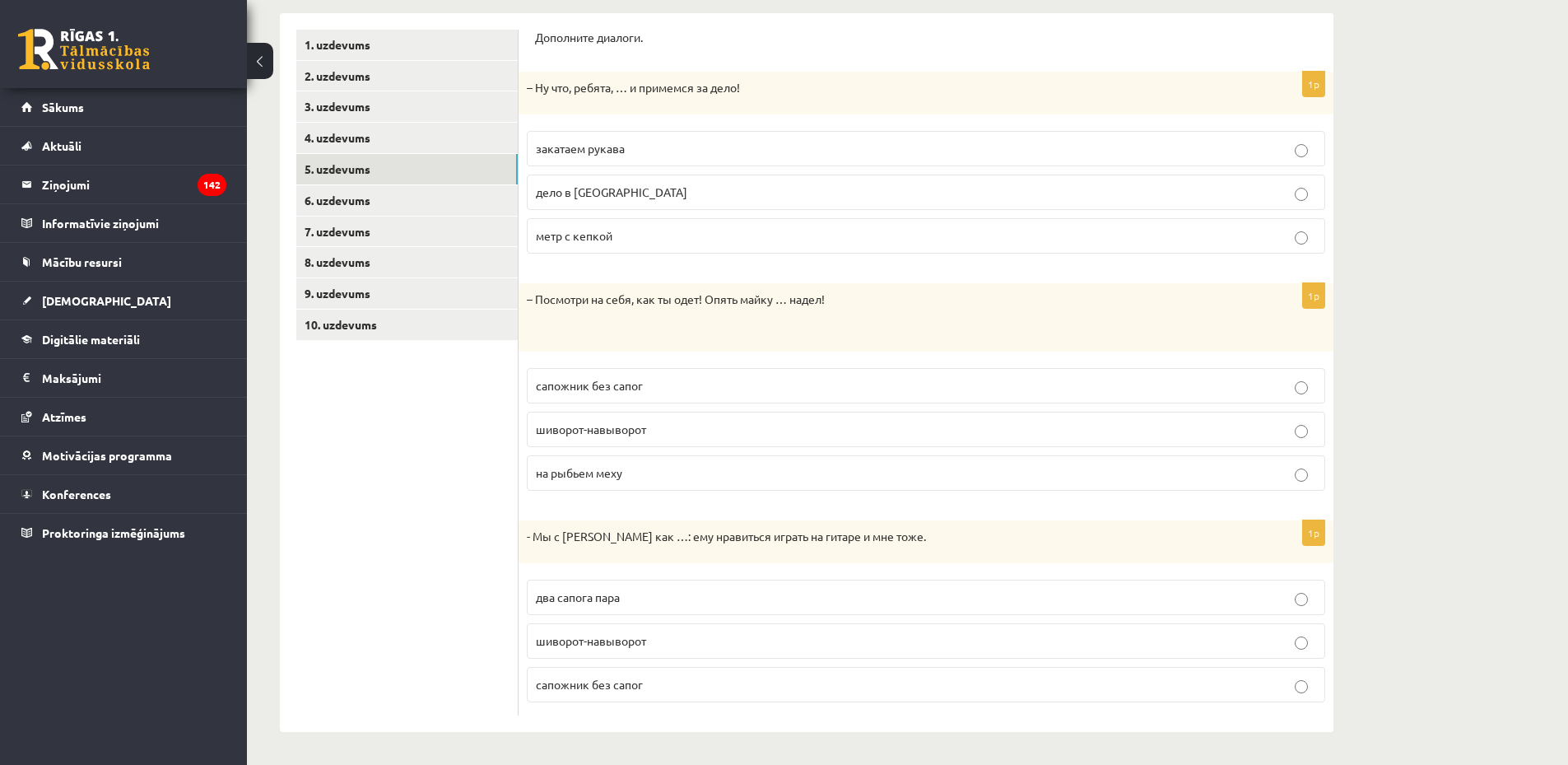
click at [639, 435] on span "шиворот-навыворот" at bounding box center [591, 429] width 110 height 15
click at [635, 585] on label "два сапога пара" at bounding box center [926, 598] width 799 height 36
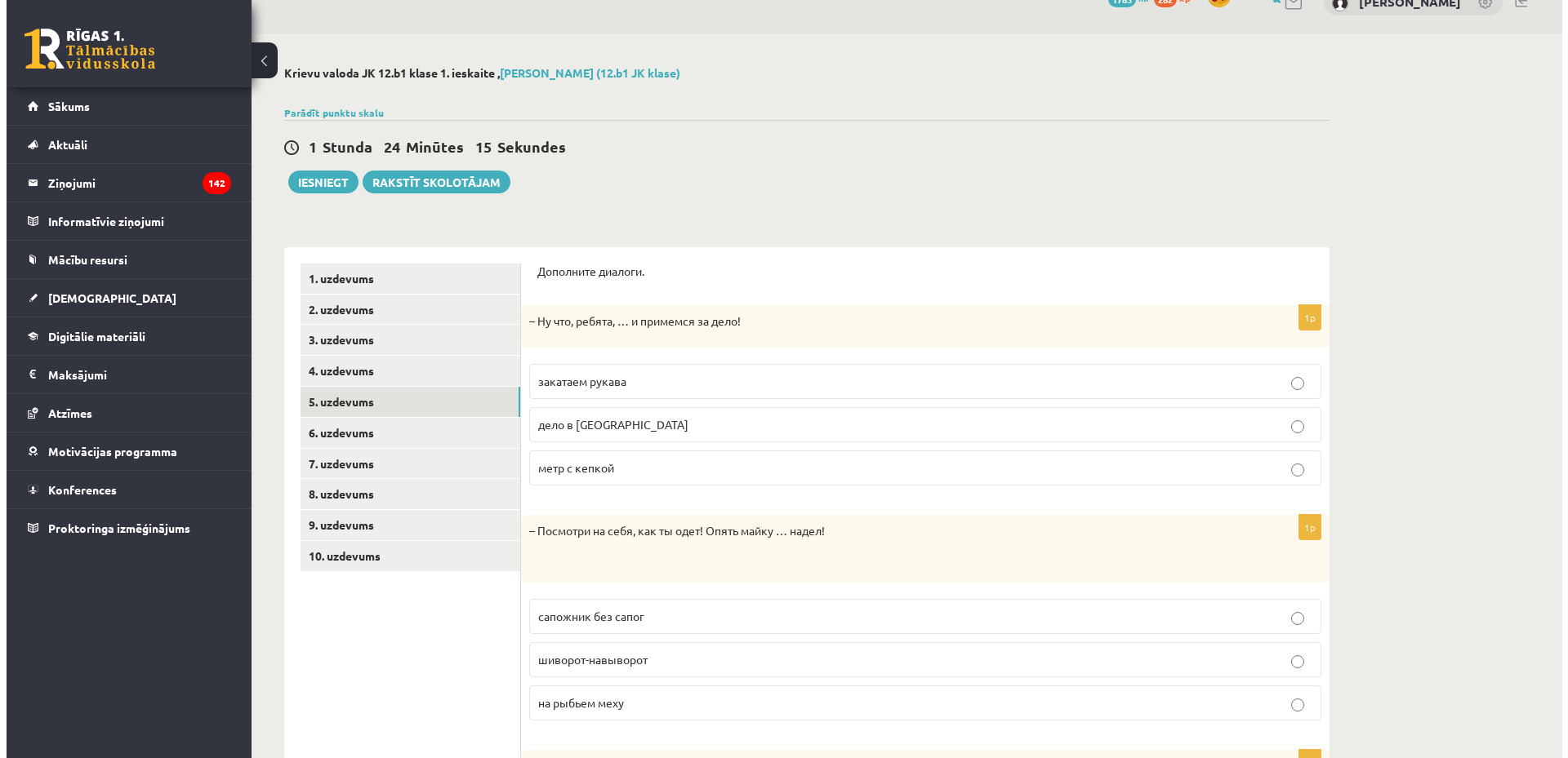
scroll to position [0, 0]
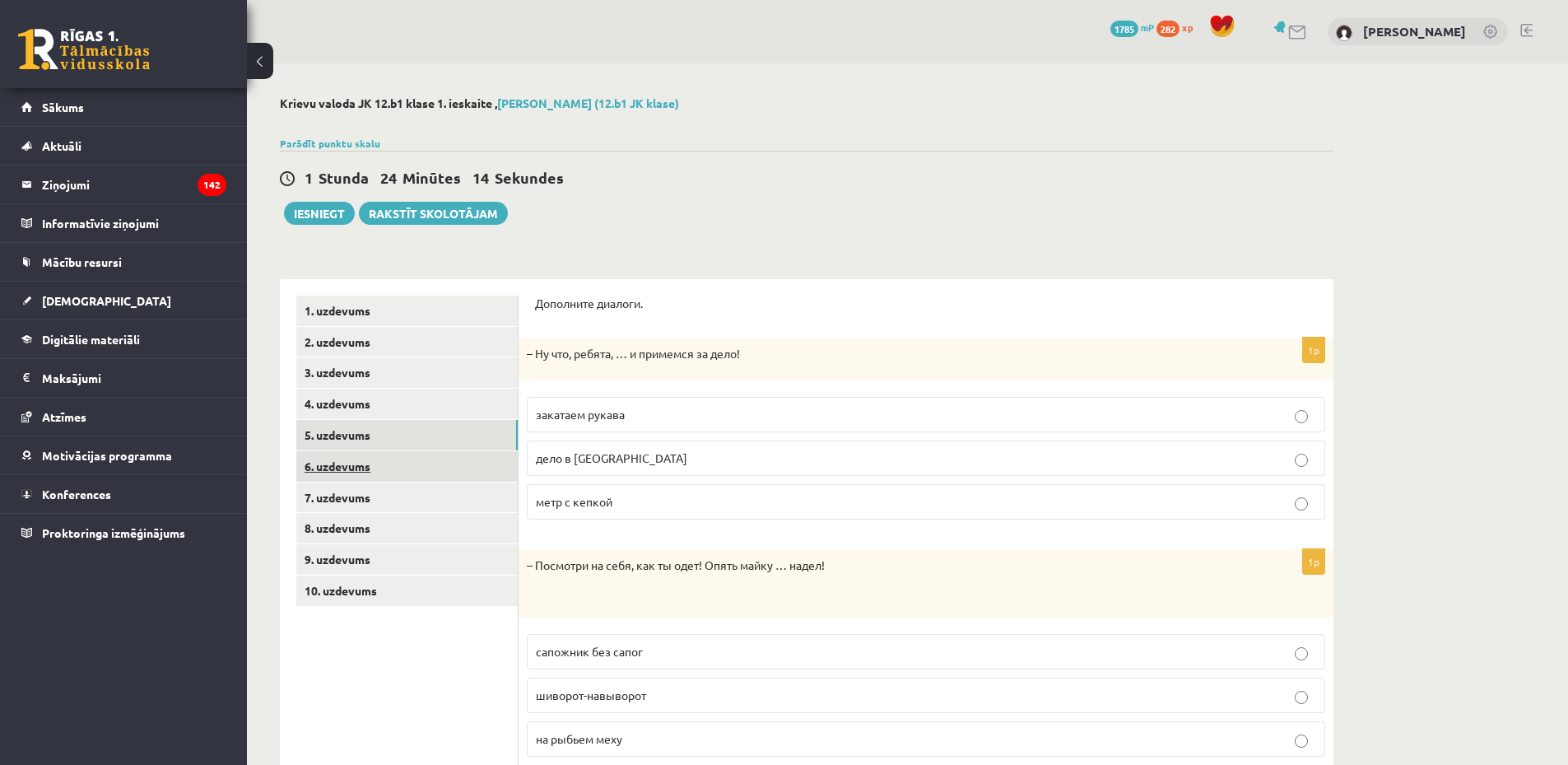
click at [422, 454] on link "6. uzdevums" at bounding box center [406, 466] width 222 height 30
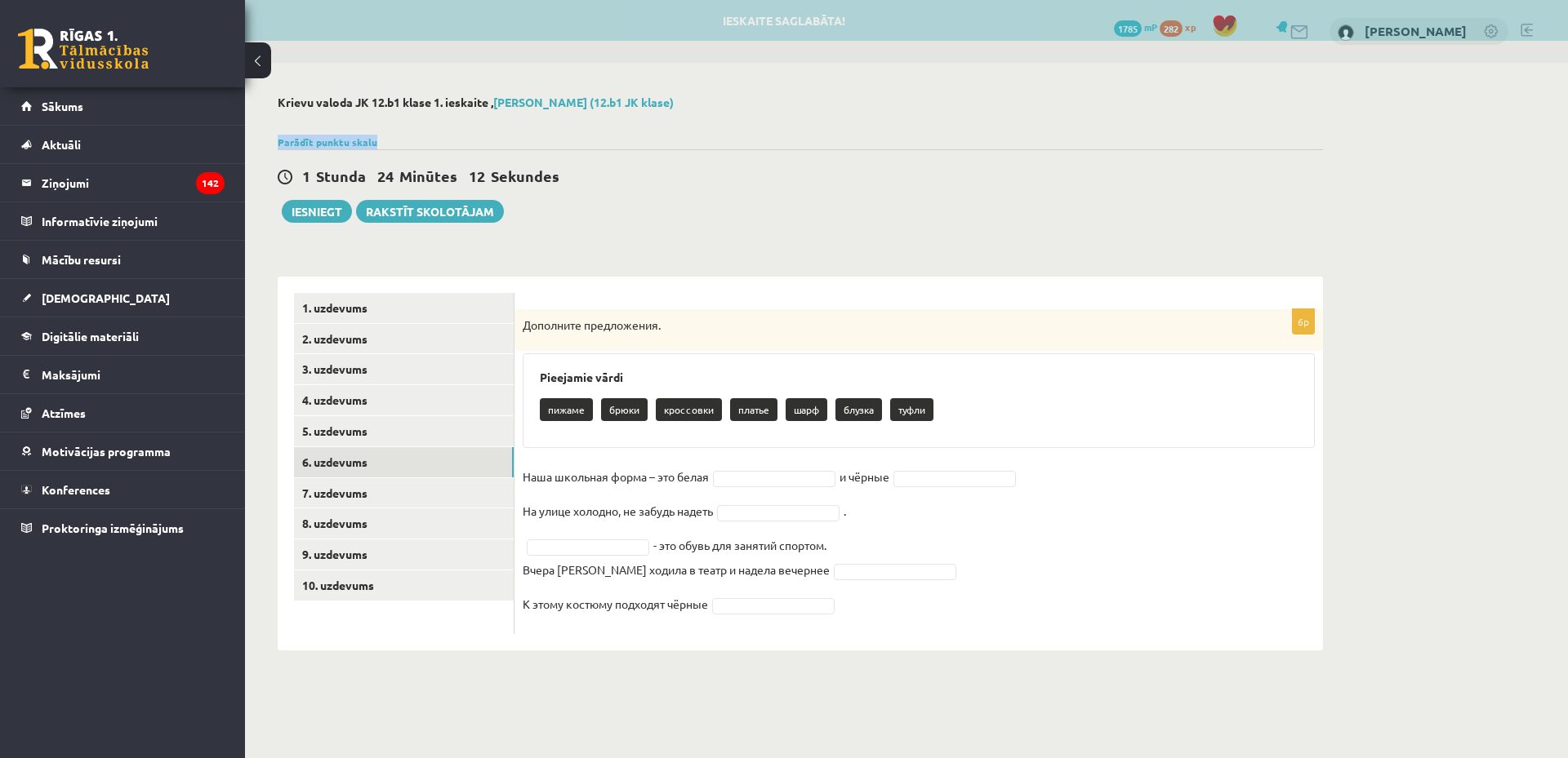
drag, startPoint x: 1567, startPoint y: 87, endPoint x: 1567, endPoint y: 137, distance: 50.0
click at [1554, 137] on div "**********" at bounding box center [906, 373] width 1323 height 620
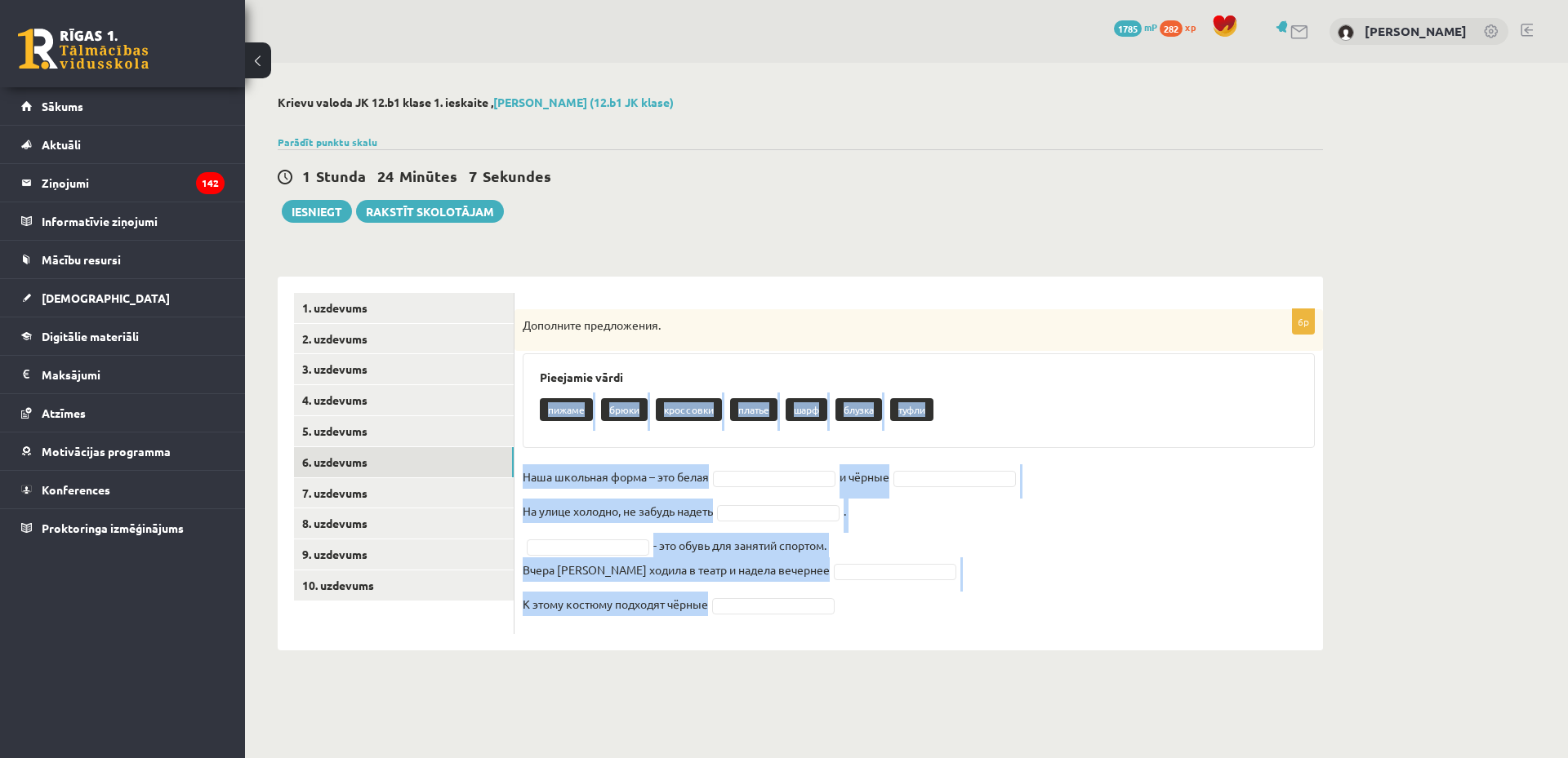
drag, startPoint x: 544, startPoint y: 405, endPoint x: 824, endPoint y: 602, distance: 342.4
click at [824, 602] on div "6p Дополните предложения. Pieejamie vārdi пижаме брюки кроссовки платье шарф бл…" at bounding box center [918, 471] width 809 height 324
copy div "пижаме брюки кроссовки платье шарф блузка туфли Наша школьная форма – это белая…"
click at [750, 456] on div "6p Дополните предложения. Pieejamie vārdi пижаме брюки кроссовки платье шарф бл…" at bounding box center [918, 471] width 809 height 324
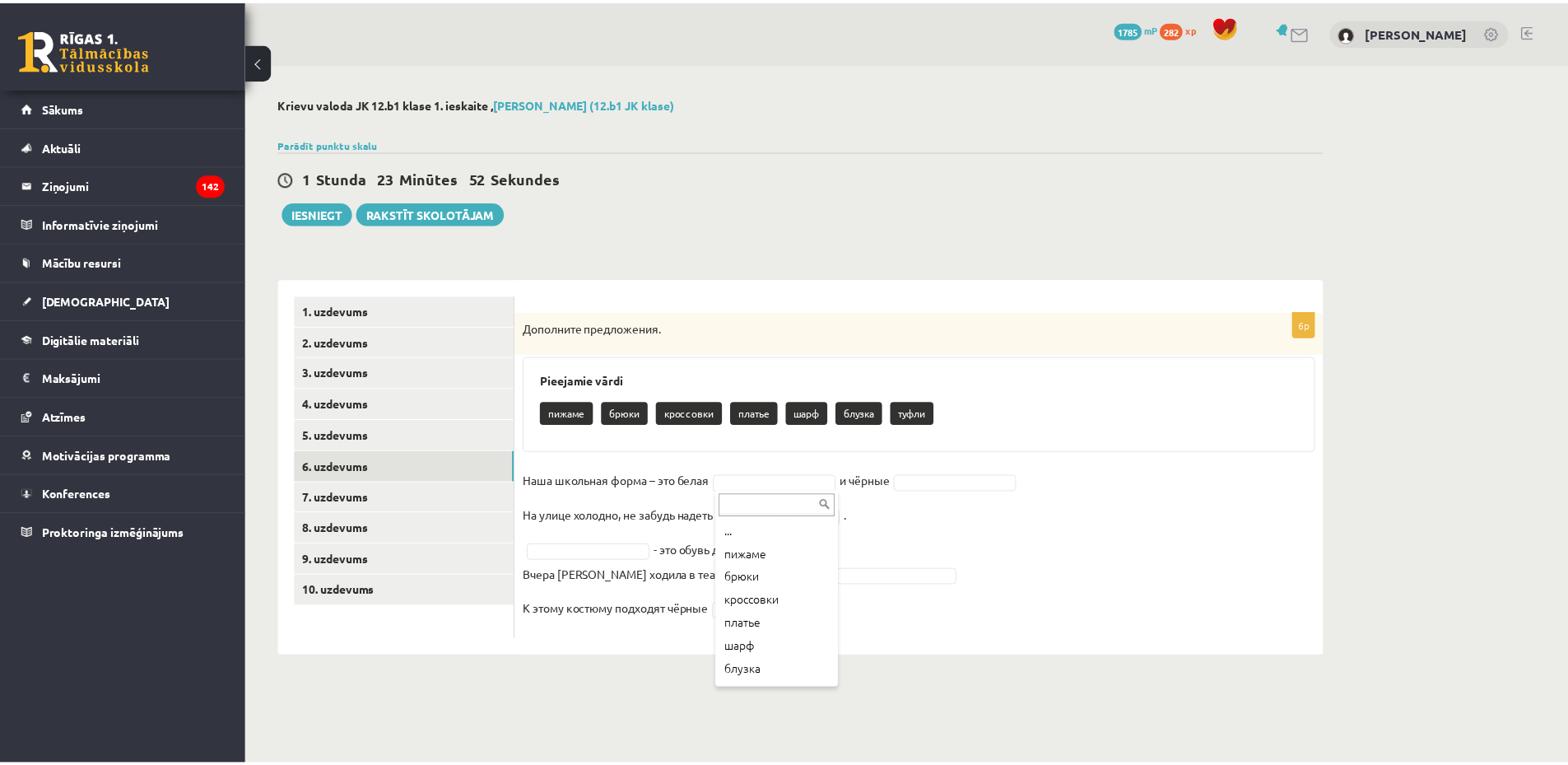
scroll to position [19, 0]
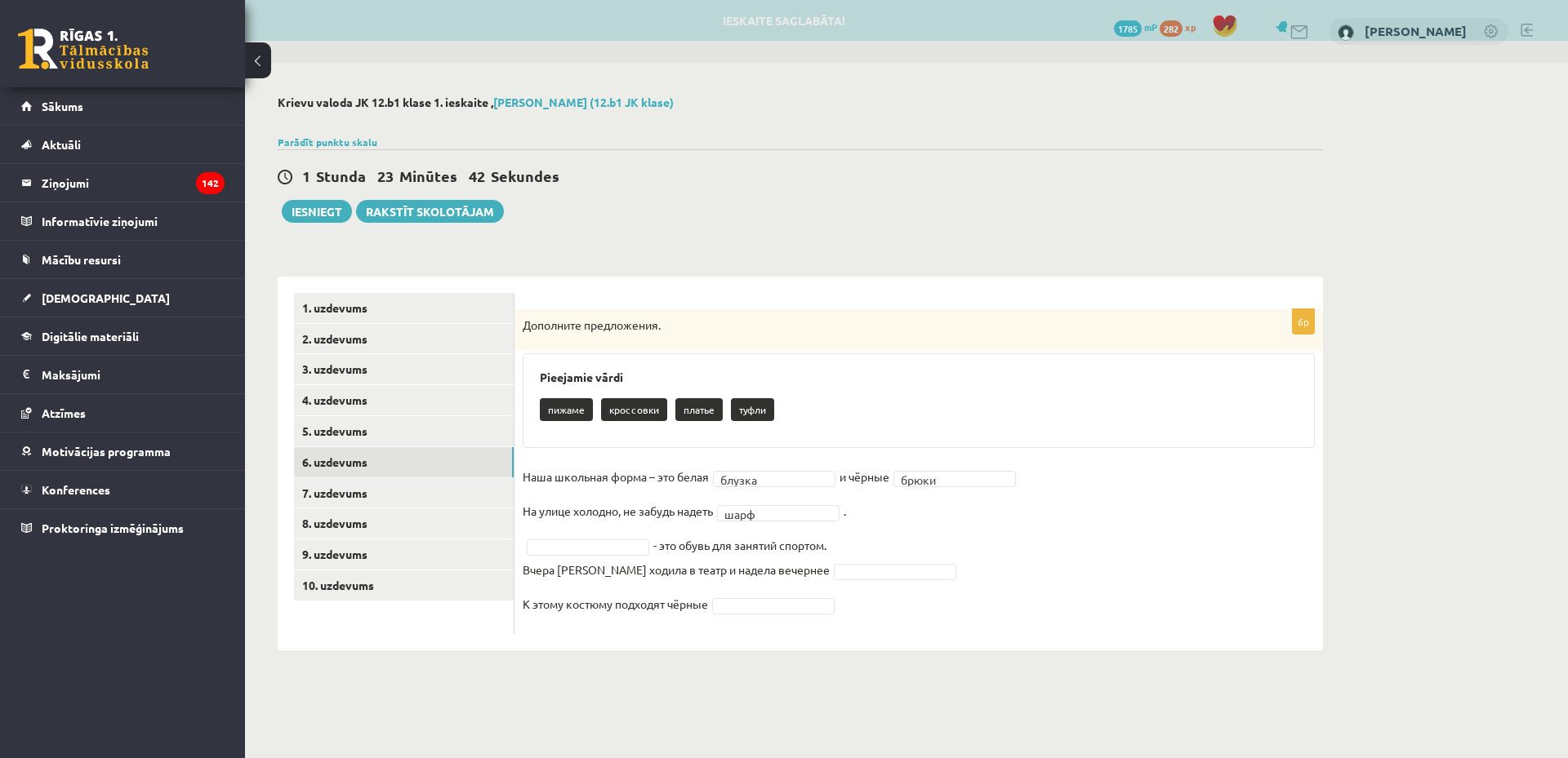
click at [615, 556] on fieldset "Наша школьная форма – это белая блузка ****** и чёрные брюки ***** На улице хол…" at bounding box center [918, 545] width 792 height 161
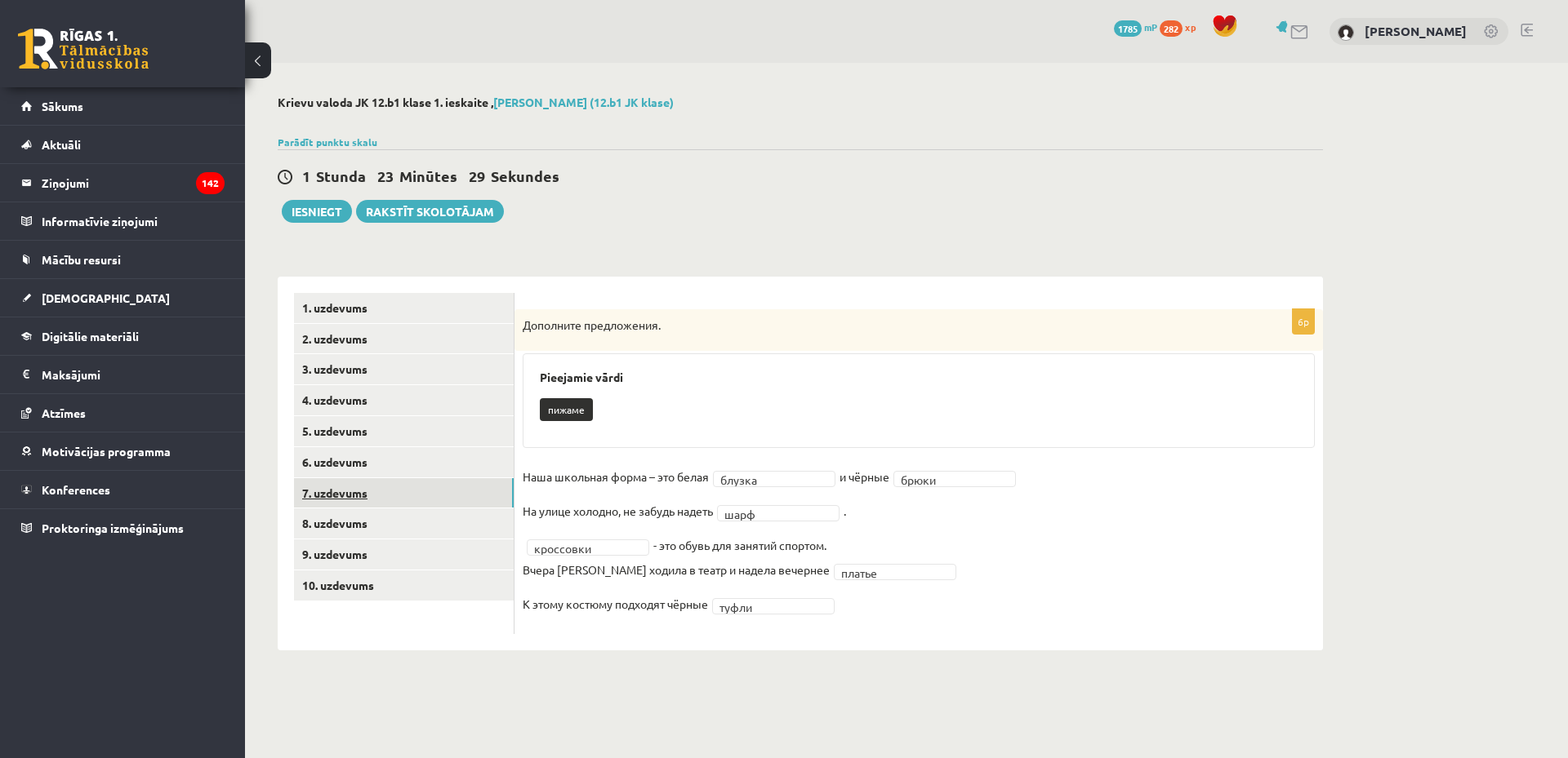
click at [438, 501] on link "7. uzdevums" at bounding box center [403, 493] width 220 height 30
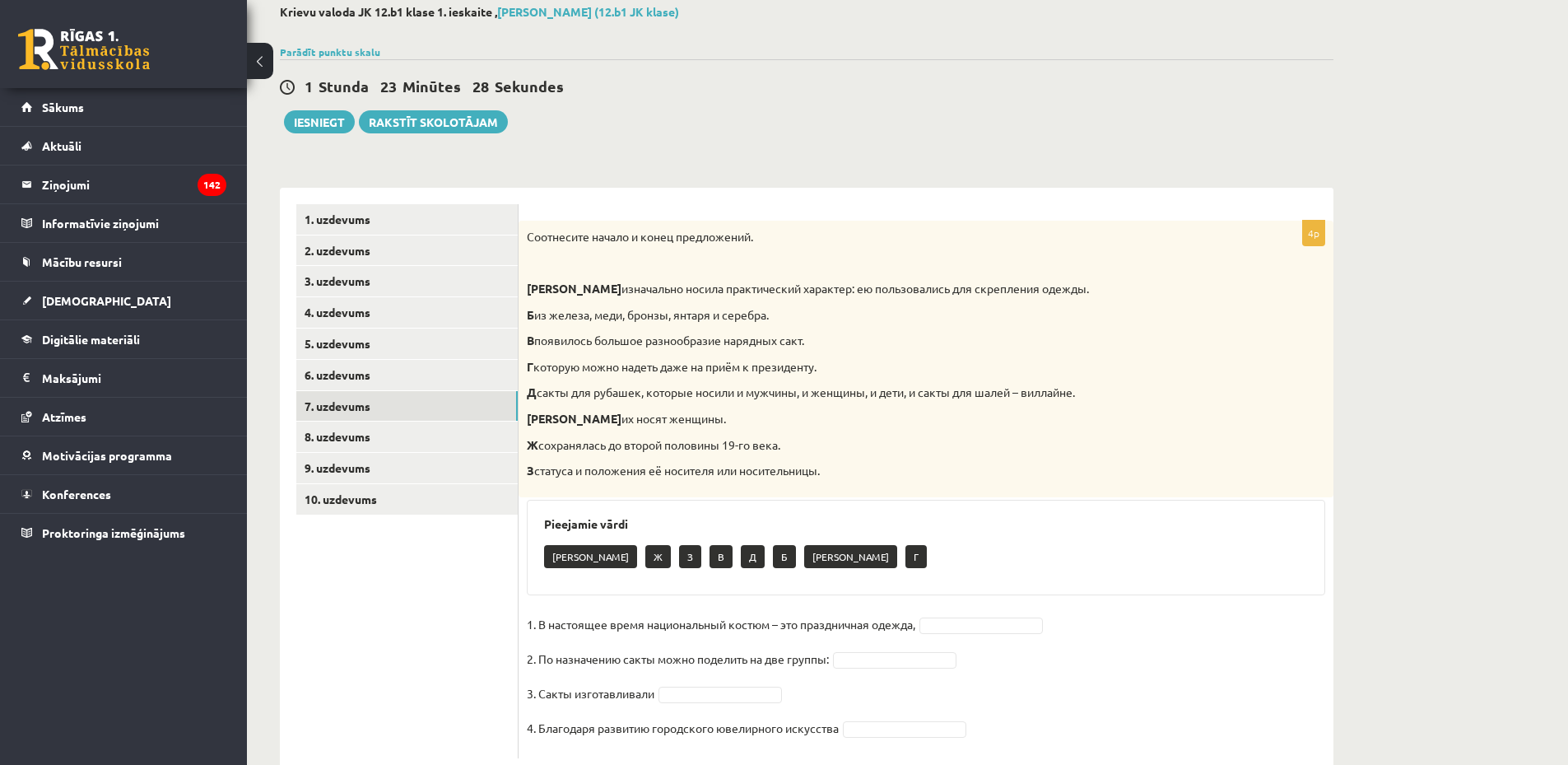
scroll to position [135, 0]
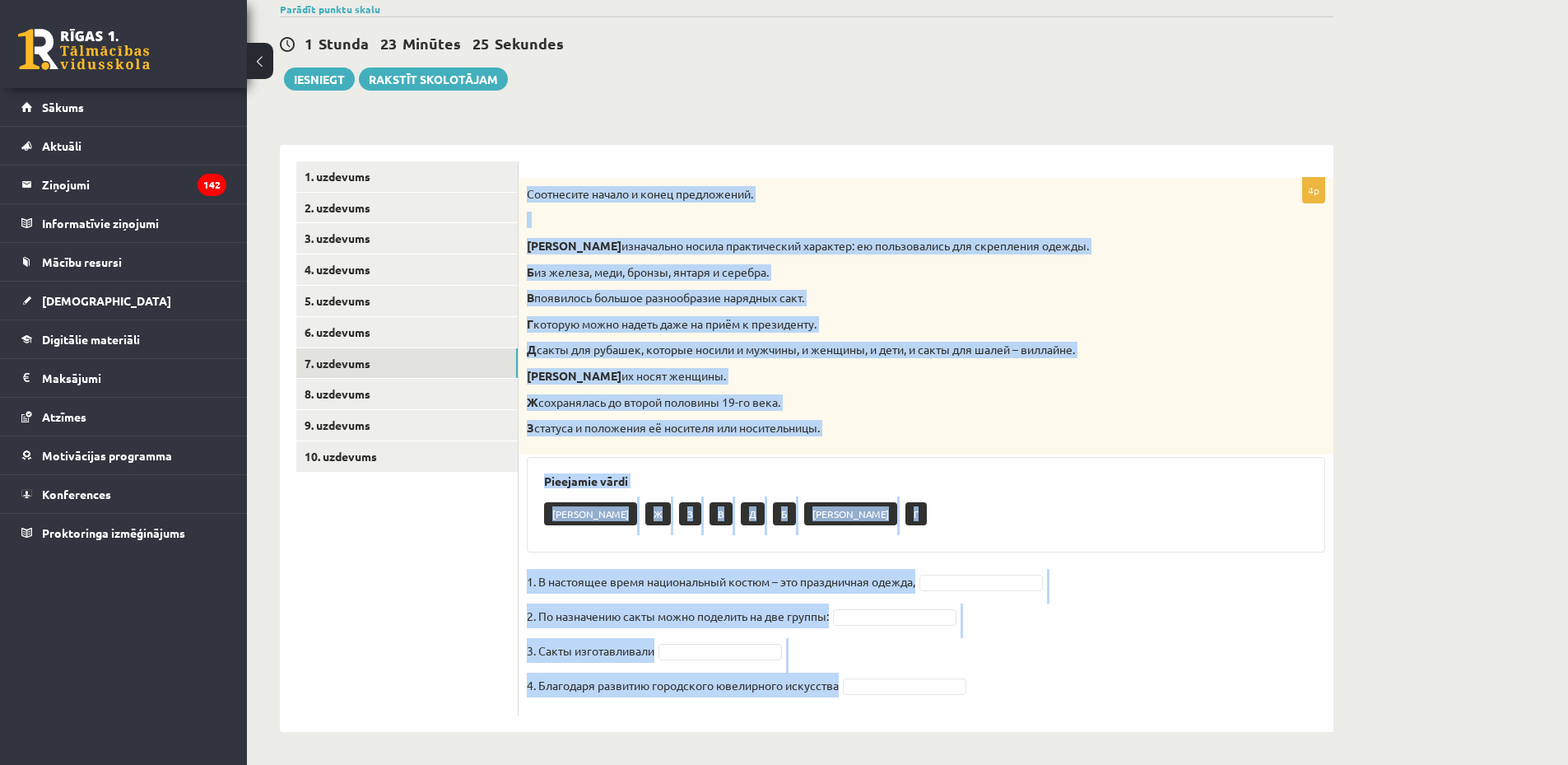
drag, startPoint x: 530, startPoint y: 195, endPoint x: 1043, endPoint y: 726, distance: 738.3
click at [1043, 726] on div "4p Соотнесите начало и конец предложений. А изначально носила практический хара…" at bounding box center [926, 439] width 815 height 588
copy div "Соотнесите начало и конец предложений. А изначально носила практический характе…"
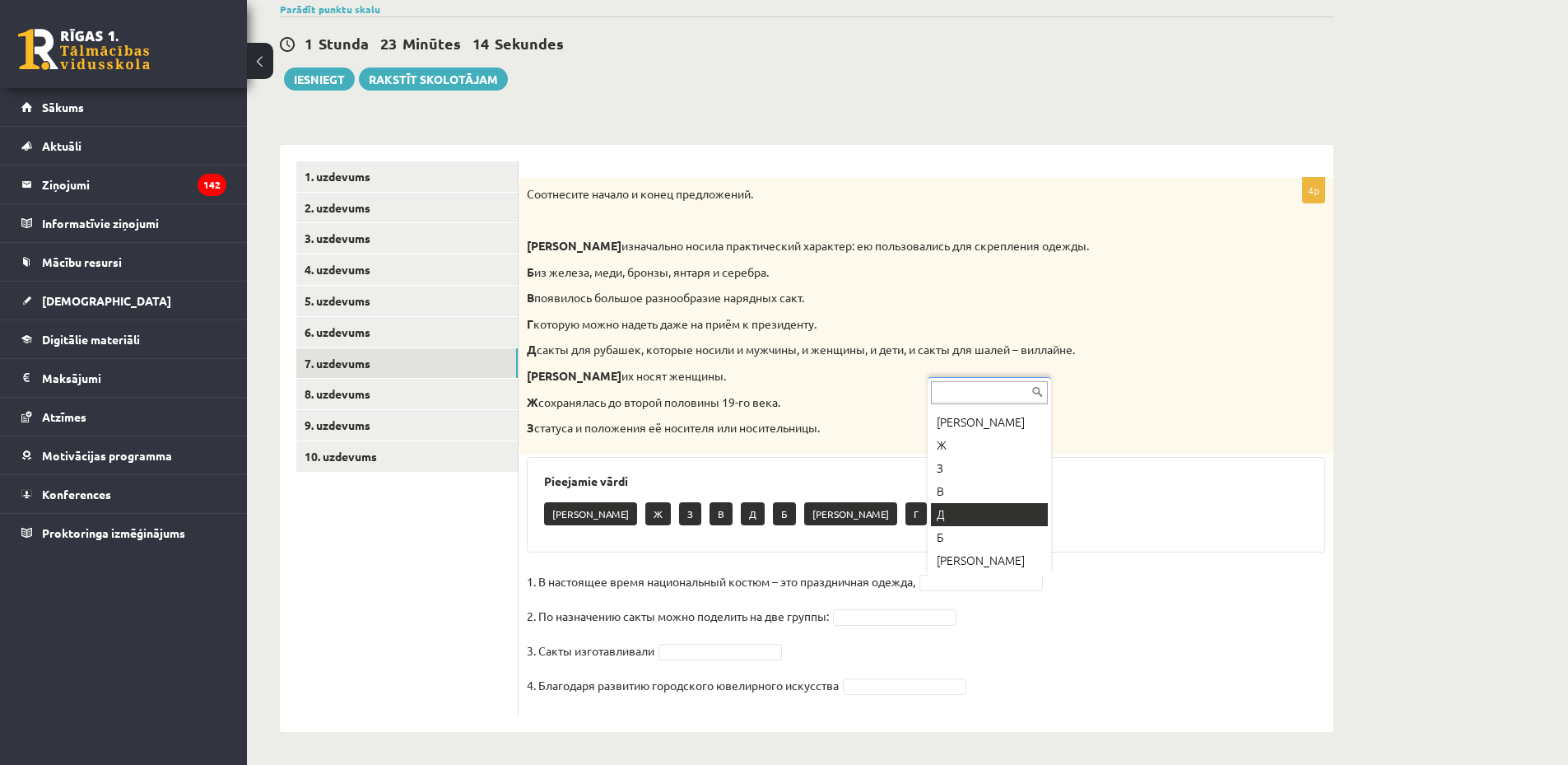
scroll to position [43, 0]
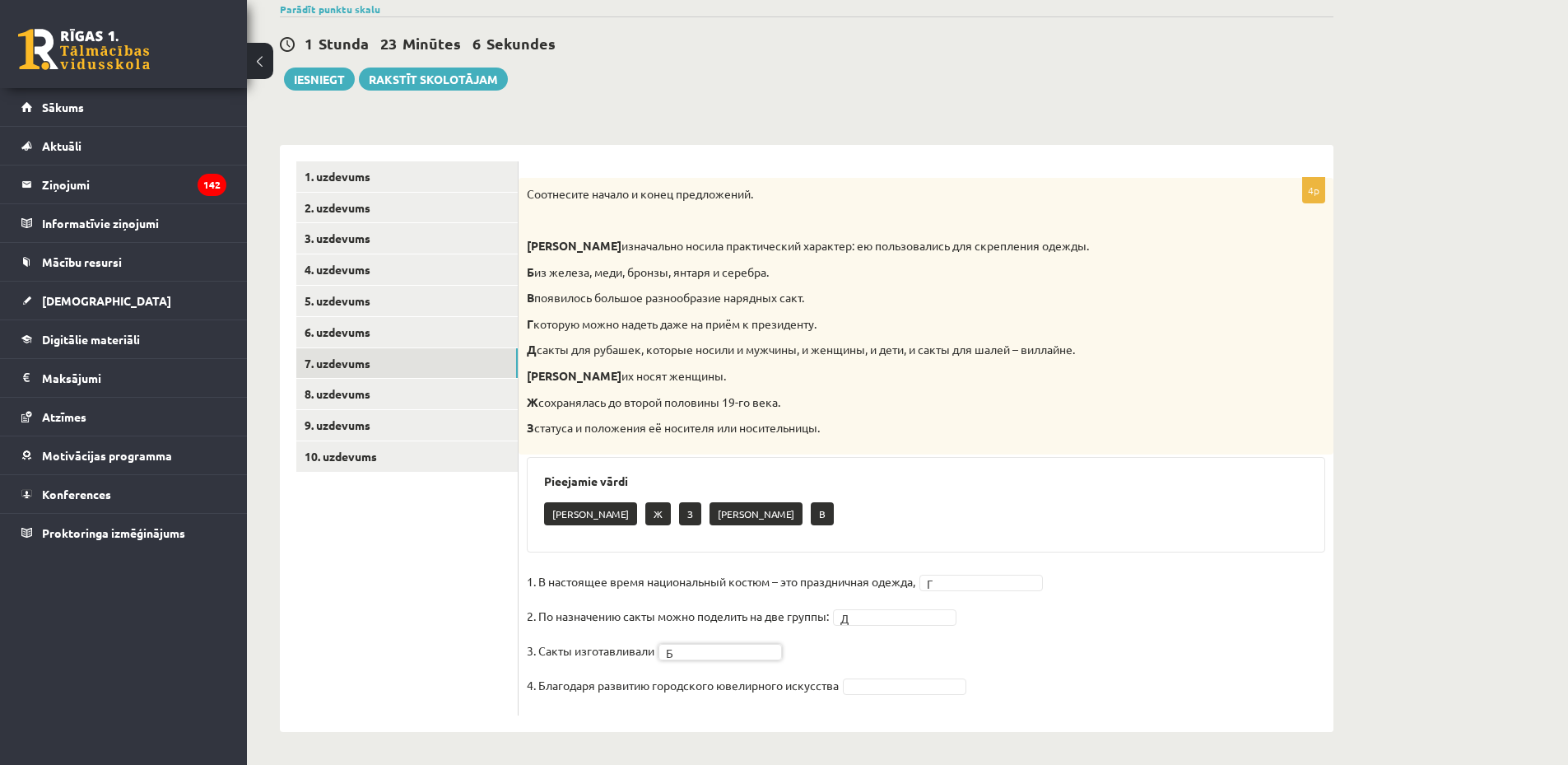
click at [870, 696] on fieldset "1. В настоящее время национальный костюм – это праздничная одежда, Г * 2. По на…" at bounding box center [926, 638] width 799 height 138
click at [1088, 653] on fieldset "1. В настоящее время национальный костюм – это праздничная одежда, Г * 2. По на…" at bounding box center [926, 638] width 799 height 138
click at [337, 394] on link "8. uzdevums" at bounding box center [406, 394] width 222 height 30
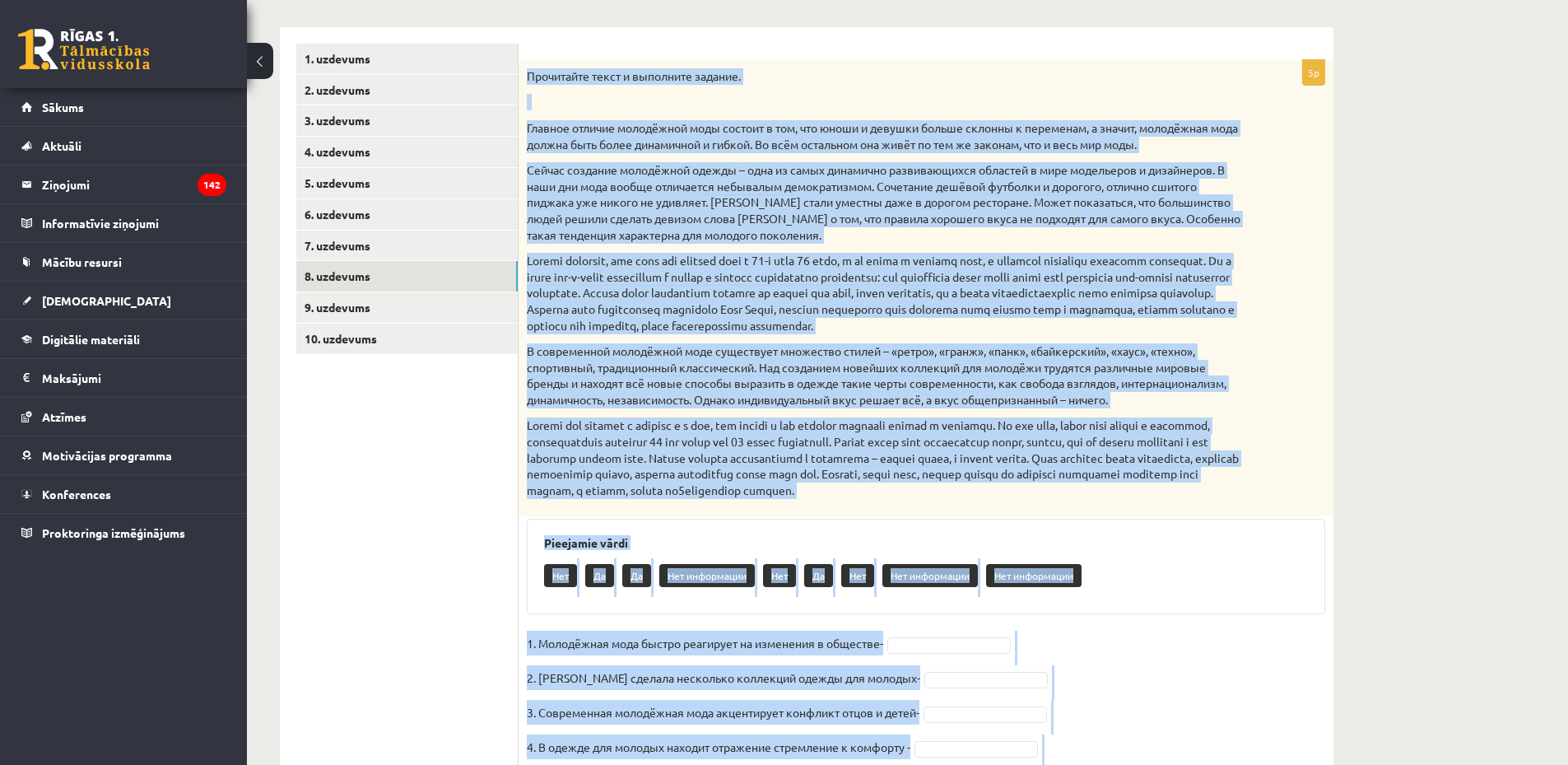
scroll to position [349, 0]
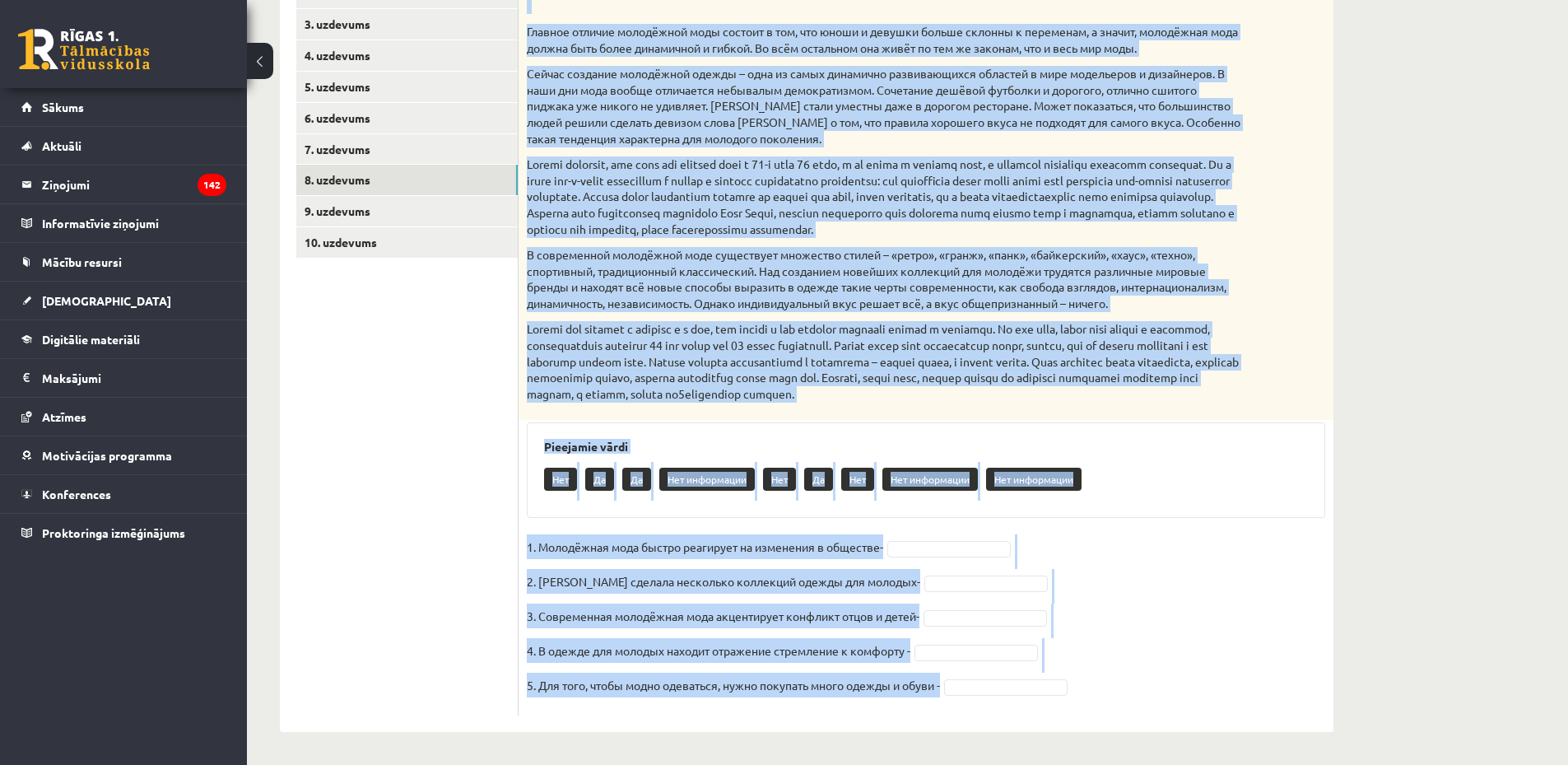
drag, startPoint x: 528, startPoint y: 75, endPoint x: 1294, endPoint y: 708, distance: 993.7
click at [1294, 708] on div "5p Прочитайте текст и выполните задание. Главное отличие молодёжной моды состои…" at bounding box center [926, 340] width 815 height 752
copy div "Прочитайте текст и выполните задание. Главное отличие молодёжной моды состоит в…"
click at [1309, 273] on div "Прочитайте текст и выполните задание. Главное отличие молодёжной моды состоит в…" at bounding box center [926, 192] width 815 height 457
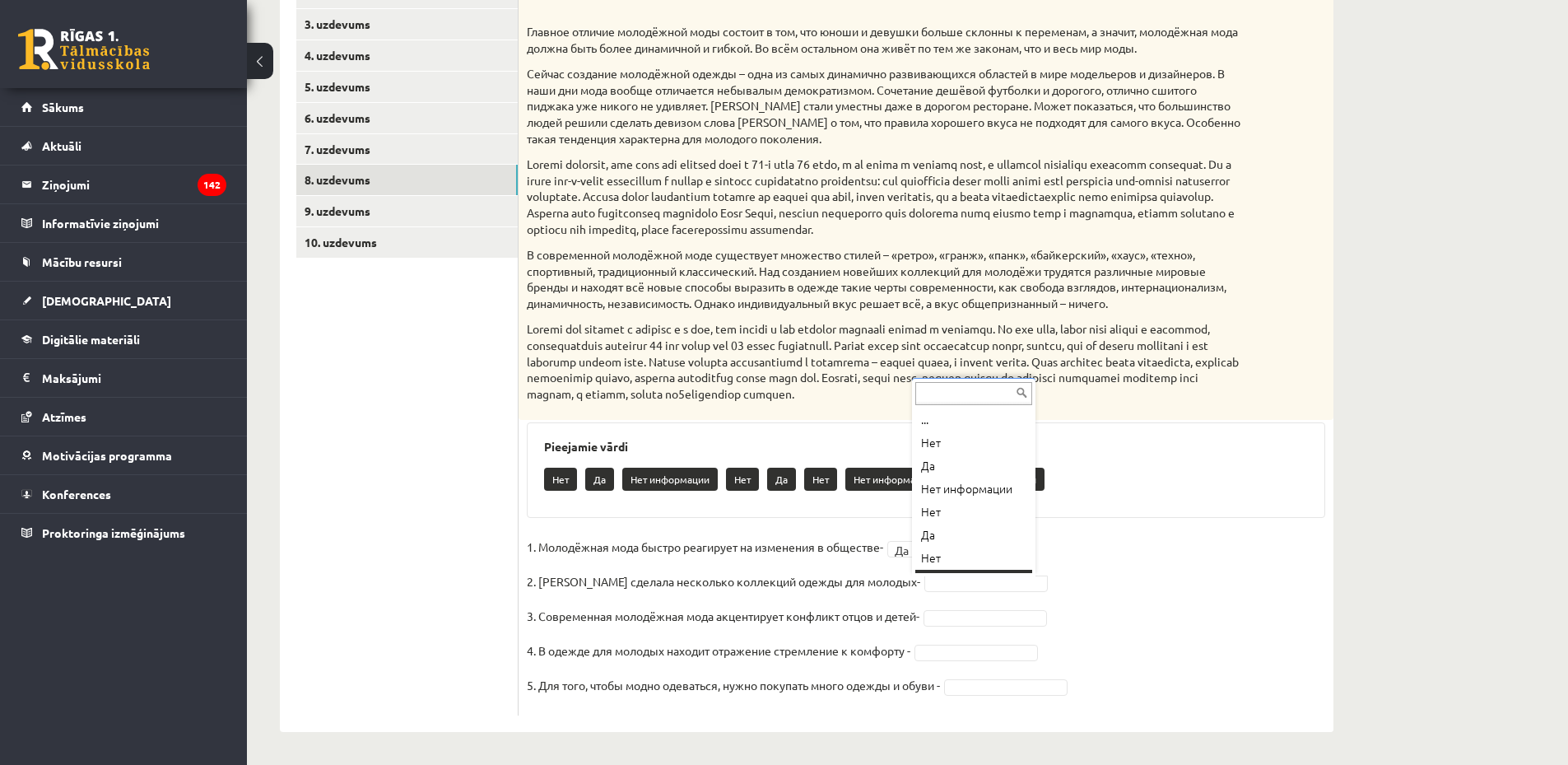
scroll to position [19, 0]
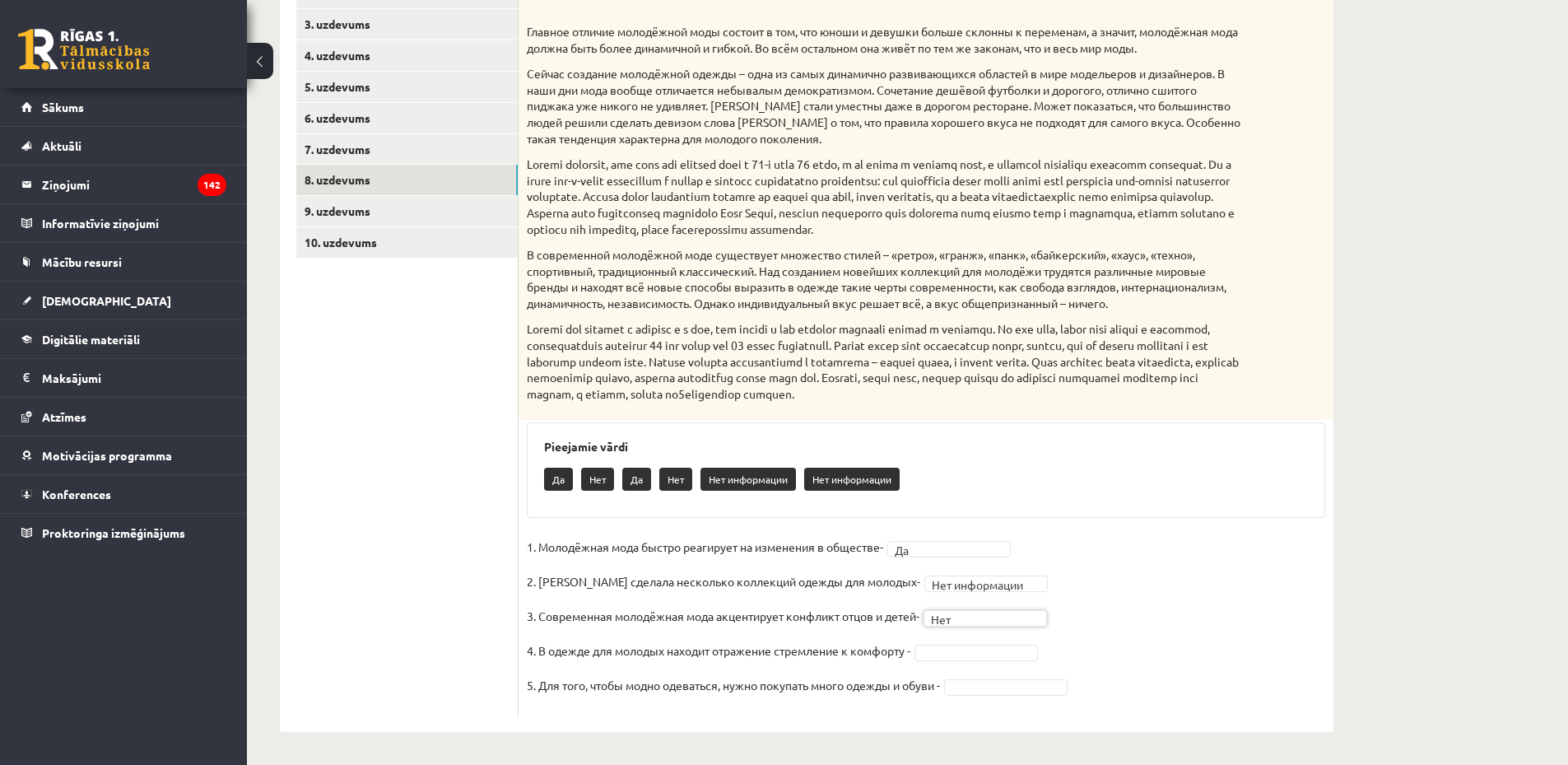
click at [966, 641] on fieldset "**********" at bounding box center [926, 621] width 799 height 173
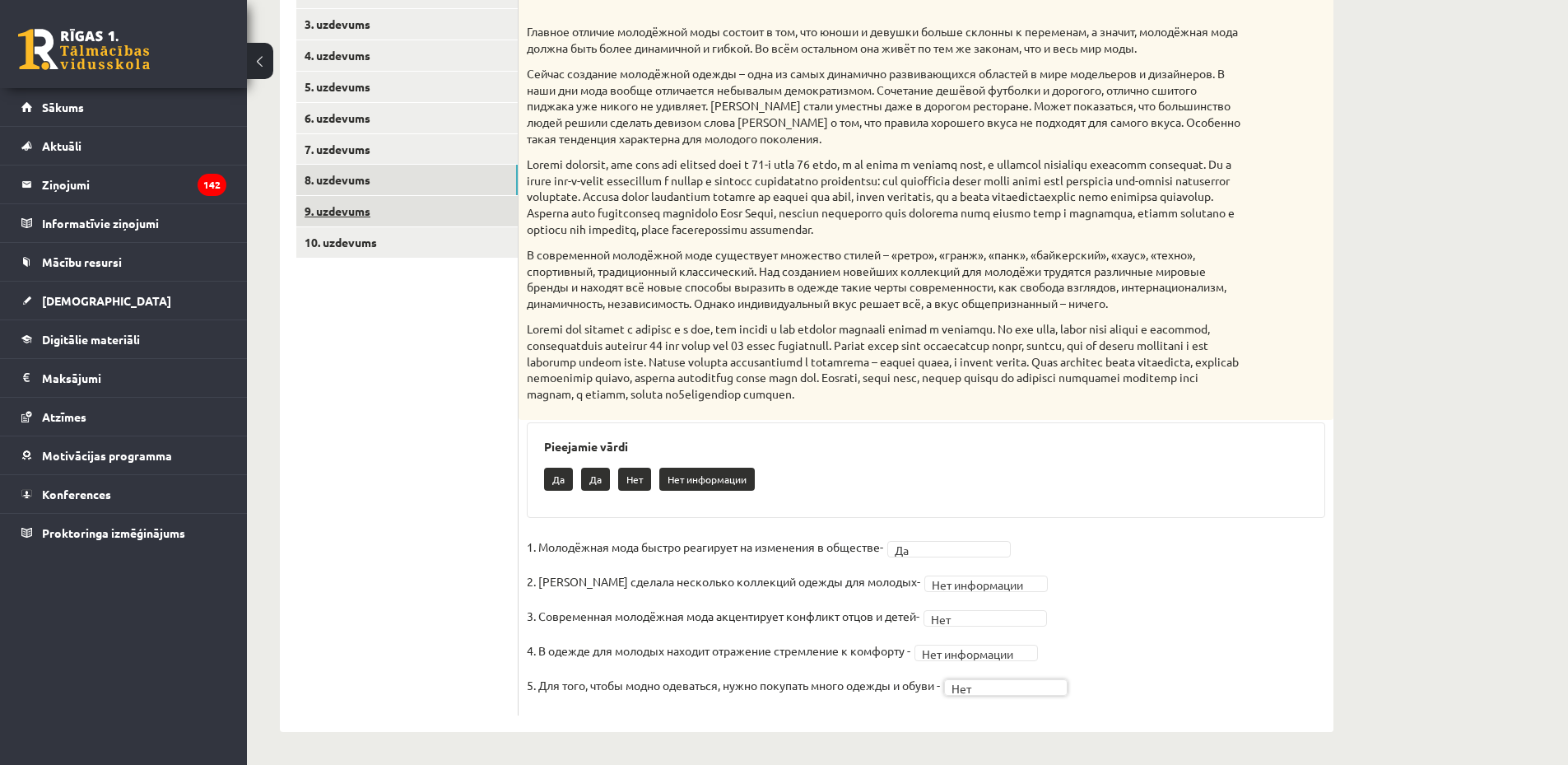
click at [336, 211] on link "9. uzdevums" at bounding box center [406, 211] width 222 height 30
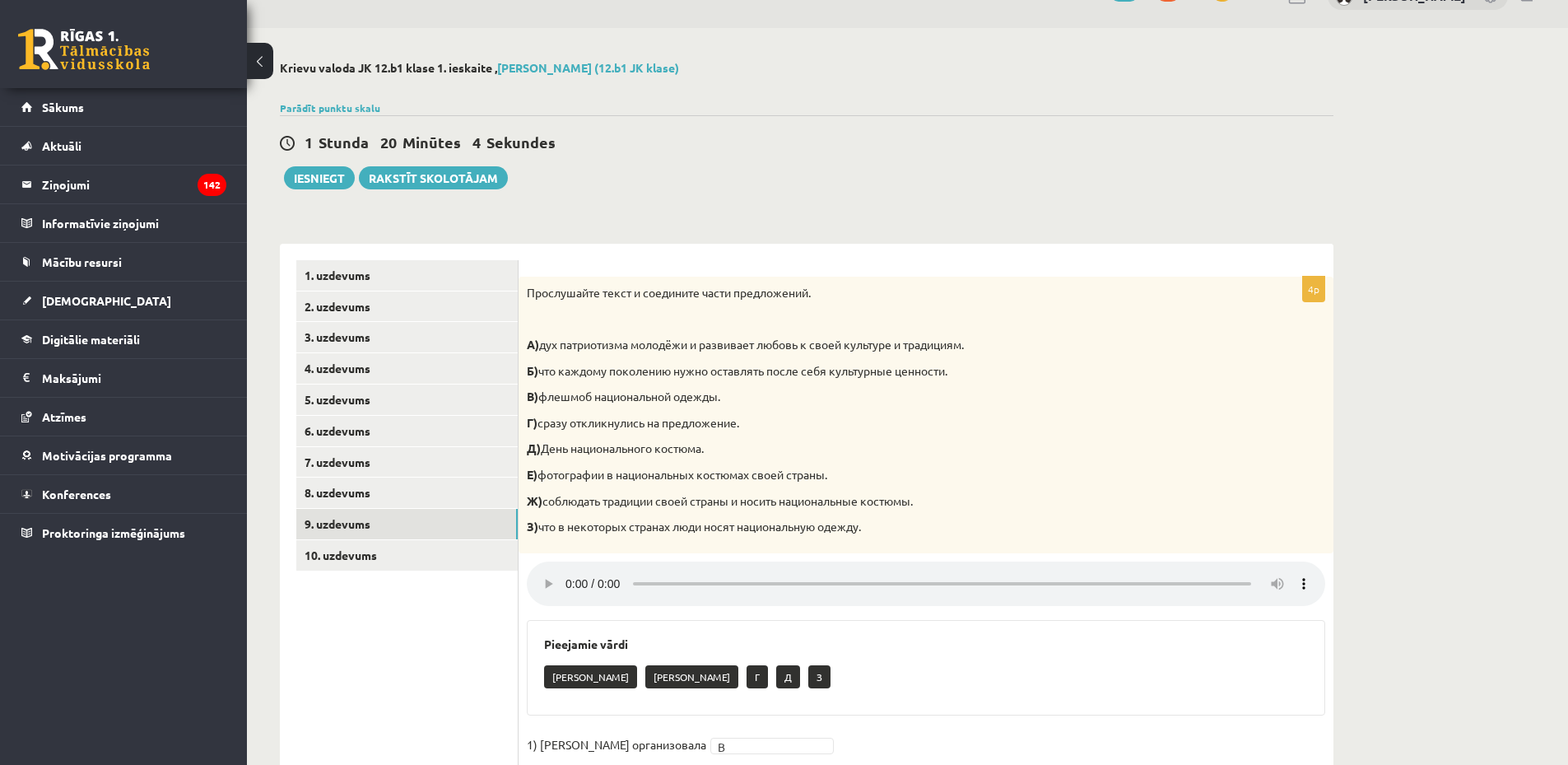
scroll to position [200, 0]
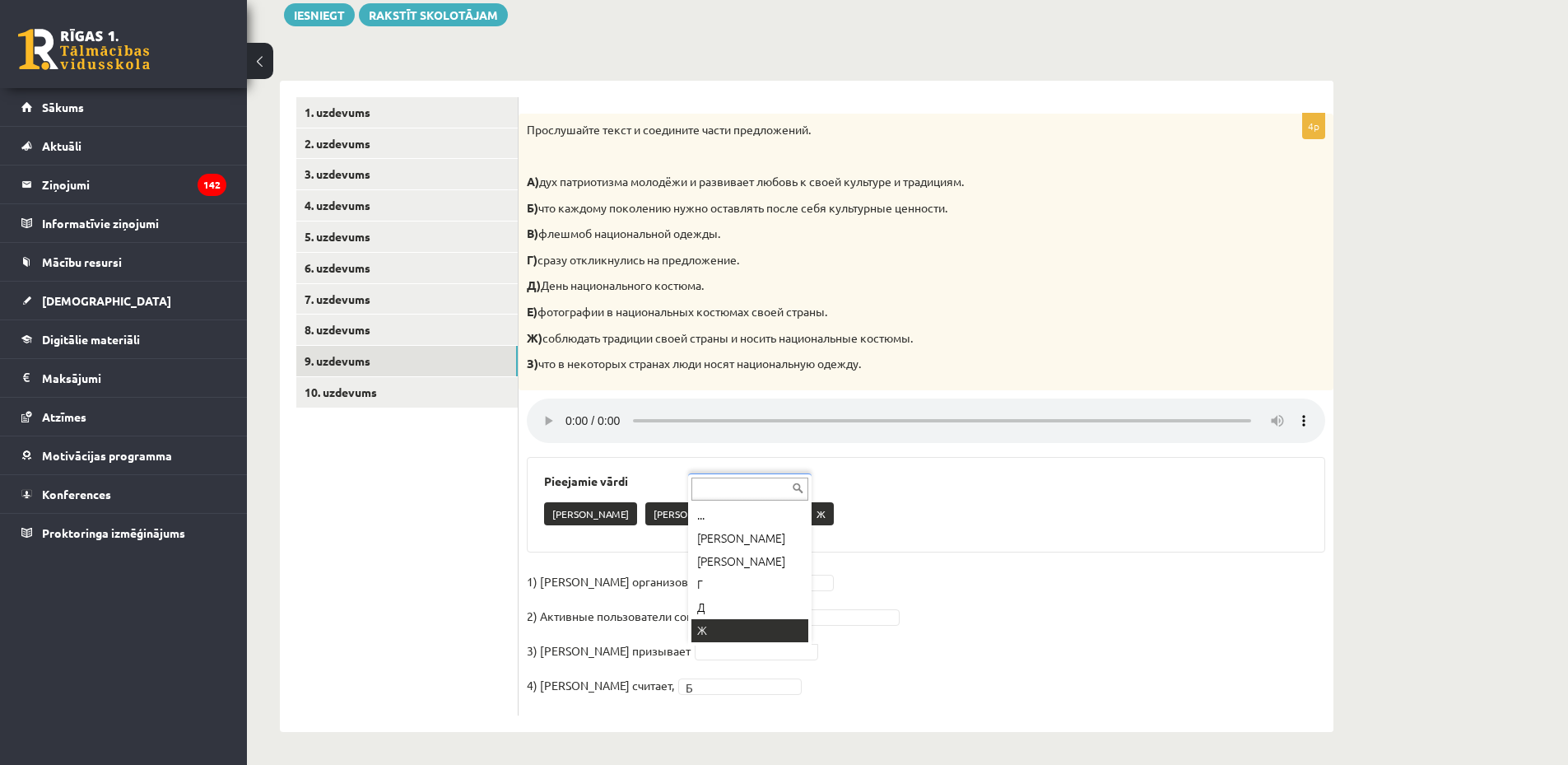
drag, startPoint x: 701, startPoint y: 629, endPoint x: 671, endPoint y: 644, distance: 33.5
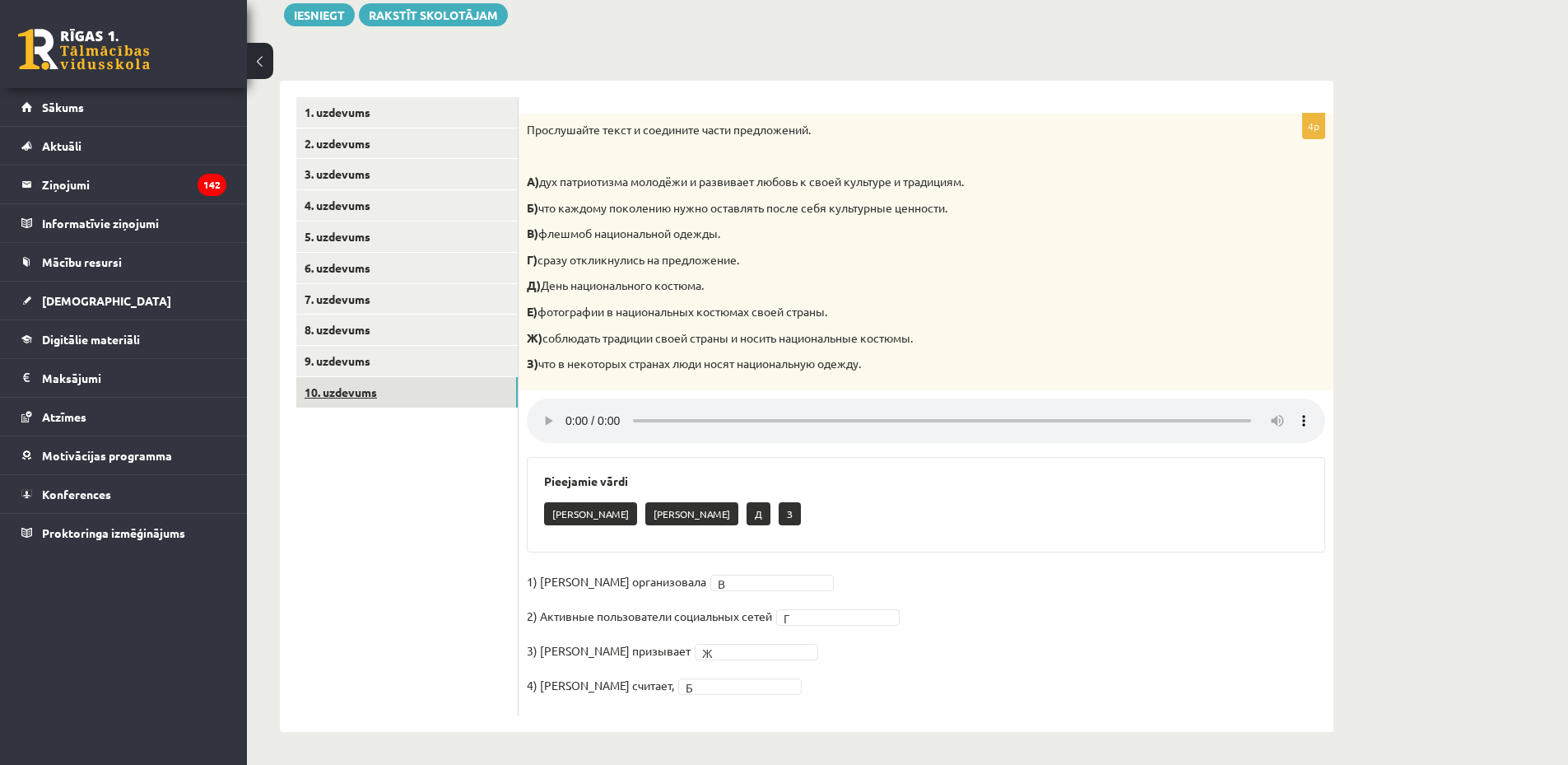
click at [489, 398] on link "10. uzdevums" at bounding box center [406, 392] width 222 height 30
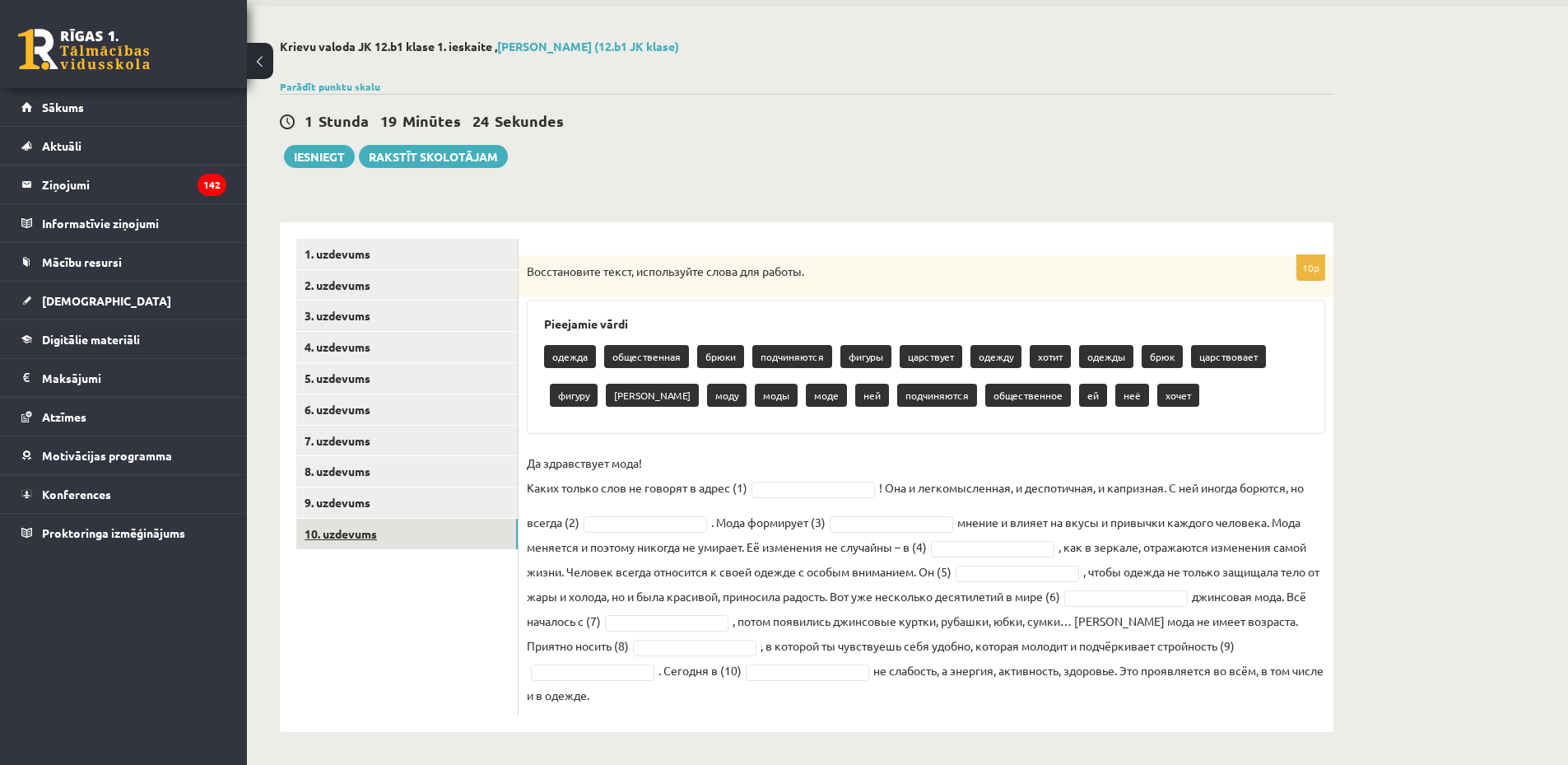
scroll to position [58, 0]
drag, startPoint x: 549, startPoint y: 354, endPoint x: 857, endPoint y: 691, distance: 456.5
click at [857, 691] on div "10p Восстановите текст, используйте слова для работы. Pieejamie vārdi одежда об…" at bounding box center [926, 485] width 815 height 461
copy div "одежда общественная брюки подчиняются фигуры царствует одежду хотит одежды брюк…"
click at [821, 460] on fieldset "Да здравствует мода! Каких только слов не говорят в адрес (1) ! Она и легкомысл…" at bounding box center [926, 578] width 799 height 257
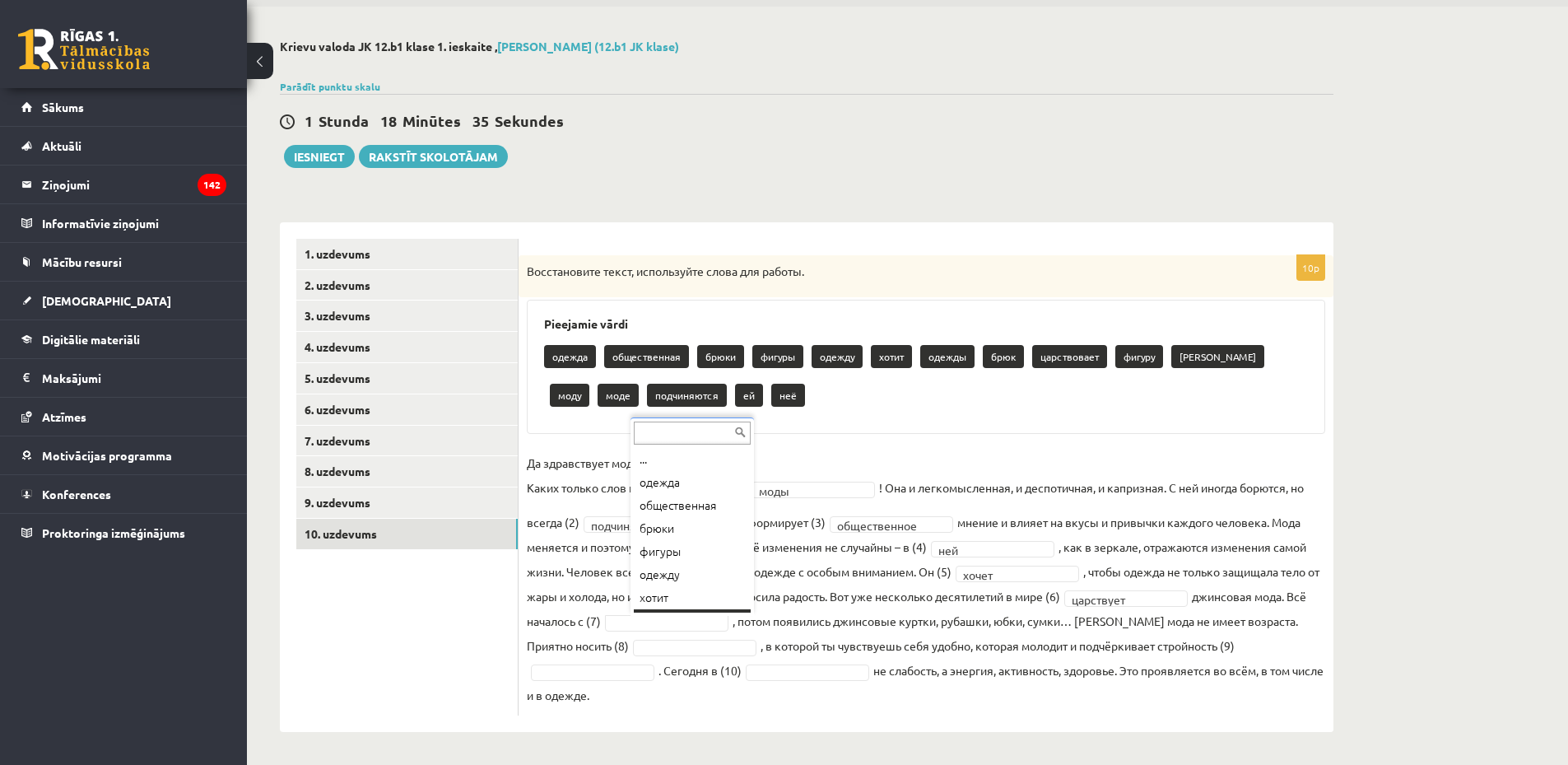
scroll to position [19, 0]
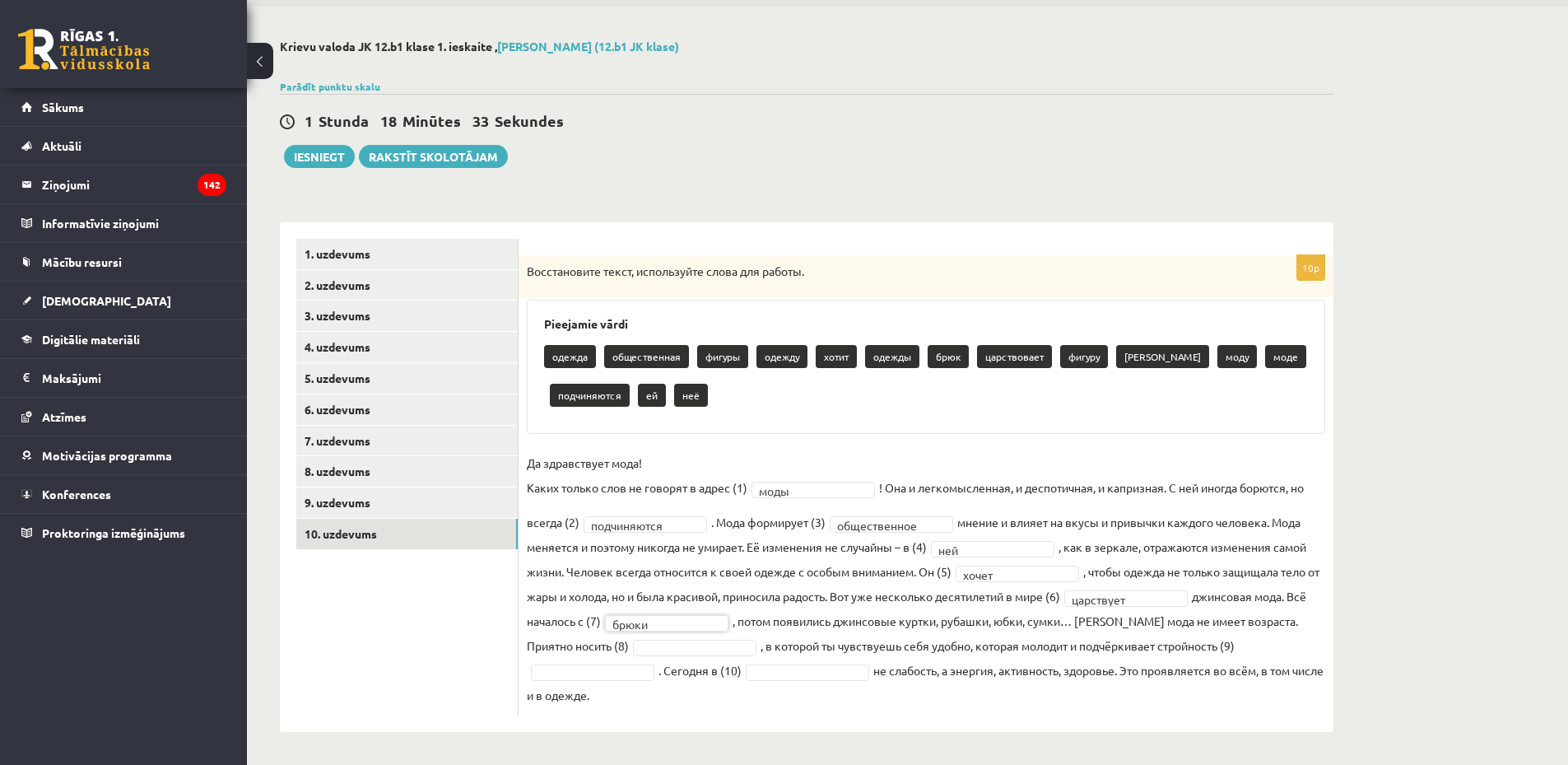
click at [687, 508] on fieldset "**********" at bounding box center [926, 578] width 799 height 257
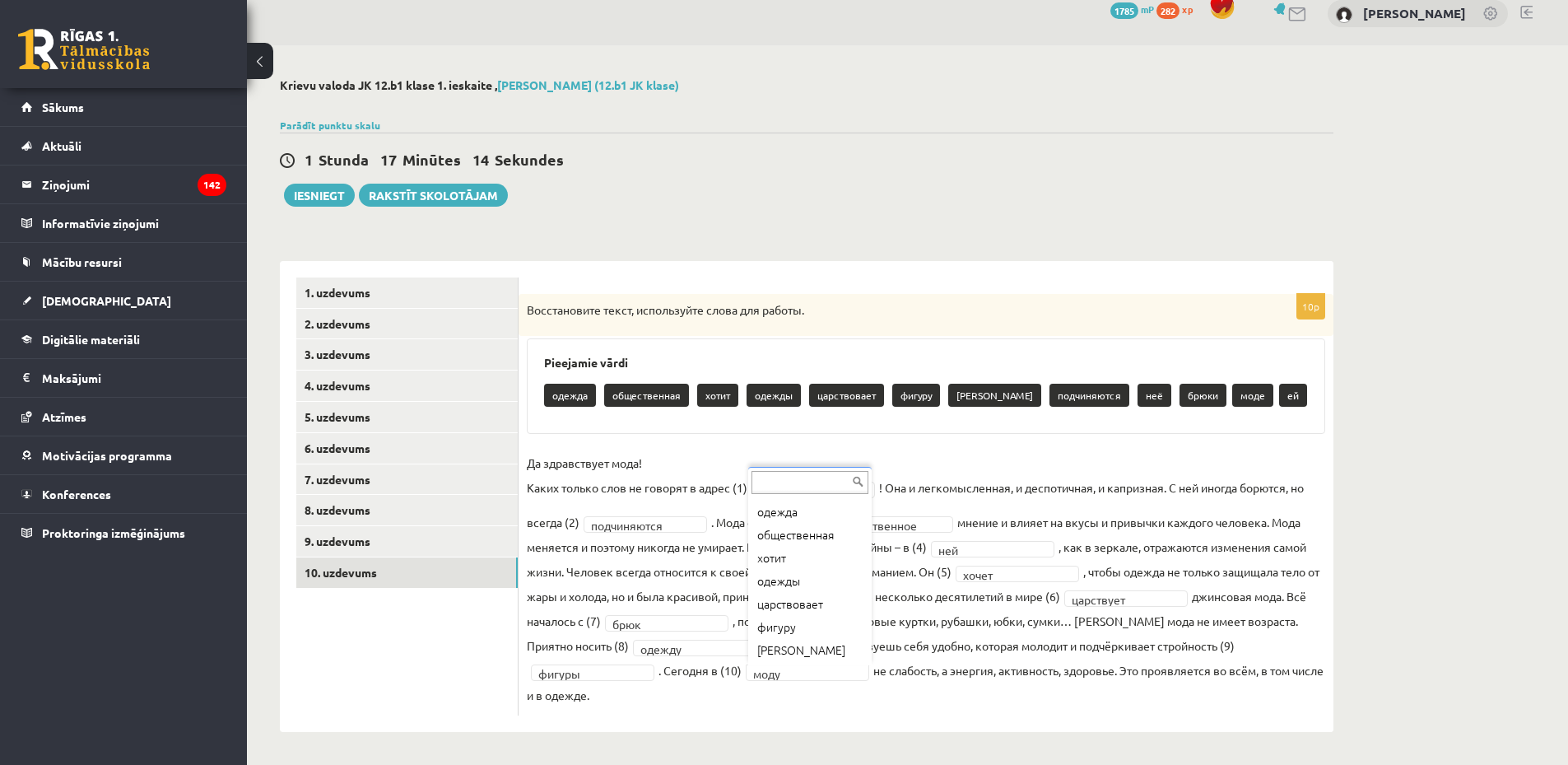
scroll to position [135, 0]
click at [322, 194] on button "Iesniegt" at bounding box center [319, 195] width 71 height 23
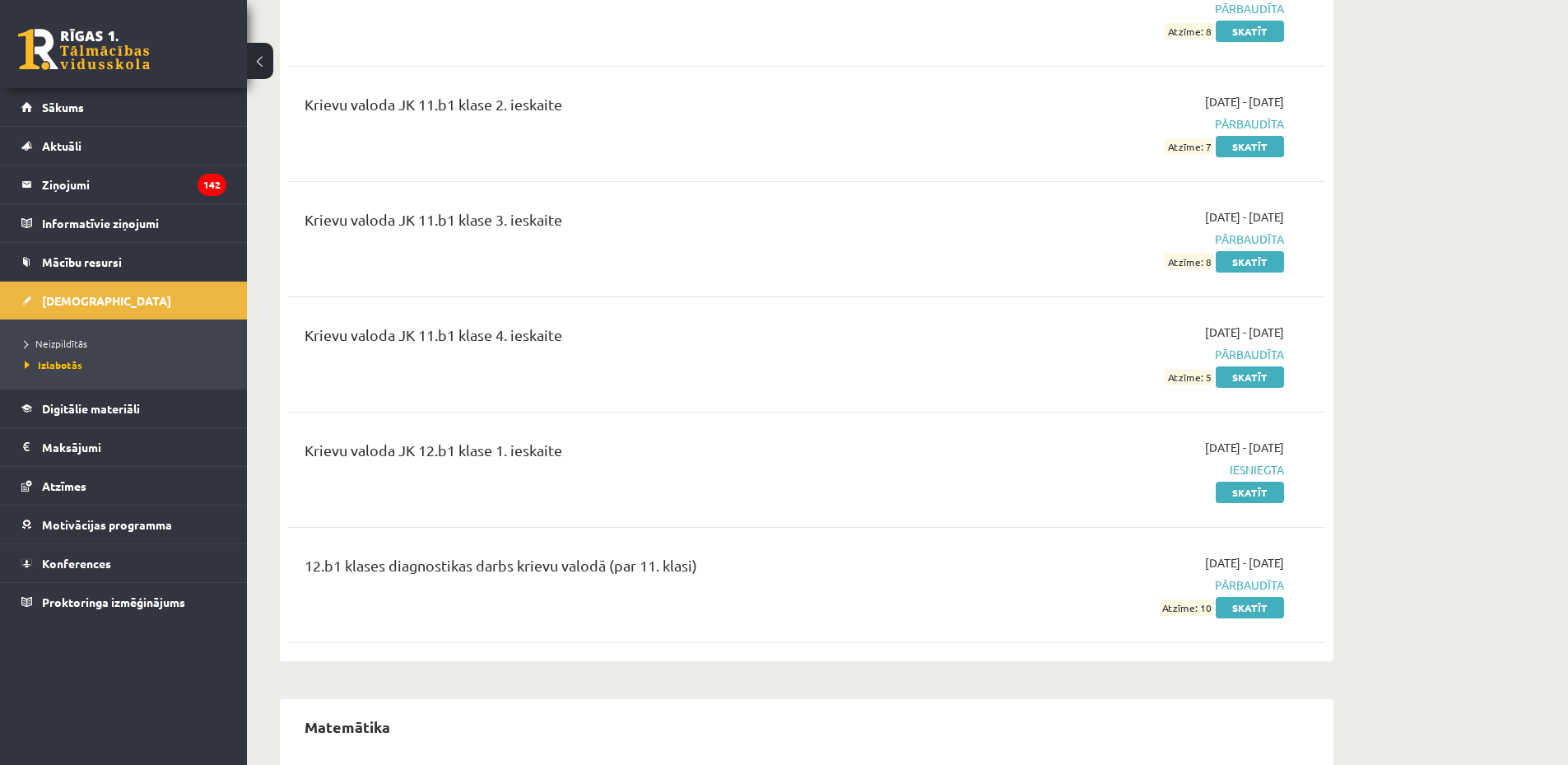
scroll to position [2439, 0]
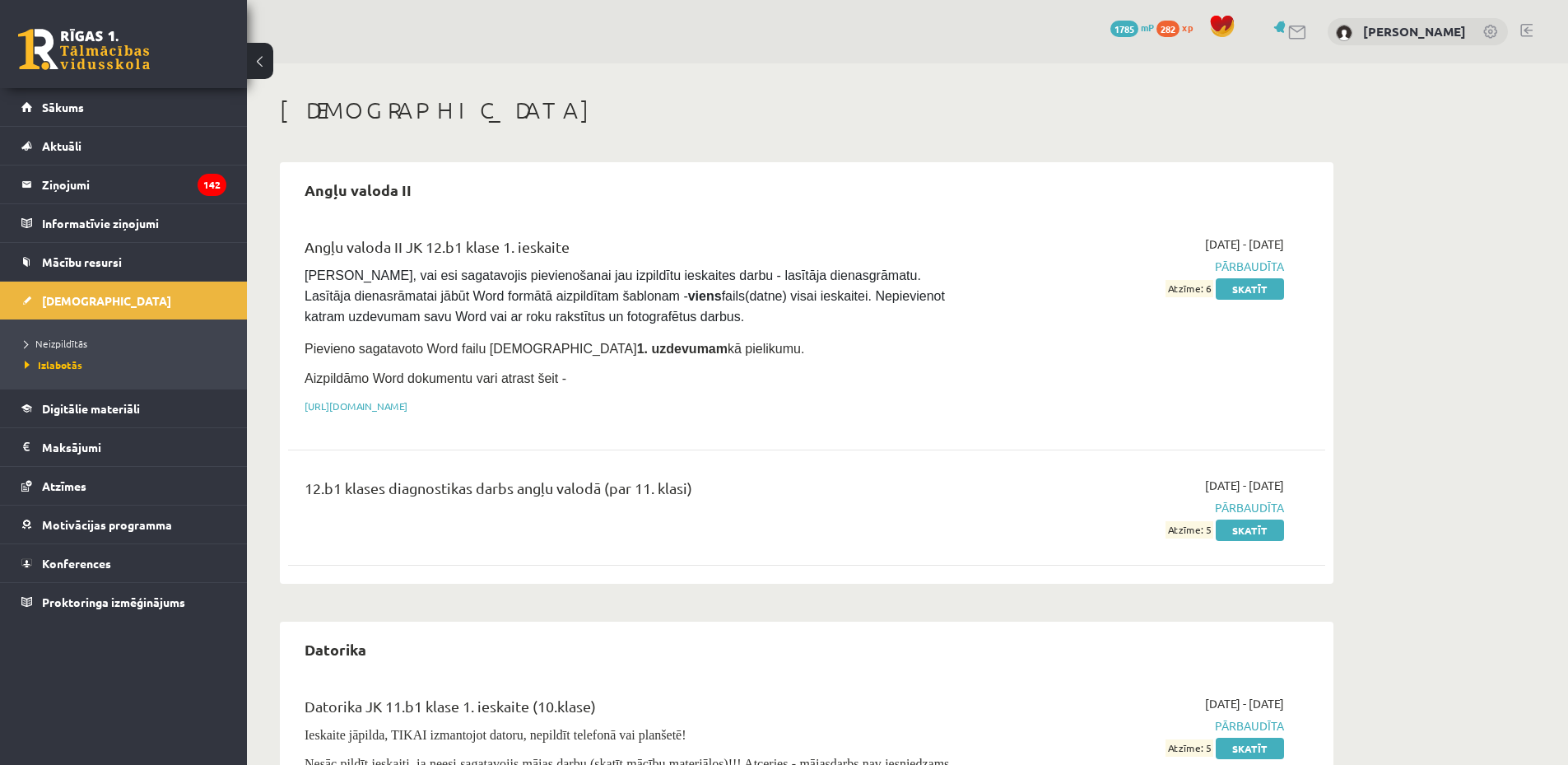
scroll to position [2439, 0]
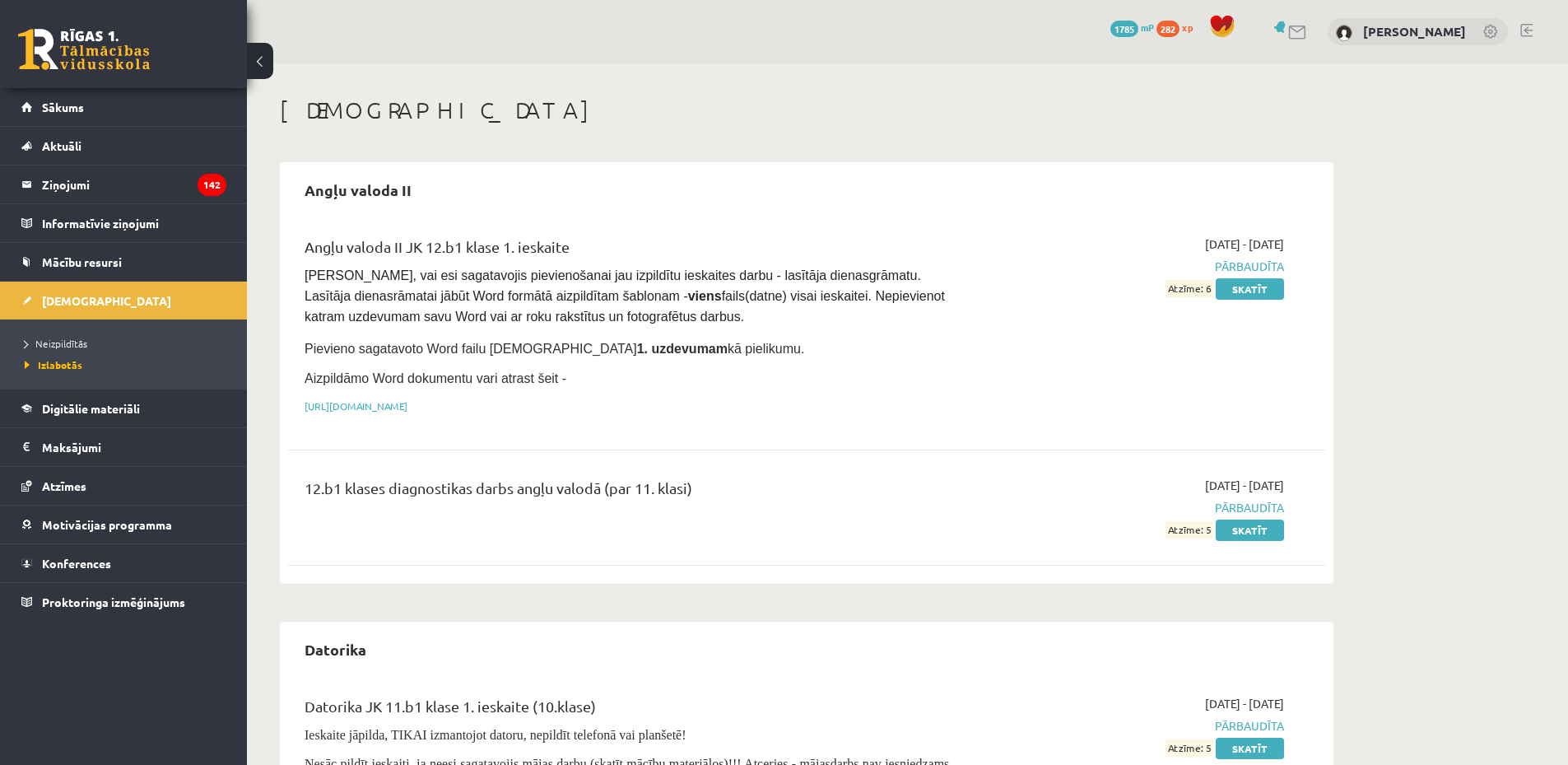
scroll to position [2439, 0]
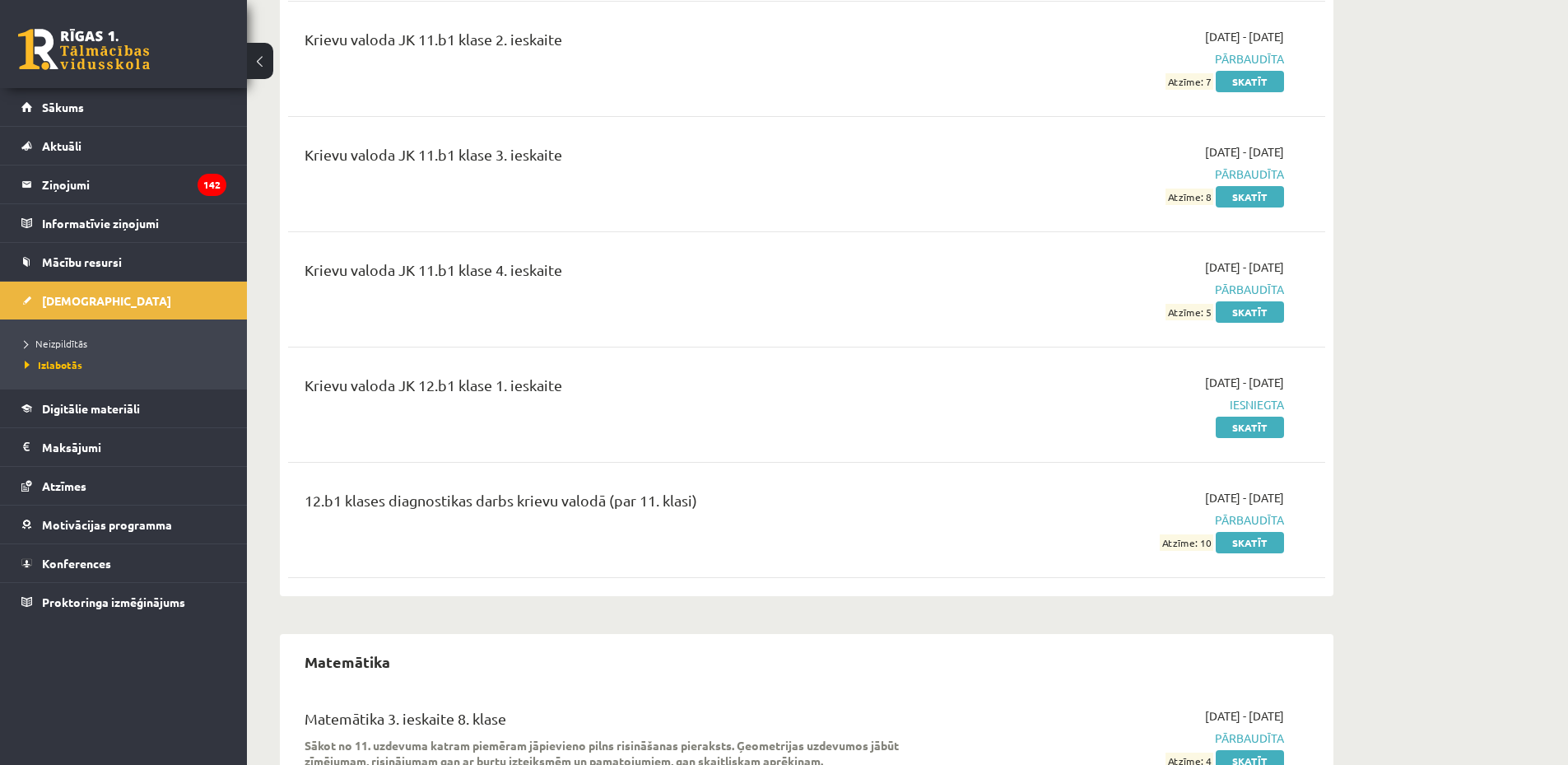
scroll to position [2394, 0]
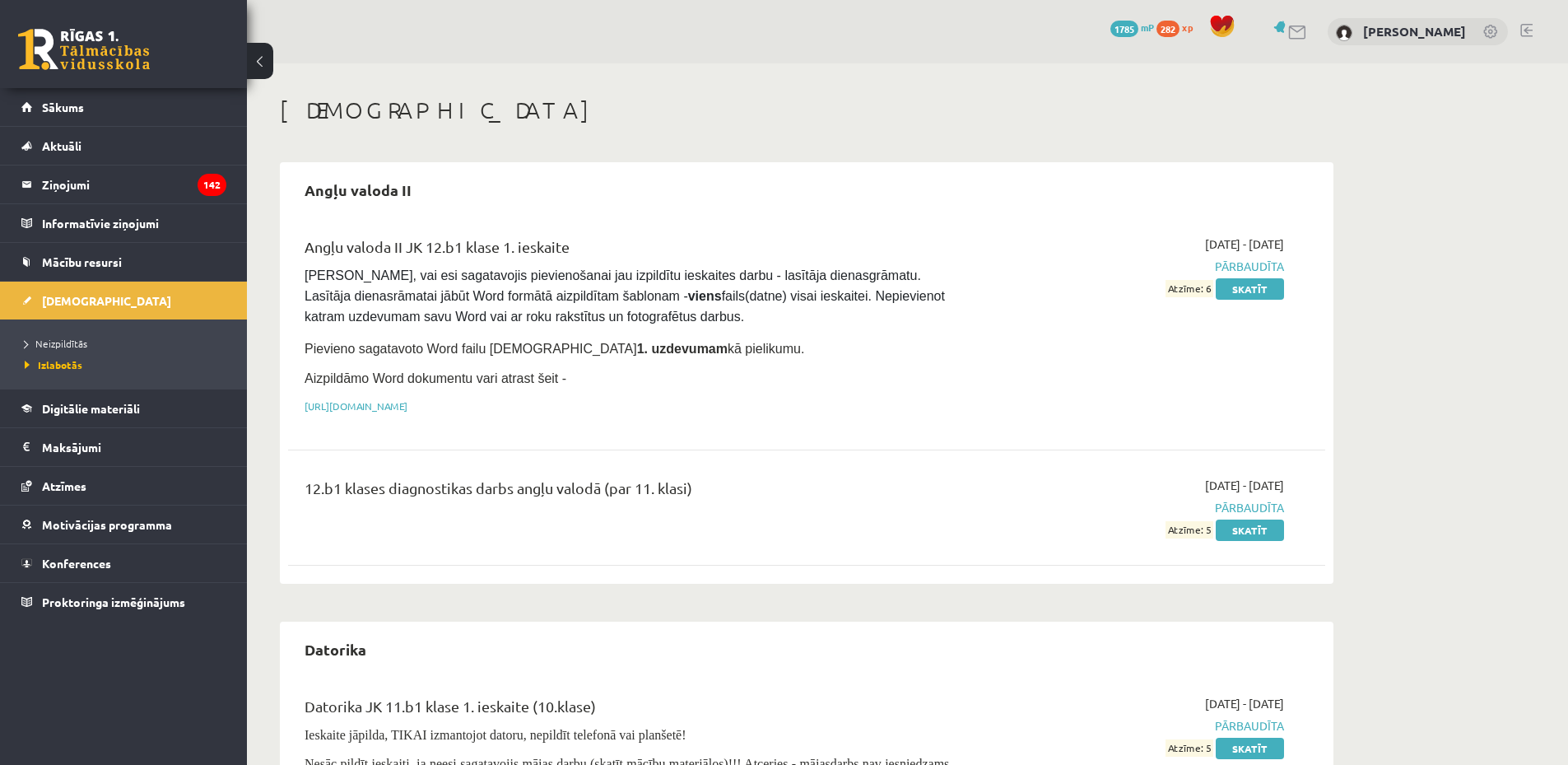
scroll to position [2394, 0]
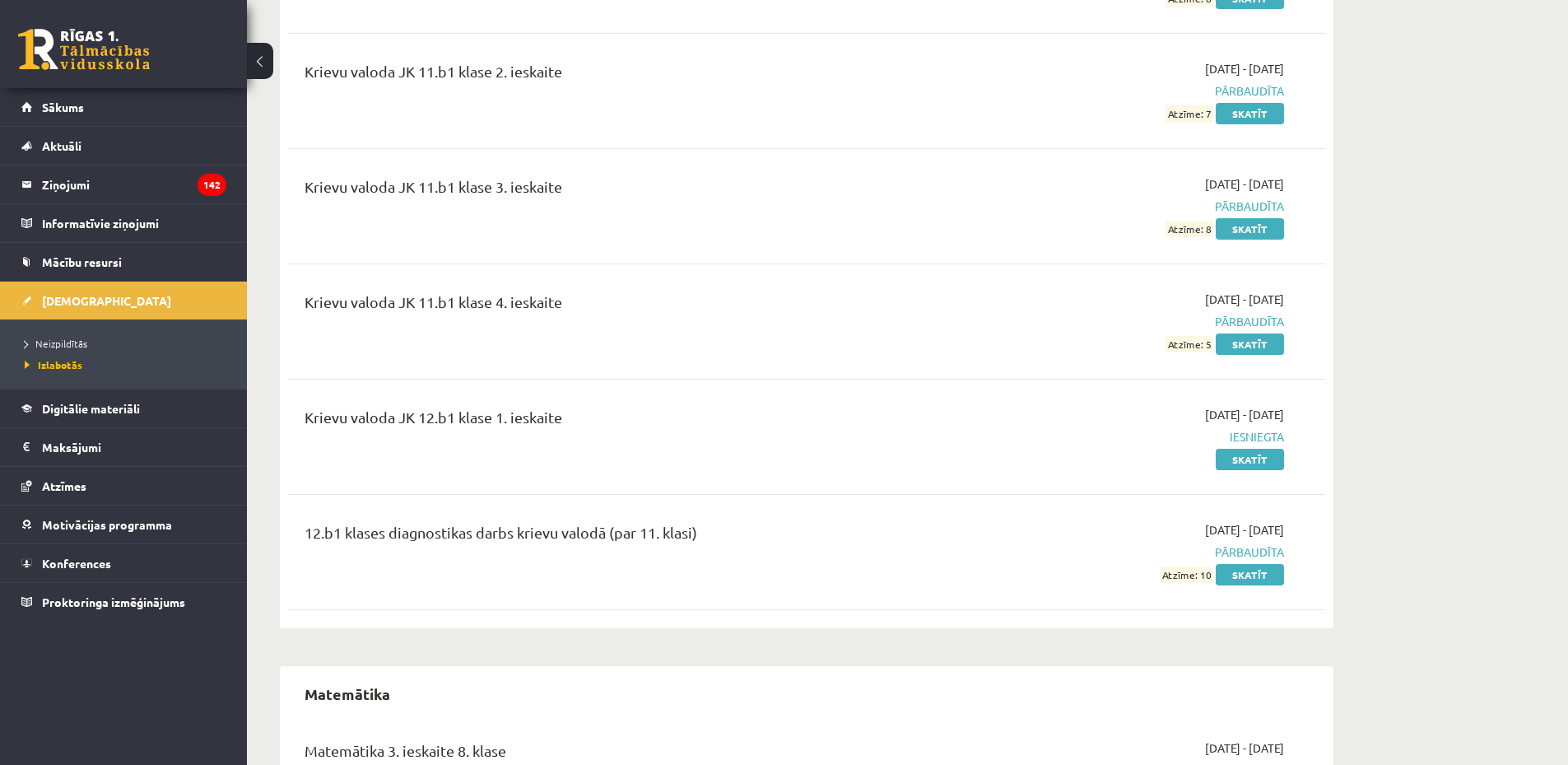
scroll to position [2303, 0]
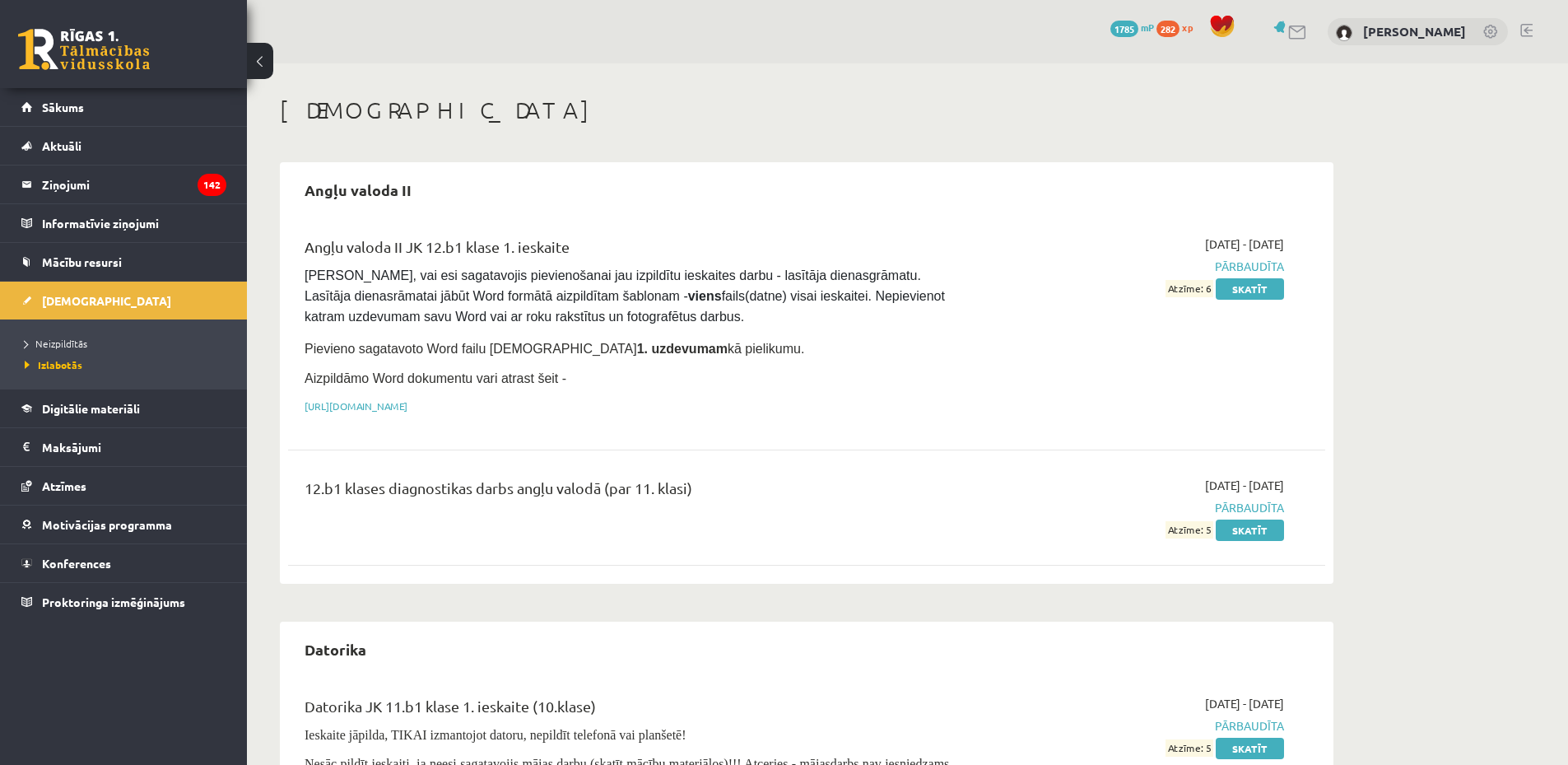
scroll to position [2303, 0]
